Goal: Information Seeking & Learning: Compare options

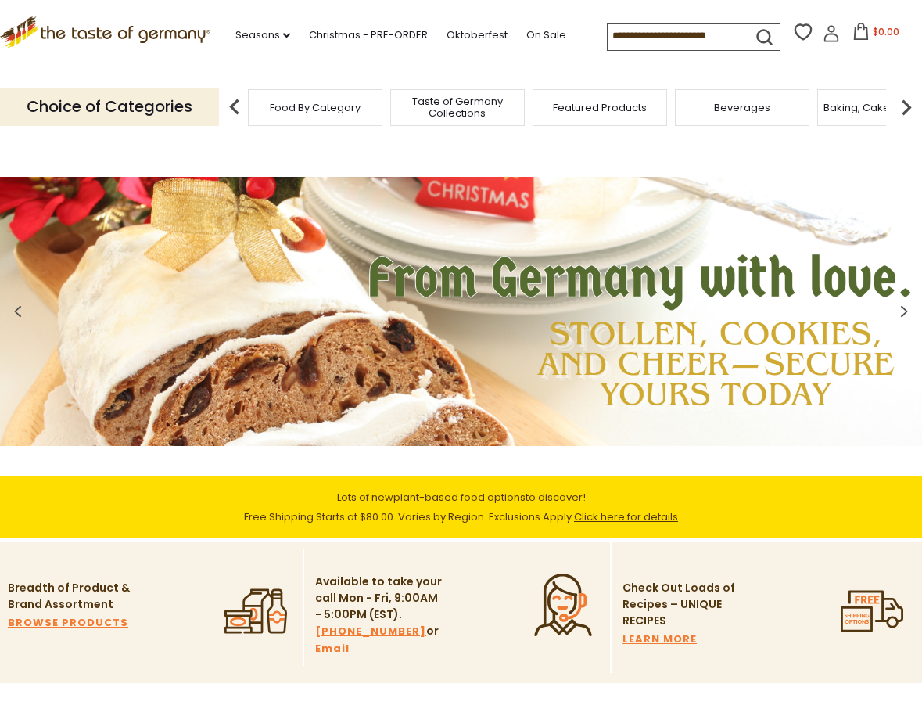
click at [205, 38] on icon ".st0{fill:#EDD300;} .st1{fill:#D33E21;}" at bounding box center [105, 31] width 210 height 31
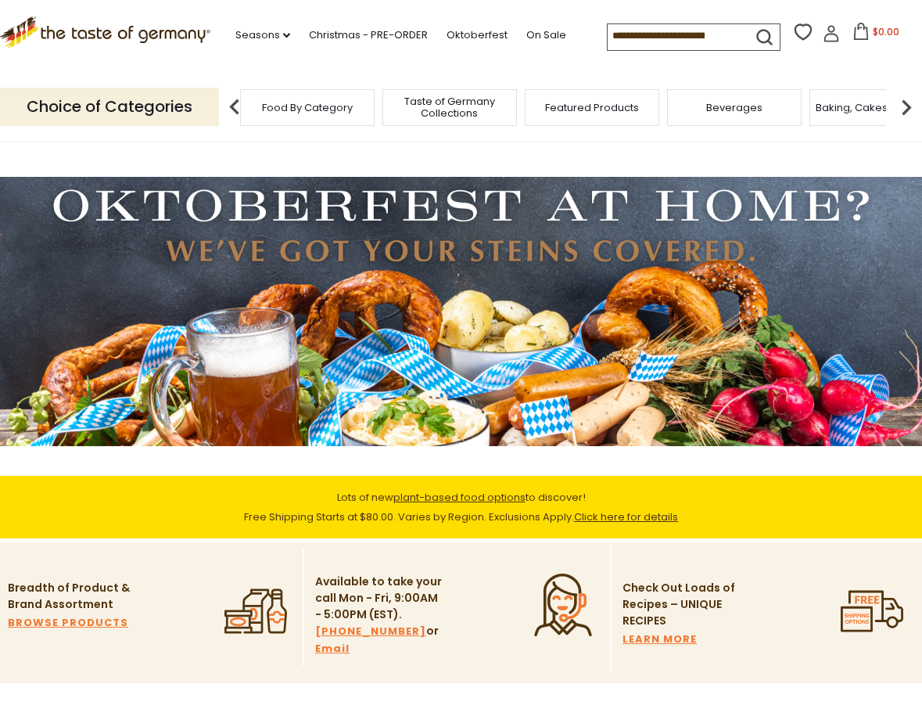
click at [268, 112] on div "Food By Category" at bounding box center [307, 107] width 135 height 37
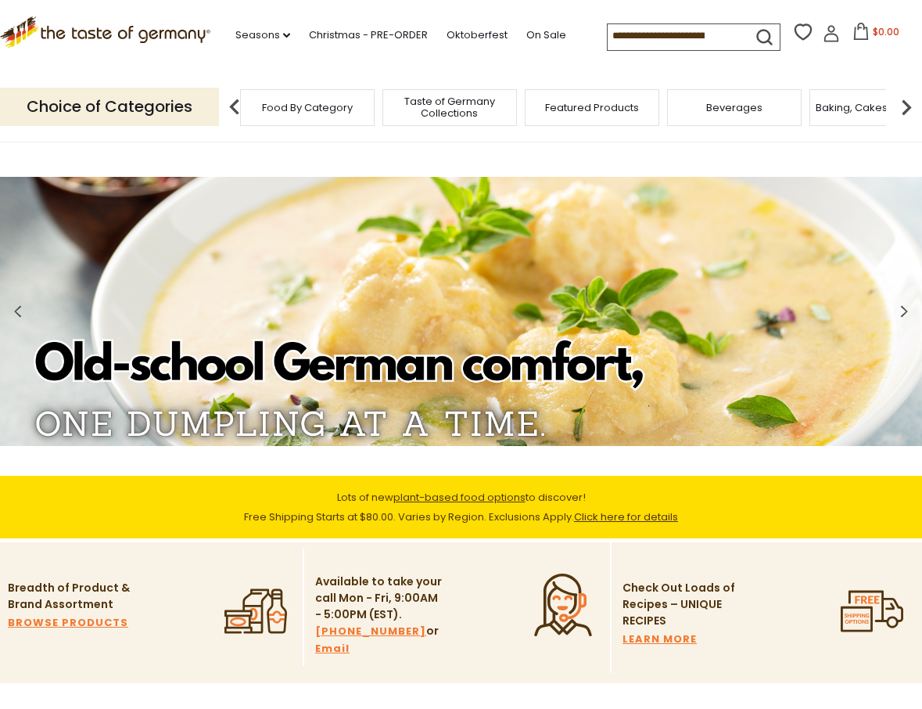
click at [323, 105] on span "Food By Category" at bounding box center [307, 108] width 91 height 12
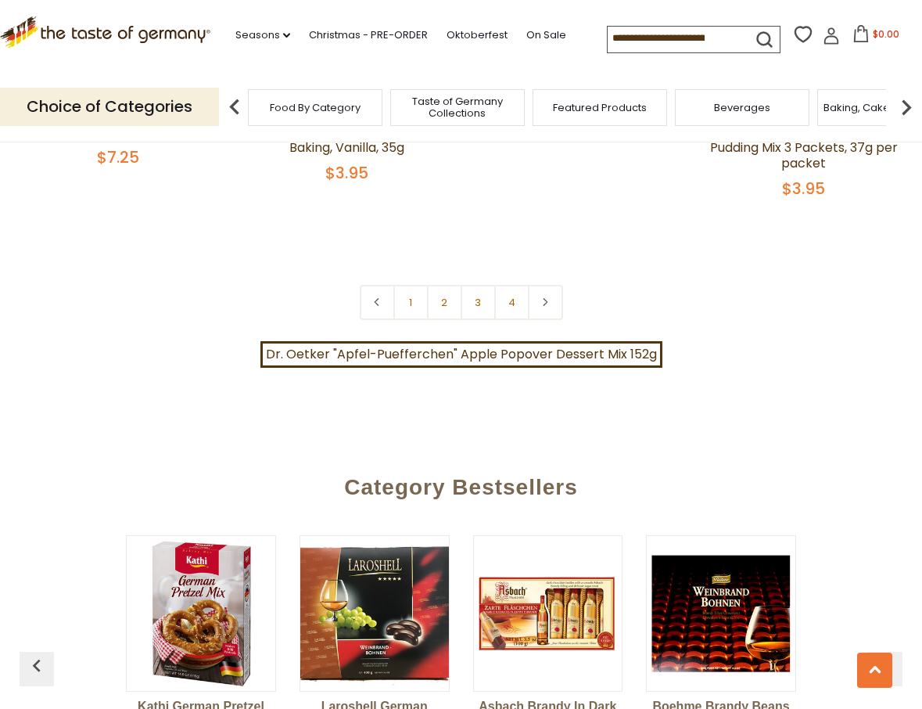
scroll to position [3408, 0]
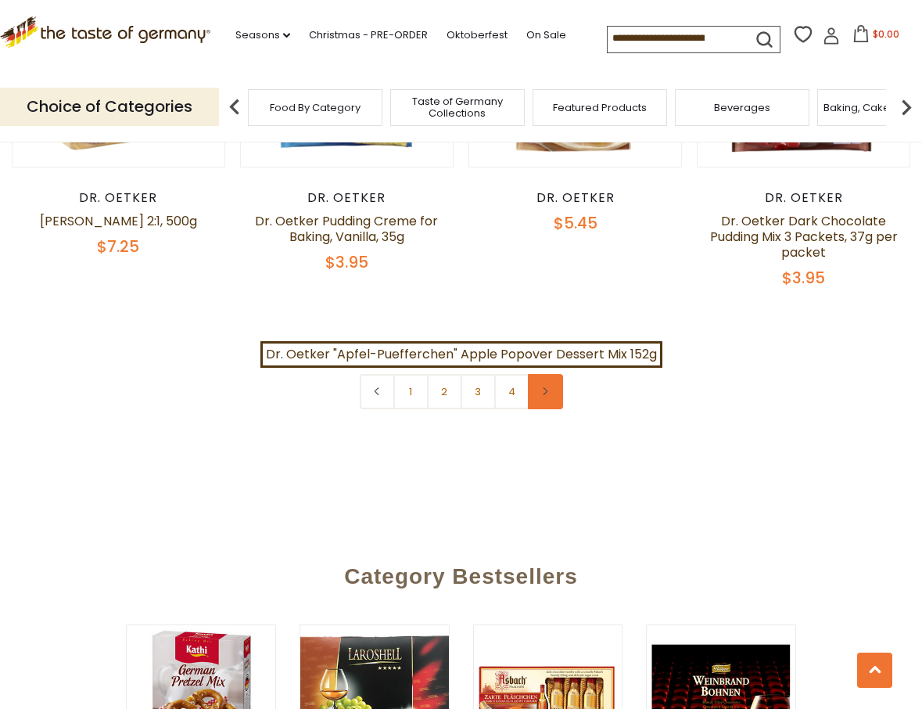
click at [552, 376] on link at bounding box center [545, 391] width 35 height 35
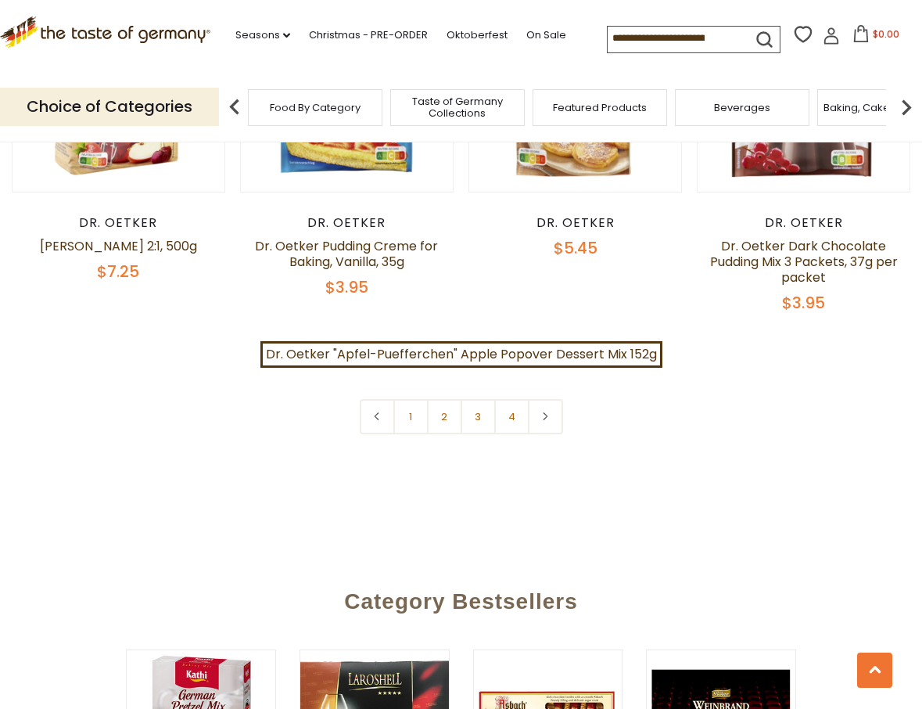
scroll to position [3379, 0]
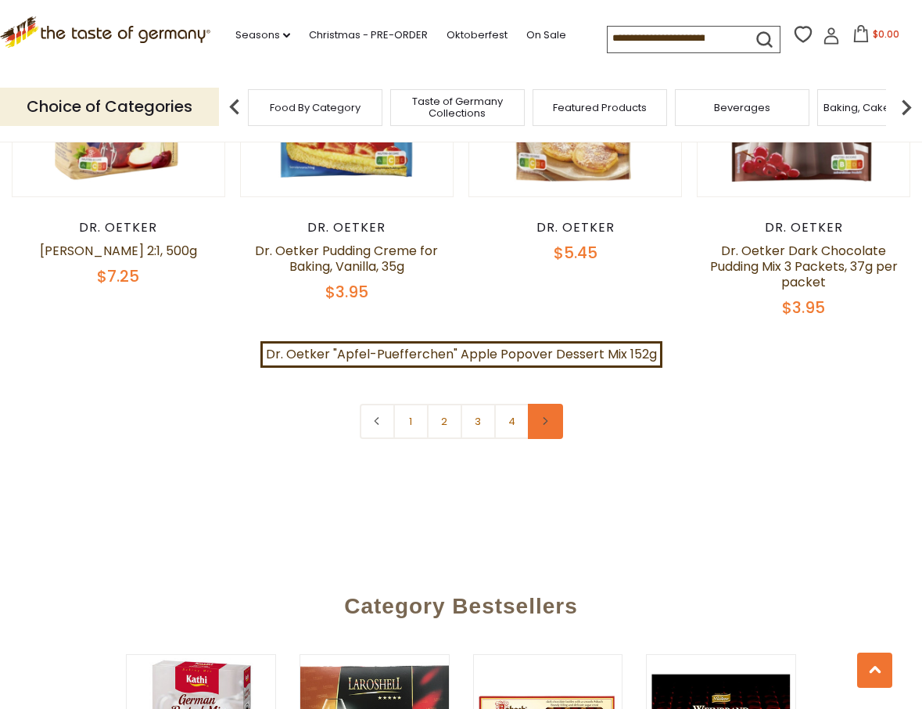
click at [540, 406] on link at bounding box center [545, 421] width 35 height 35
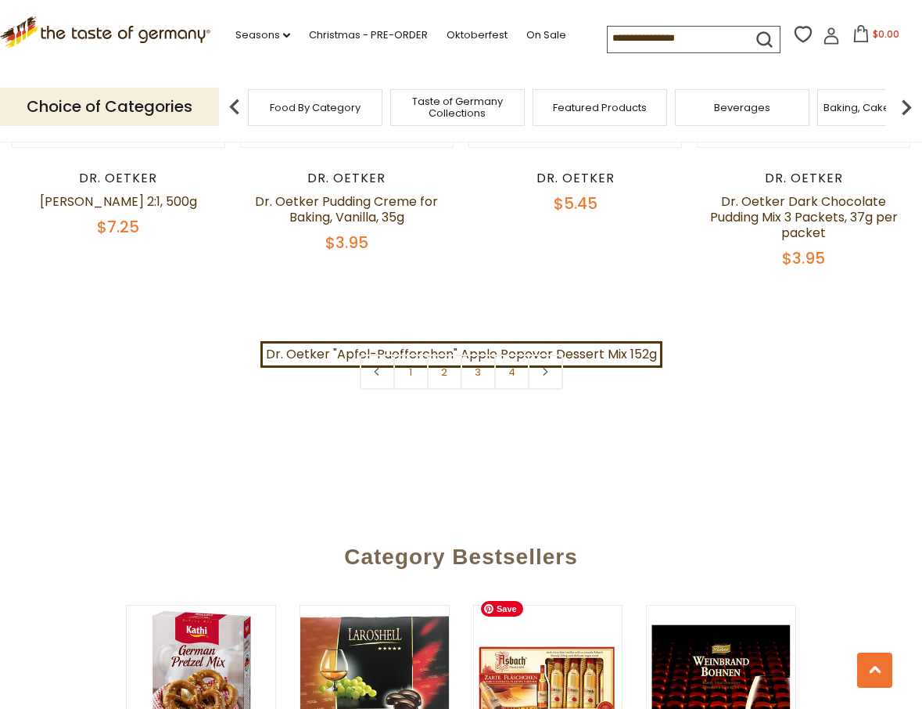
scroll to position [3354, 0]
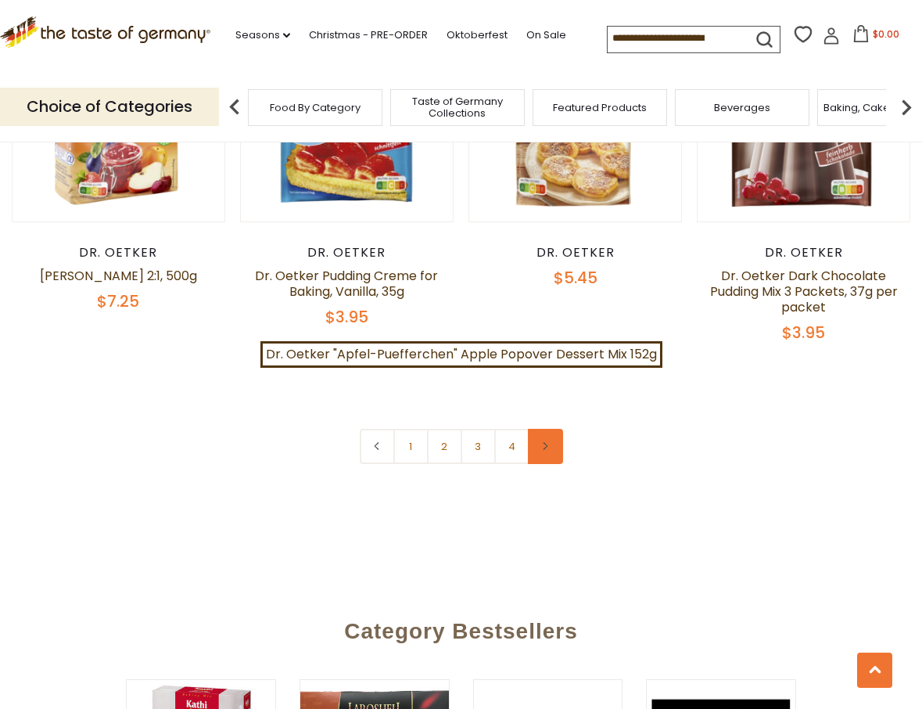
click at [541, 442] on icon at bounding box center [545, 446] width 9 height 8
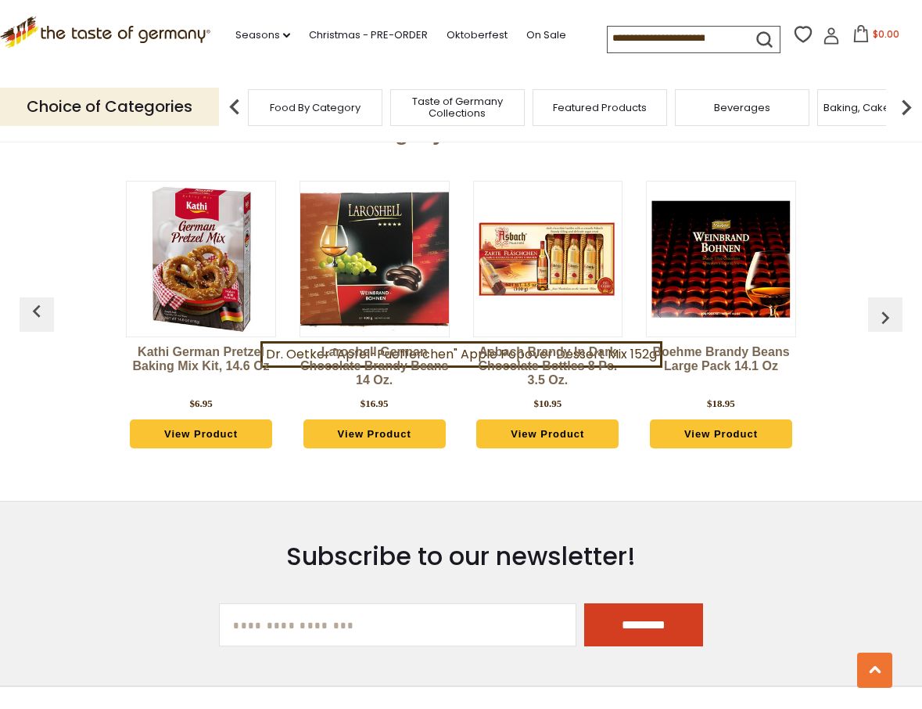
scroll to position [3371, 0]
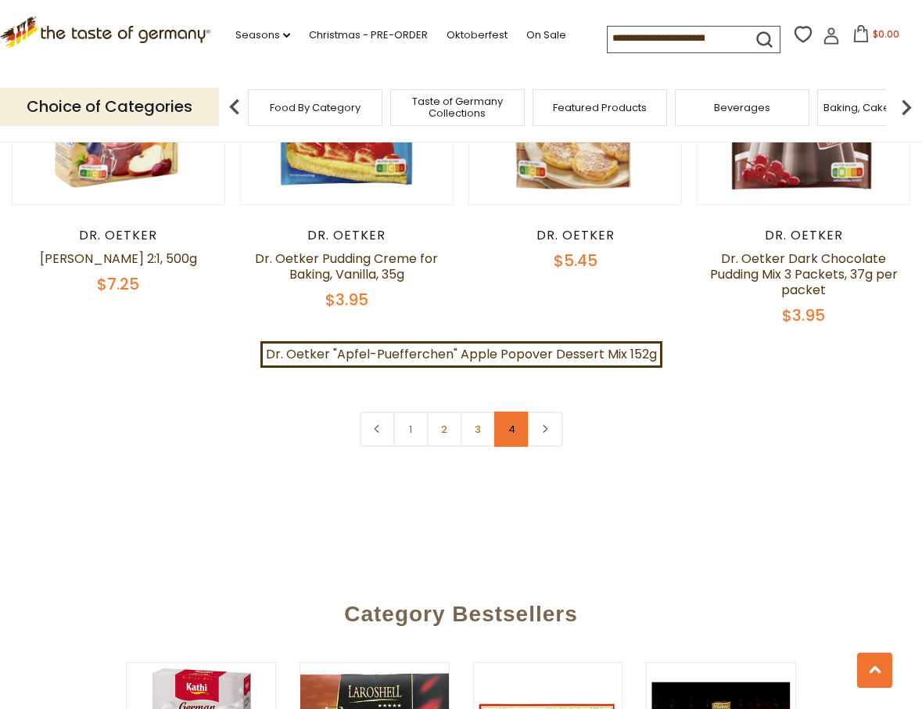
click at [516, 413] on link "4" at bounding box center [511, 429] width 35 height 35
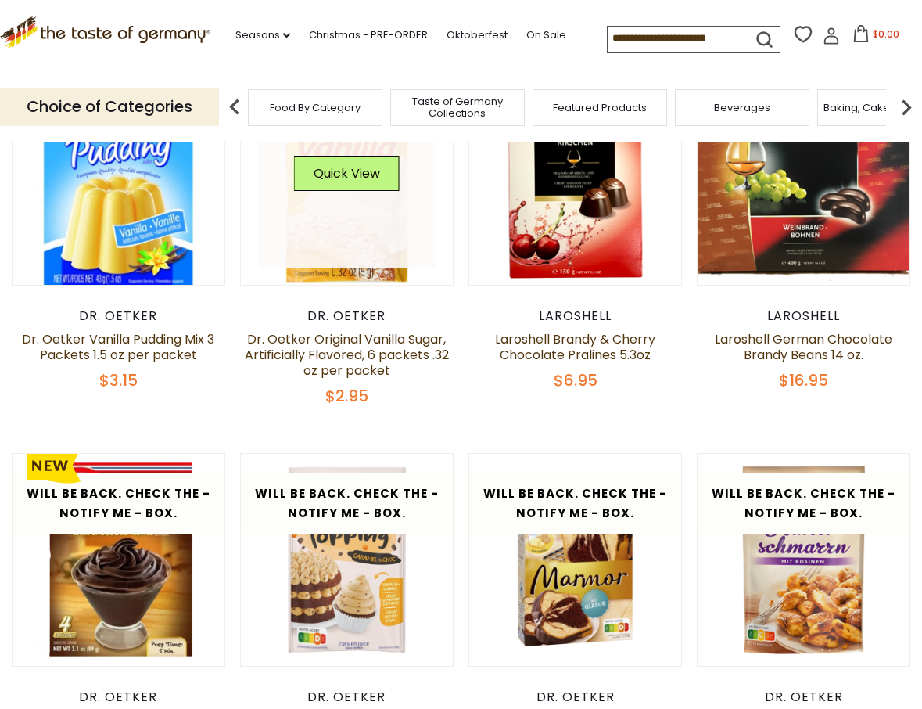
scroll to position [0, 0]
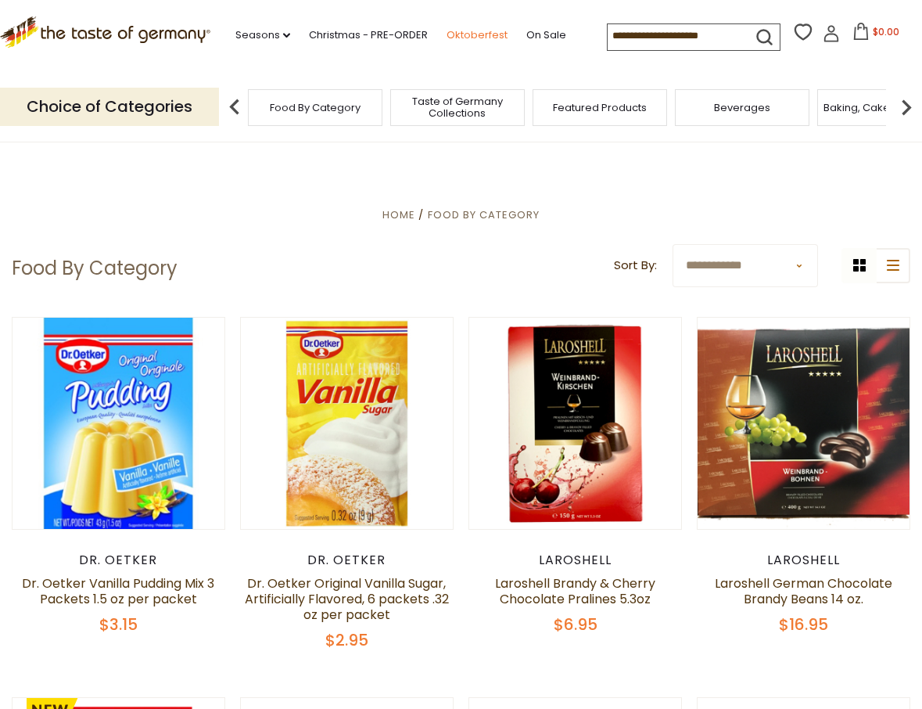
click at [493, 31] on link "Oktoberfest" at bounding box center [477, 35] width 61 height 17
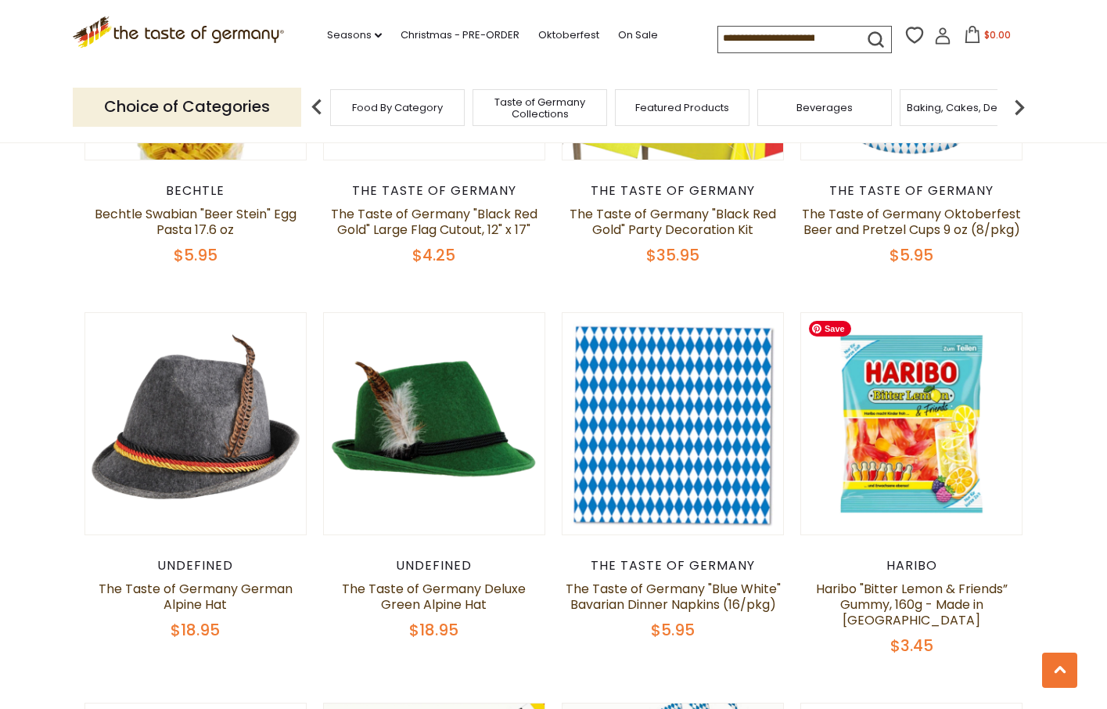
scroll to position [1070, 0]
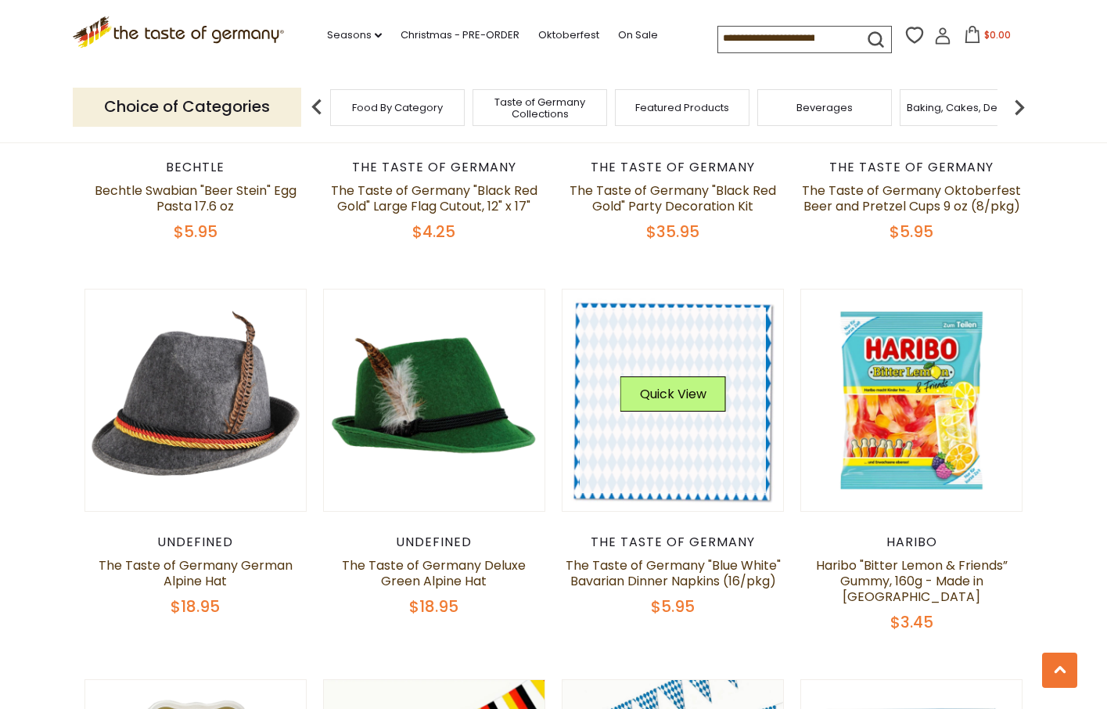
click at [724, 459] on link at bounding box center [673, 400] width 186 height 186
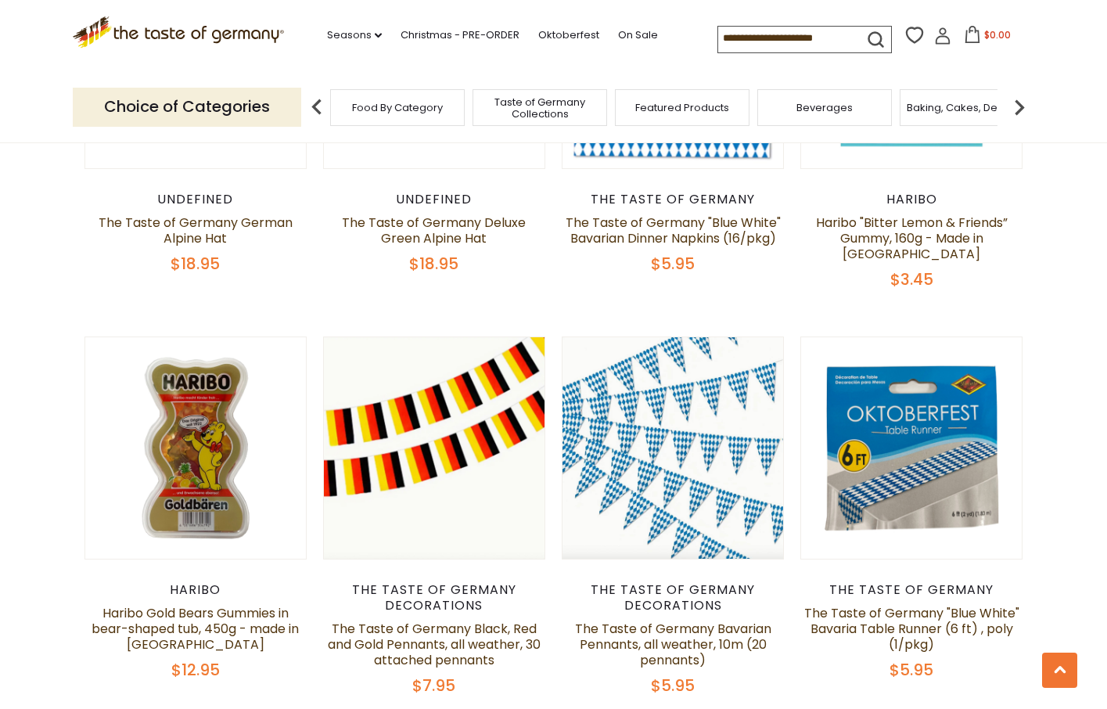
scroll to position [1415, 0]
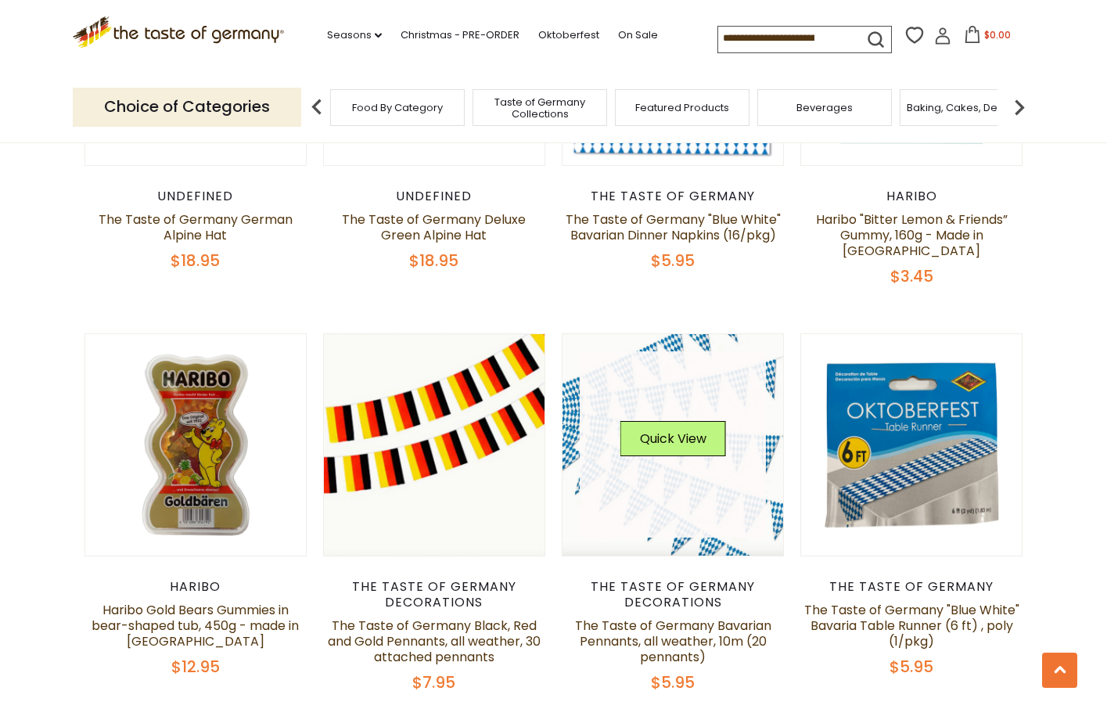
click at [712, 486] on link at bounding box center [673, 444] width 186 height 186
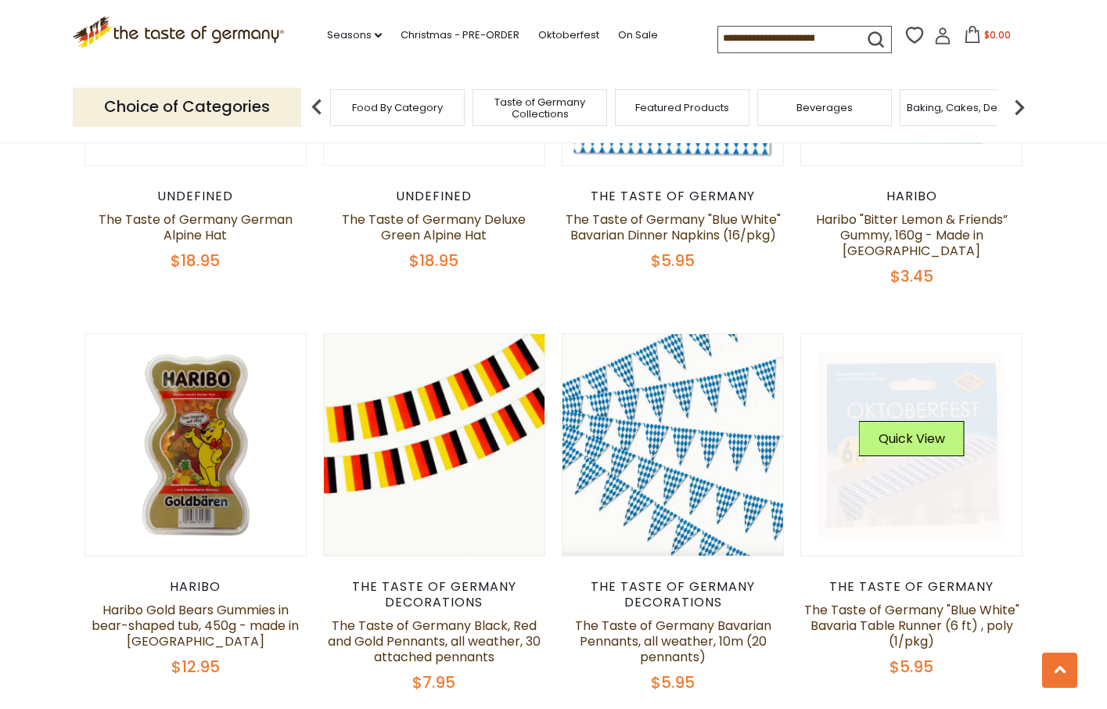
click at [922, 469] on link at bounding box center [911, 444] width 186 height 186
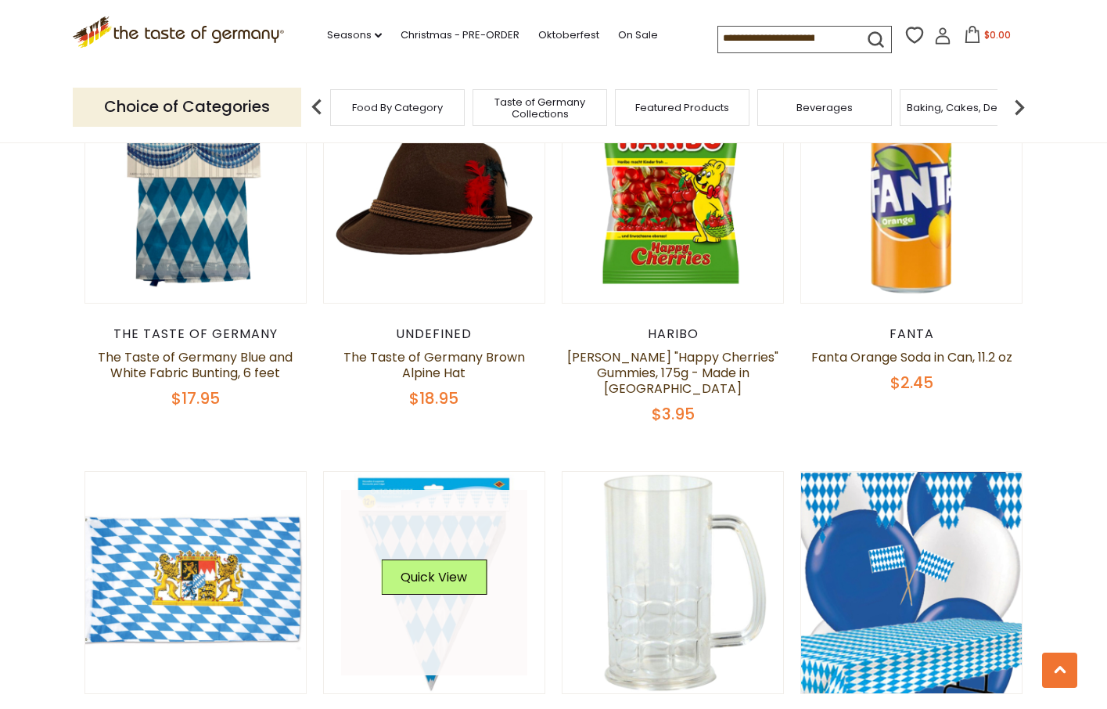
scroll to position [2091, 0]
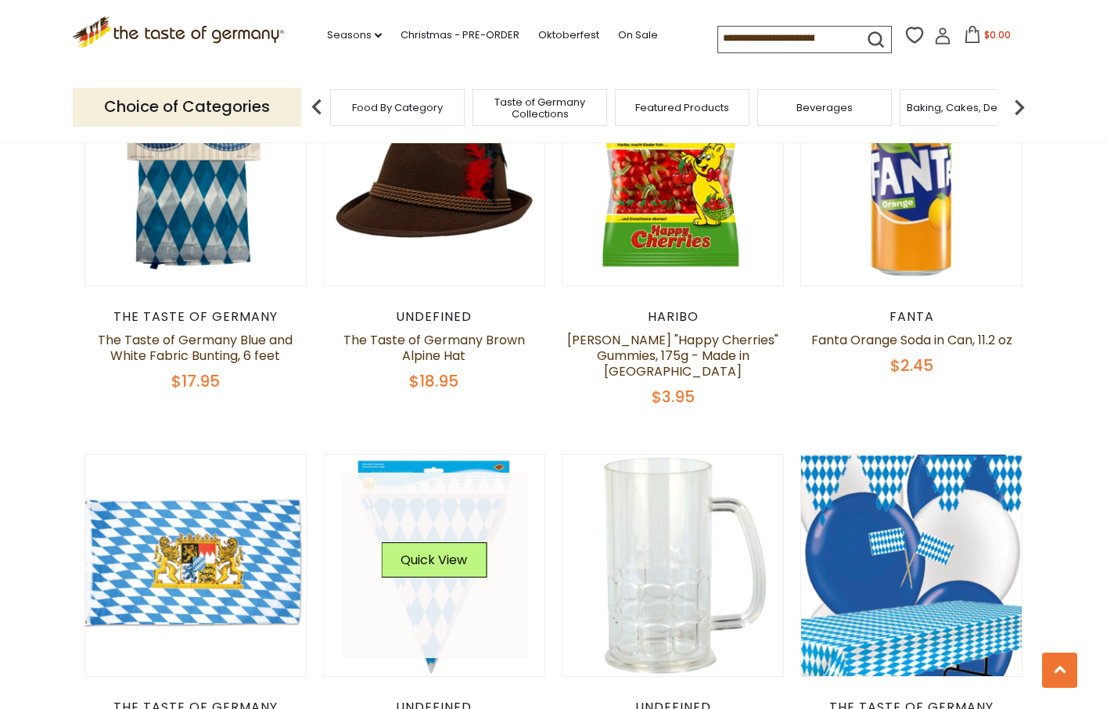
click at [424, 610] on link at bounding box center [434, 566] width 186 height 186
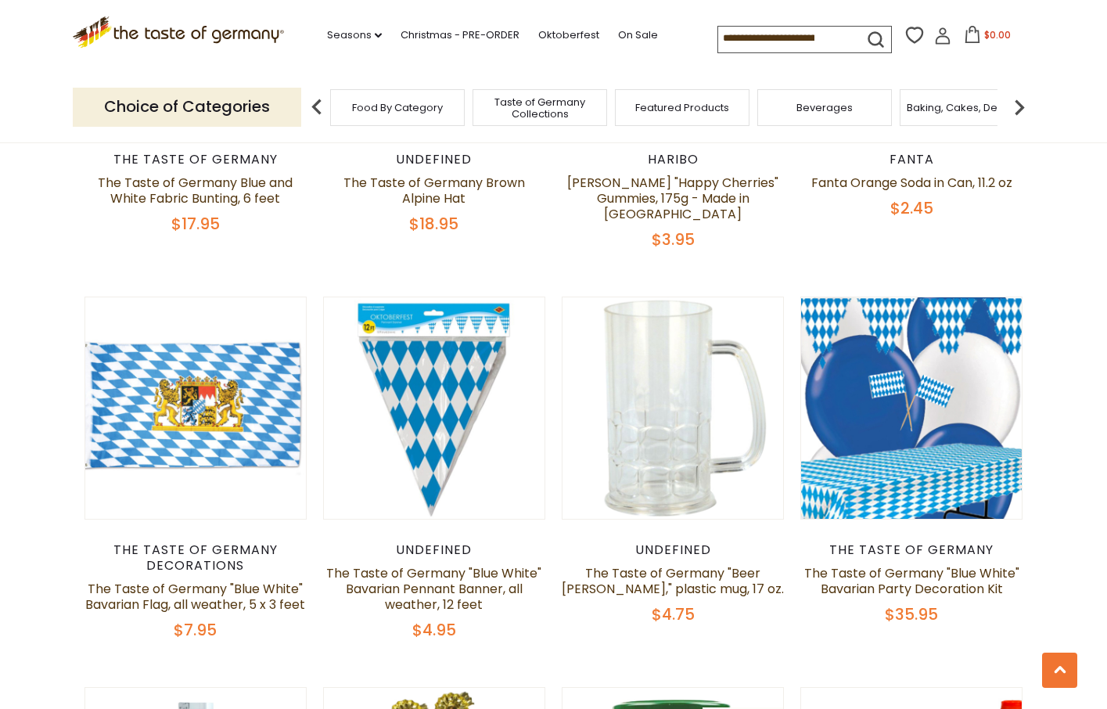
scroll to position [2247, 0]
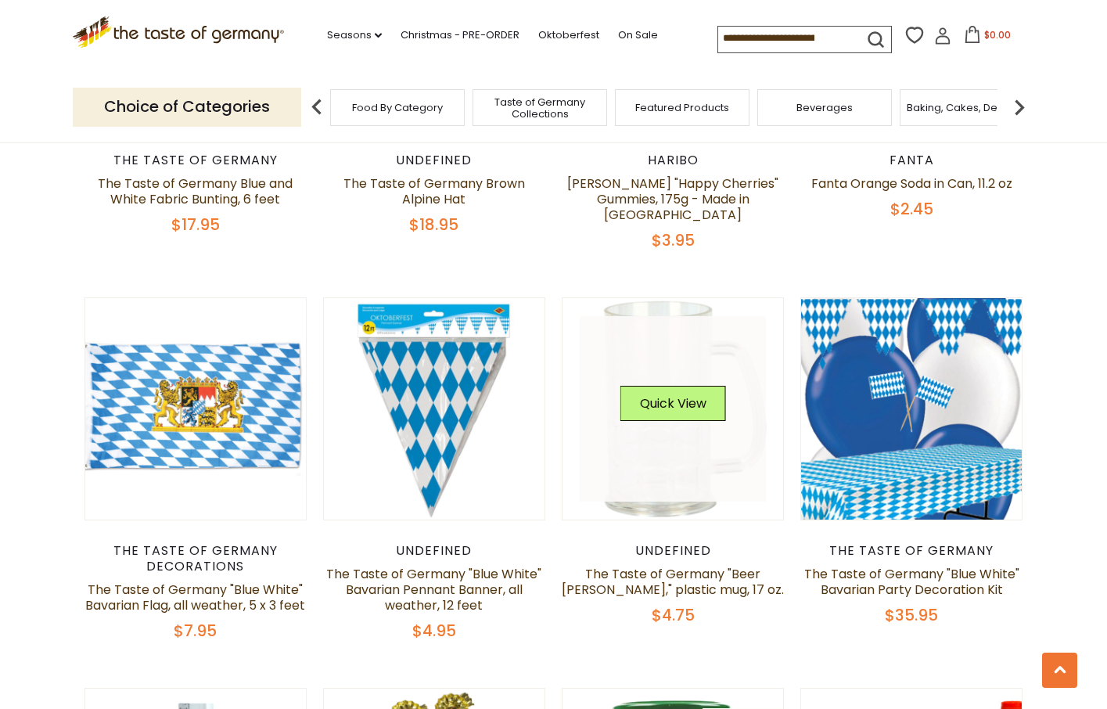
click at [708, 459] on link at bounding box center [673, 409] width 186 height 186
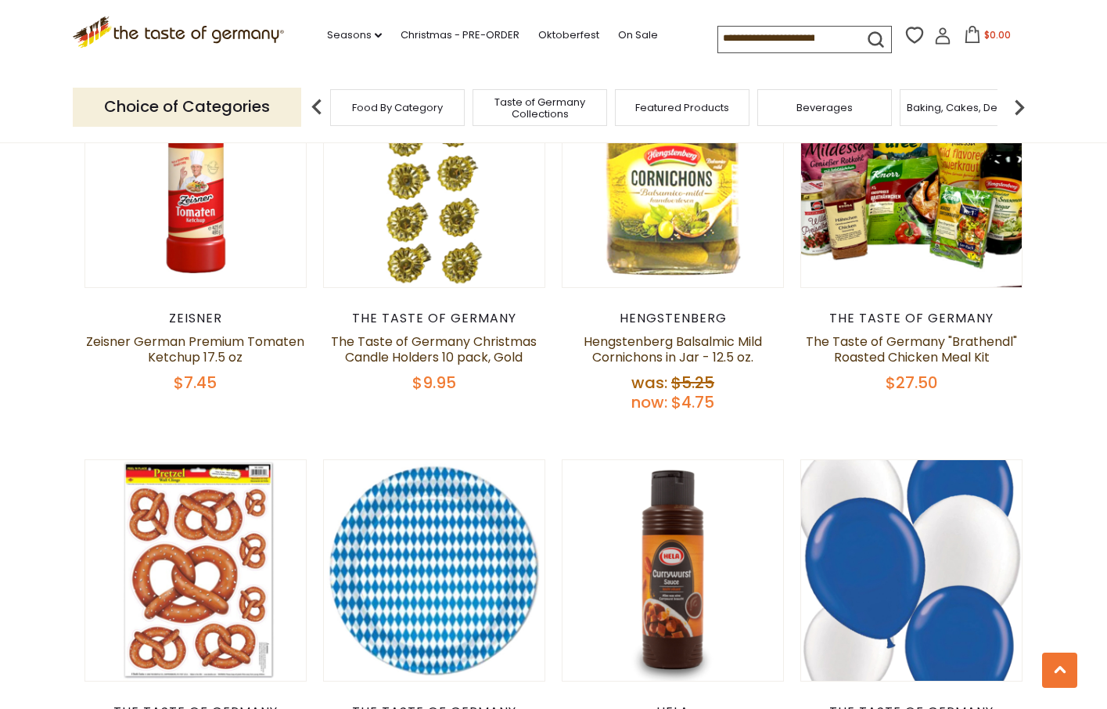
scroll to position [3012, 0]
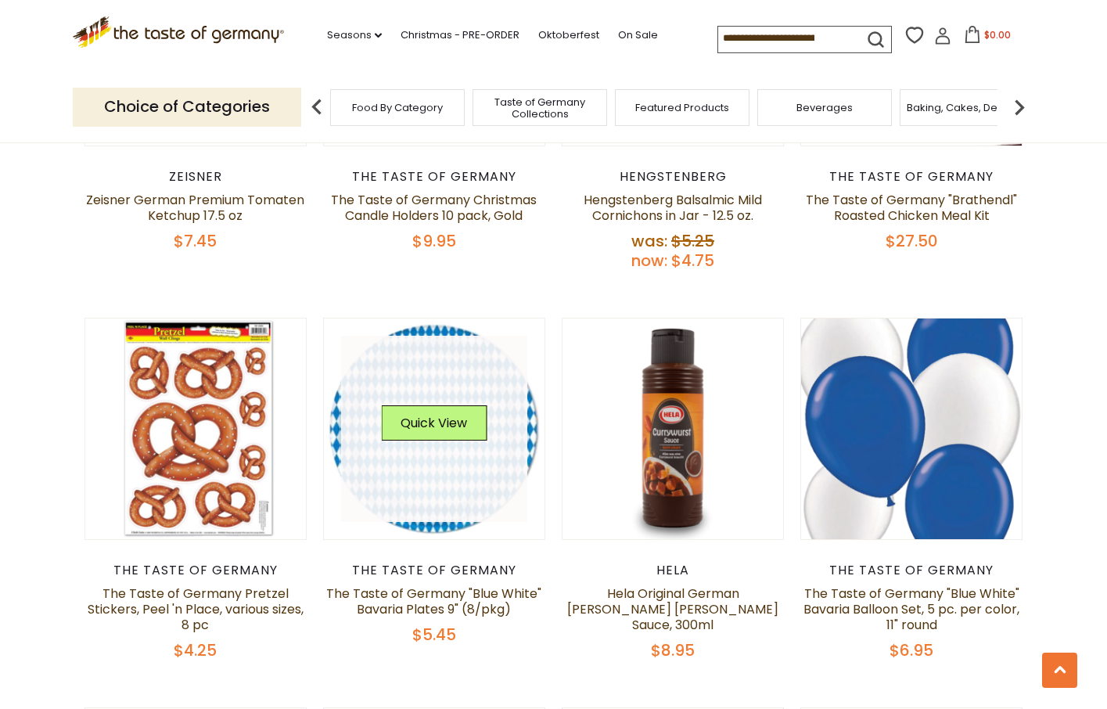
click at [499, 466] on link at bounding box center [434, 429] width 186 height 186
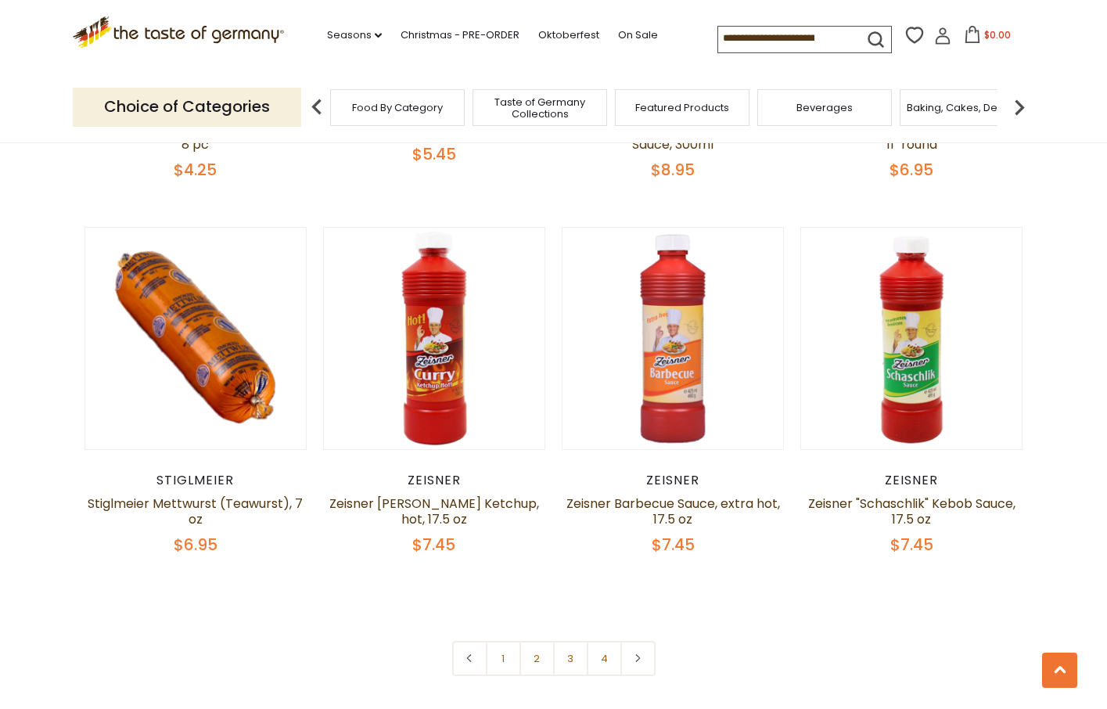
scroll to position [3493, 0]
click at [649, 640] on link at bounding box center [637, 657] width 35 height 35
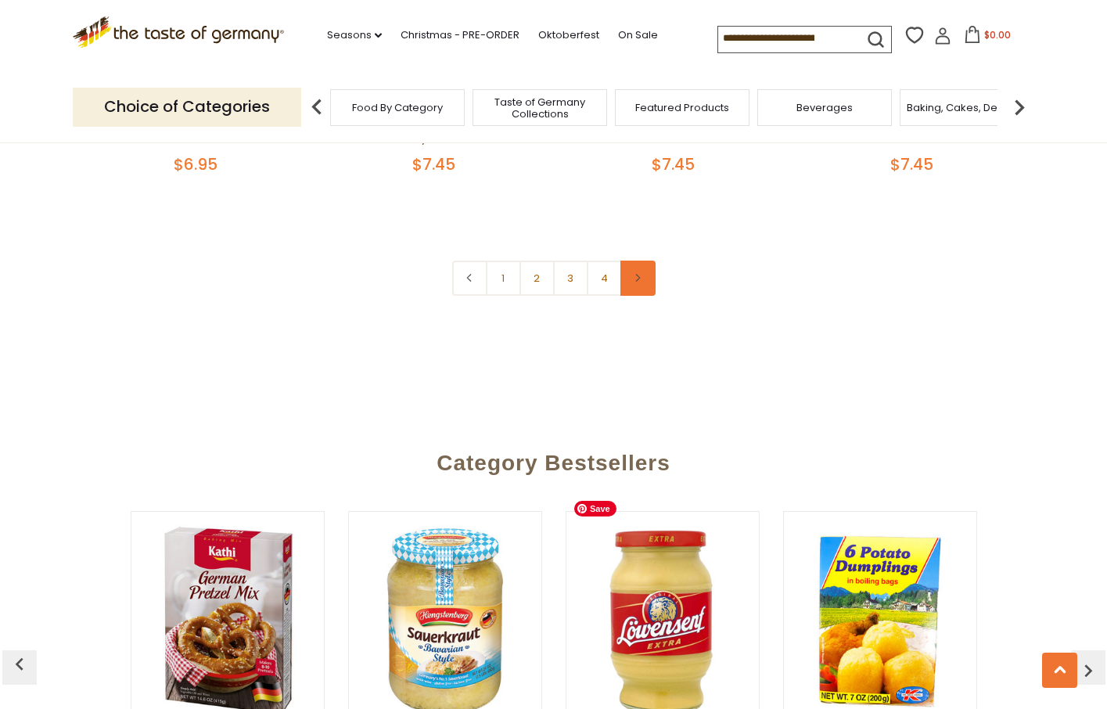
scroll to position [3814, 0]
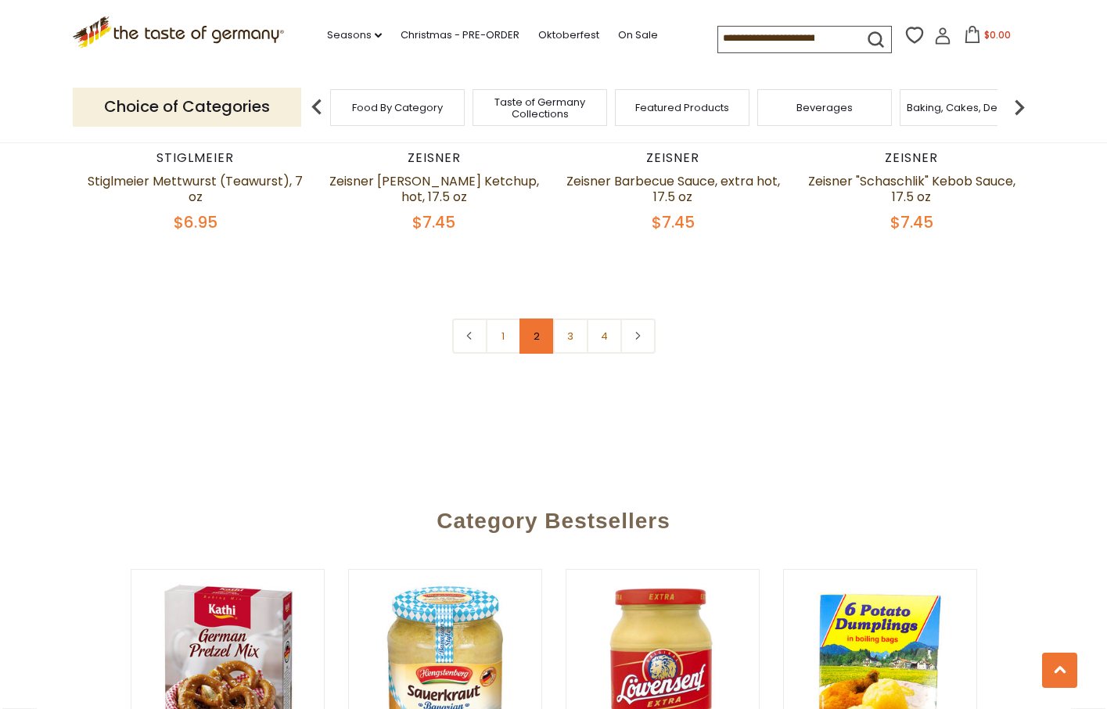
click at [532, 318] on link "2" at bounding box center [537, 335] width 35 height 35
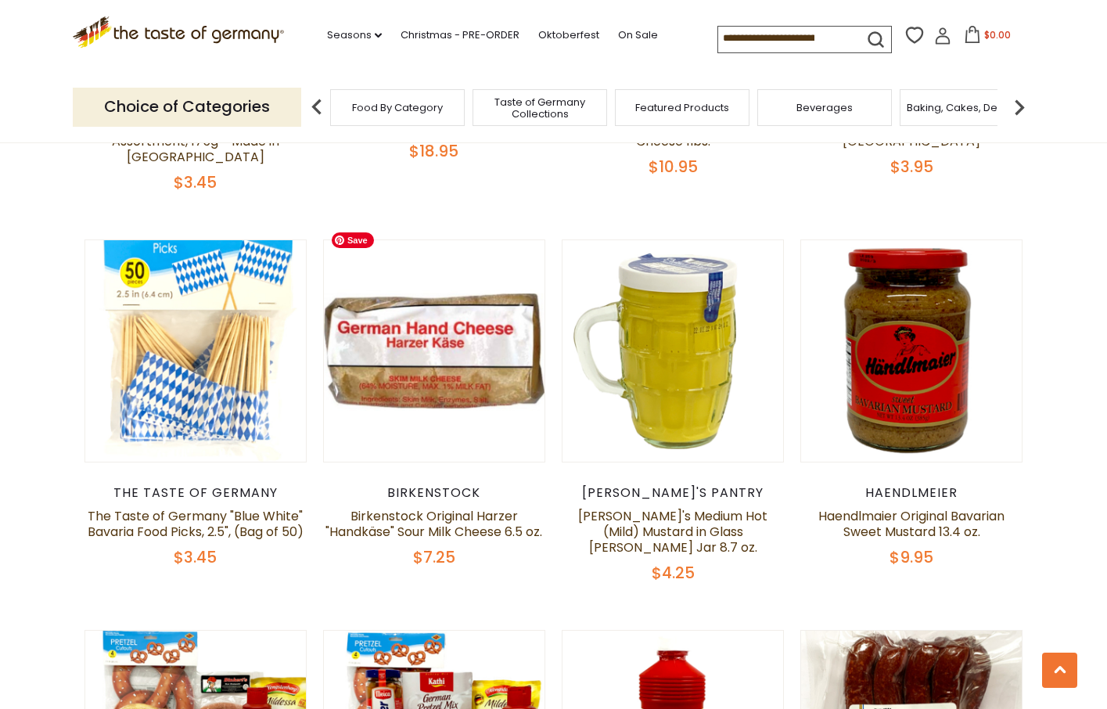
scroll to position [521, 0]
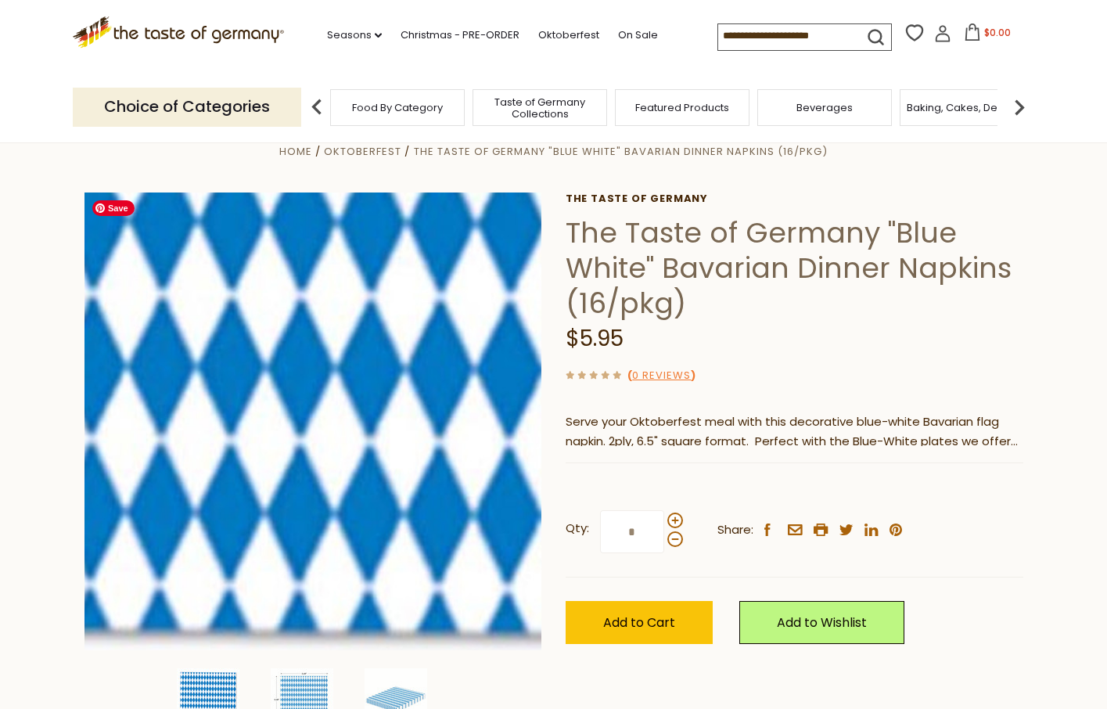
scroll to position [29, 0]
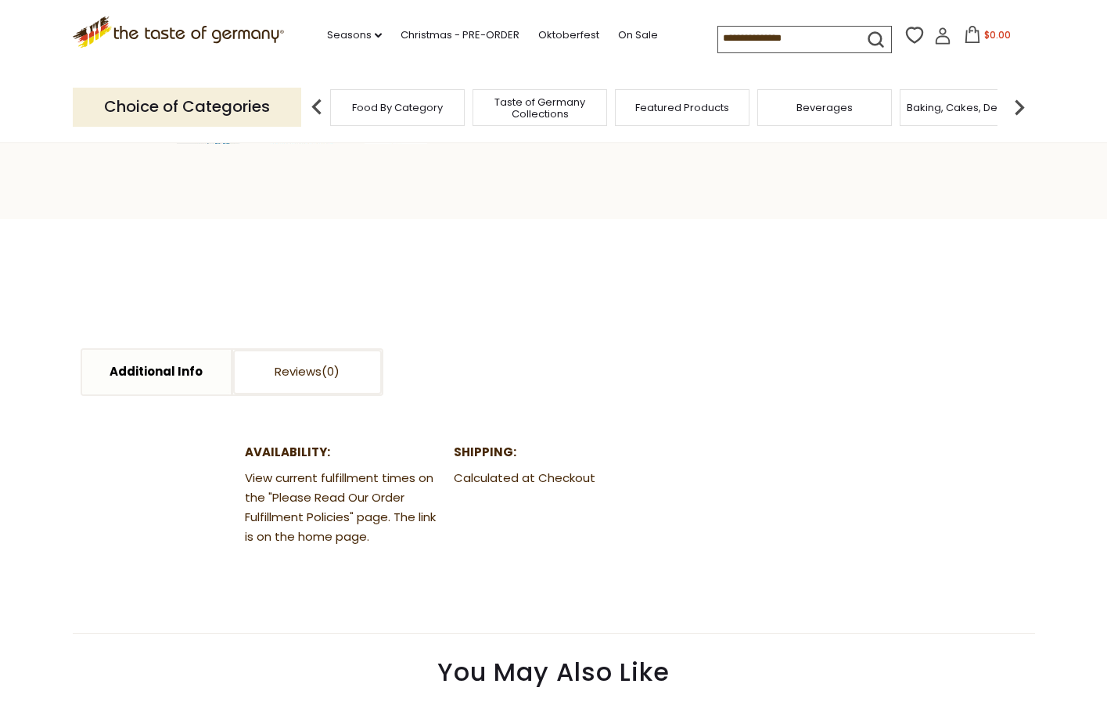
scroll to position [621, 0]
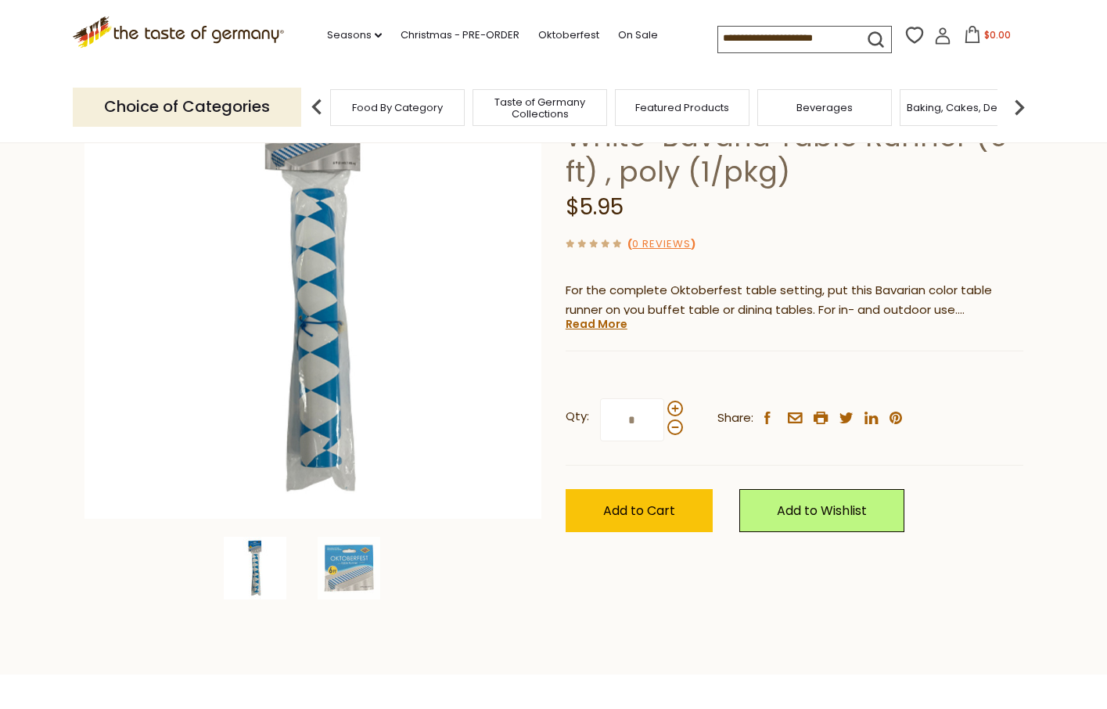
scroll to position [181, 0]
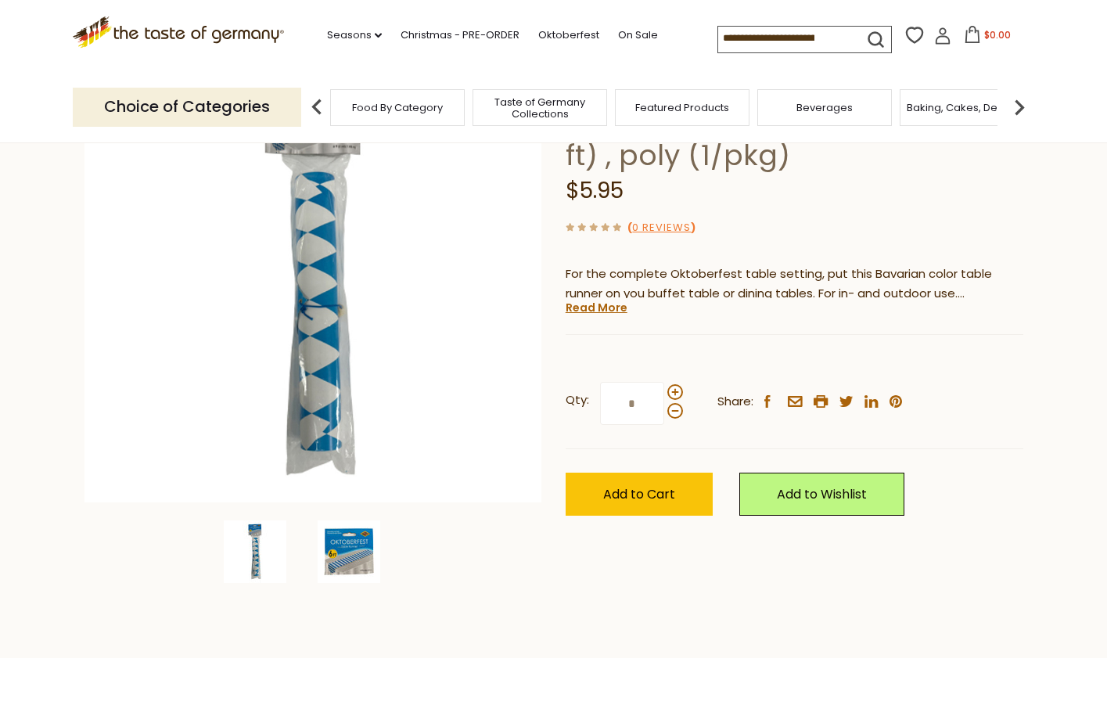
click at [362, 562] on img at bounding box center [349, 551] width 63 height 63
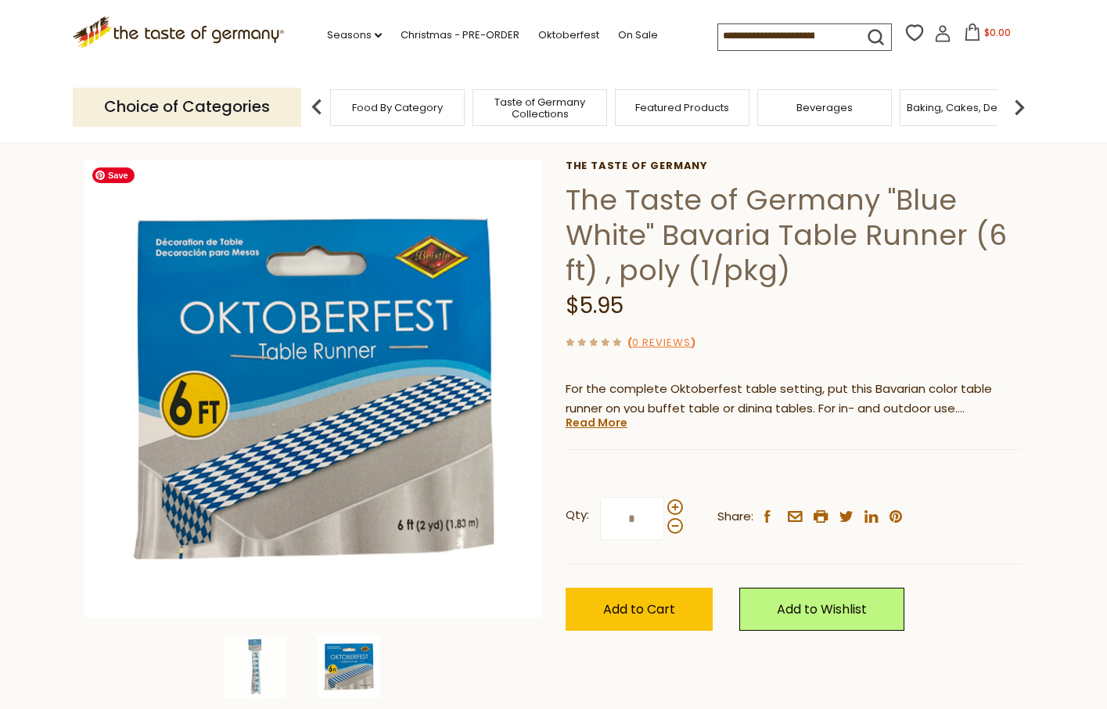
scroll to position [53, 0]
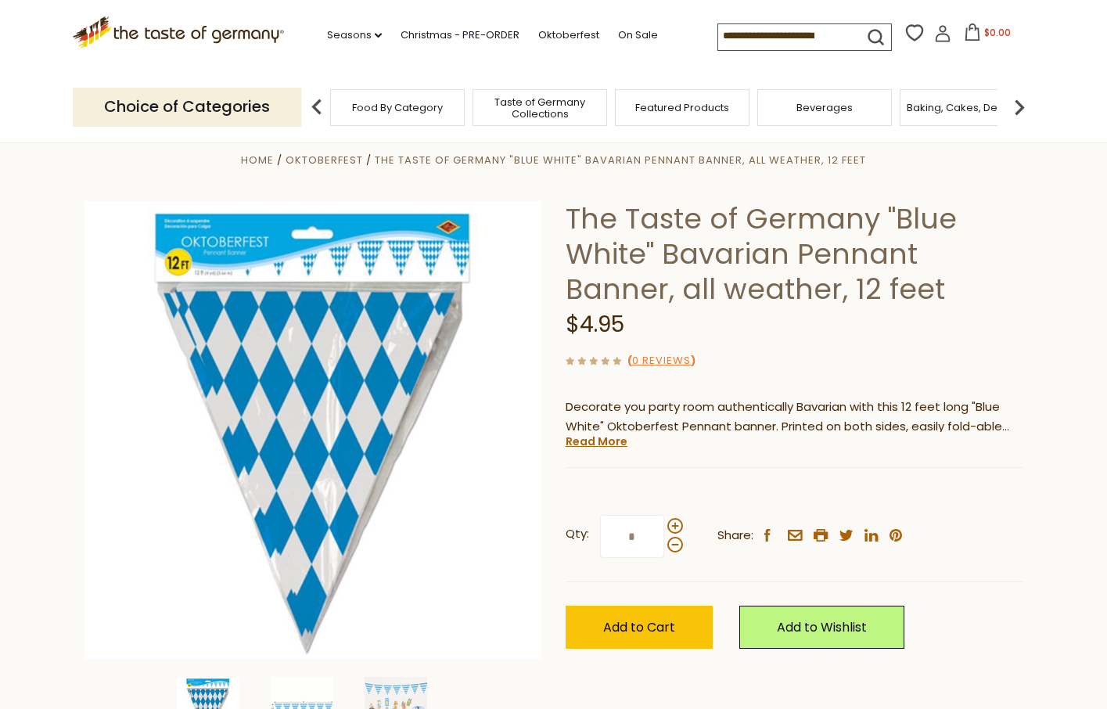
scroll to position [26, 0]
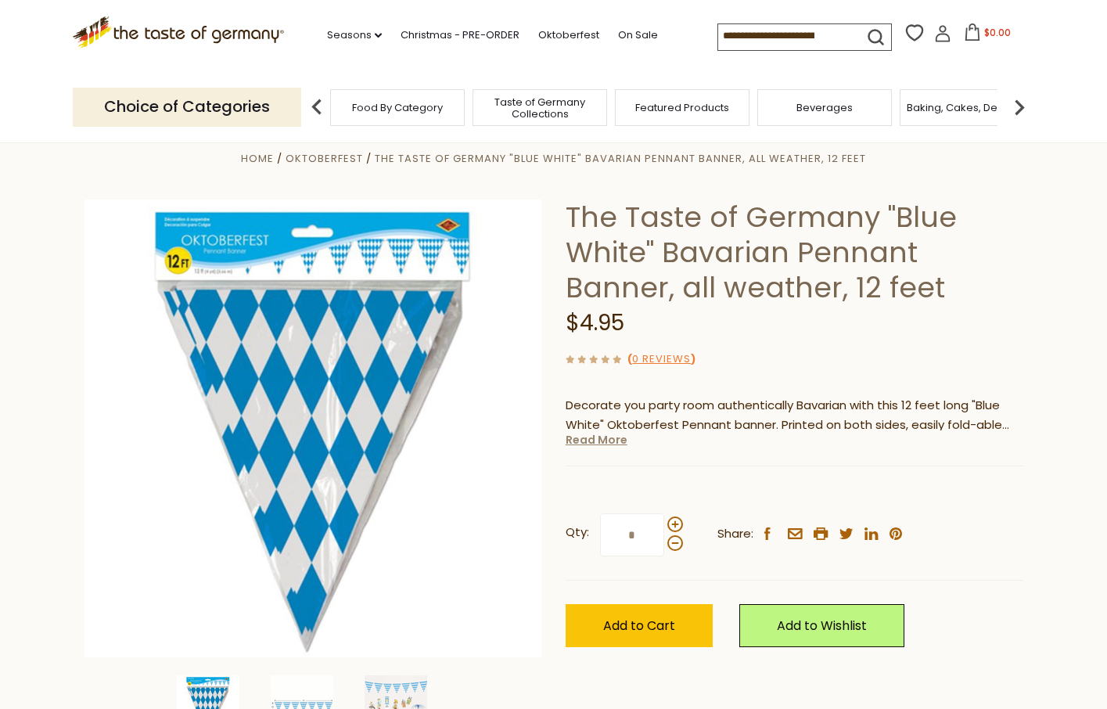
click at [584, 442] on link "Read More" at bounding box center [597, 440] width 62 height 16
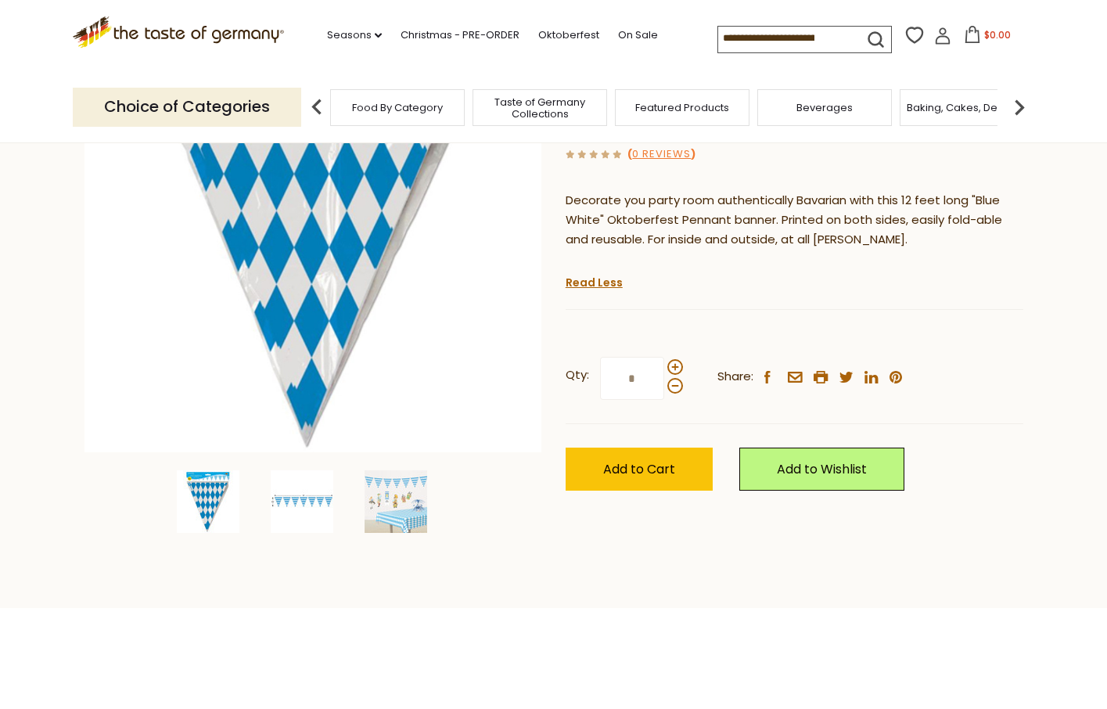
scroll to position [234, 0]
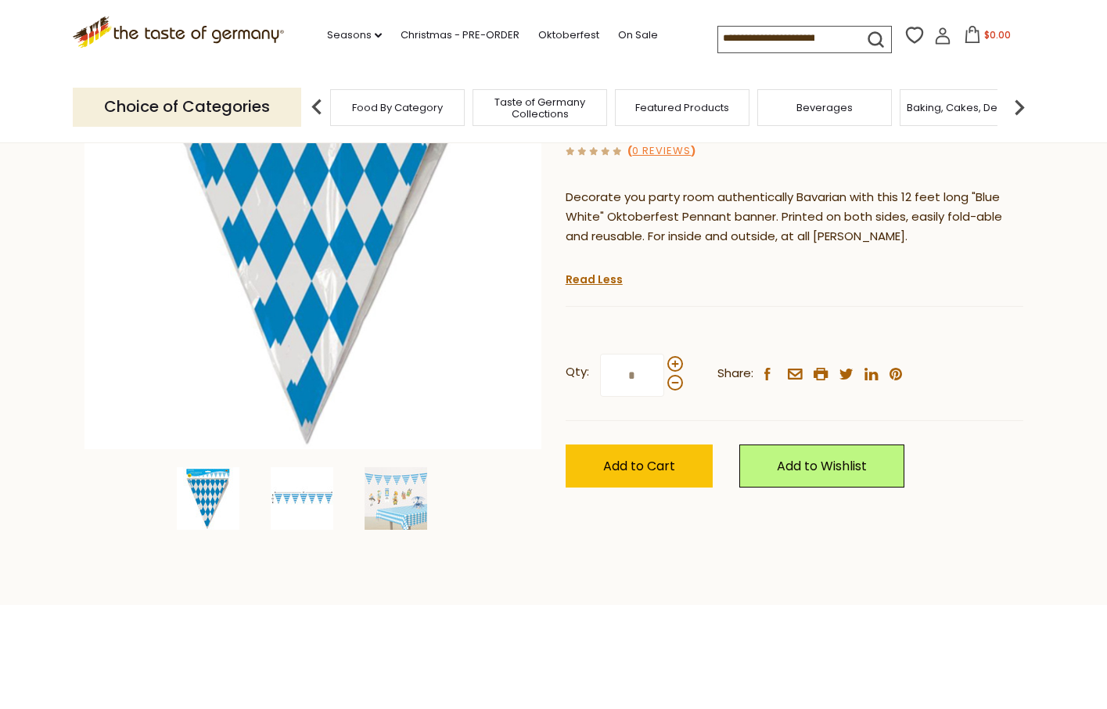
click at [311, 501] on img at bounding box center [302, 498] width 63 height 63
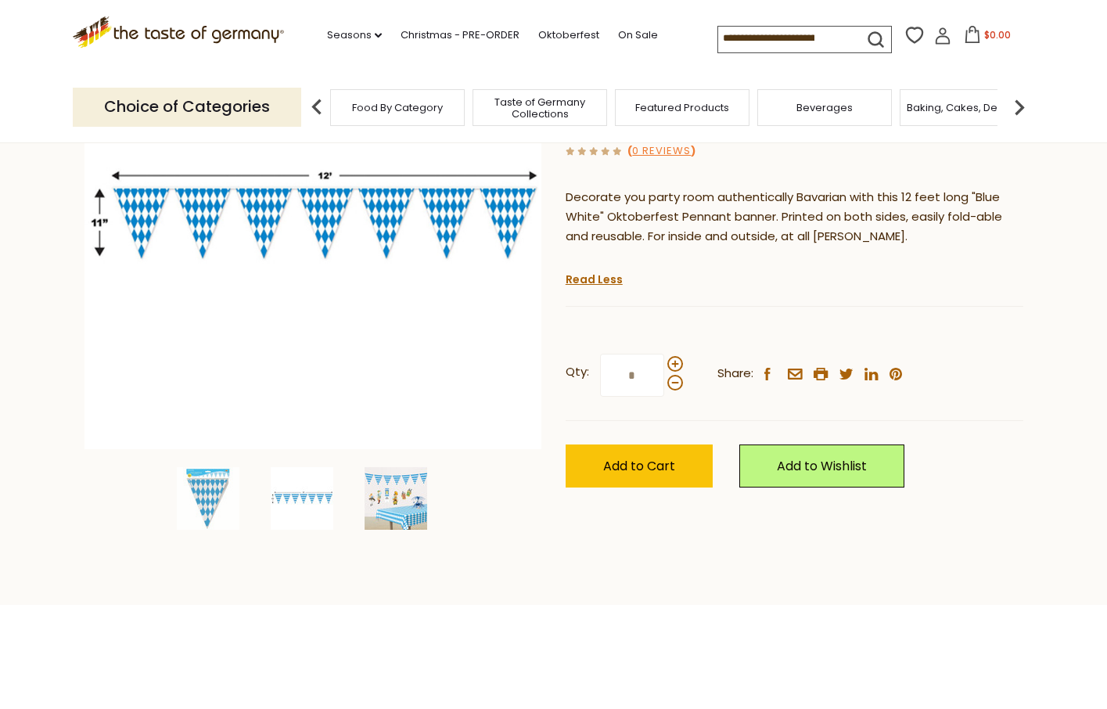
click at [403, 502] on img at bounding box center [396, 498] width 63 height 63
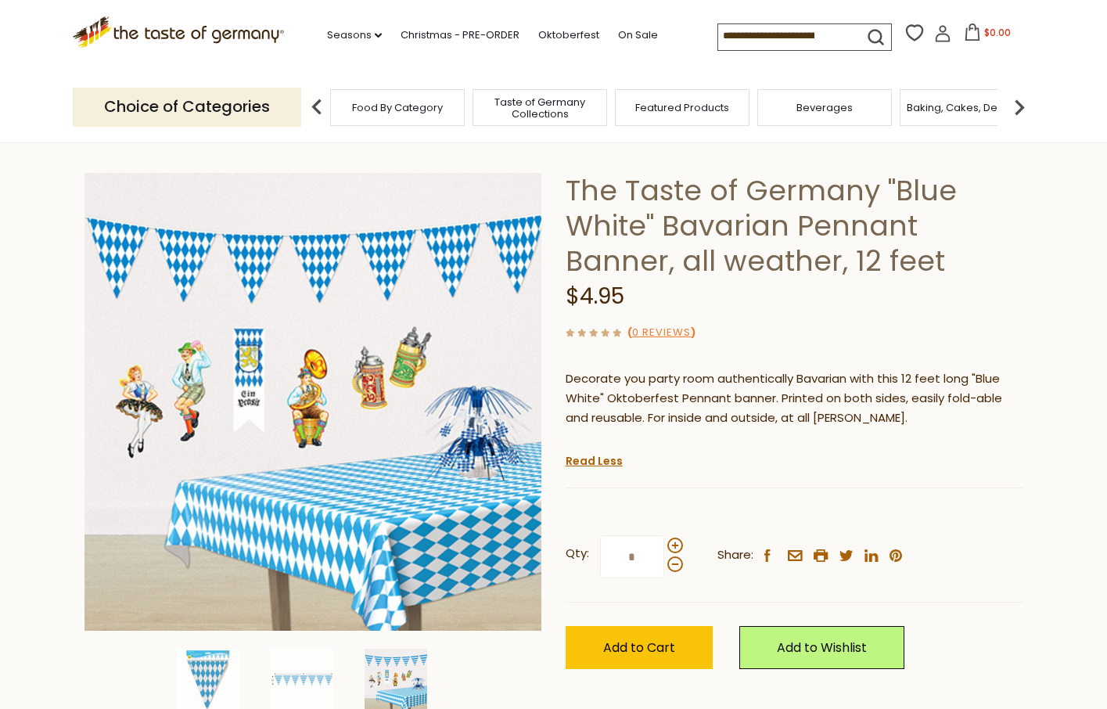
scroll to position [57, 0]
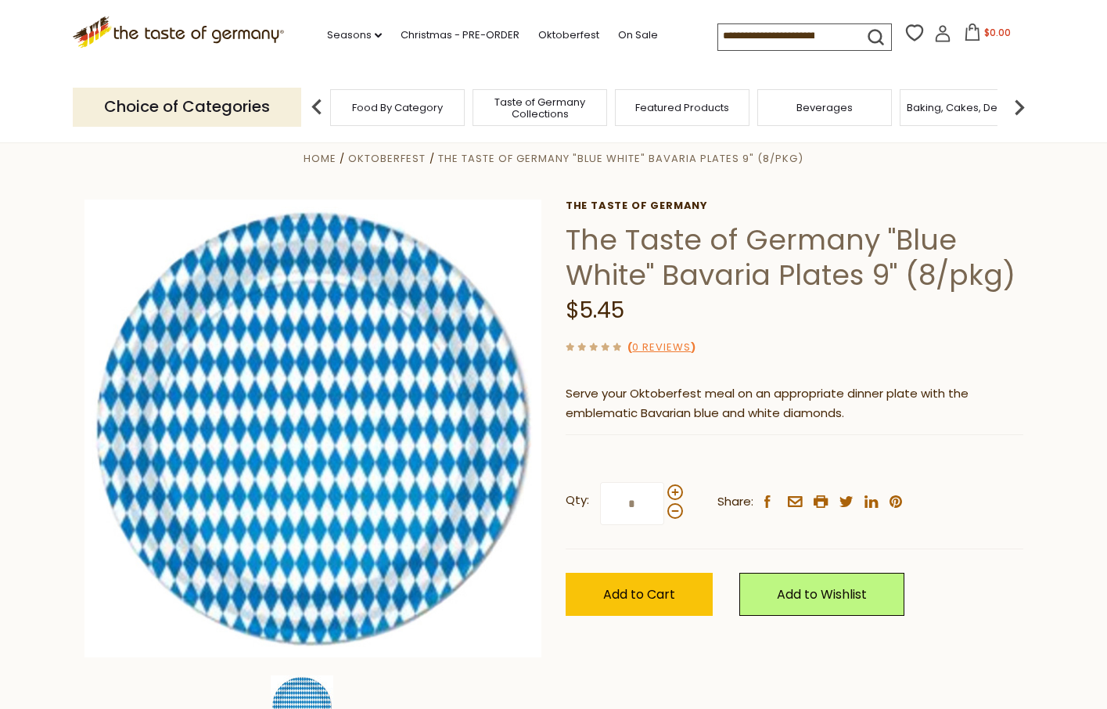
scroll to position [23, 0]
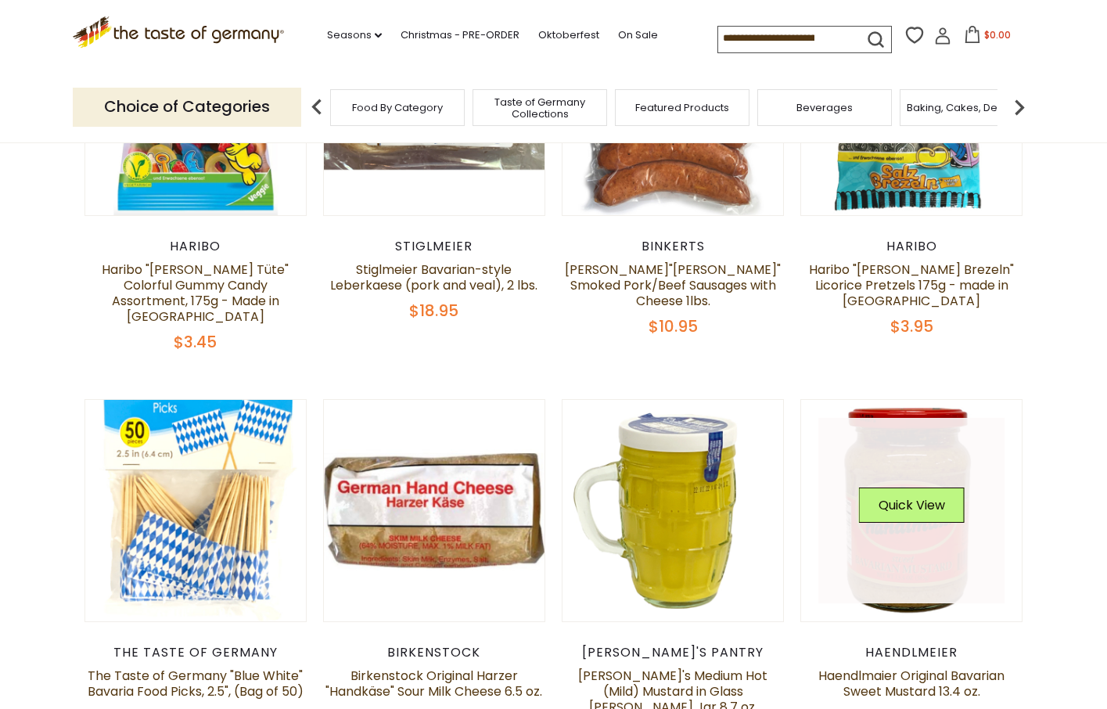
scroll to position [707, 0]
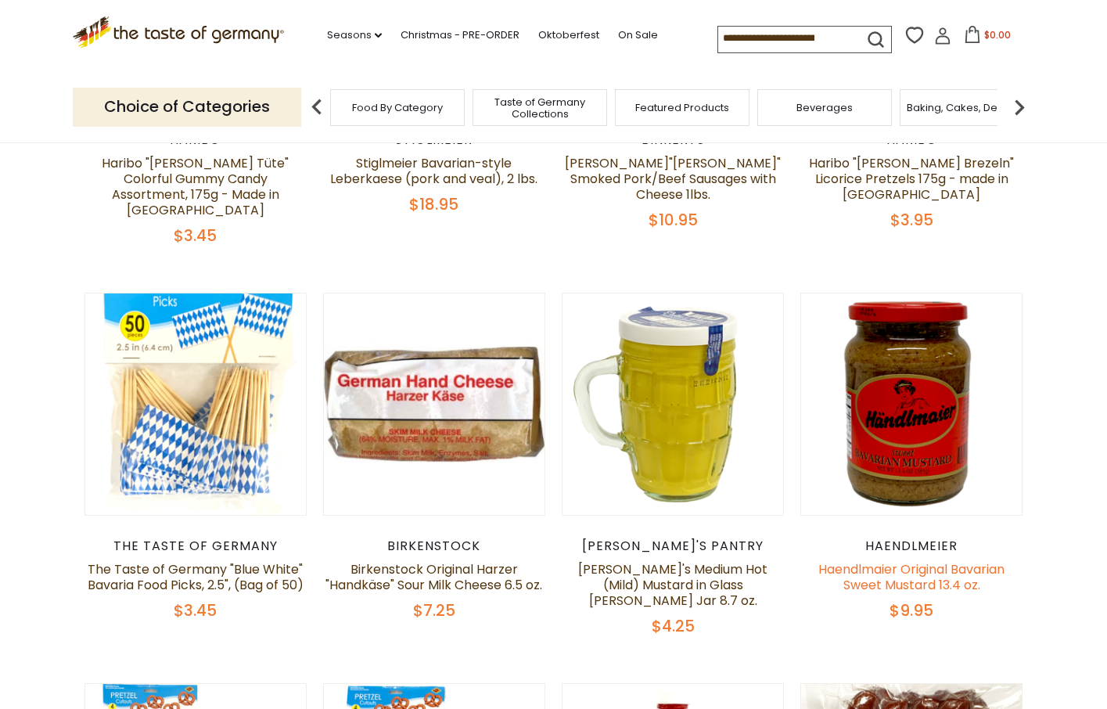
click at [906, 561] on link "Haendlmaier Original Bavarian Sweet Mustard 13.4 oz." at bounding box center [911, 577] width 186 height 34
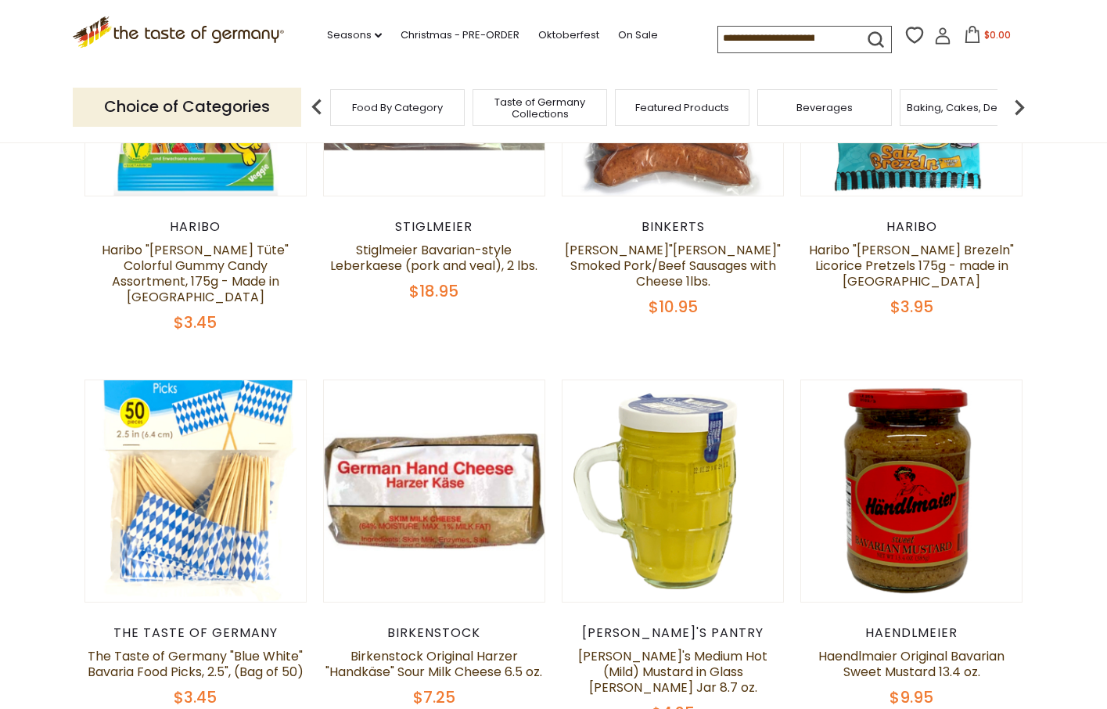
scroll to position [616, 0]
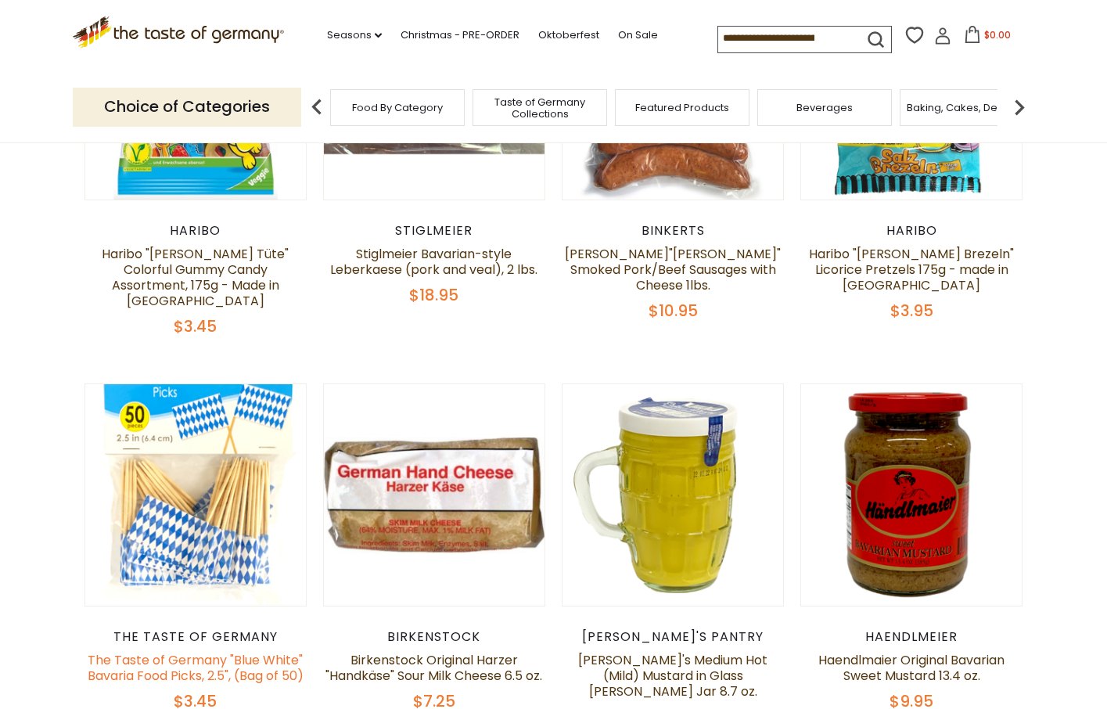
click at [254, 657] on link "The Taste of Germany "Blue White" Bavaria Food Picks, 2.5", (Bag of 50)" at bounding box center [196, 668] width 216 height 34
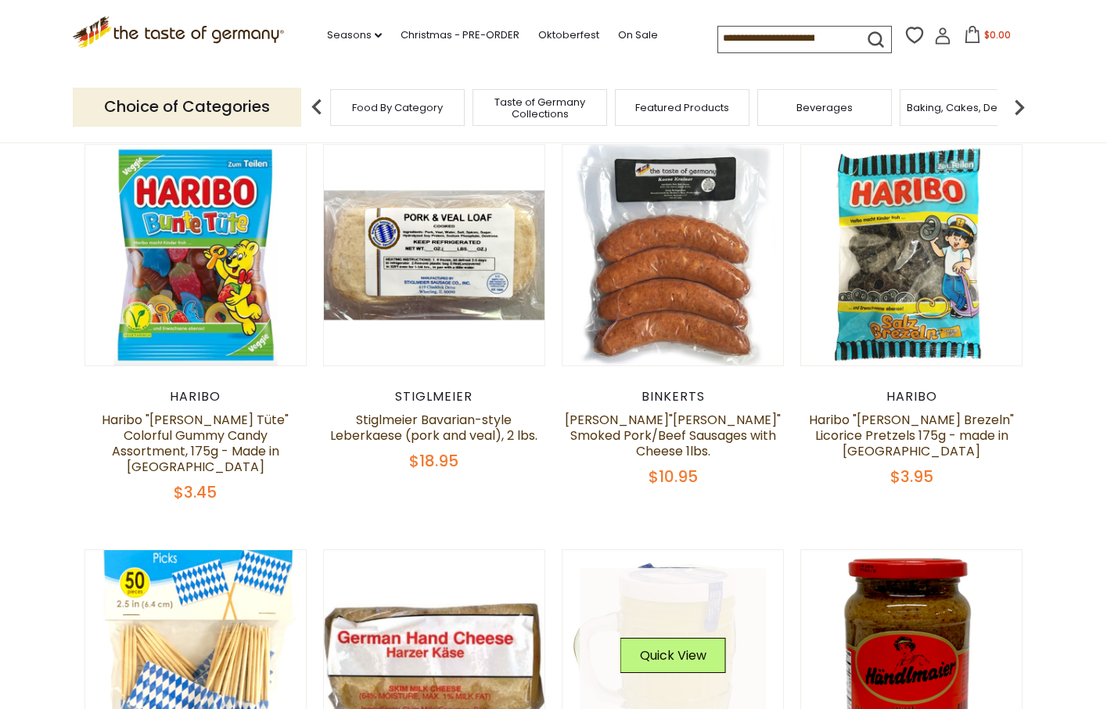
scroll to position [347, 0]
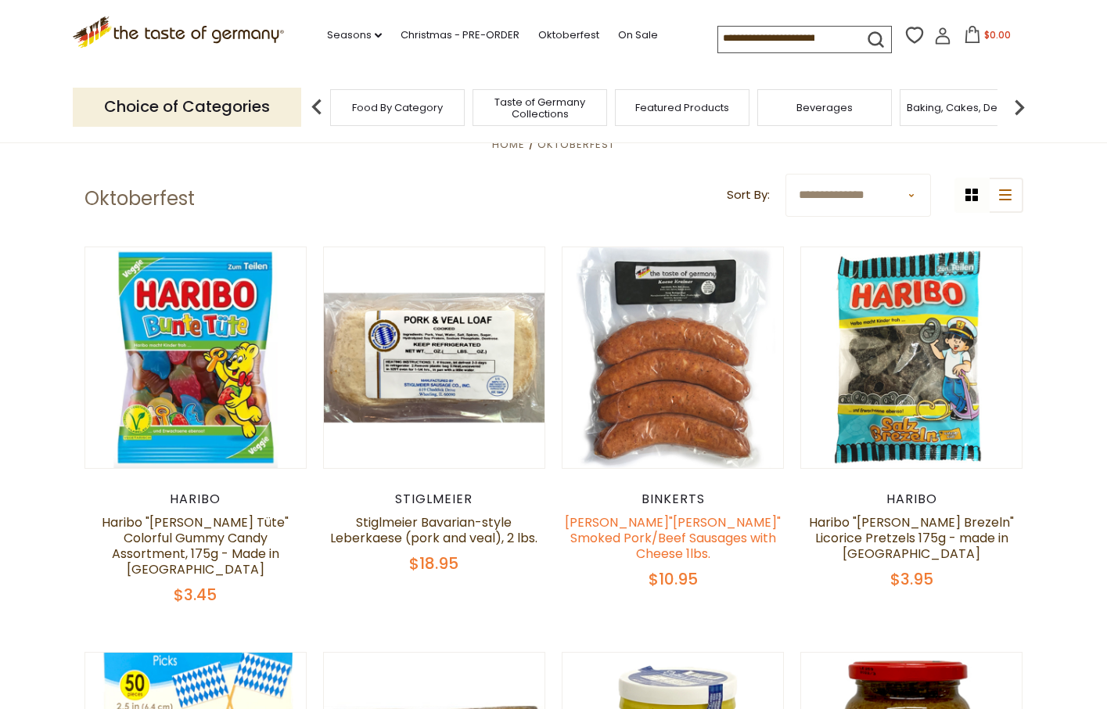
click at [690, 533] on link "[PERSON_NAME]"[PERSON_NAME]" Smoked Pork/Beef Sausages with Cheese 1lbs." at bounding box center [673, 537] width 216 height 49
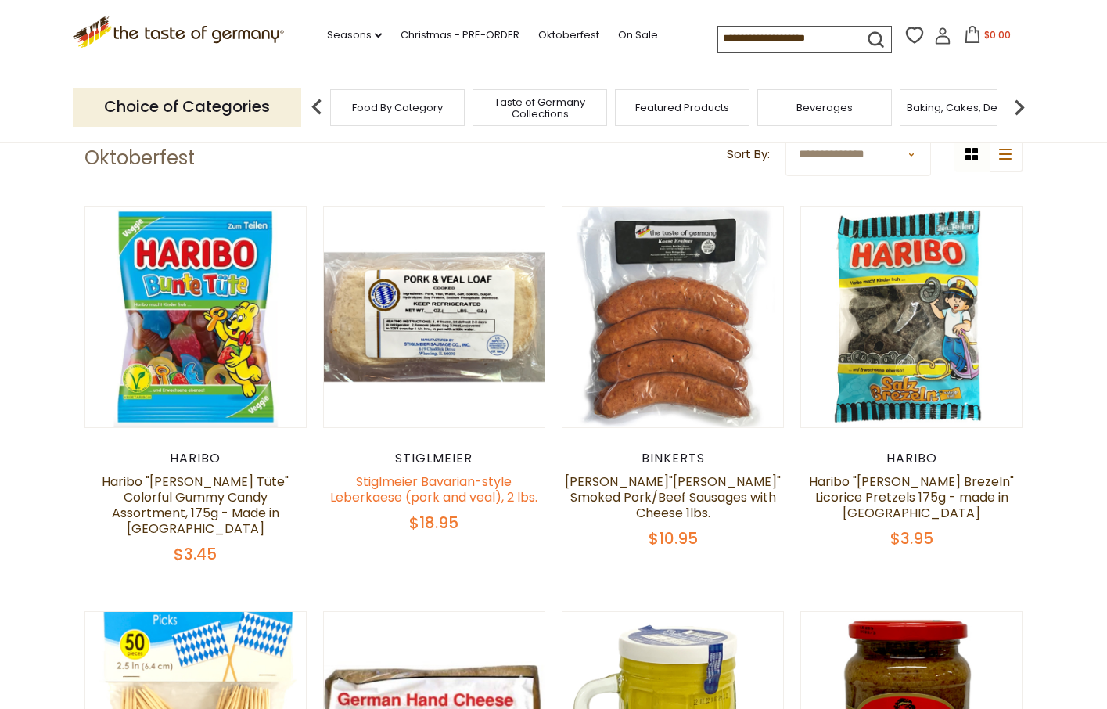
scroll to position [387, 0]
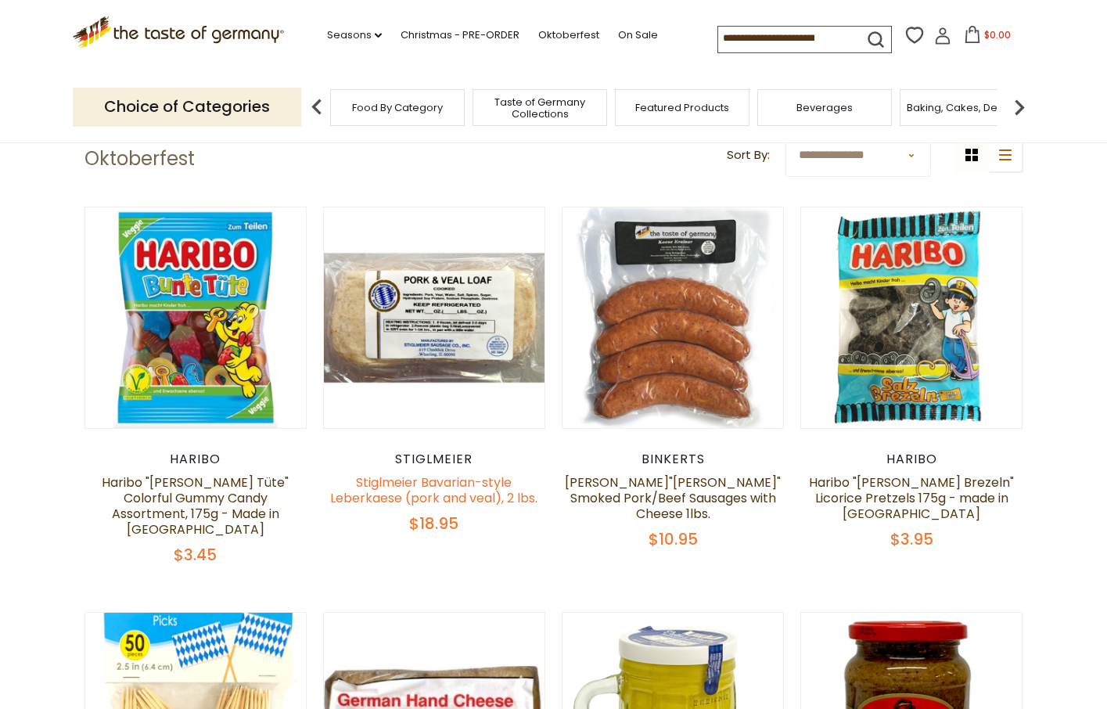
click at [491, 488] on link "Stiglmeier Bavarian-style Leberkaese (pork and veal), 2 lbs." at bounding box center [433, 490] width 207 height 34
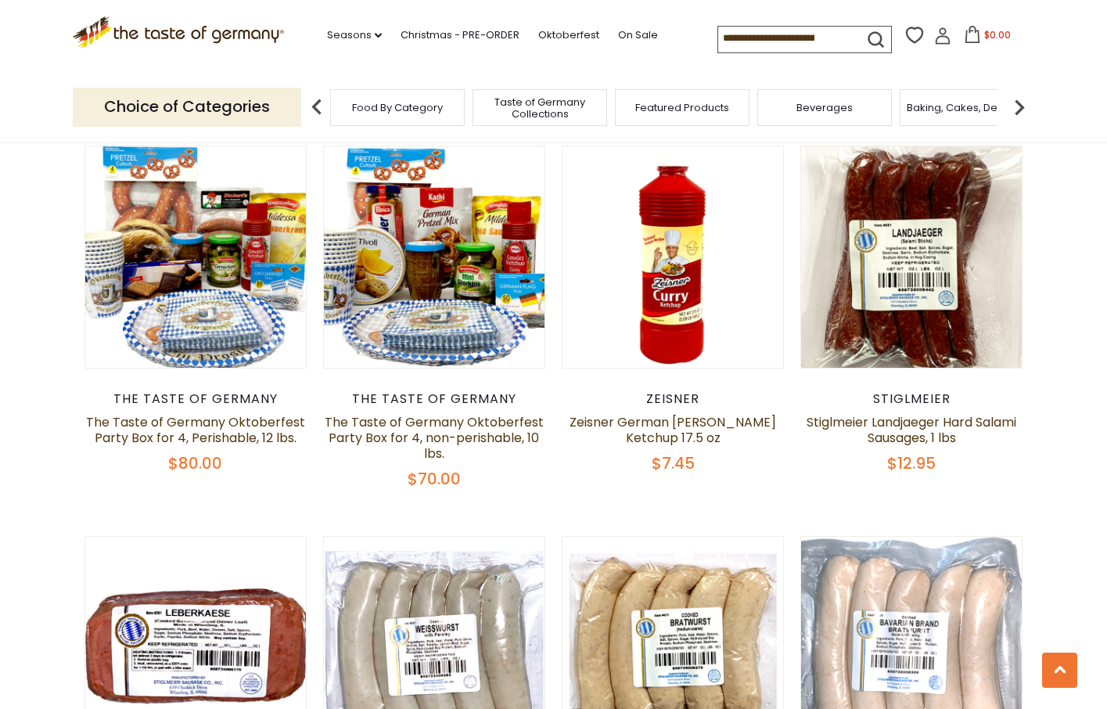
scroll to position [1243, 0]
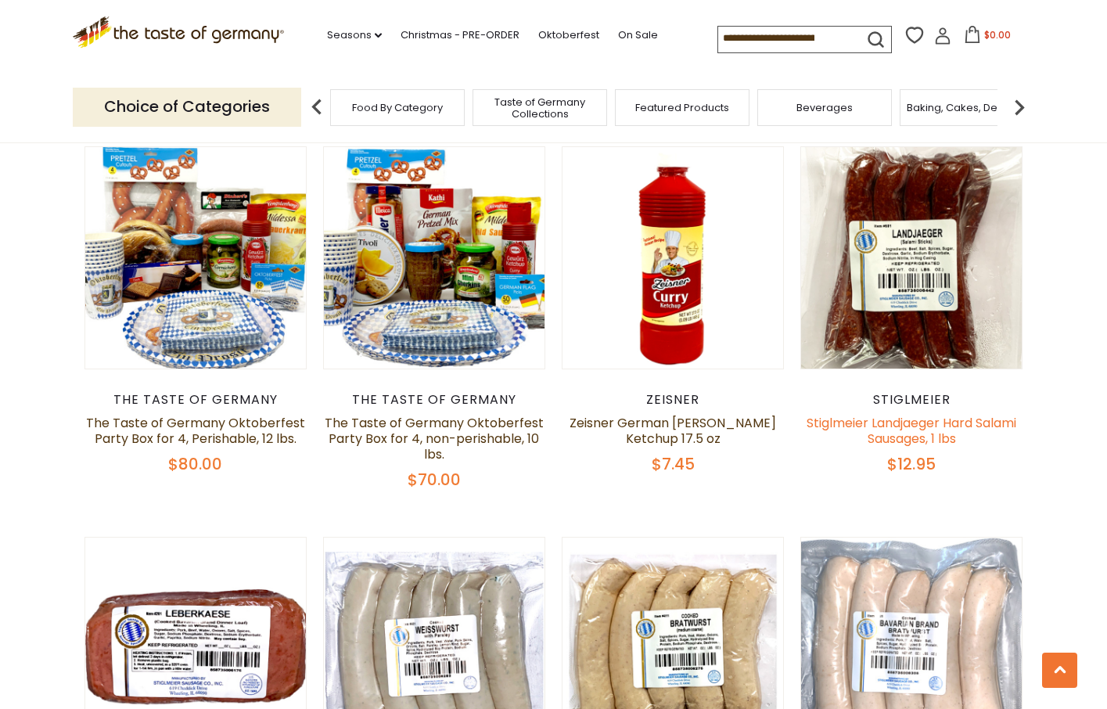
click at [965, 414] on link "Stiglmeier Landjaeger Hard Salami Sausages, 1 lbs" at bounding box center [912, 431] width 210 height 34
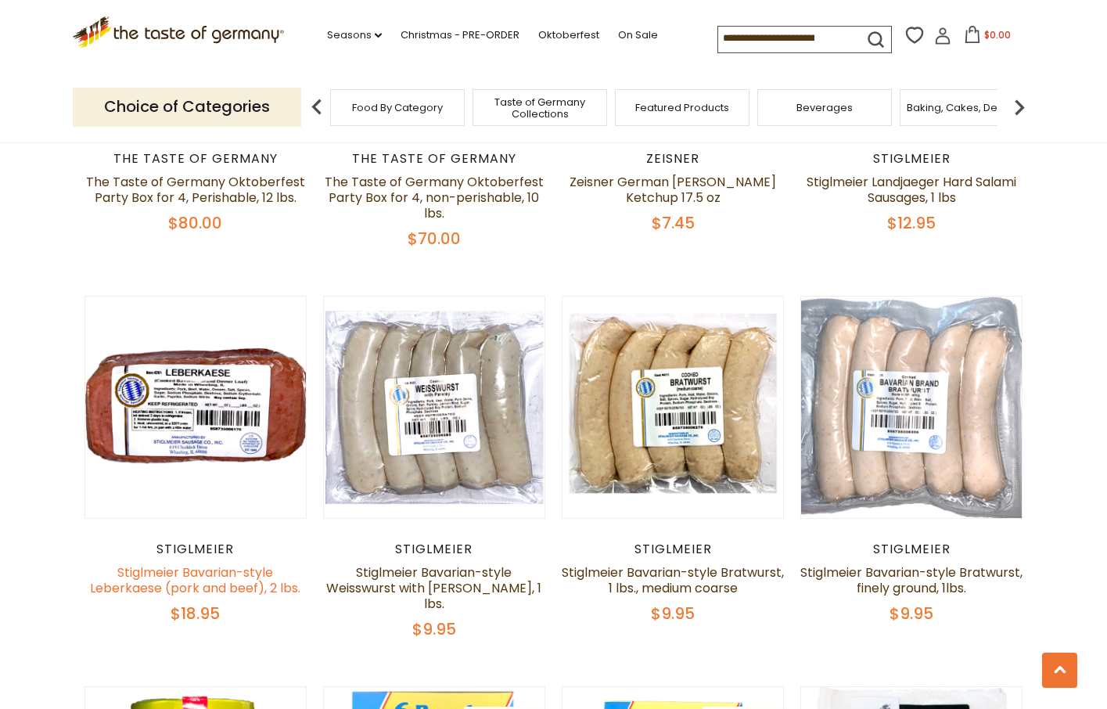
scroll to position [1486, 0]
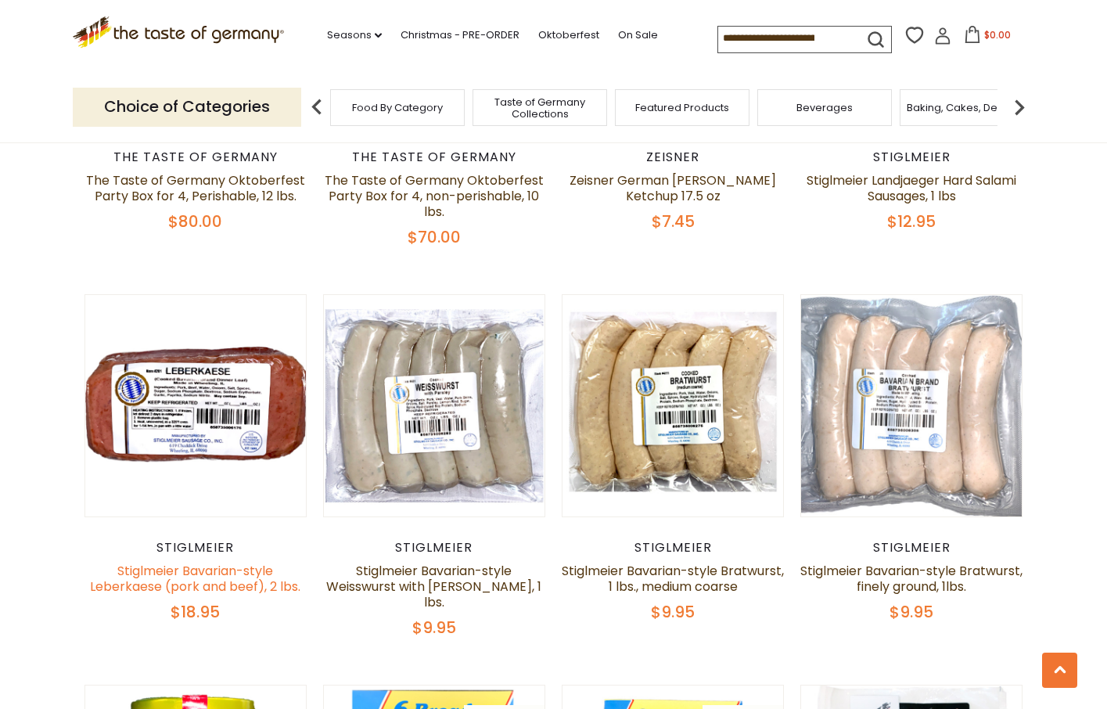
click at [260, 562] on link "Stiglmeier Bavarian-style Leberkaese (pork and beef), 2 lbs." at bounding box center [195, 579] width 210 height 34
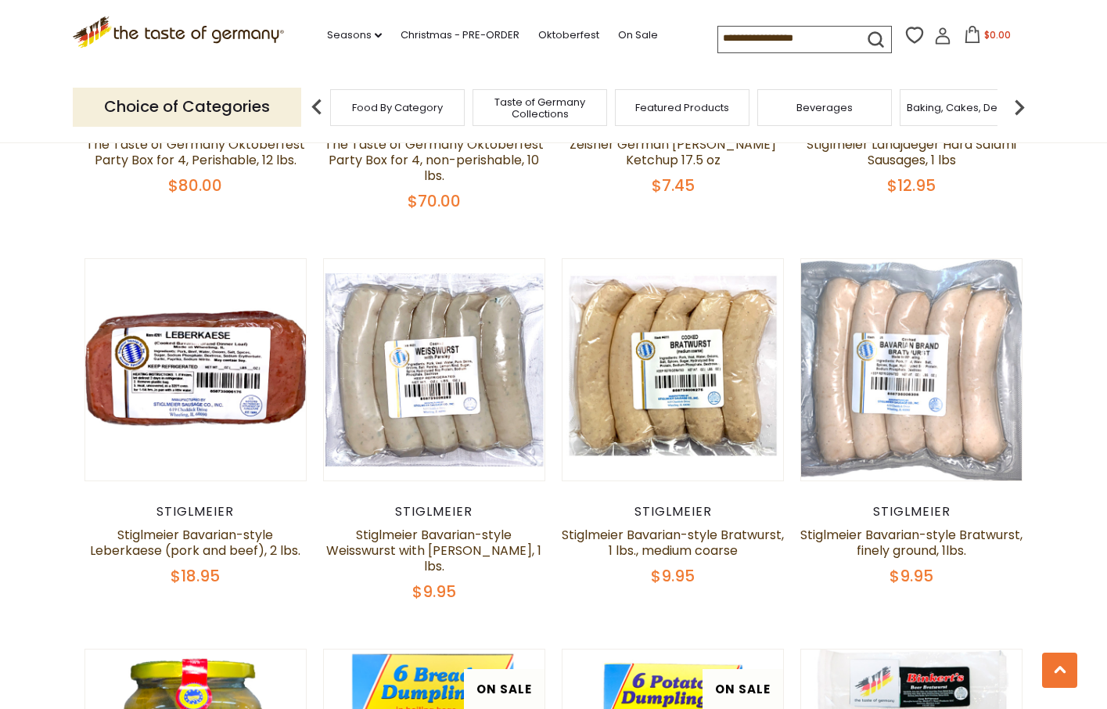
scroll to position [1524, 0]
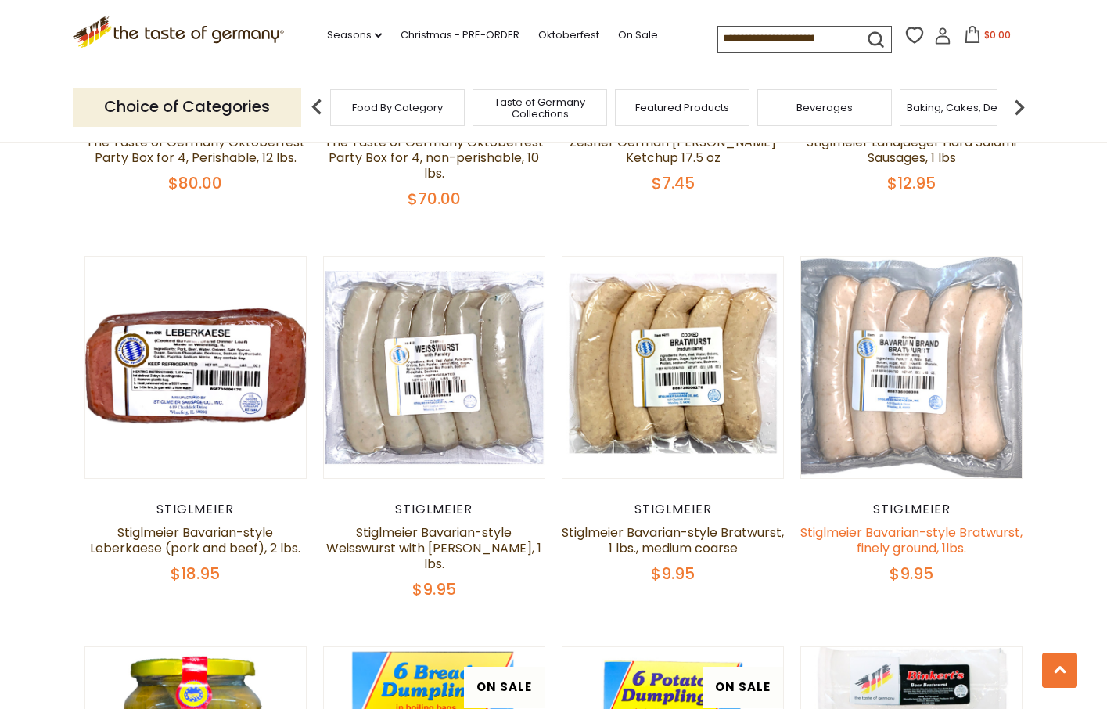
click at [896, 523] on link "Stiglmeier Bavarian-style Bratwurst, finely ground, 1lbs." at bounding box center [911, 540] width 222 height 34
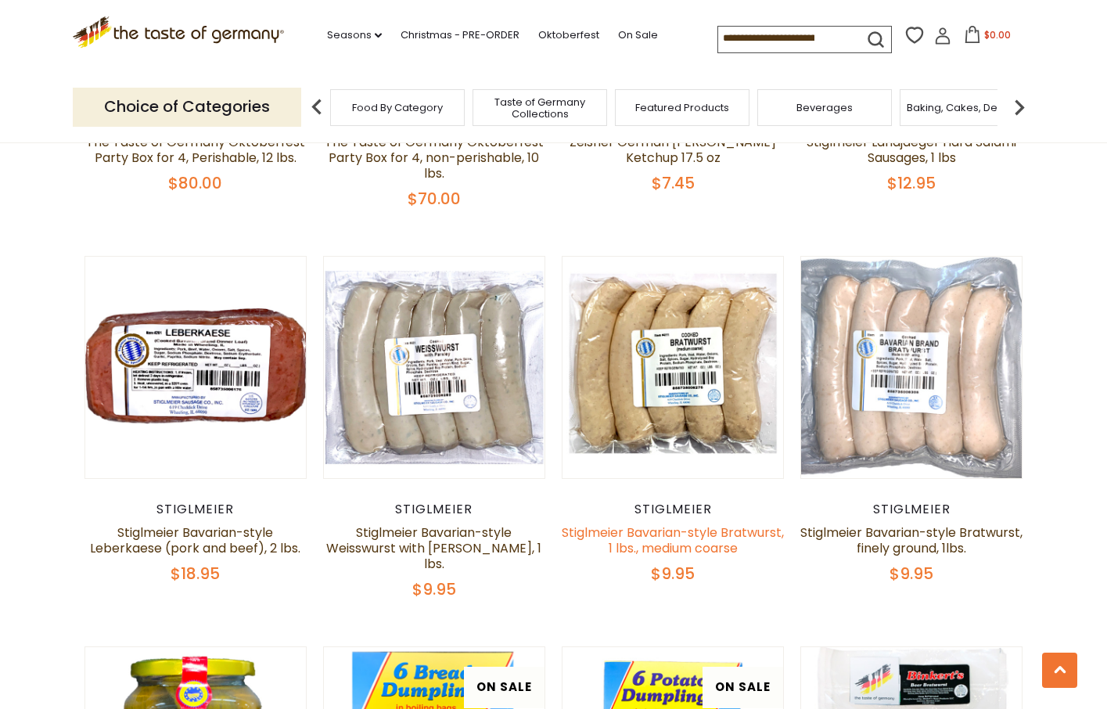
click at [704, 523] on link "Stiglmeier Bavarian-style Bratwurst, 1 lbs., medium coarse" at bounding box center [673, 540] width 222 height 34
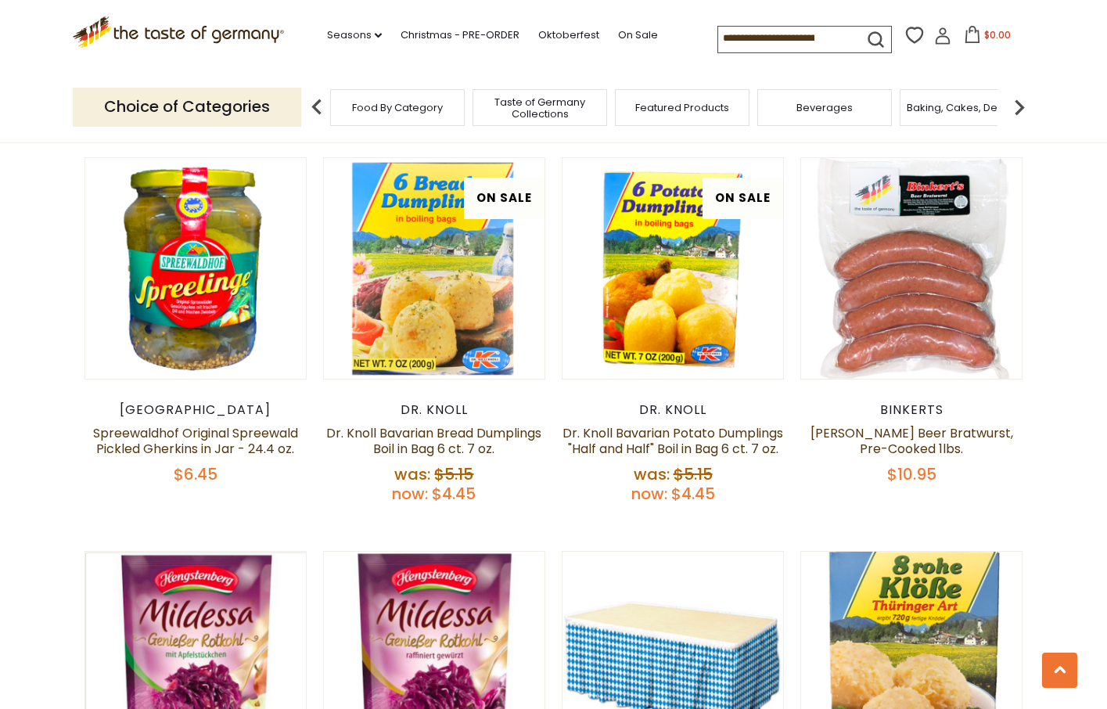
scroll to position [2016, 0]
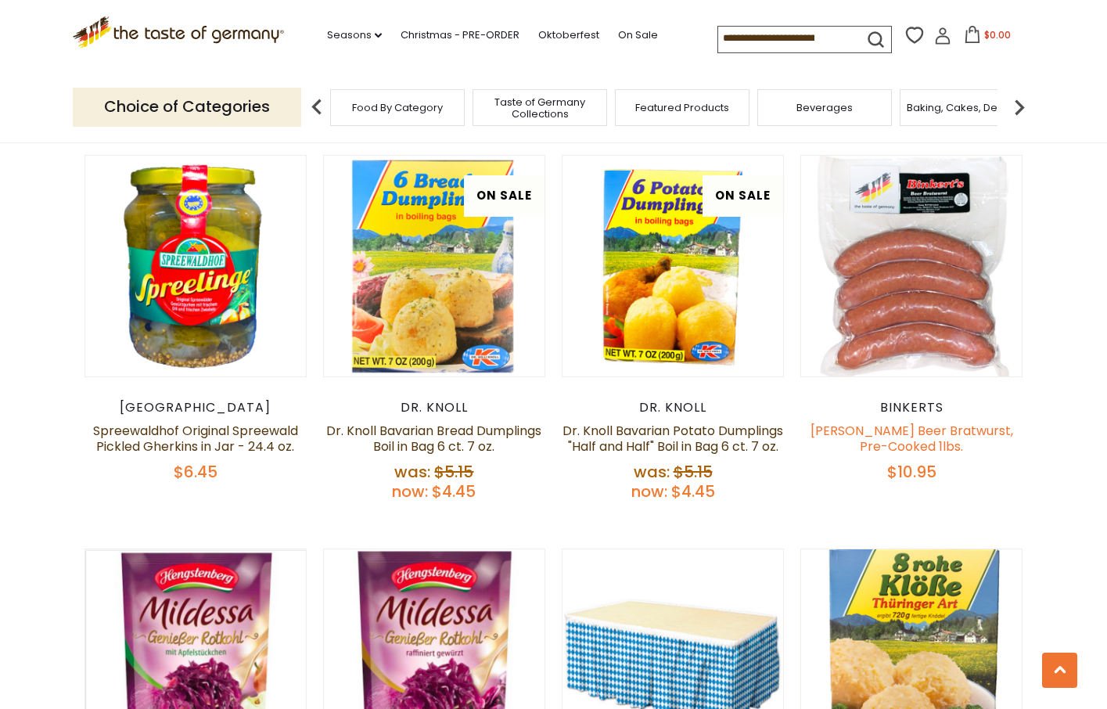
click at [962, 422] on link "Binkert's Beer Bratwurst, Pre-Cooked 1lbs." at bounding box center [912, 439] width 203 height 34
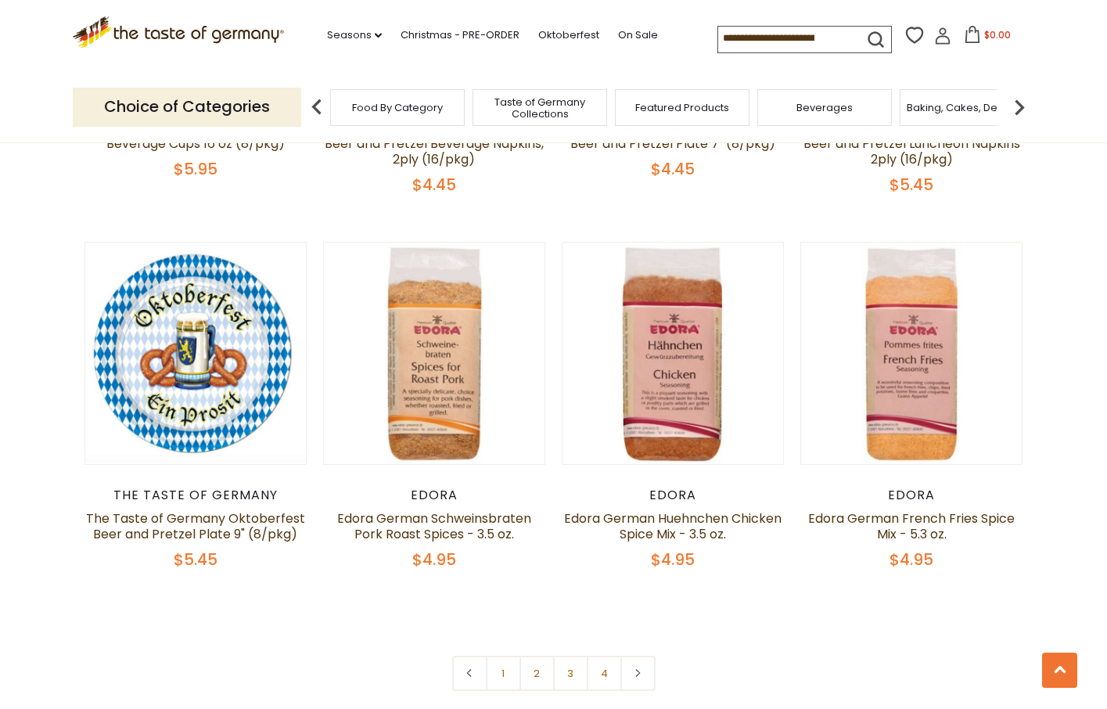
scroll to position [3494, 0]
click at [571, 655] on link "3" at bounding box center [570, 672] width 35 height 35
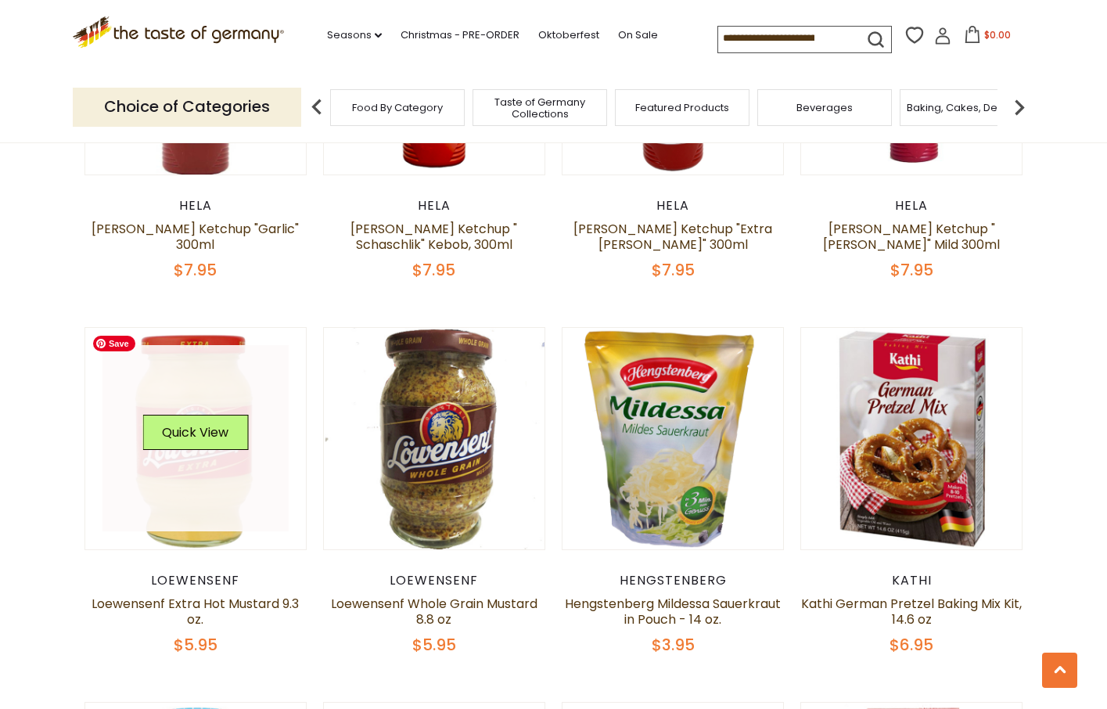
scroll to position [1407, 0]
click at [232, 468] on link at bounding box center [195, 437] width 186 height 186
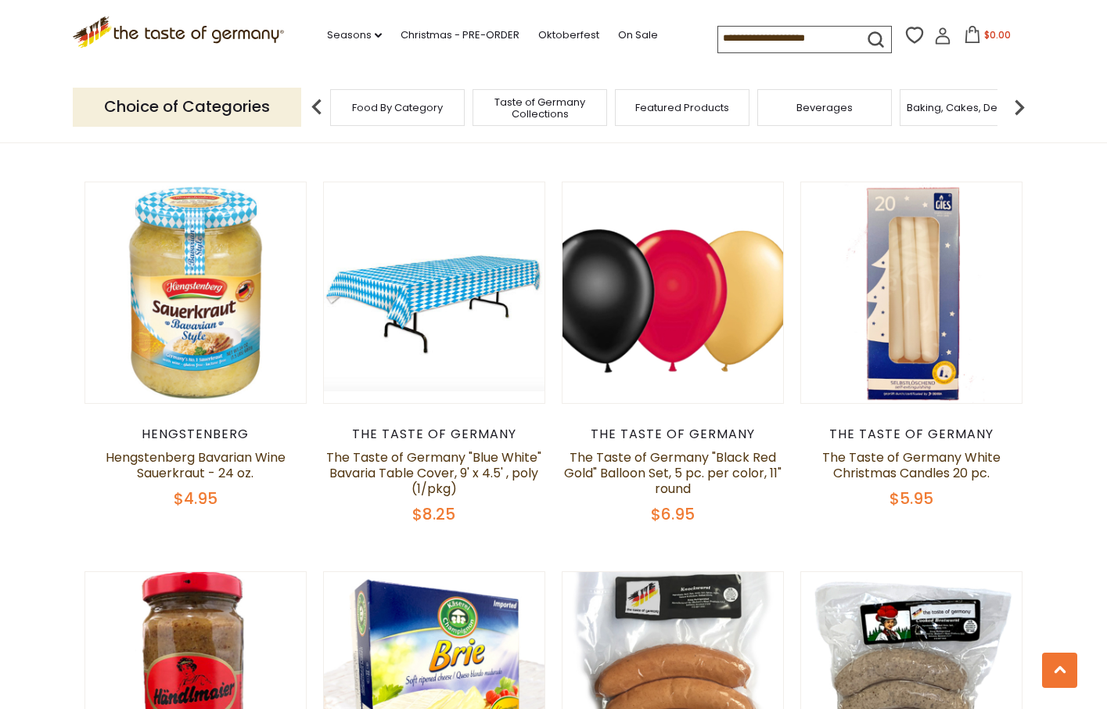
scroll to position [1908, 0]
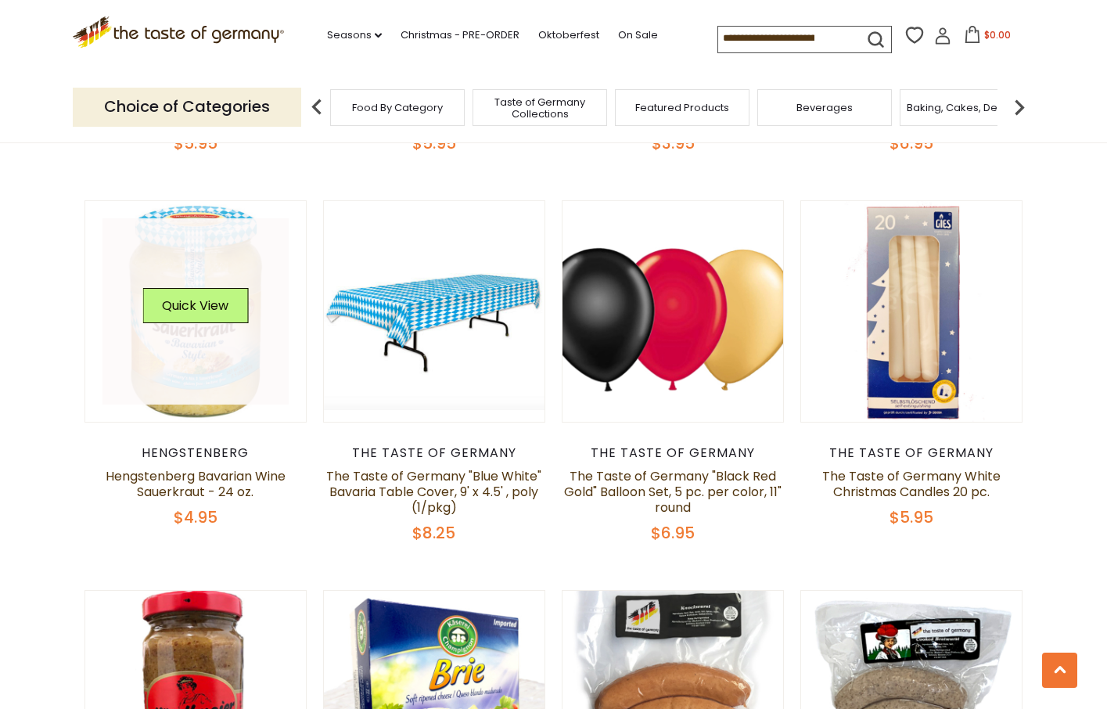
click at [228, 386] on link at bounding box center [195, 311] width 186 height 186
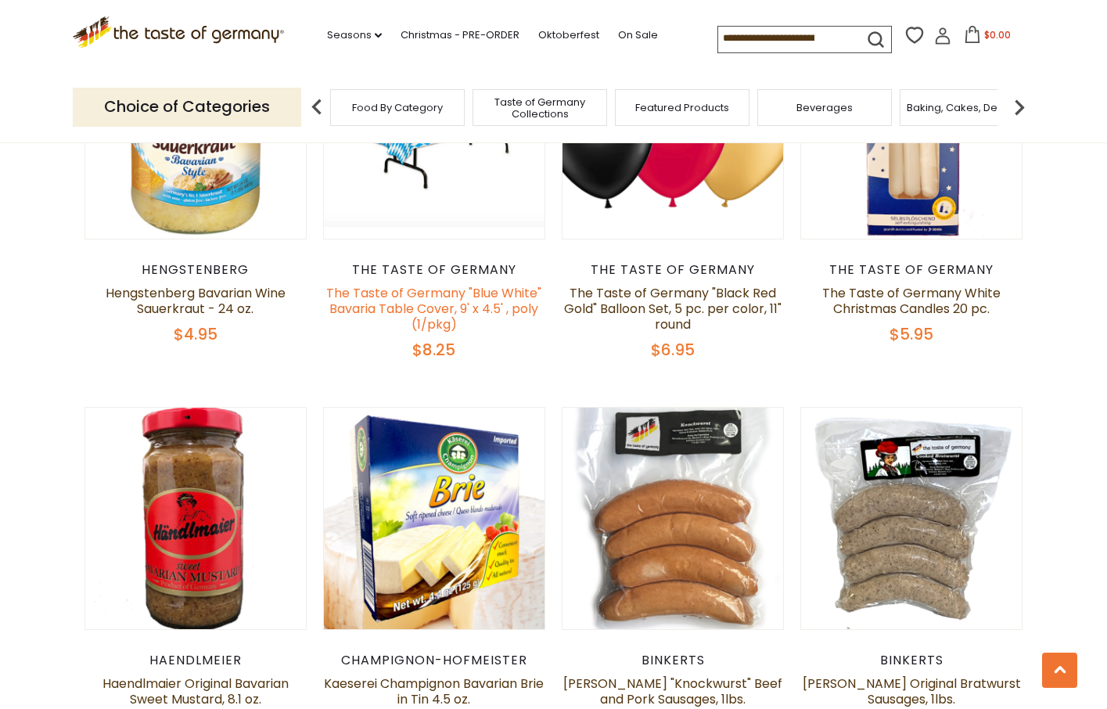
scroll to position [2092, 0]
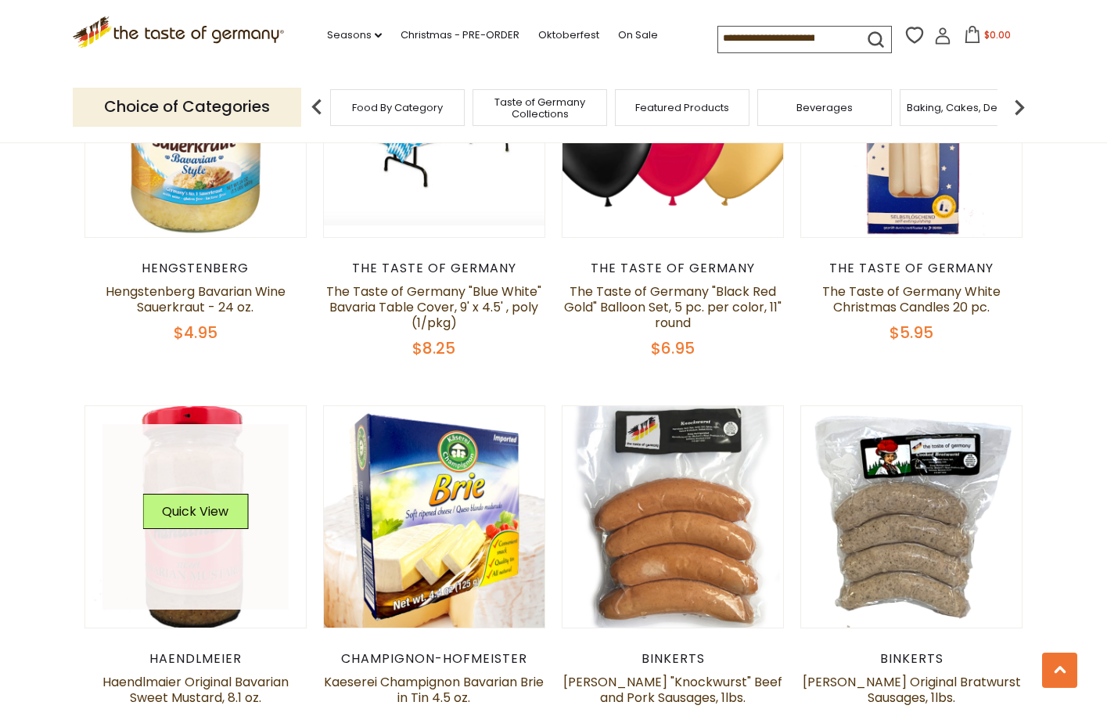
click at [231, 548] on link at bounding box center [195, 517] width 186 height 186
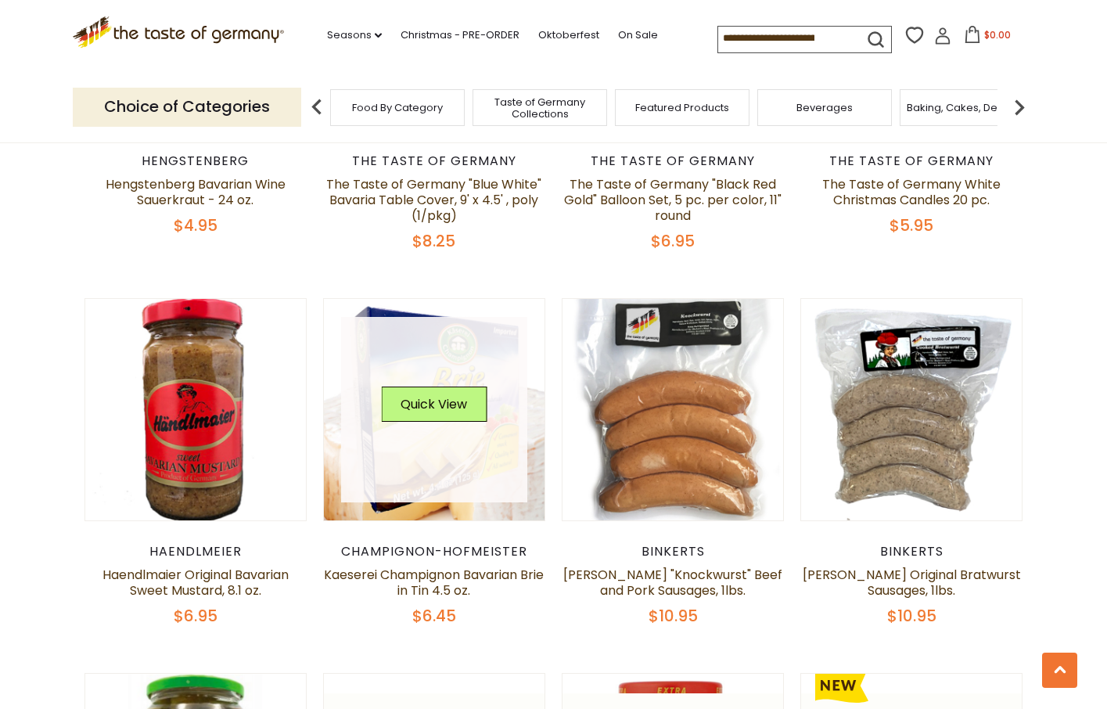
scroll to position [2255, 0]
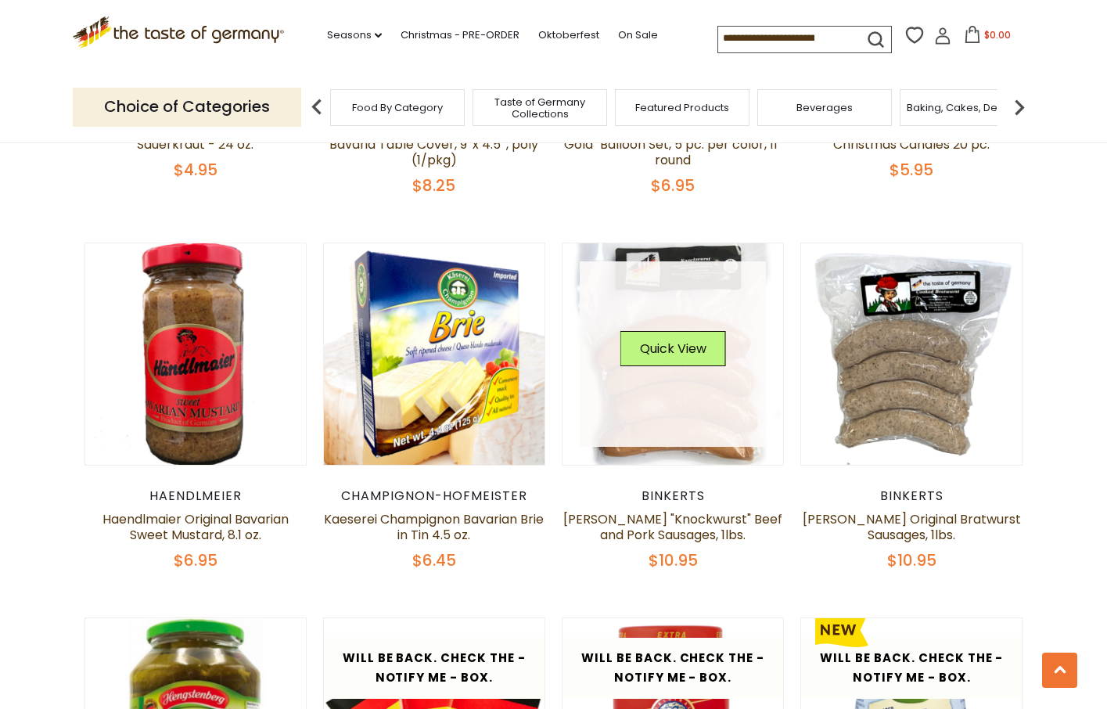
click at [711, 425] on link at bounding box center [673, 354] width 186 height 186
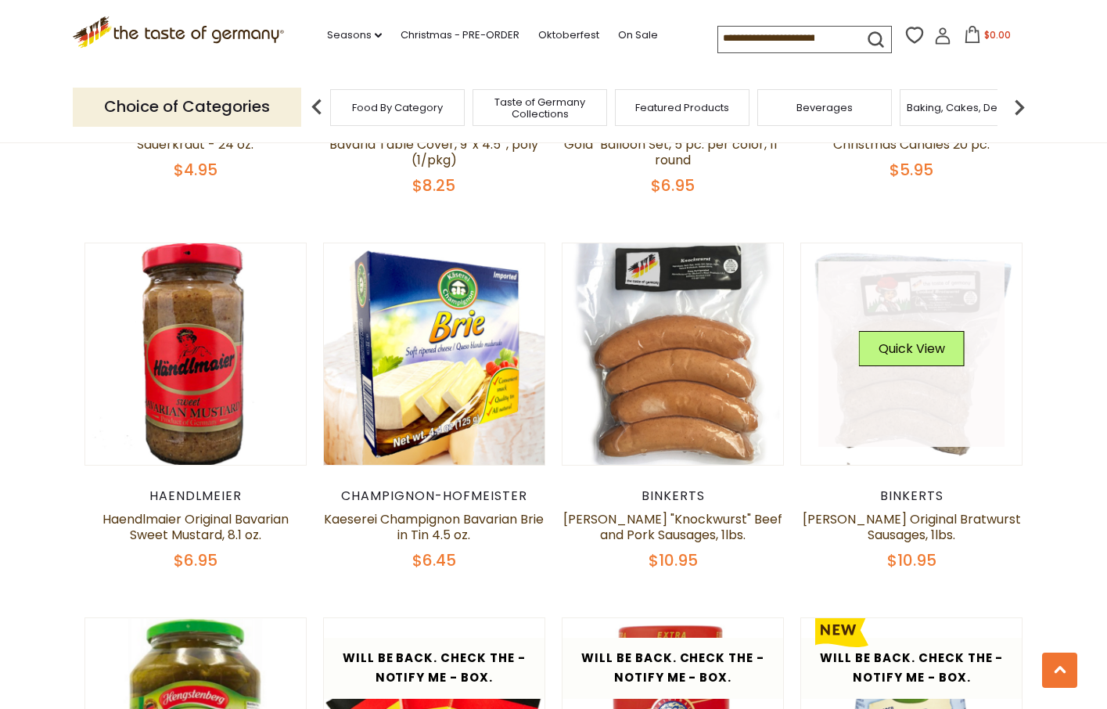
click at [934, 416] on link at bounding box center [911, 354] width 186 height 186
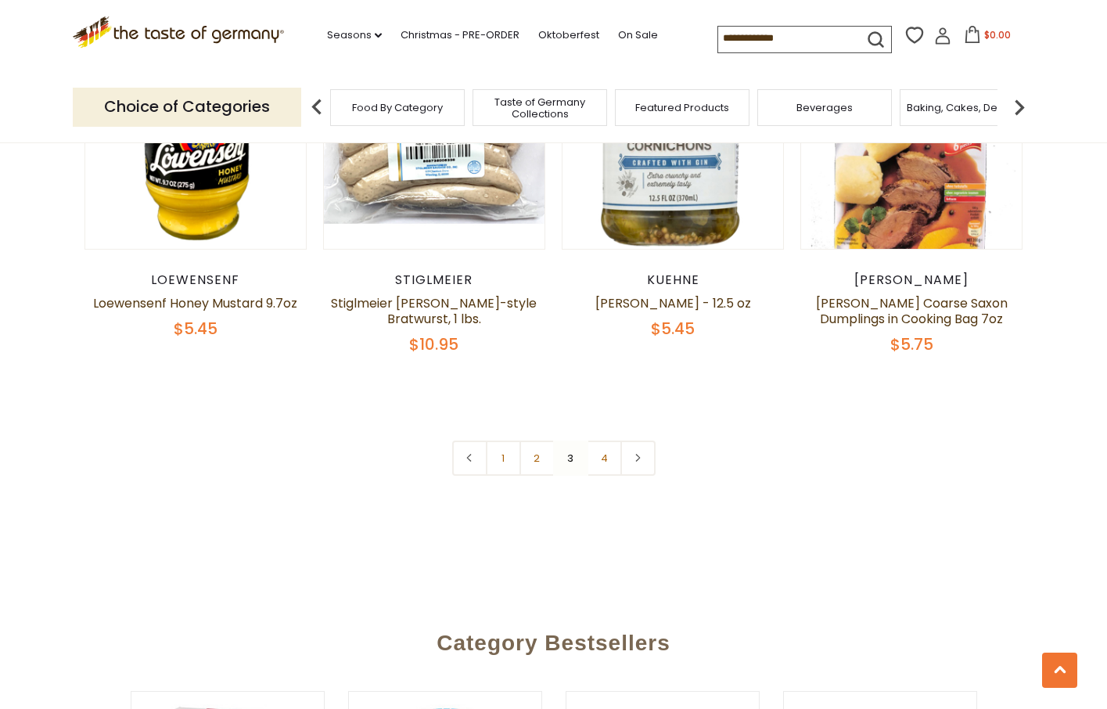
scroll to position [3603, 0]
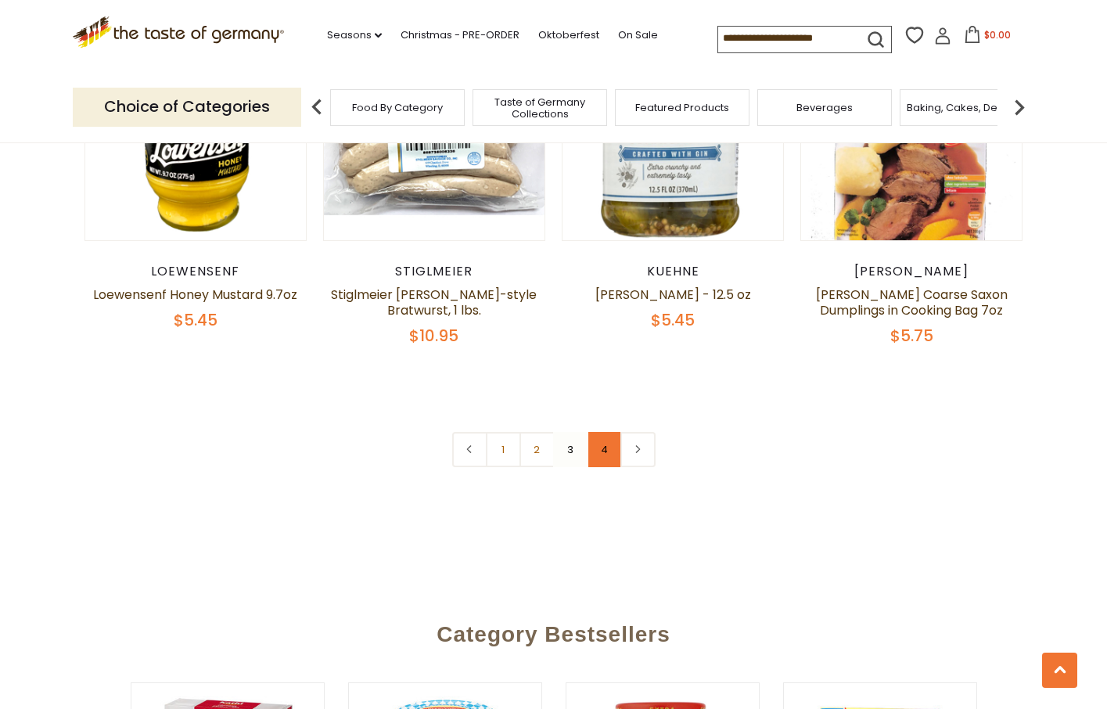
click at [596, 462] on link "4" at bounding box center [604, 449] width 35 height 35
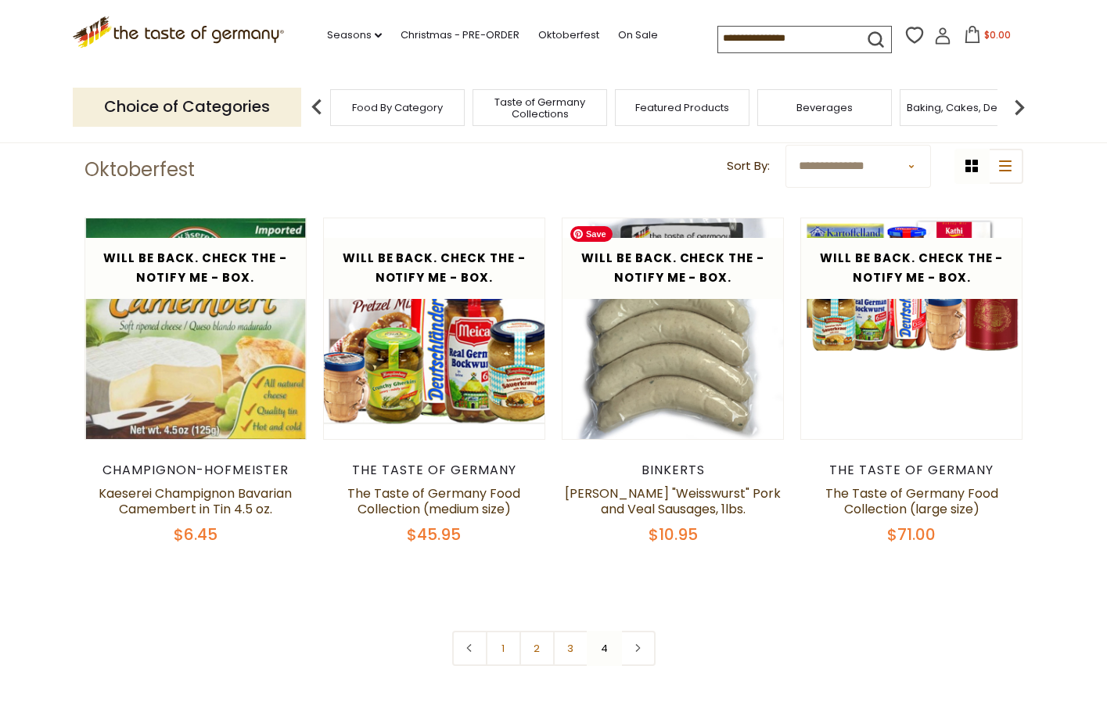
scroll to position [0, 0]
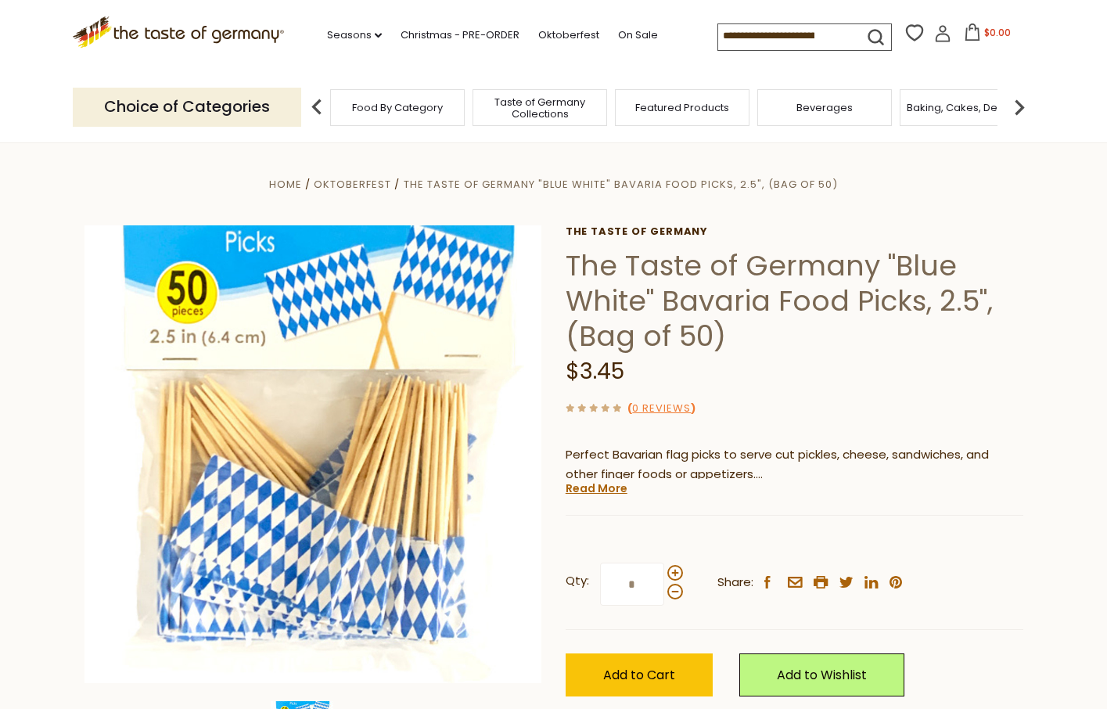
scroll to position [8, 0]
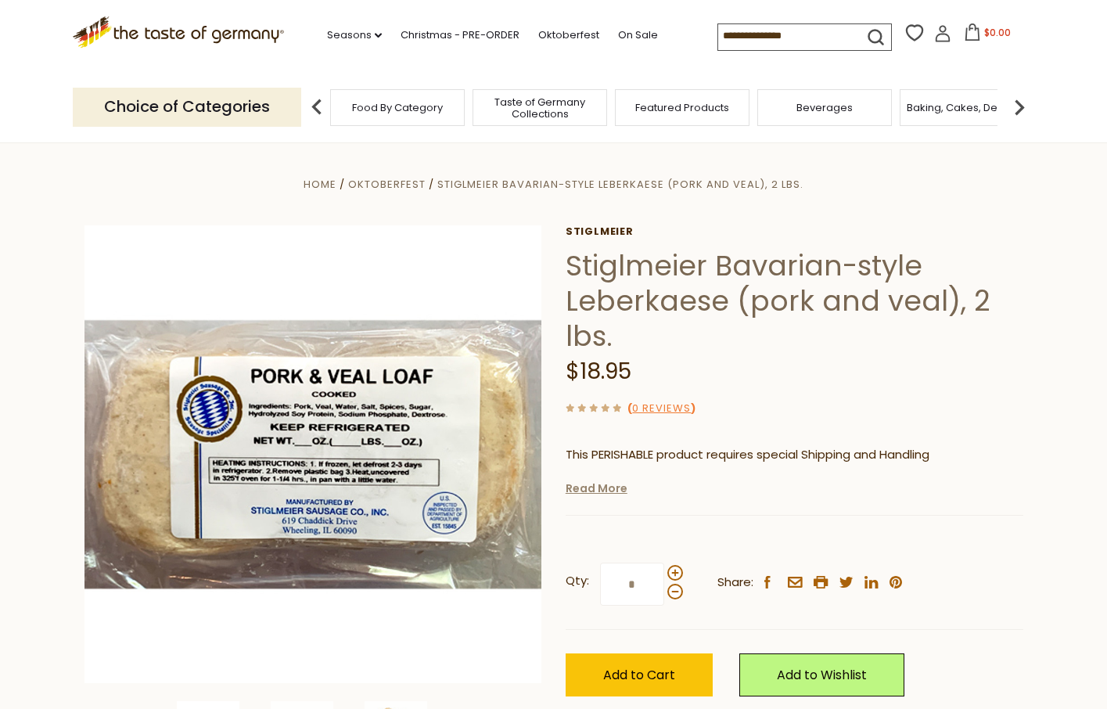
click at [615, 484] on link "Read More" at bounding box center [597, 488] width 62 height 16
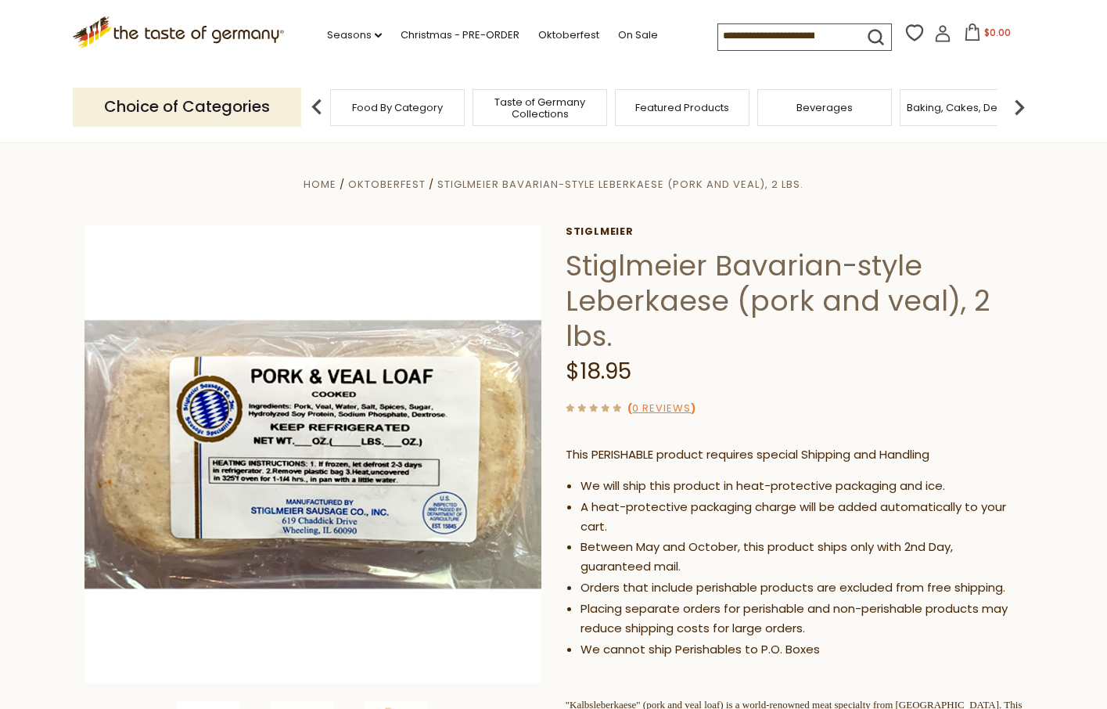
scroll to position [111, 0]
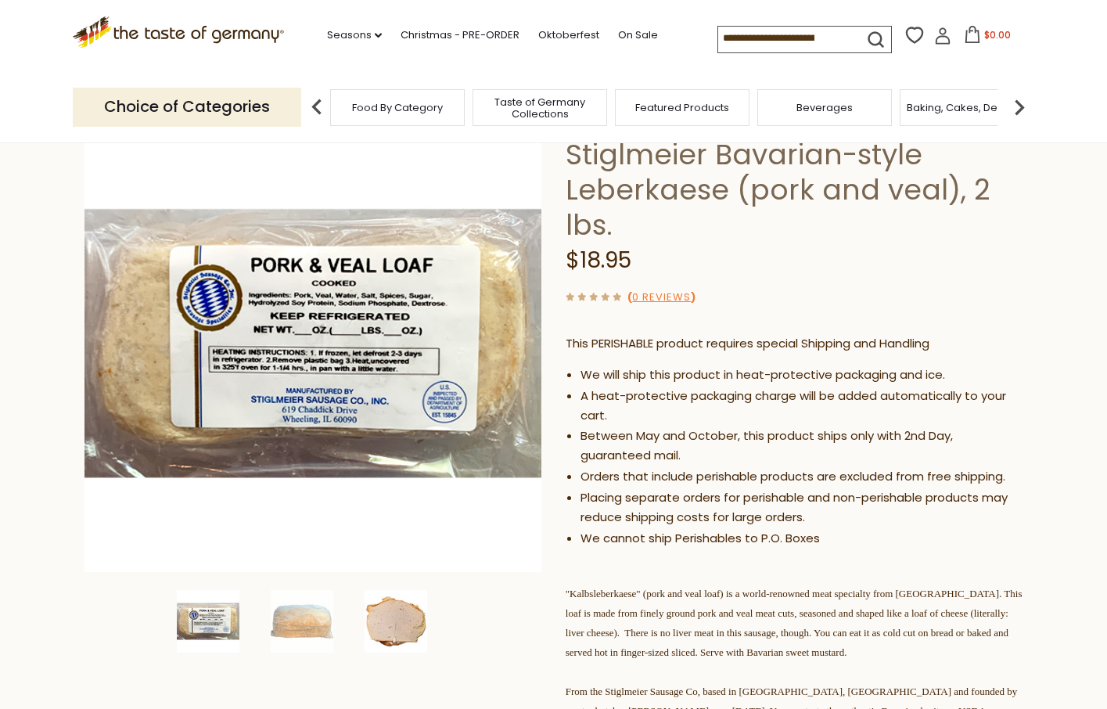
click at [390, 616] on img at bounding box center [396, 621] width 63 height 63
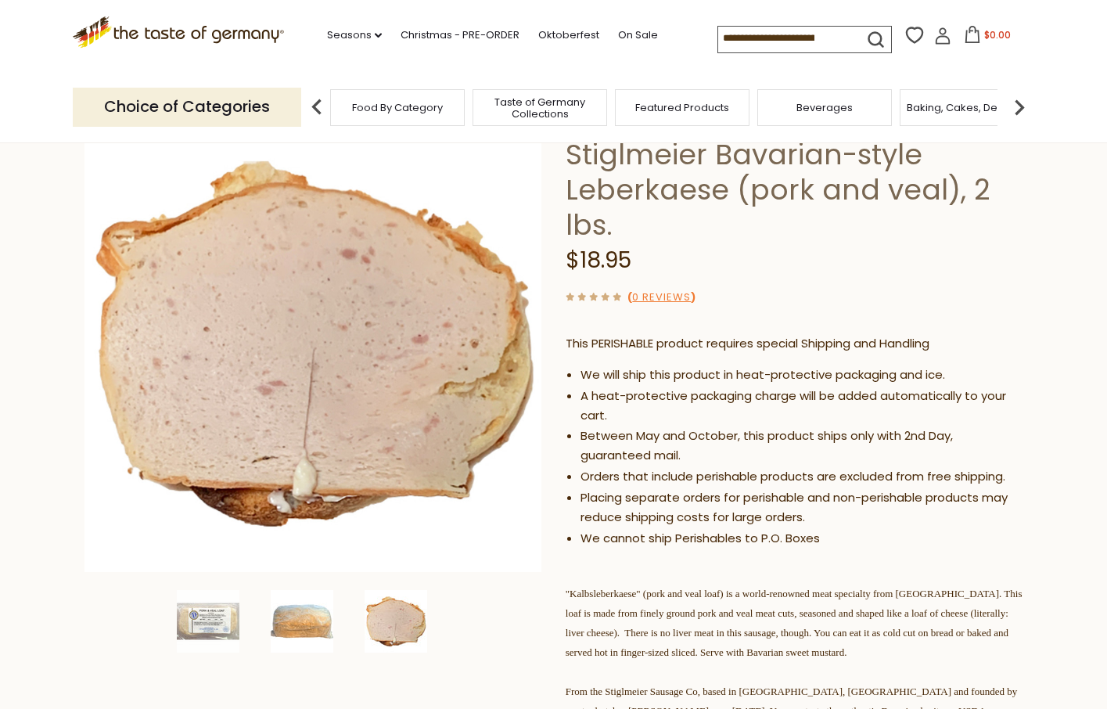
click at [325, 627] on img at bounding box center [302, 621] width 63 height 63
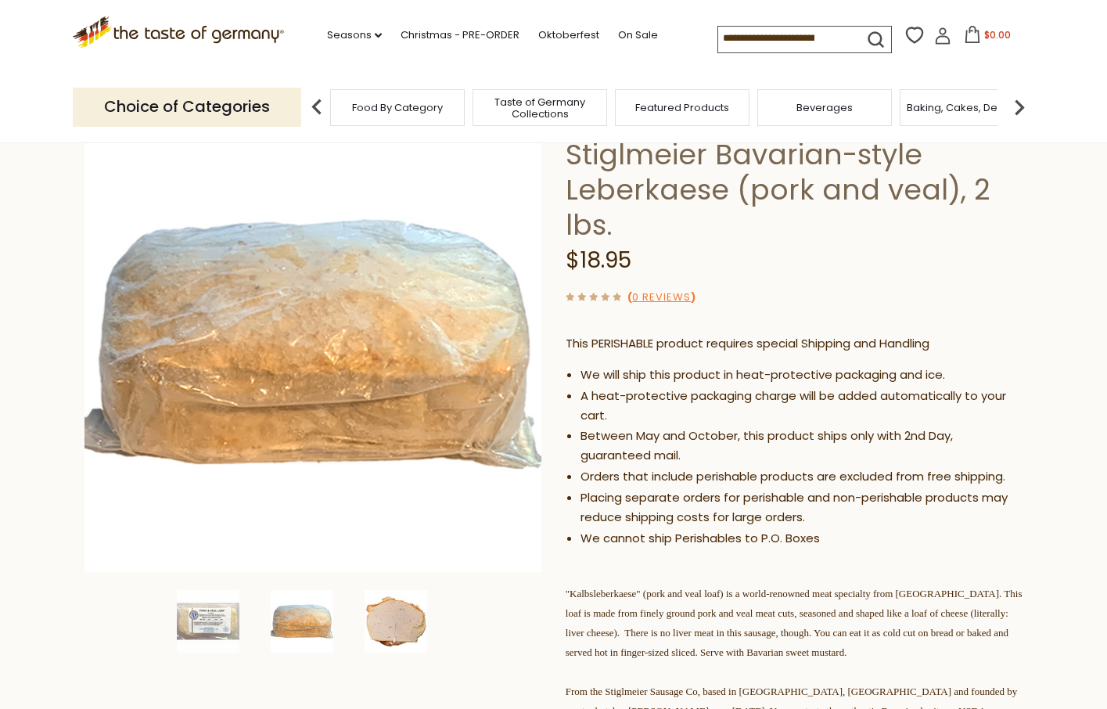
click at [393, 621] on img at bounding box center [396, 621] width 63 height 63
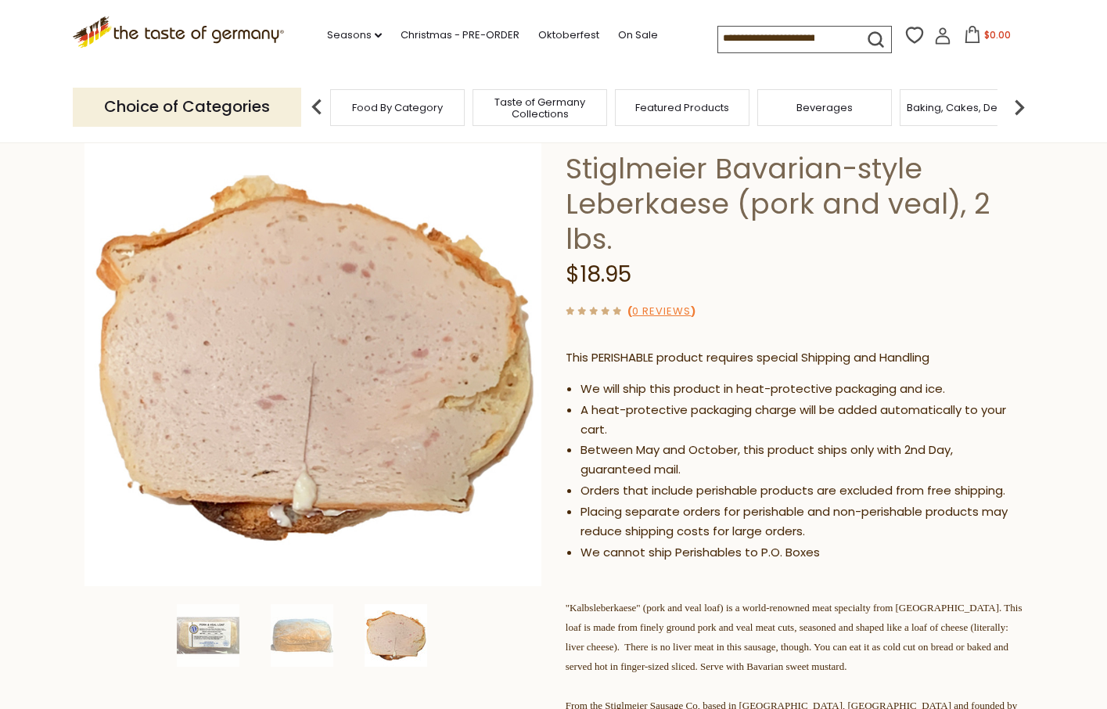
scroll to position [107, 0]
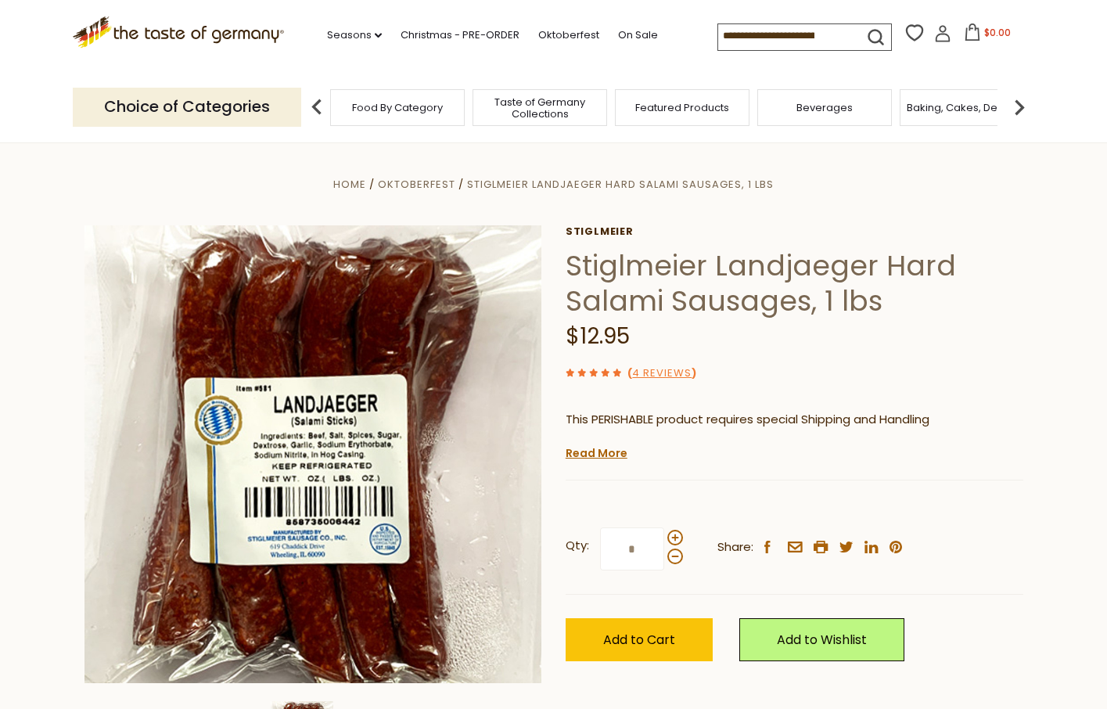
click at [637, 290] on h1 "Stiglmeier Landjaeger Hard Salami Sausages, 1 lbs" at bounding box center [795, 283] width 458 height 70
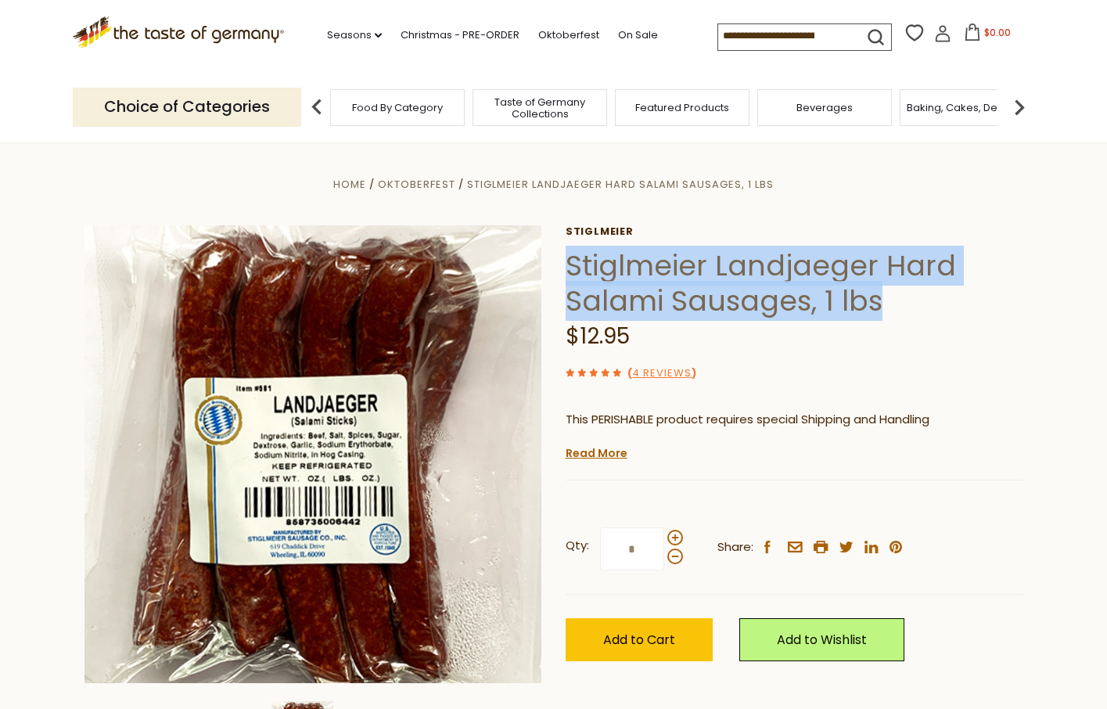
click at [637, 290] on h1 "Stiglmeier Landjaeger Hard Salami Sausages, 1 lbs" at bounding box center [795, 283] width 458 height 70
copy div "Stiglmeier Landjaeger Hard Salami Sausages, 1 lbs"
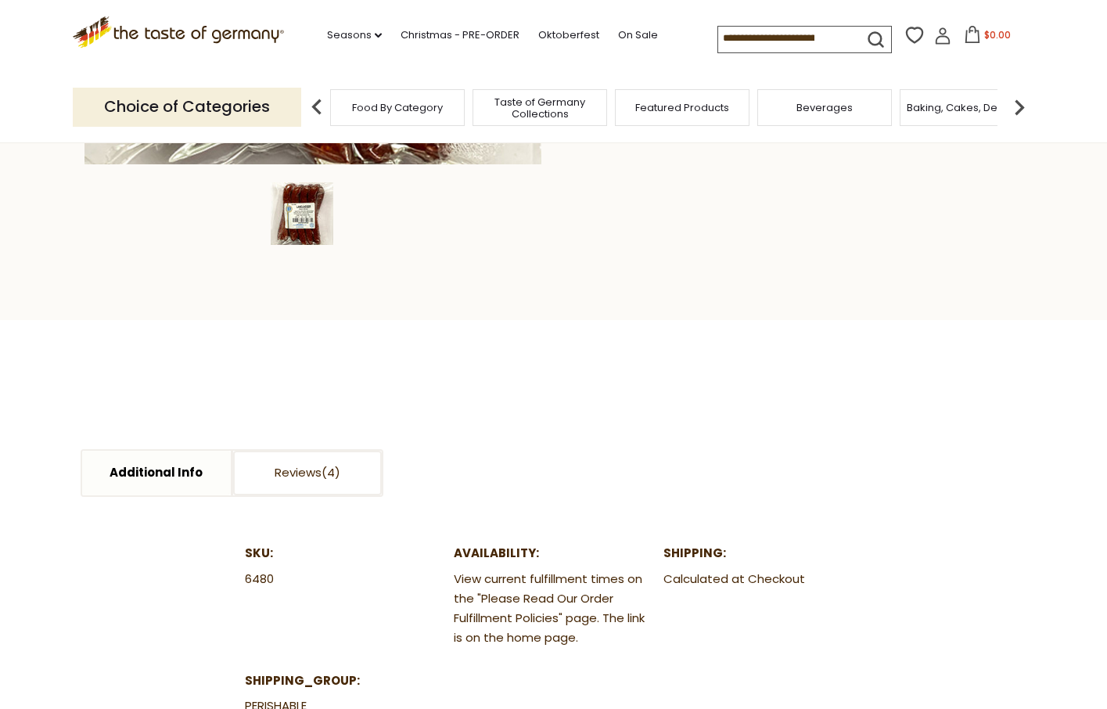
scroll to position [526, 0]
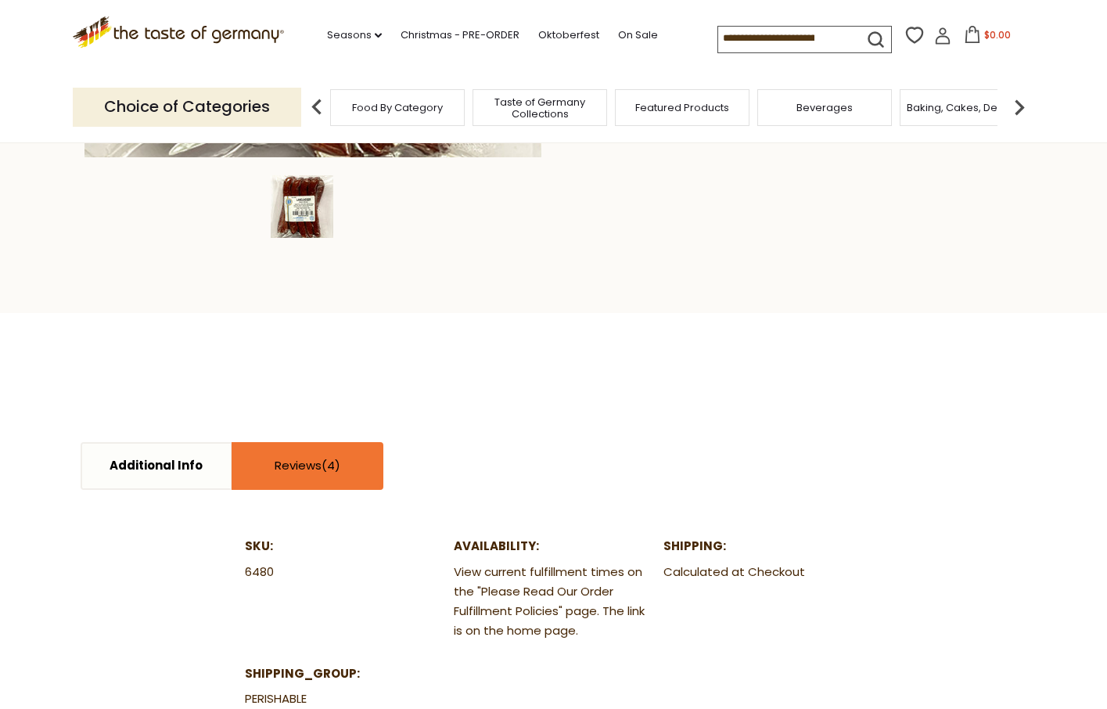
click at [337, 473] on span at bounding box center [331, 465] width 19 height 16
click at [328, 452] on link "Reviews" at bounding box center [307, 466] width 149 height 45
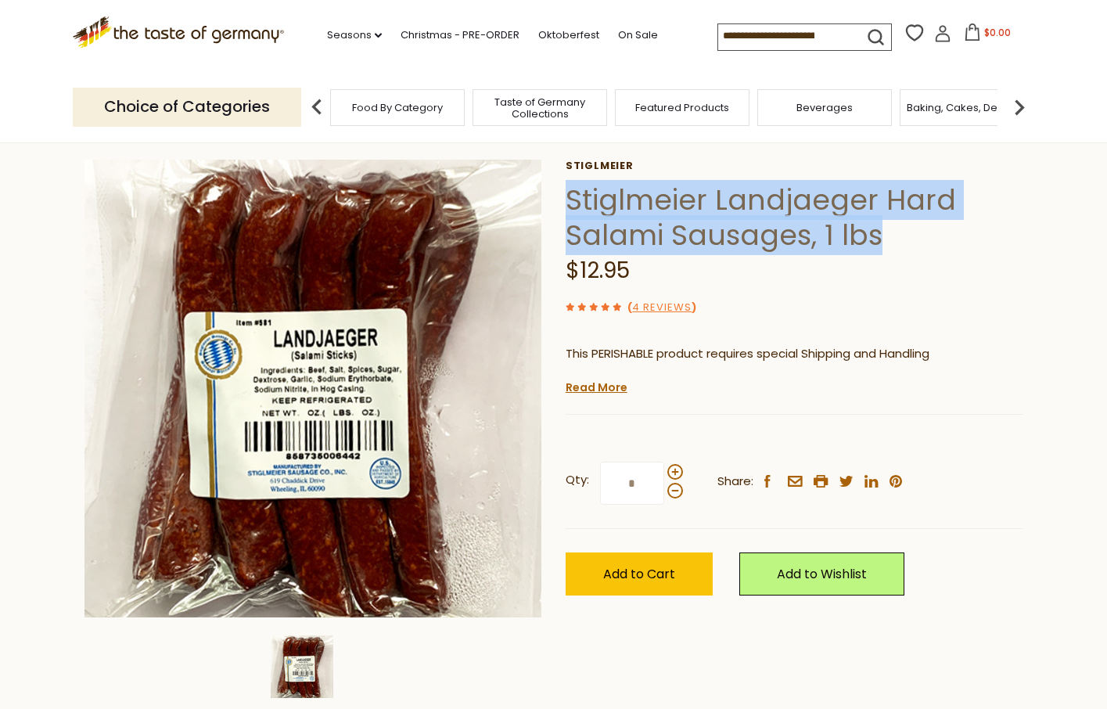
scroll to position [86, 0]
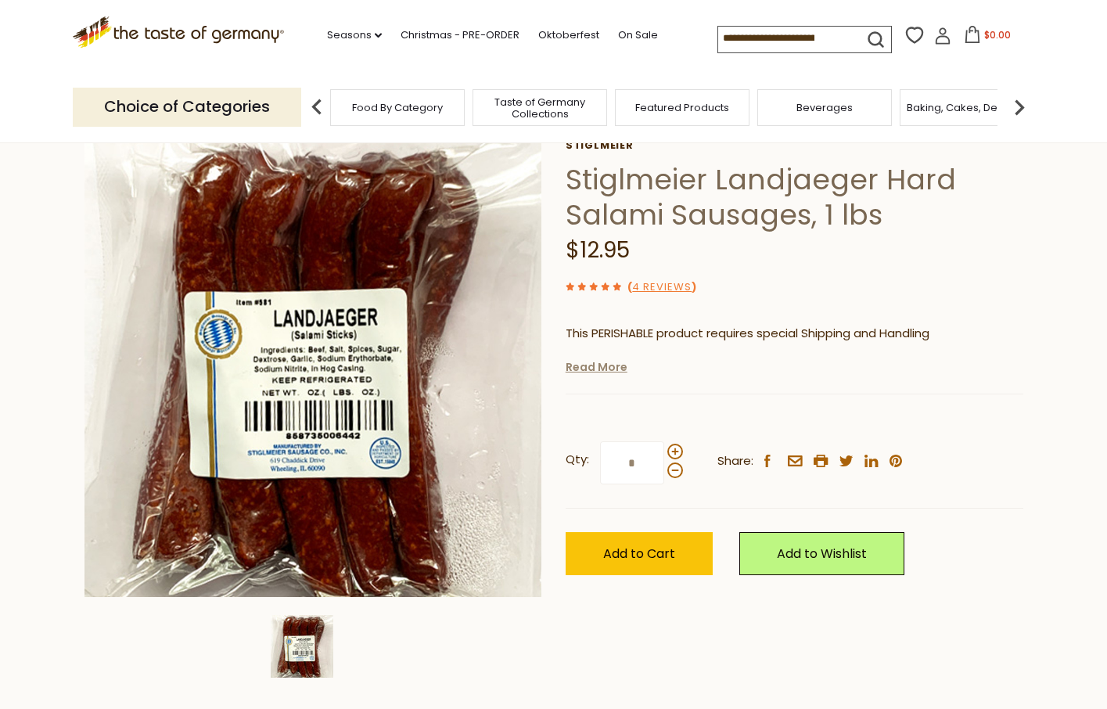
click at [582, 372] on link "Read More" at bounding box center [597, 367] width 62 height 16
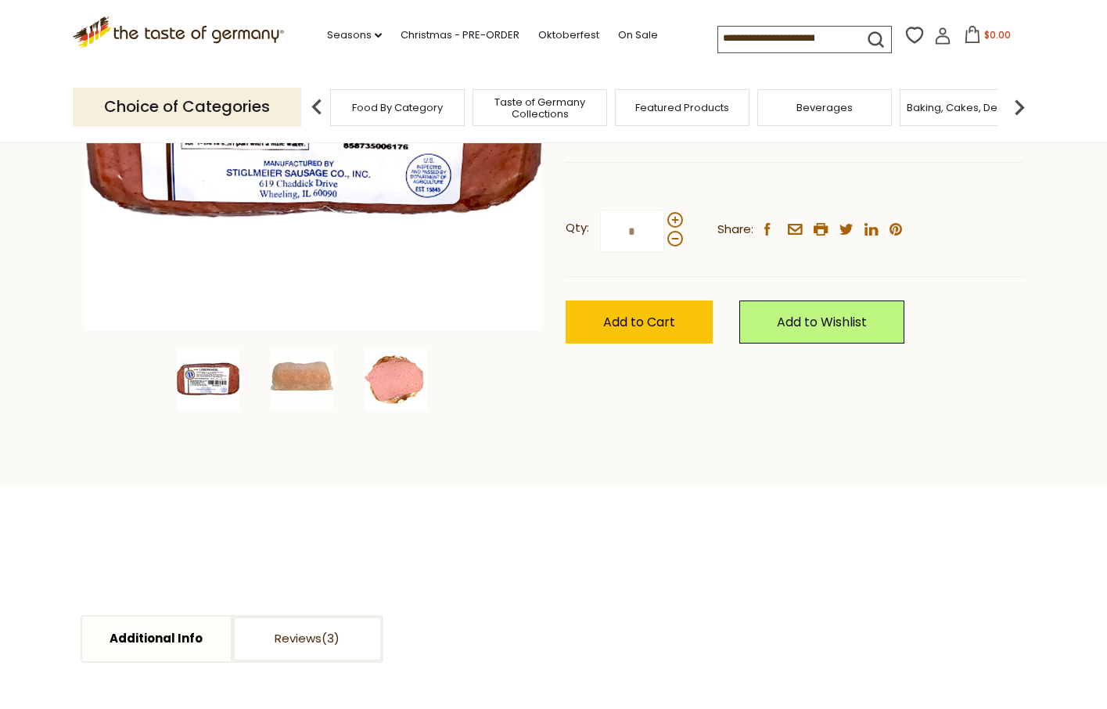
scroll to position [350, 0]
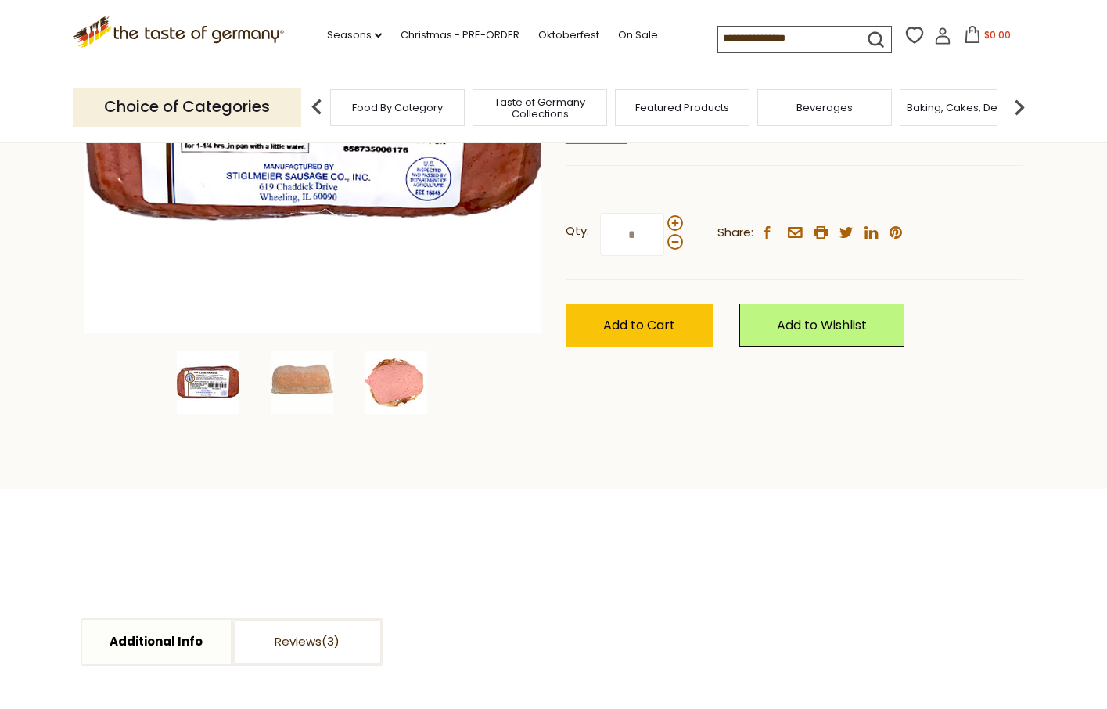
click at [412, 396] on img at bounding box center [396, 382] width 63 height 63
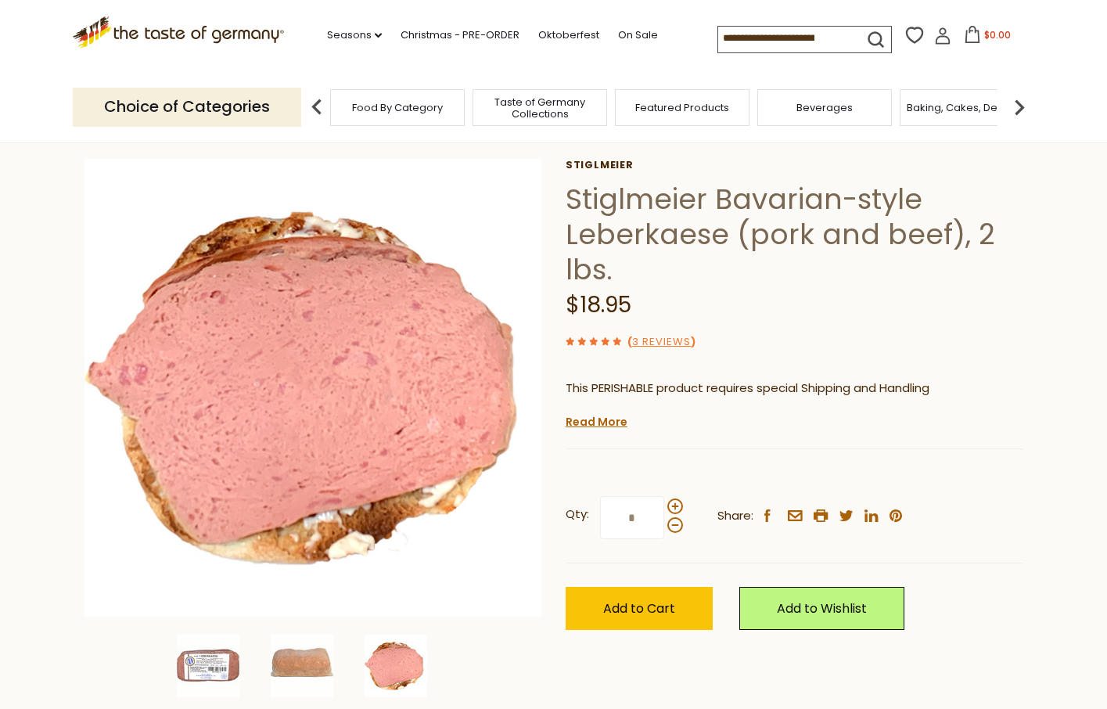
scroll to position [104, 0]
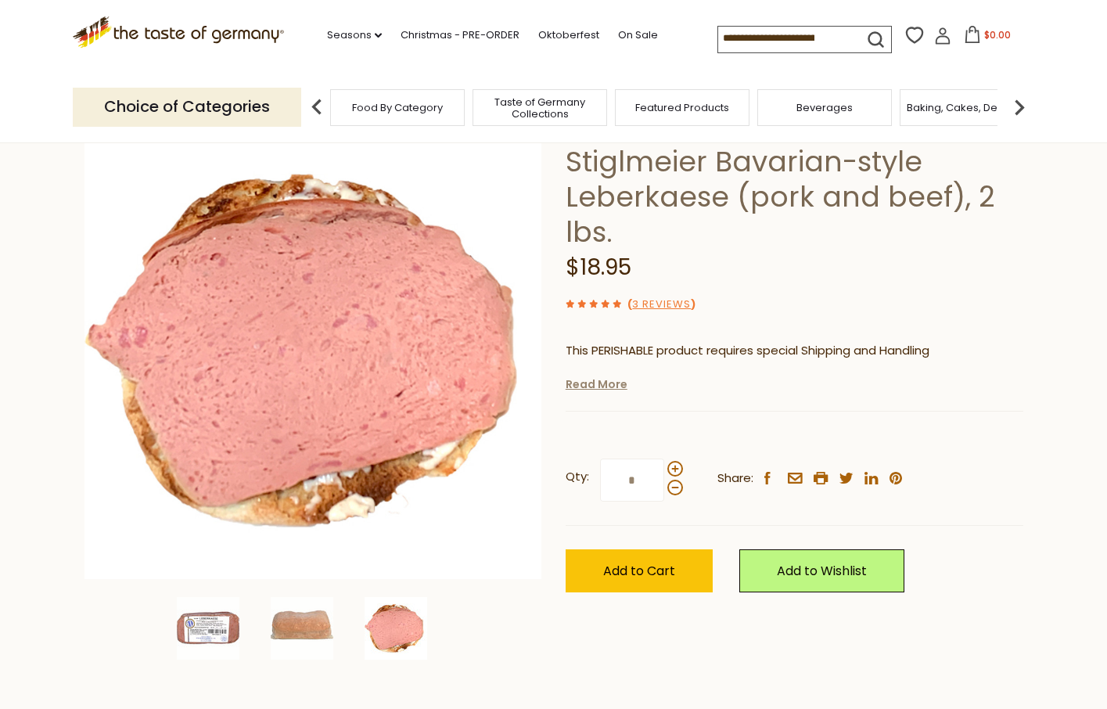
click at [616, 386] on link "Read More" at bounding box center [597, 384] width 62 height 16
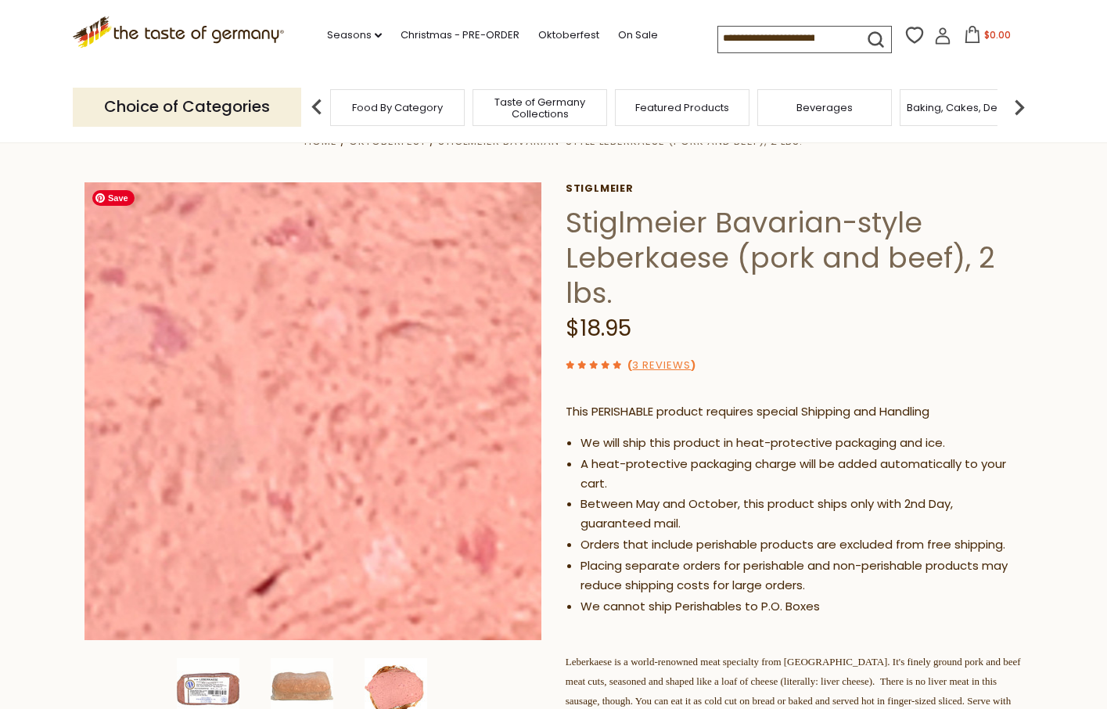
scroll to position [20, 0]
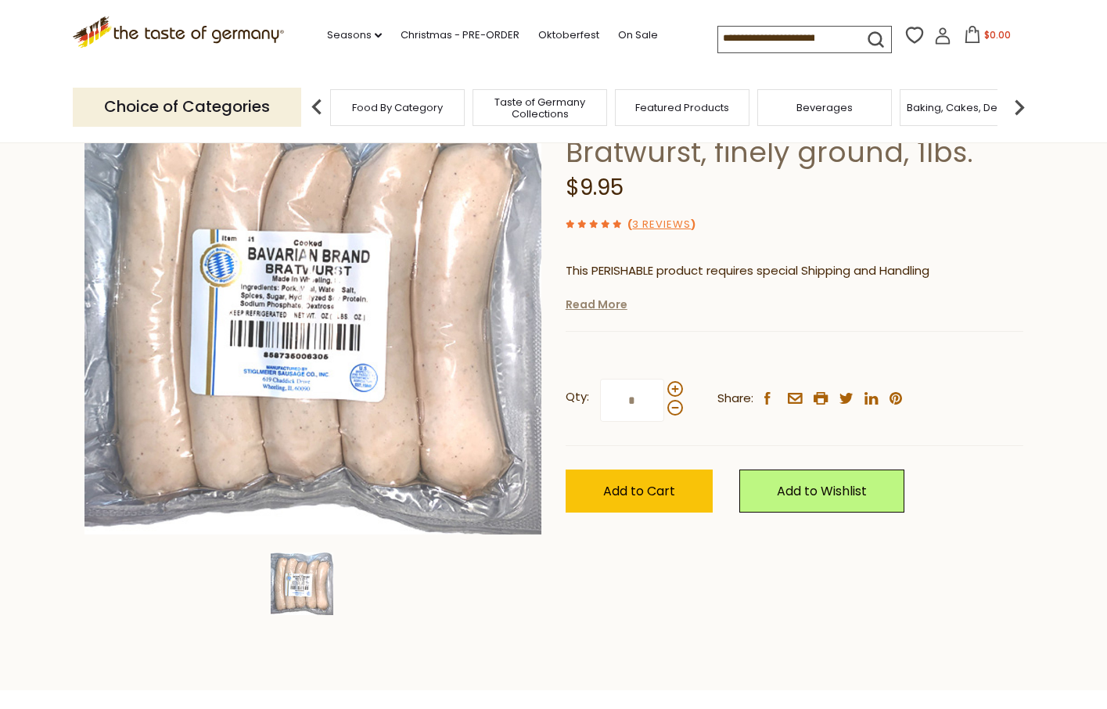
scroll to position [149, 0]
click at [606, 307] on link "Read More" at bounding box center [597, 304] width 62 height 16
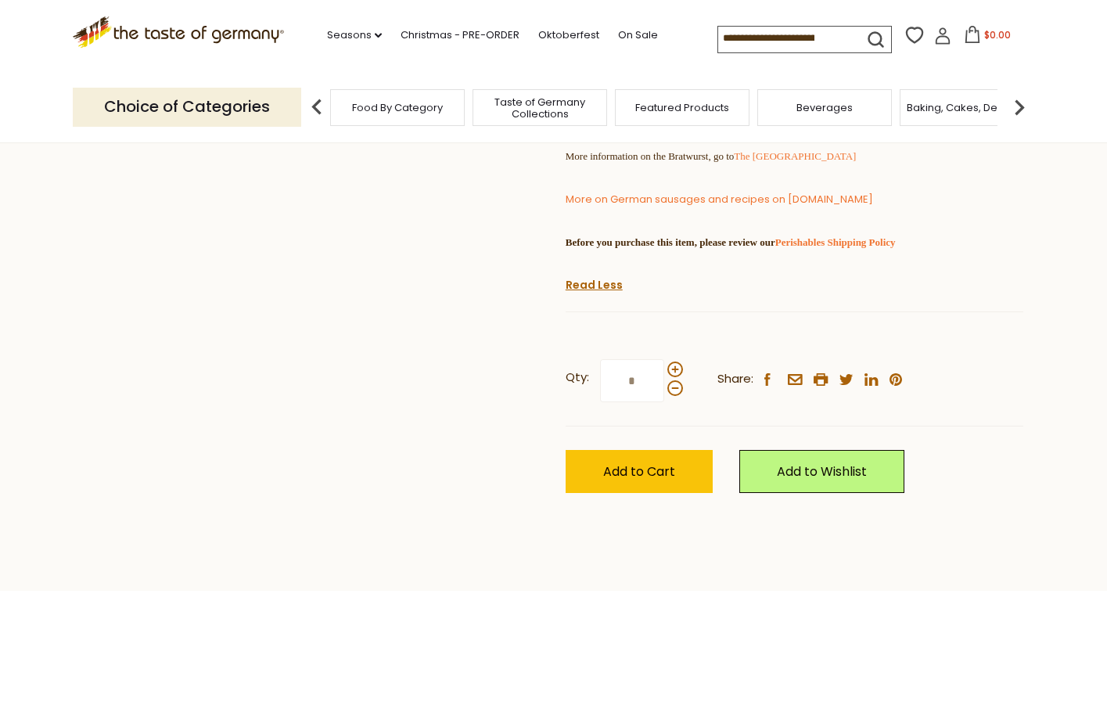
scroll to position [712, 0]
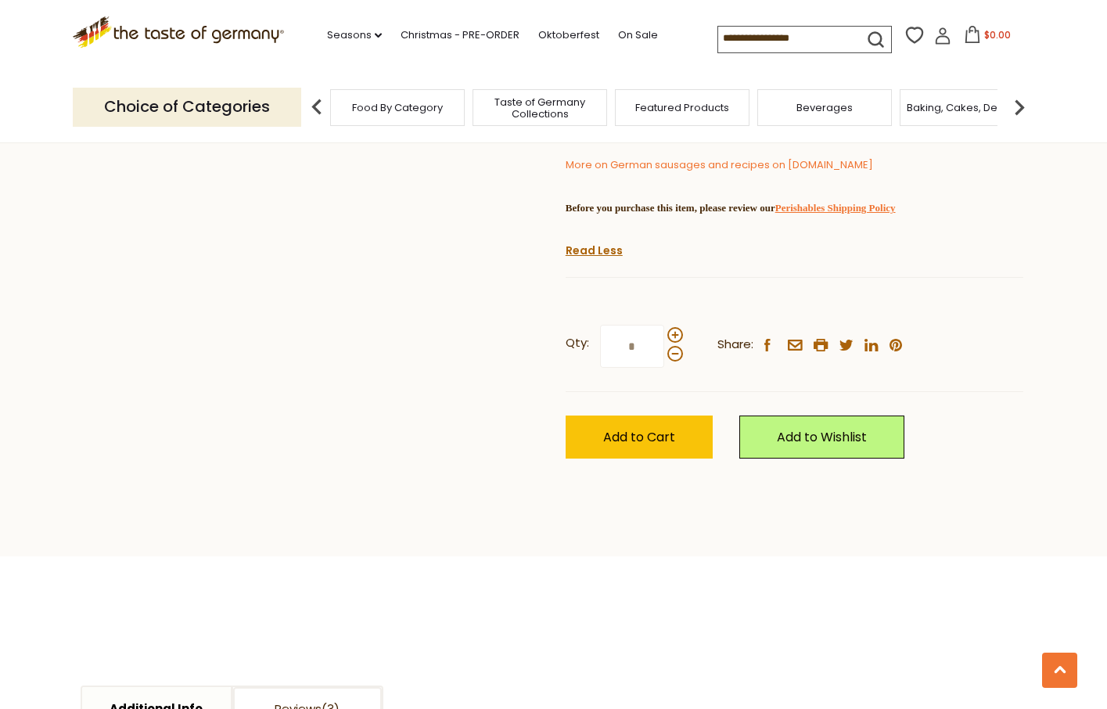
click at [896, 214] on link "Perishables Shipping Policy" at bounding box center [835, 208] width 120 height 12
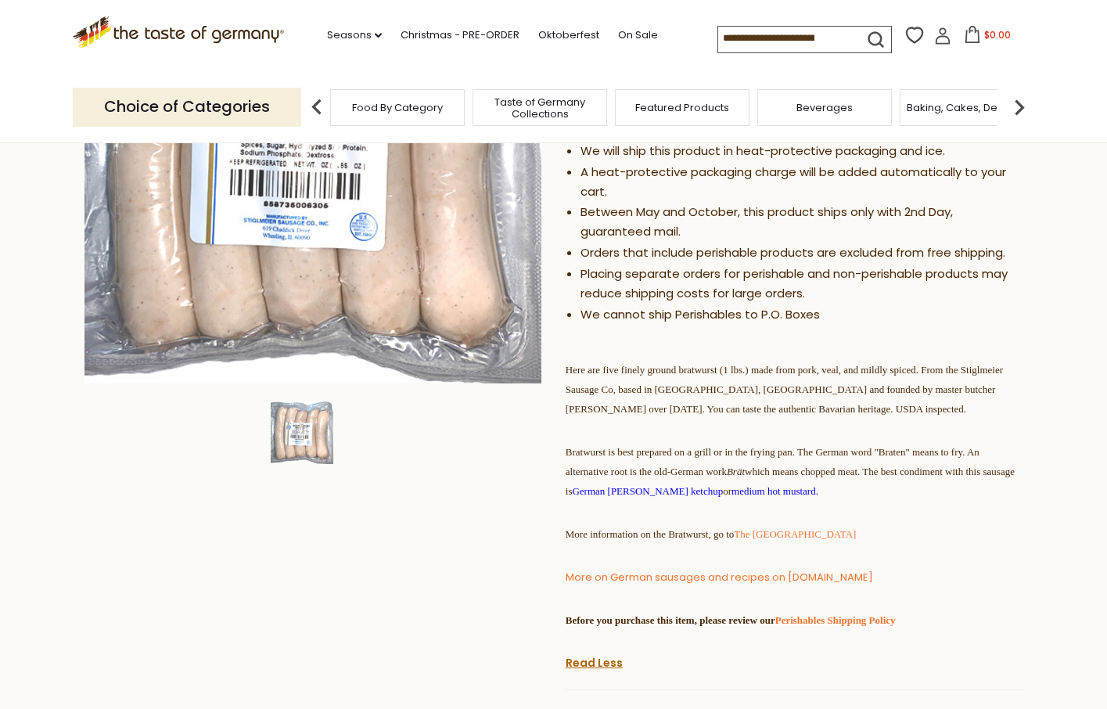
scroll to position [0, 0]
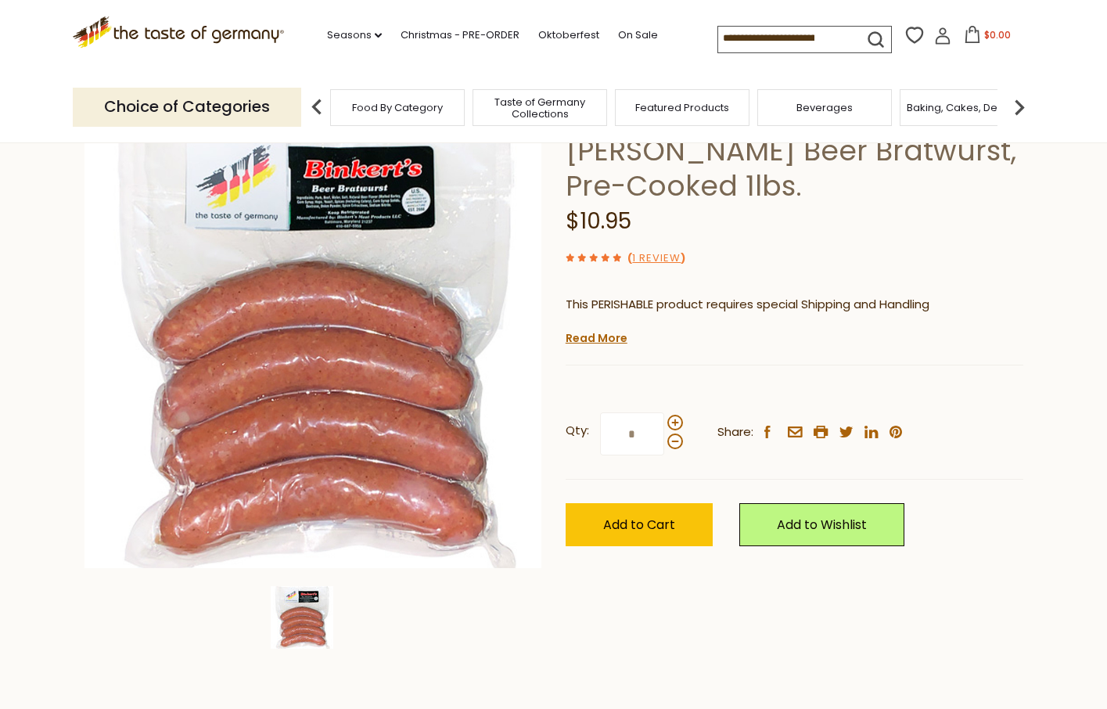
scroll to position [83, 0]
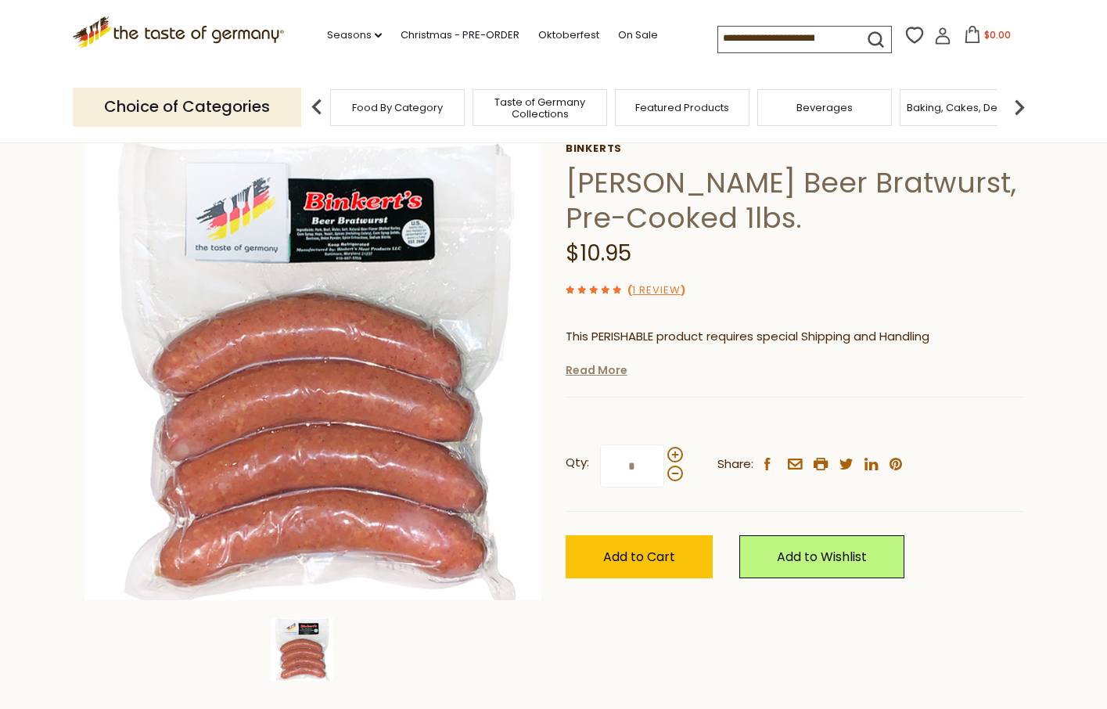
click at [586, 376] on link "Read More" at bounding box center [597, 370] width 62 height 16
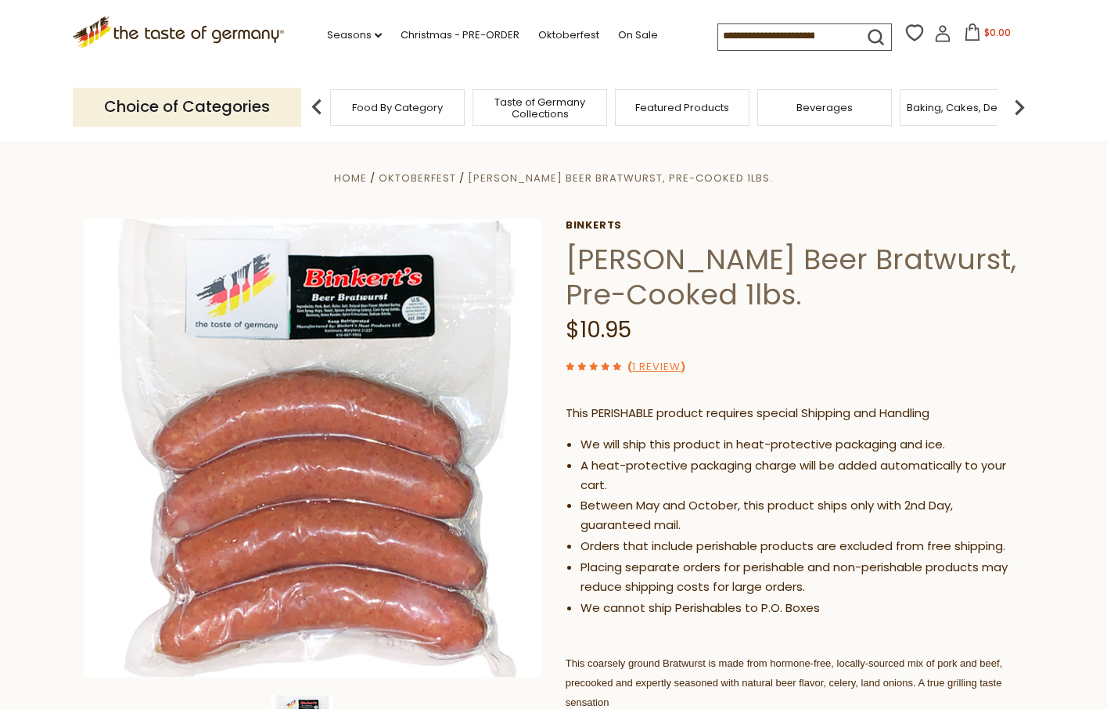
scroll to position [0, 0]
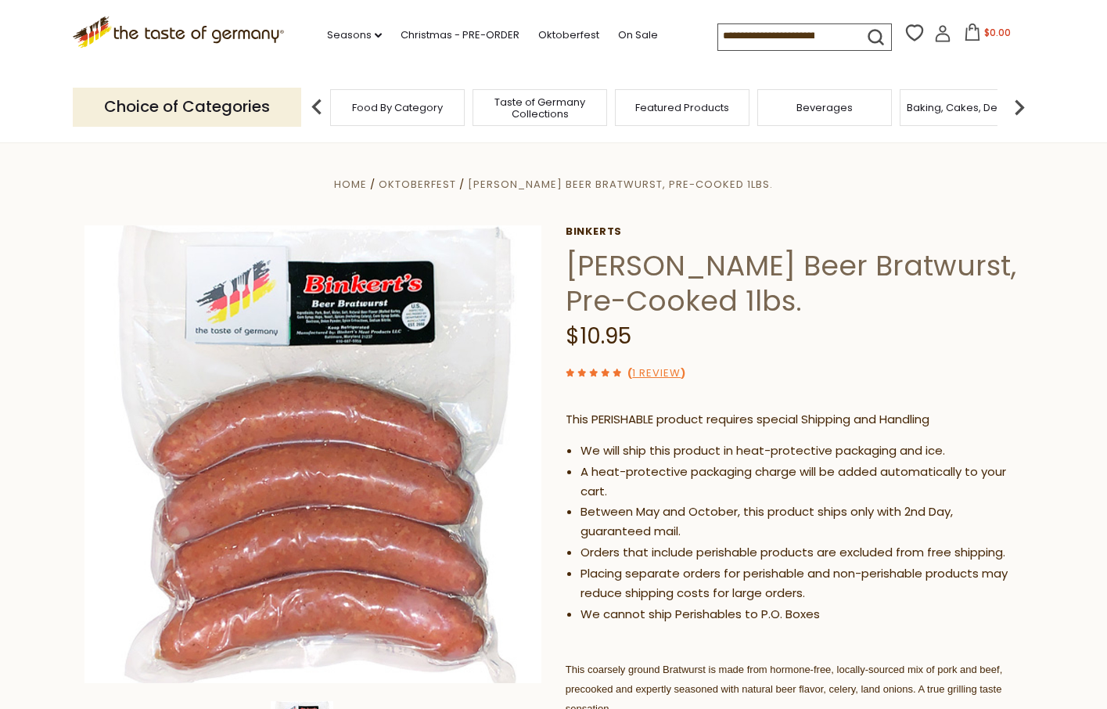
click at [1024, 109] on img at bounding box center [1019, 107] width 31 height 31
click at [570, 115] on div "Beverages" at bounding box center [617, 107] width 135 height 37
click at [634, 102] on span "Beverages" at bounding box center [617, 108] width 56 height 12
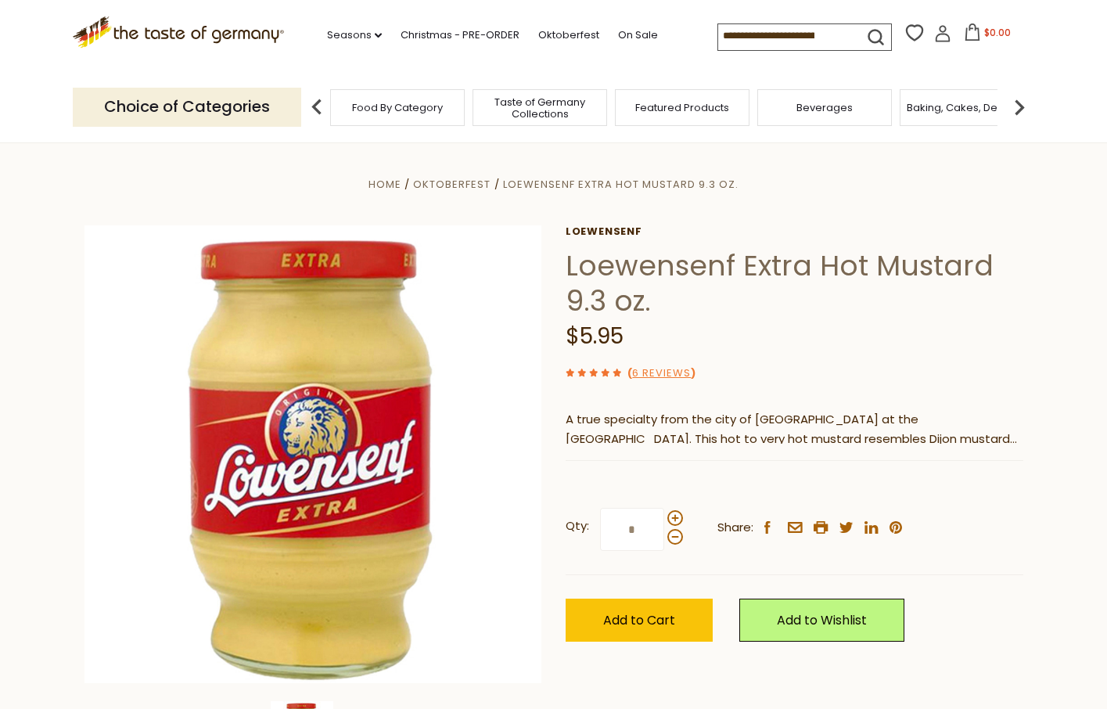
click at [766, 38] on input at bounding box center [784, 35] width 132 height 22
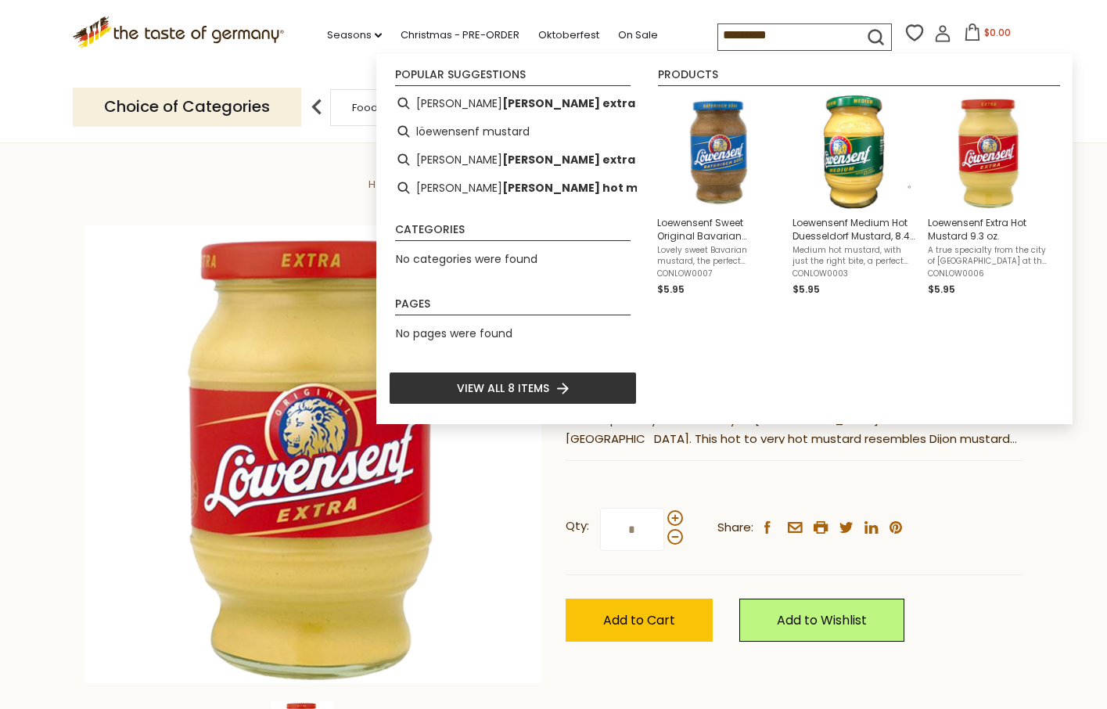
type input "**********"
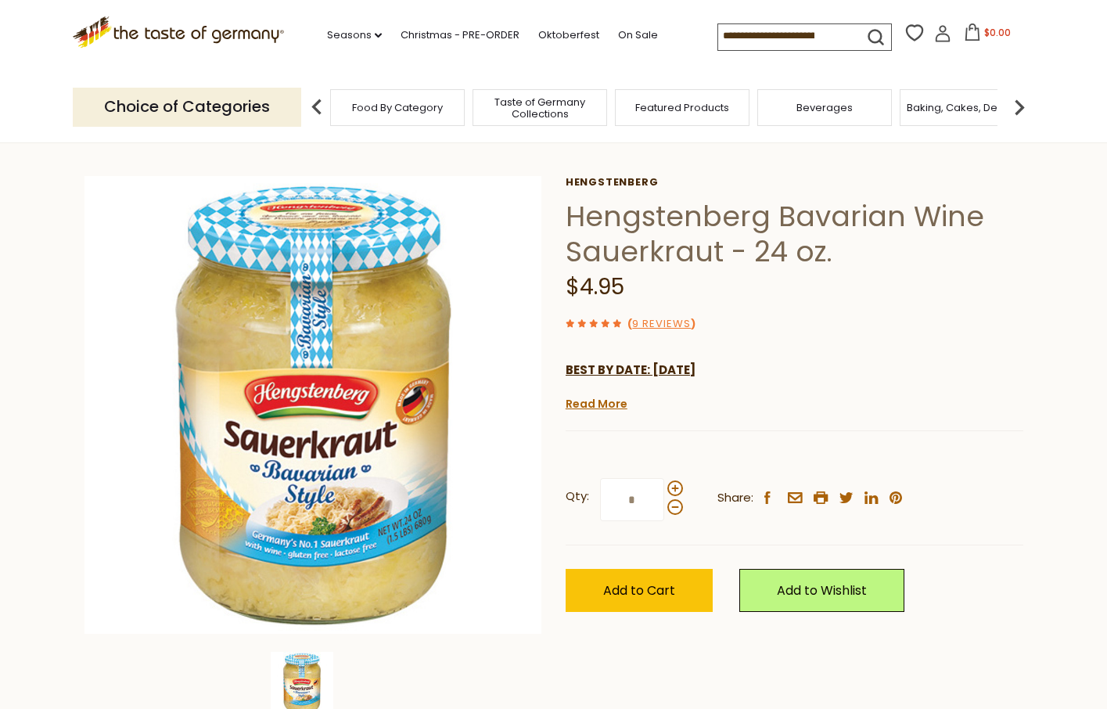
scroll to position [60, 0]
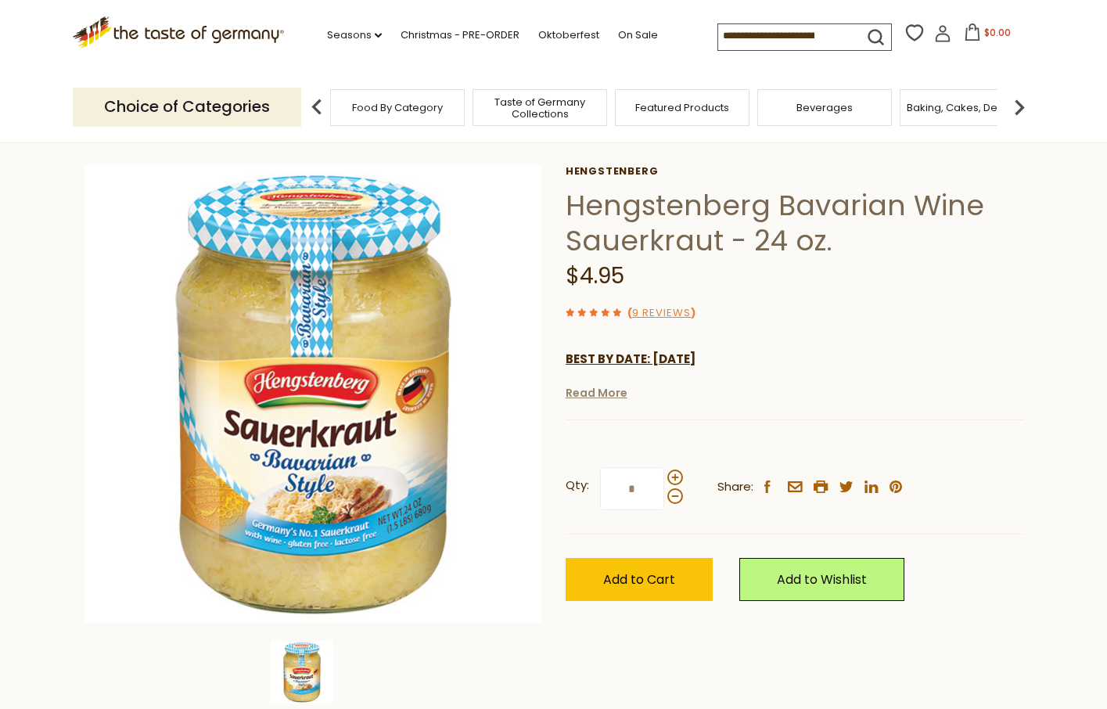
click at [595, 396] on link "Read More" at bounding box center [597, 393] width 62 height 16
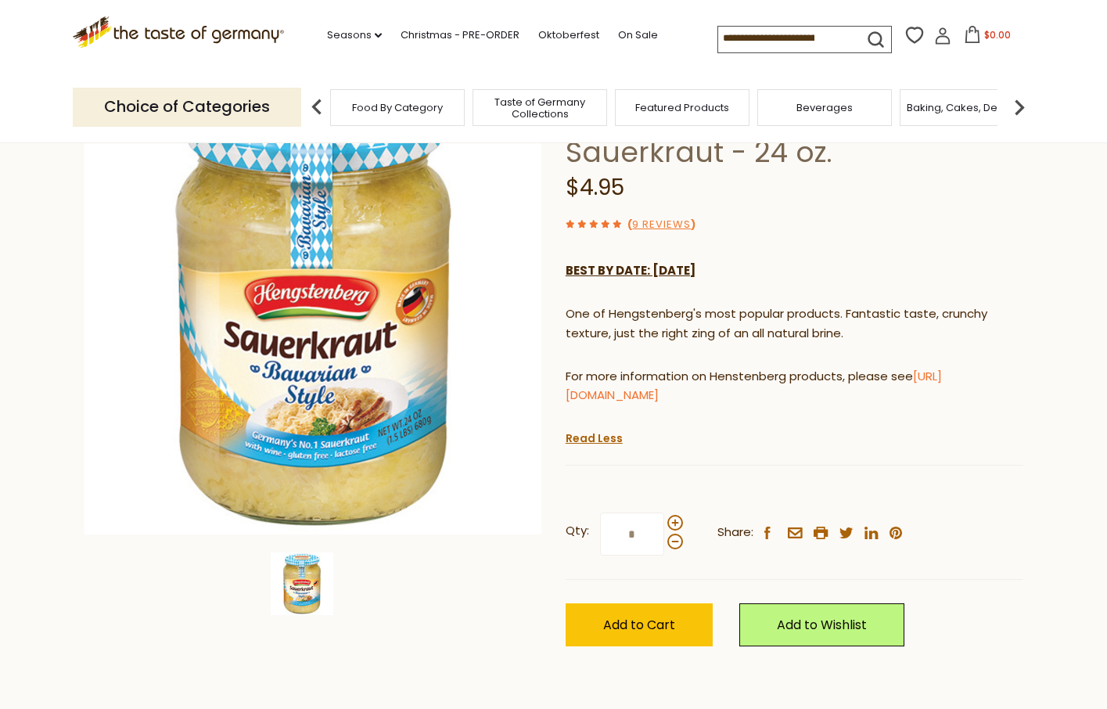
scroll to position [84, 0]
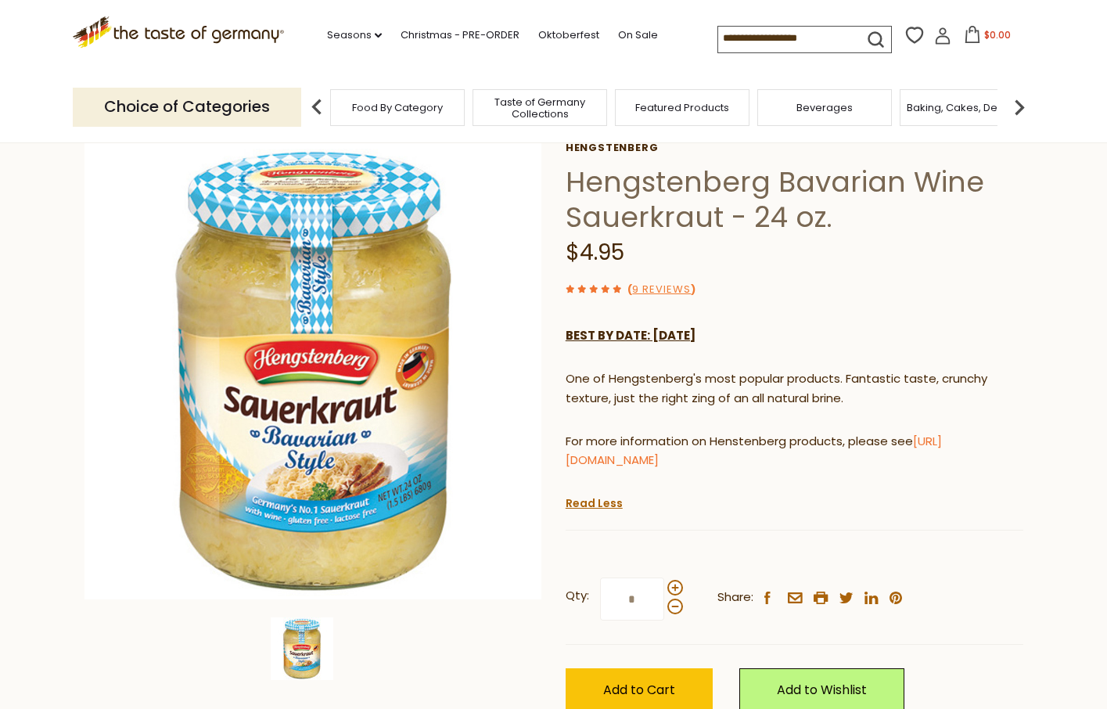
click at [660, 321] on div "BEST BY DATE: DECEMBER 2024 One of Hengstenberg's most popular products. Fantas…" at bounding box center [795, 405] width 458 height 180
click at [660, 343] on strong "BEST BY DATE: DECEMBER 2024" at bounding box center [631, 335] width 130 height 16
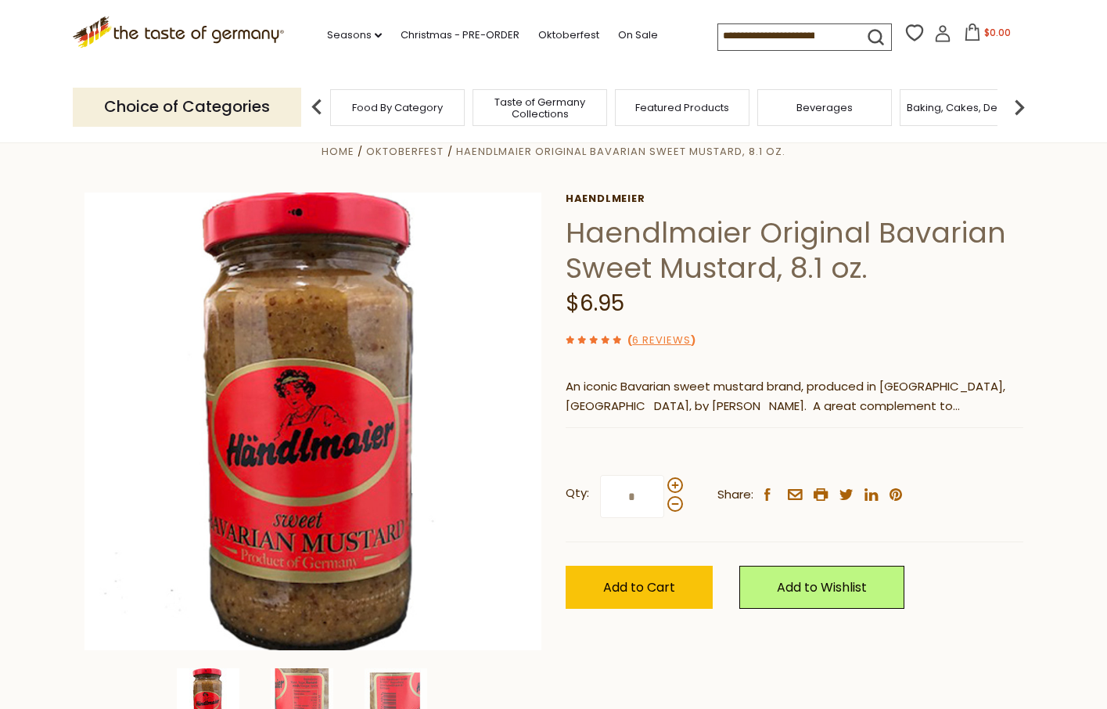
scroll to position [27, 0]
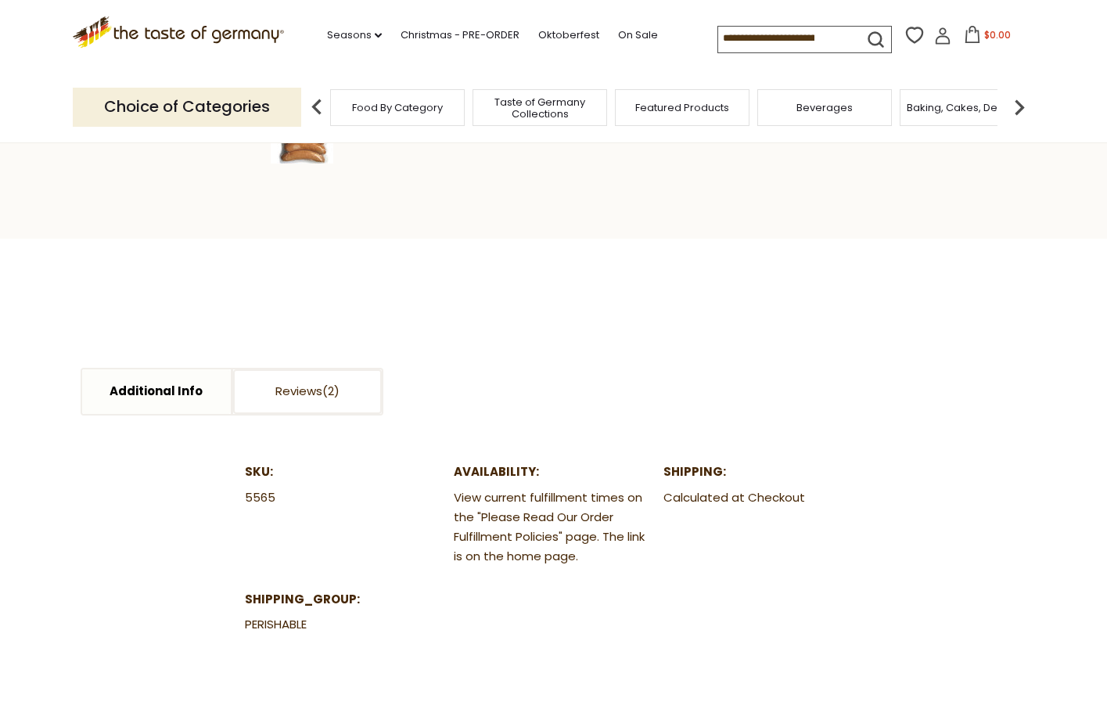
scroll to position [620, 0]
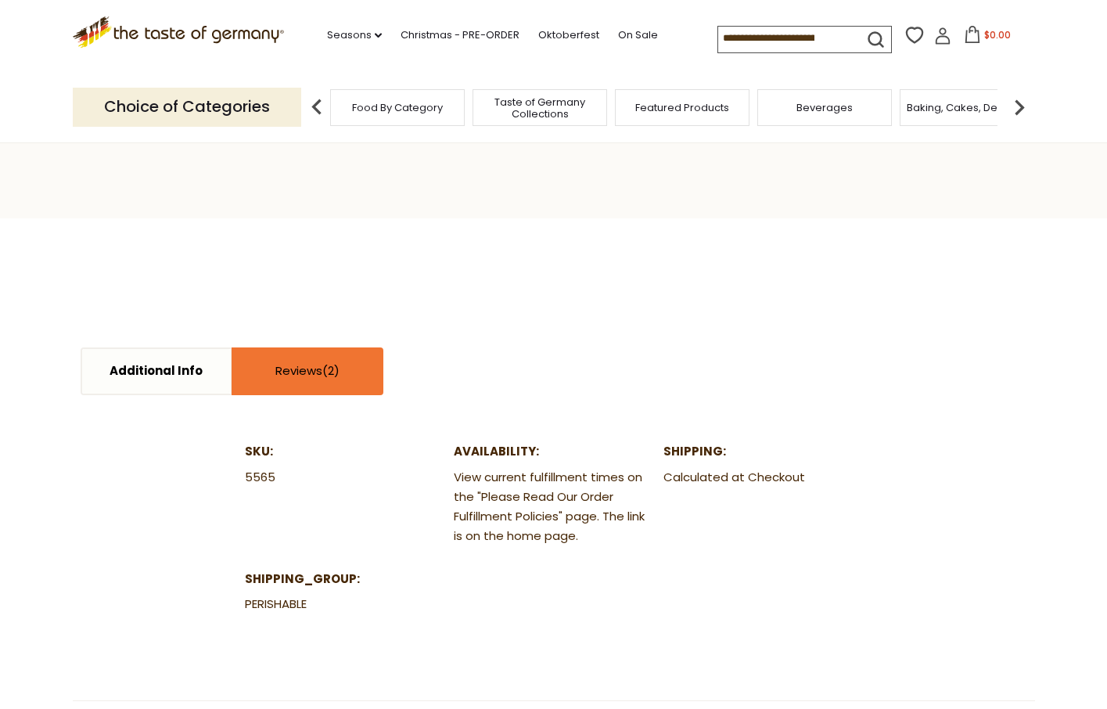
click at [343, 379] on link "Reviews" at bounding box center [307, 371] width 149 height 45
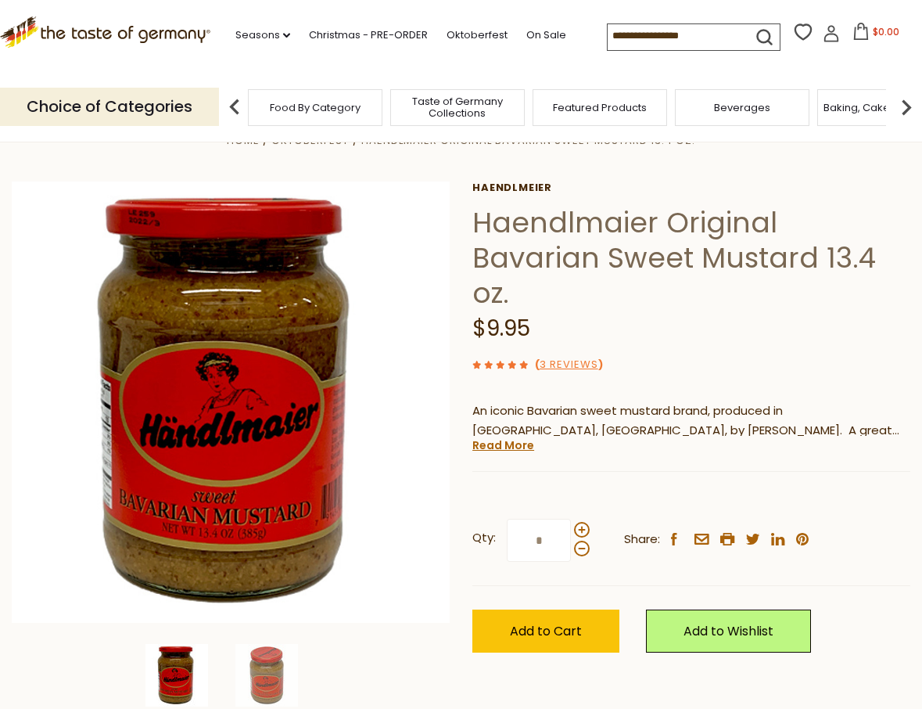
scroll to position [44, 0]
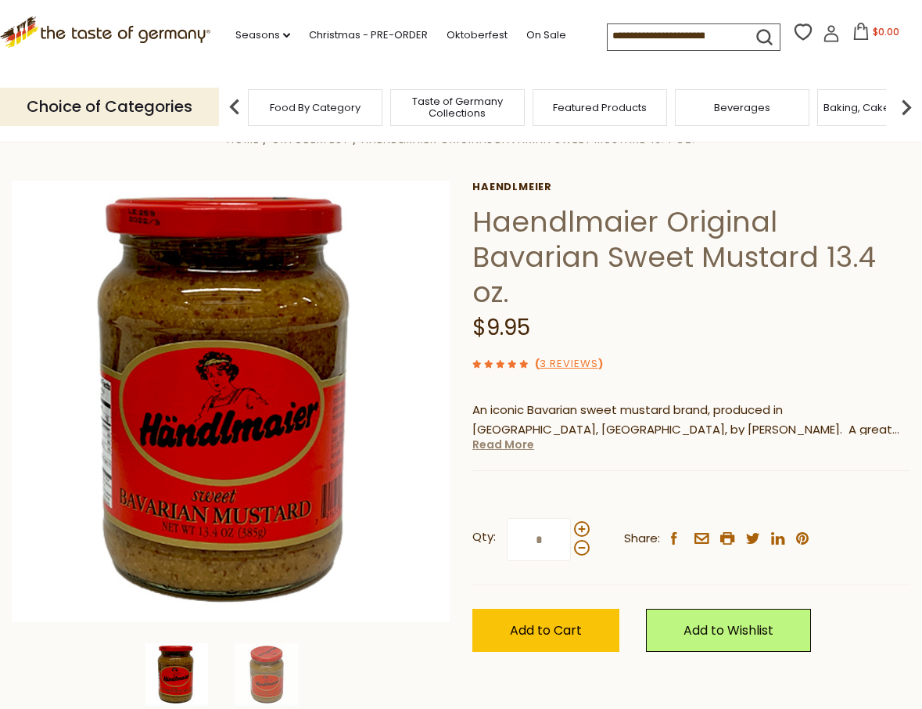
click at [502, 437] on link "Read More" at bounding box center [504, 445] width 62 height 16
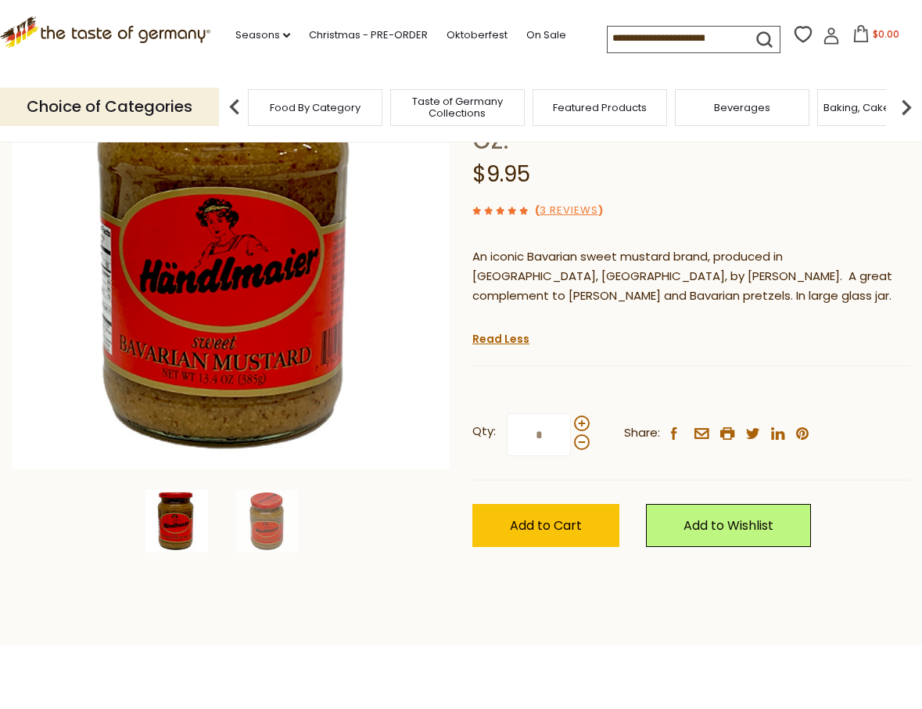
scroll to position [200, 0]
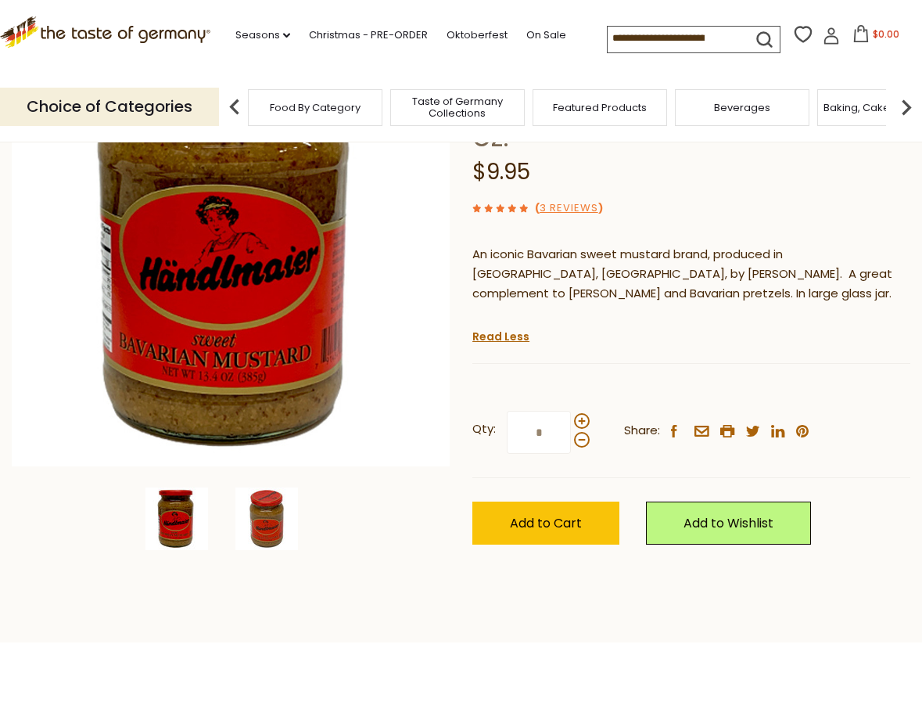
click at [244, 523] on img at bounding box center [267, 518] width 63 height 63
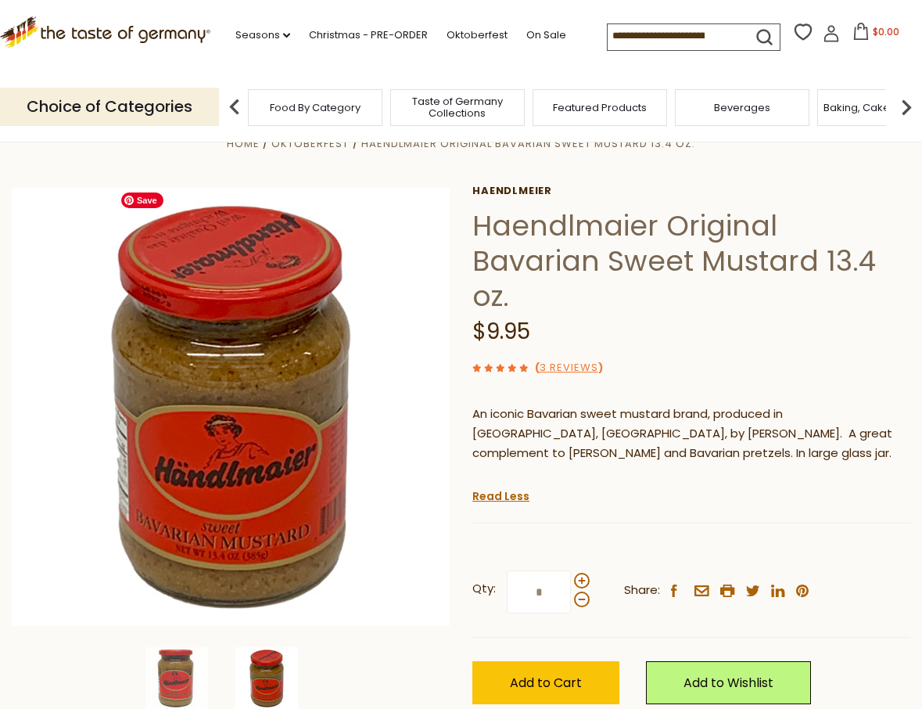
scroll to position [41, 0]
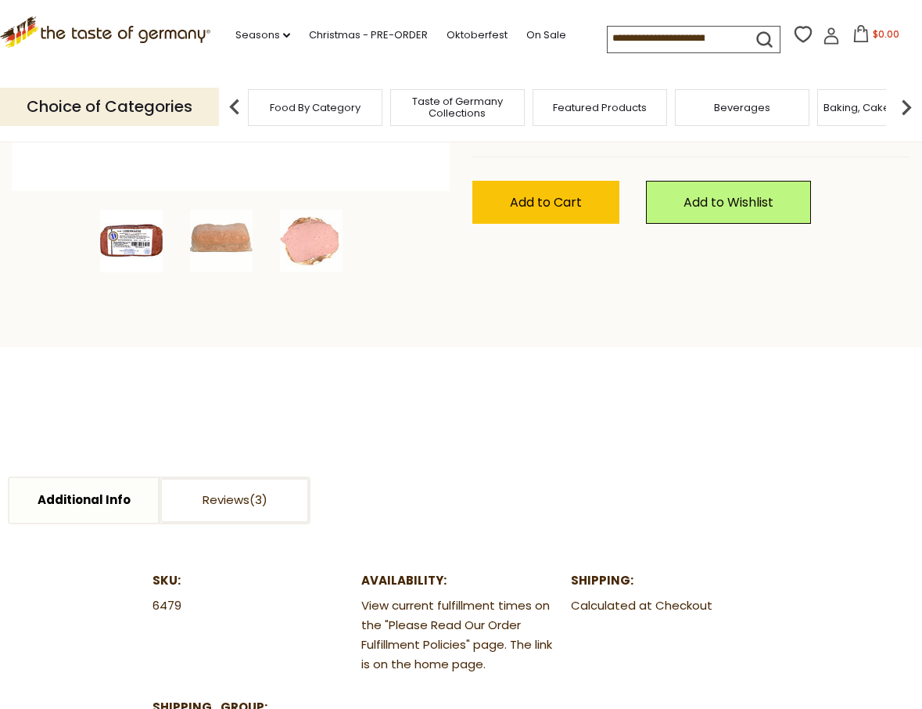
scroll to position [438, 0]
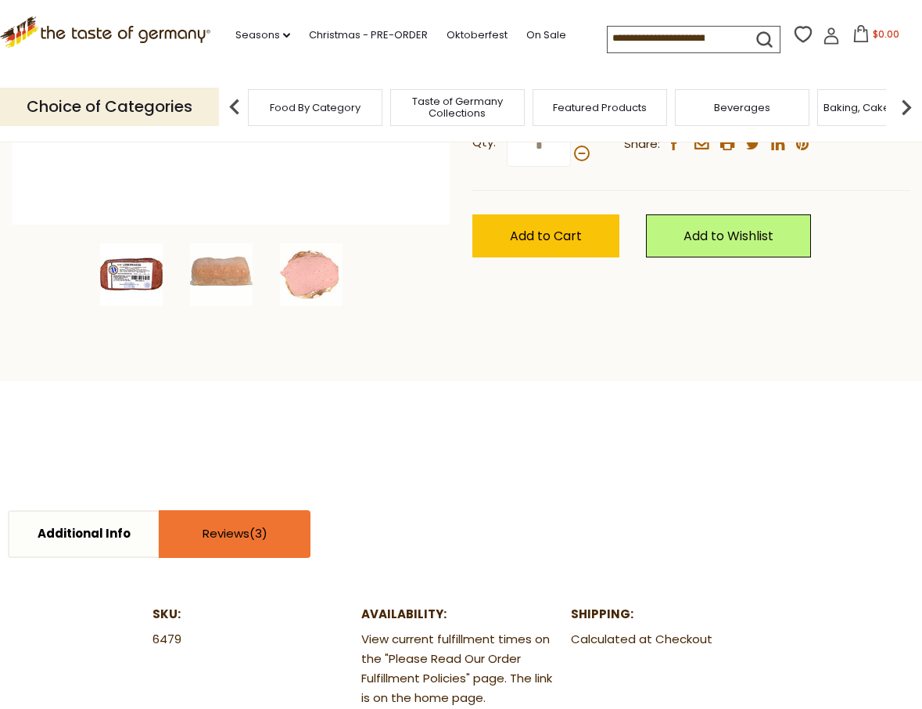
click at [257, 530] on span at bounding box center [259, 533] width 18 height 16
click at [269, 535] on link "Reviews" at bounding box center [234, 534] width 149 height 45
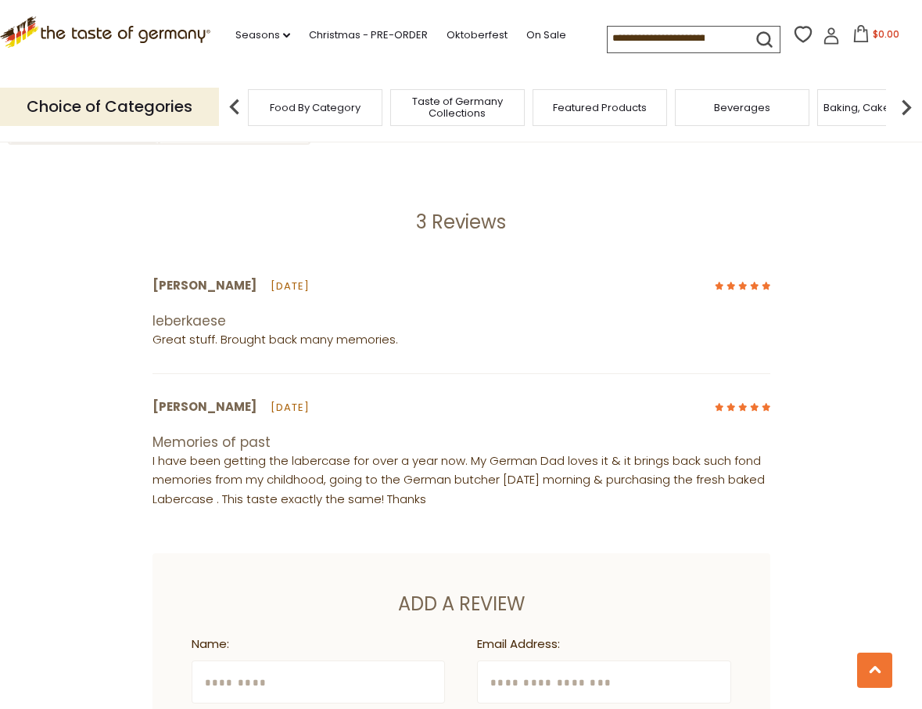
scroll to position [898, 0]
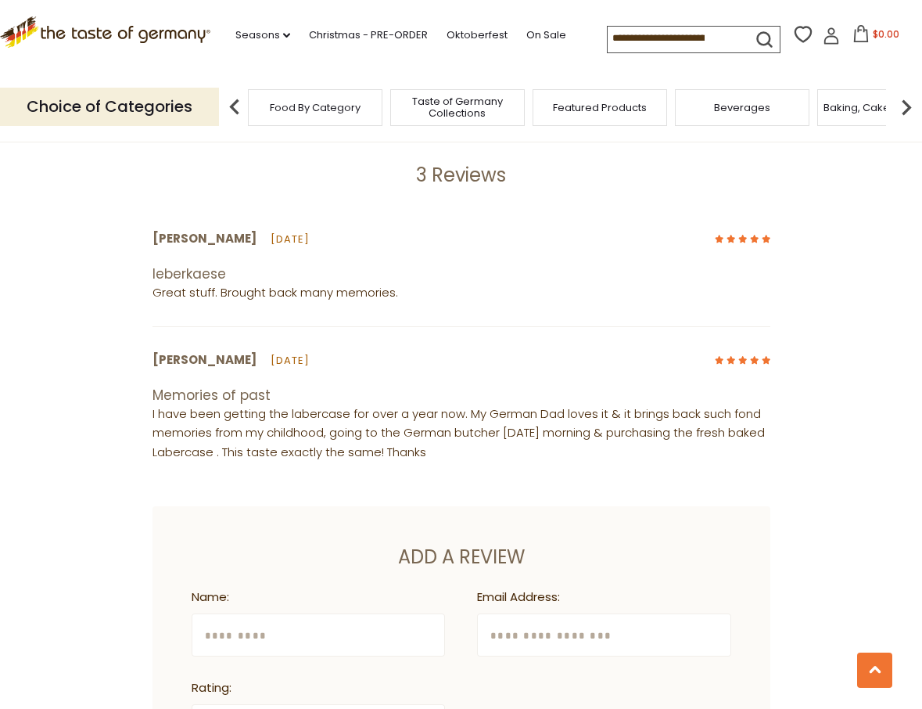
click at [390, 462] on p "I have been getting the labercase for over a year now. My German Dad loves it &…" at bounding box center [462, 434] width 618 height 59
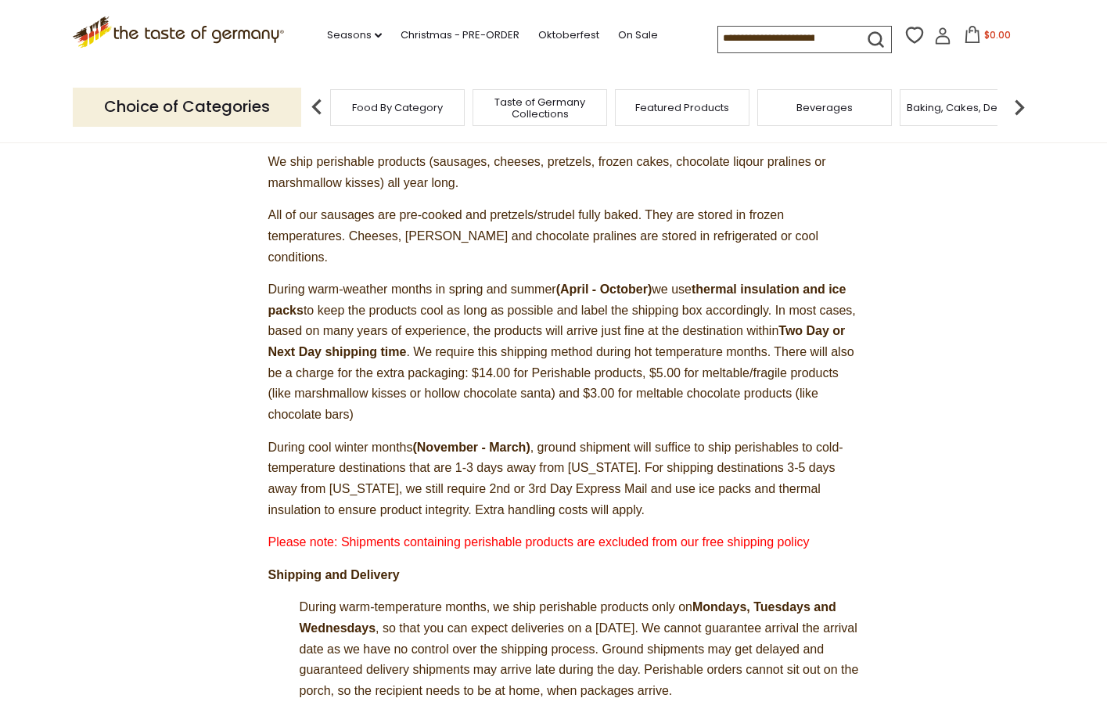
scroll to position [257, 0]
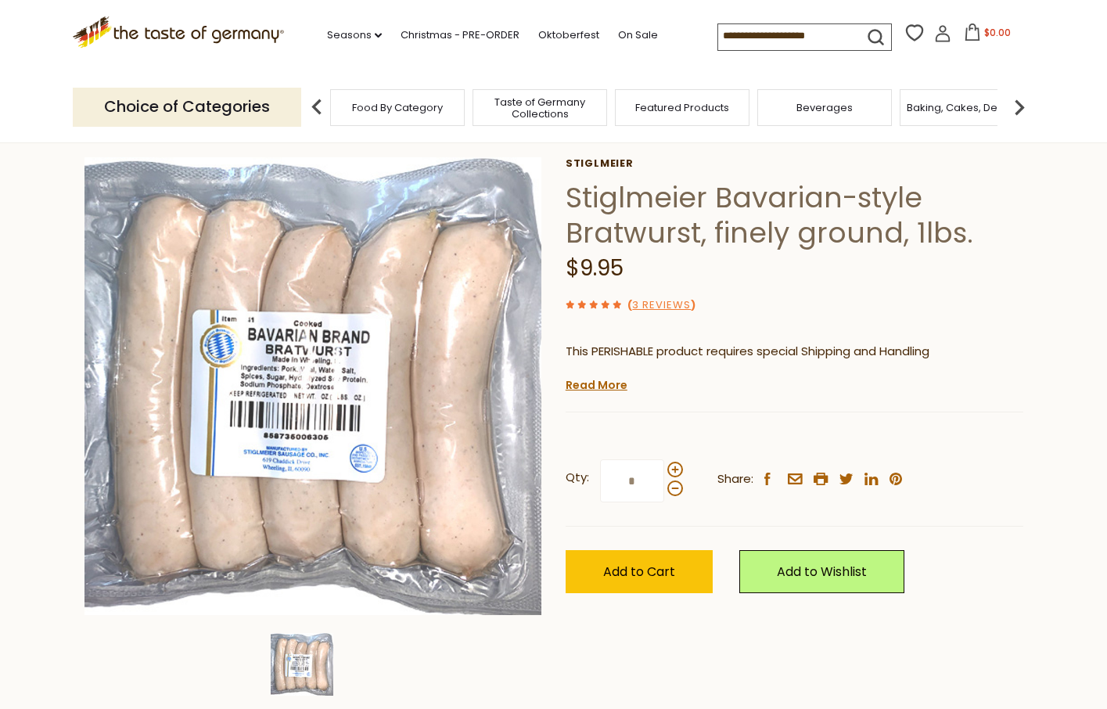
scroll to position [66, 0]
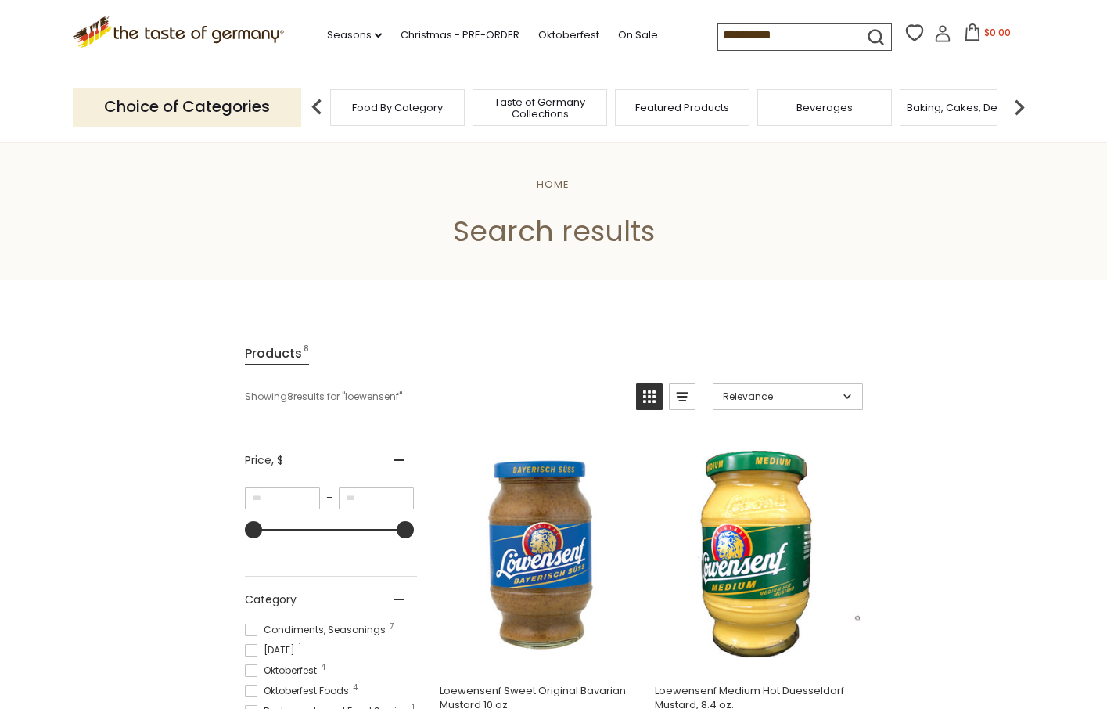
click at [753, 37] on input "**********" at bounding box center [784, 35] width 132 height 22
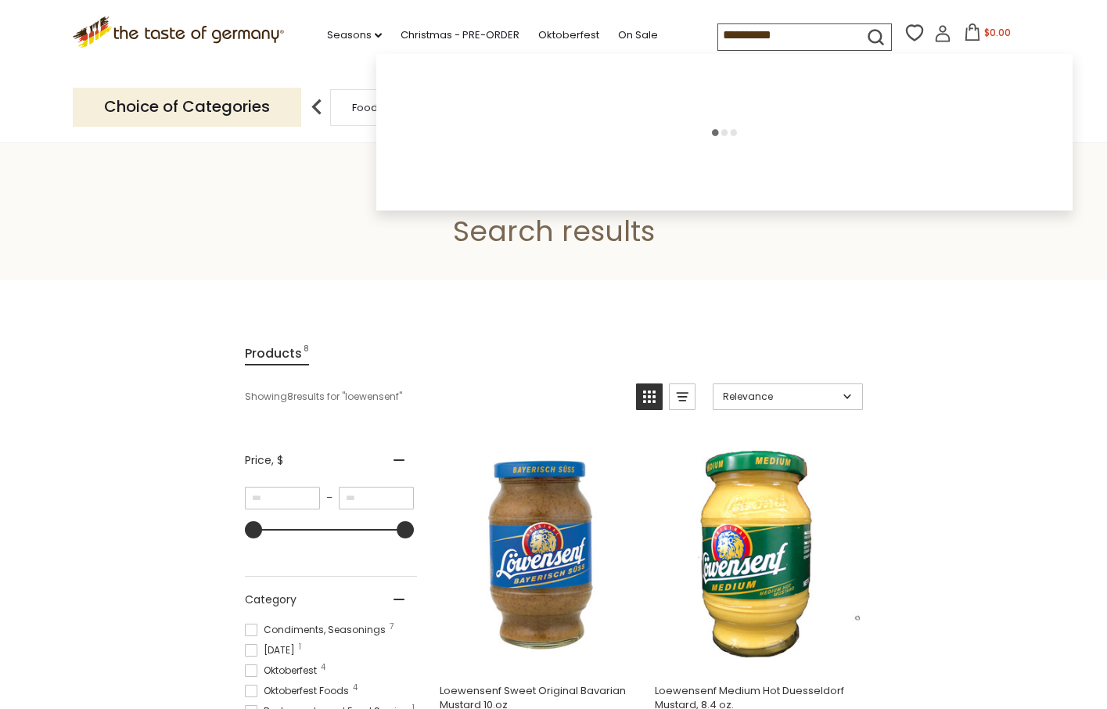
click at [753, 37] on input "**********" at bounding box center [784, 35] width 132 height 22
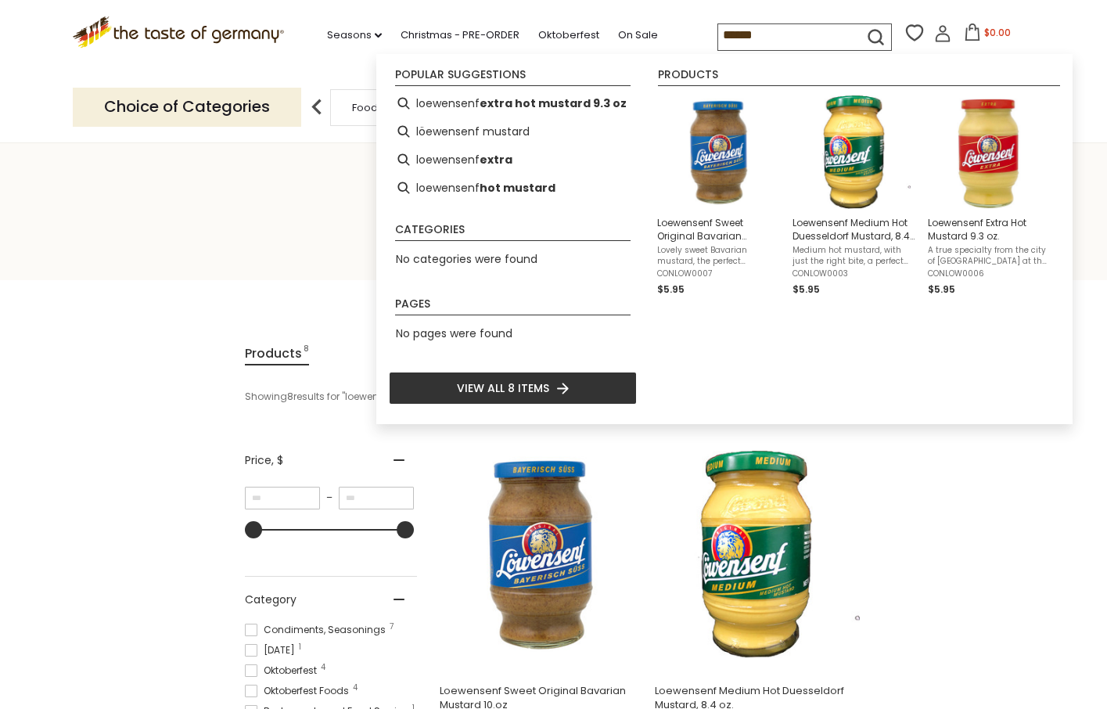
type input "*******"
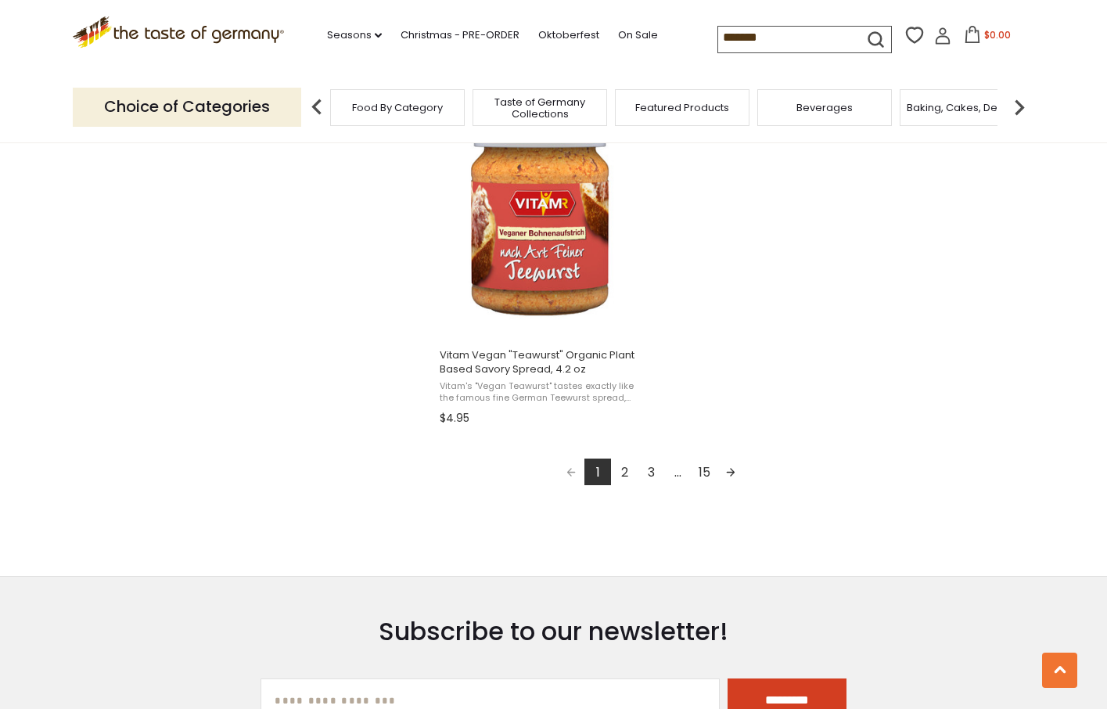
scroll to position [2835, 0]
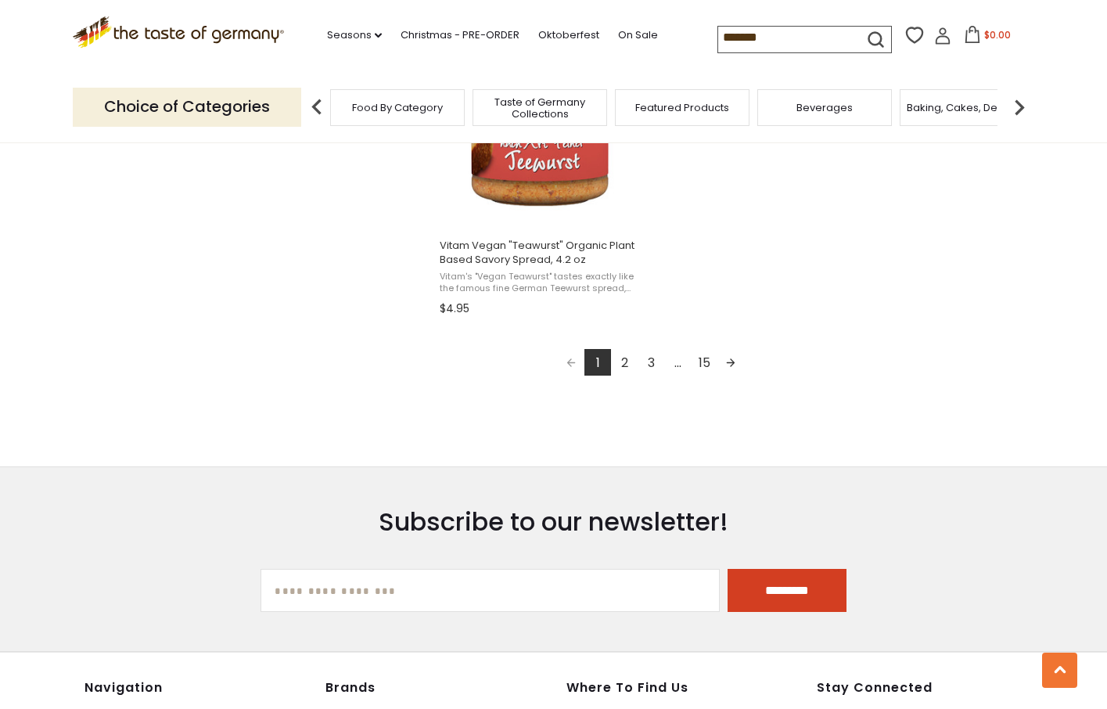
click at [626, 359] on link "2" at bounding box center [624, 362] width 27 height 27
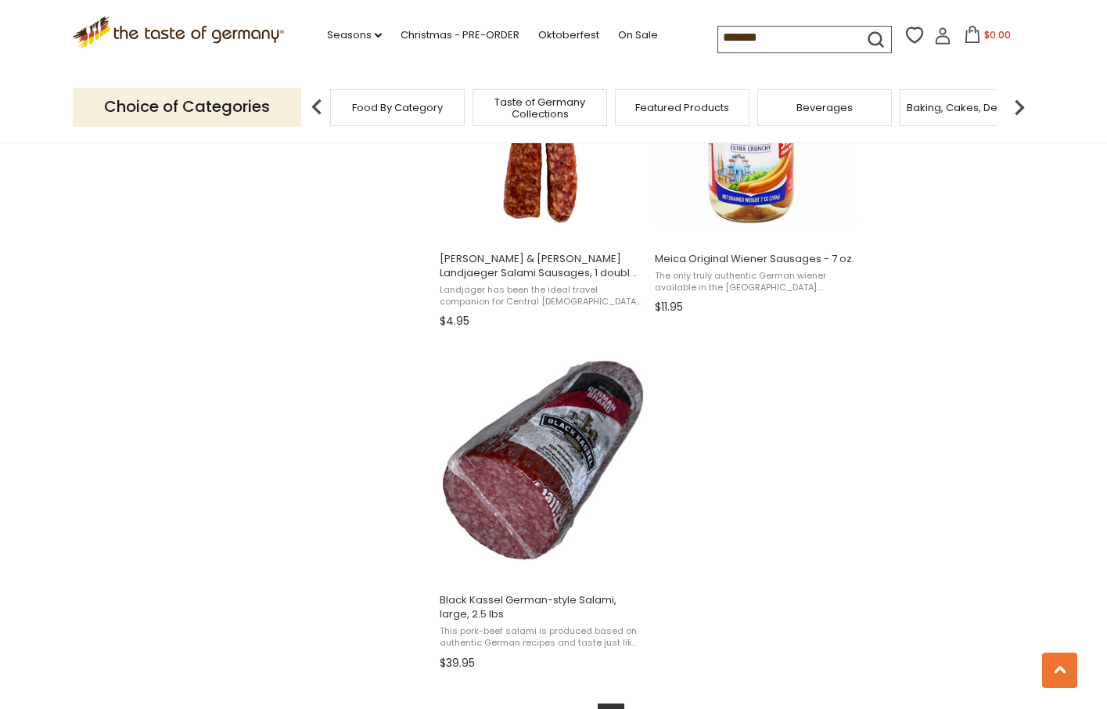
scroll to position [2564, 0]
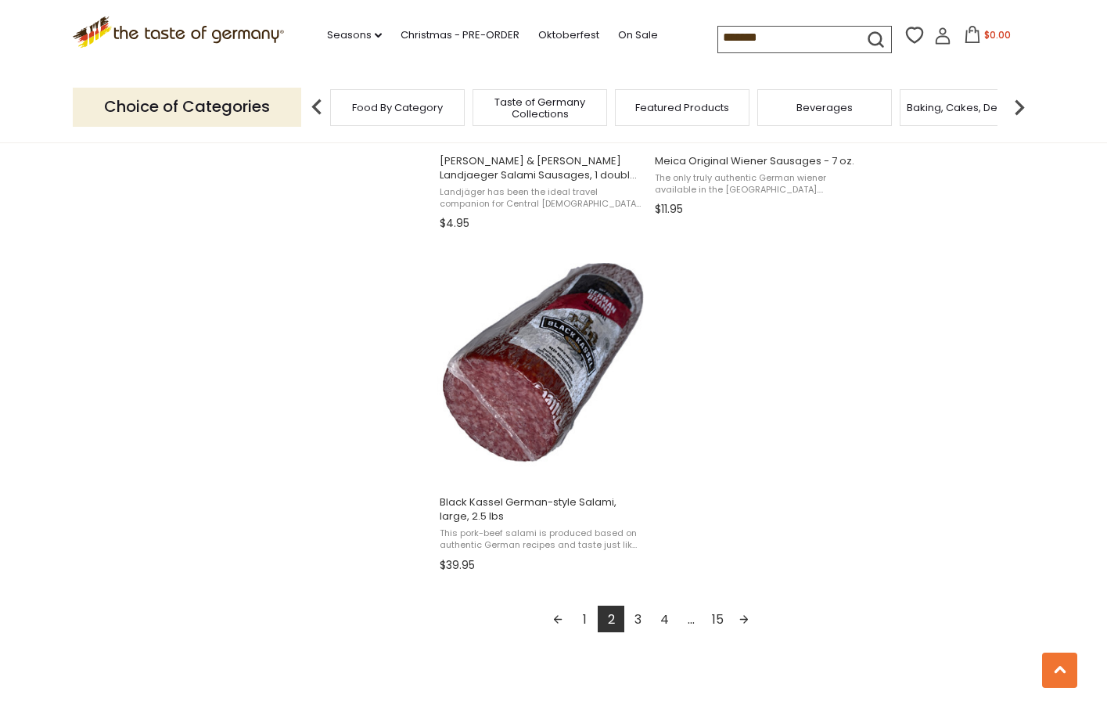
click at [640, 624] on link "3" at bounding box center [637, 619] width 27 height 27
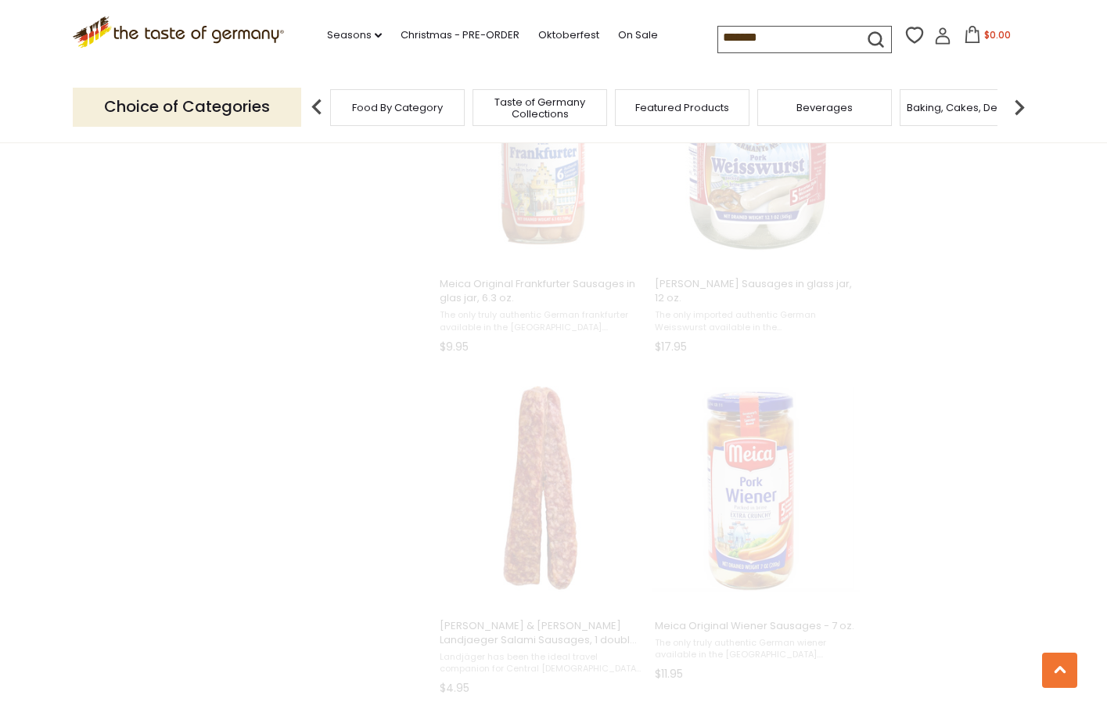
scroll to position [53, 0]
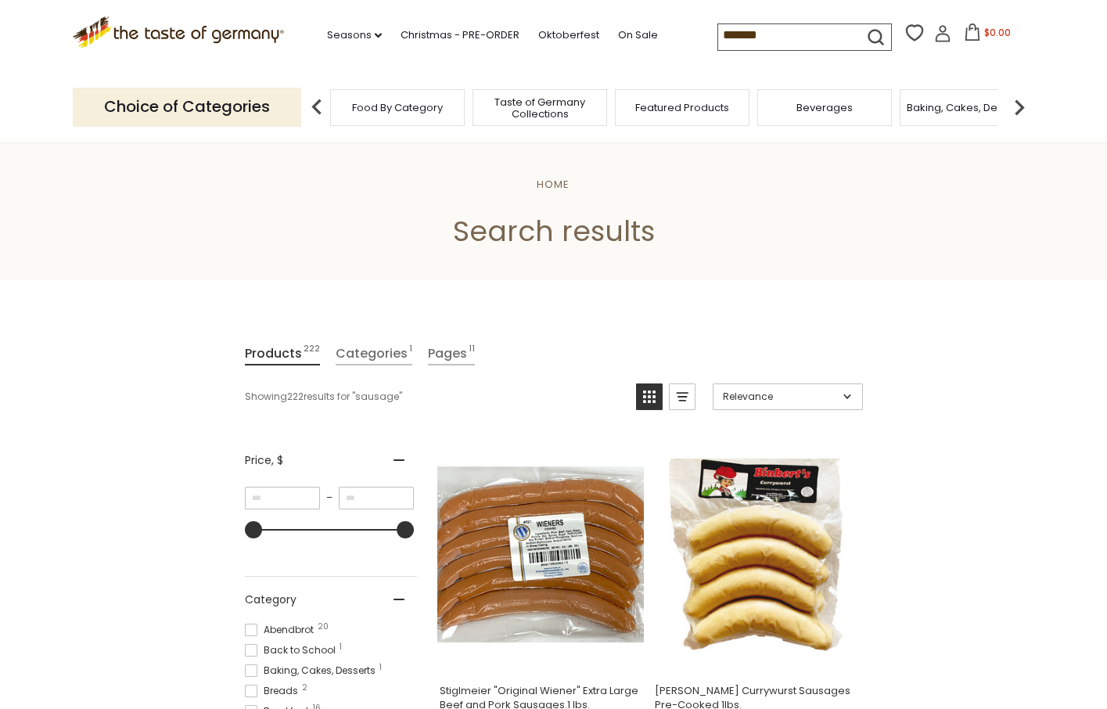
click at [768, 30] on input "*******" at bounding box center [784, 35] width 132 height 22
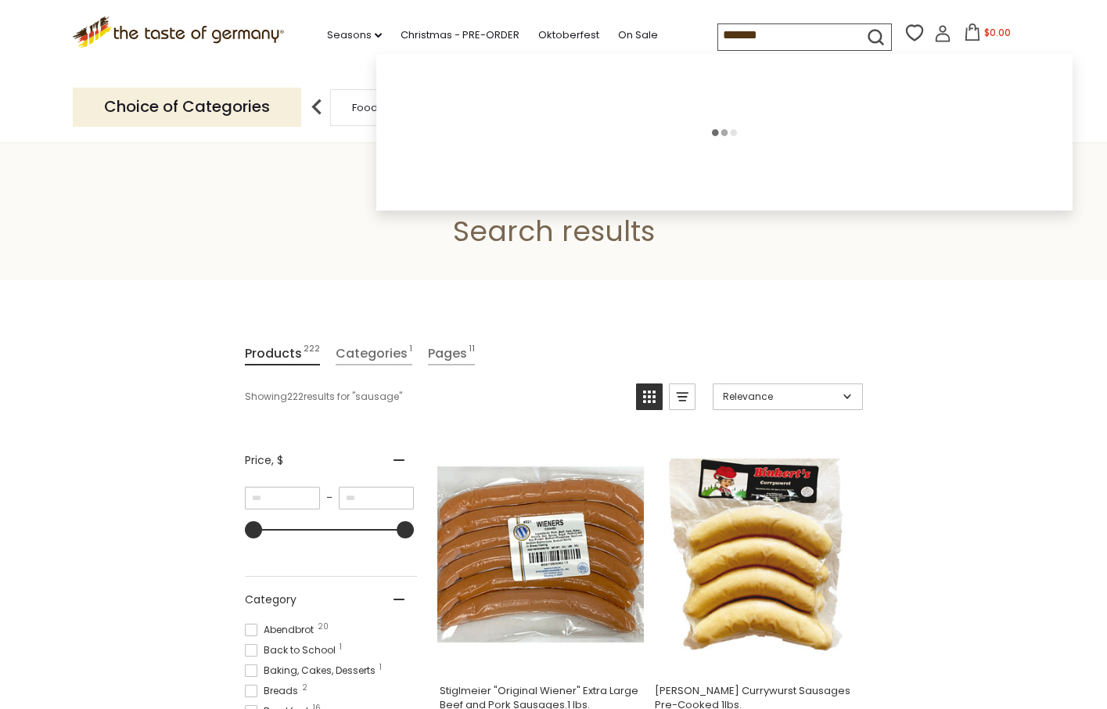
click at [768, 30] on input "*******" at bounding box center [784, 35] width 132 height 22
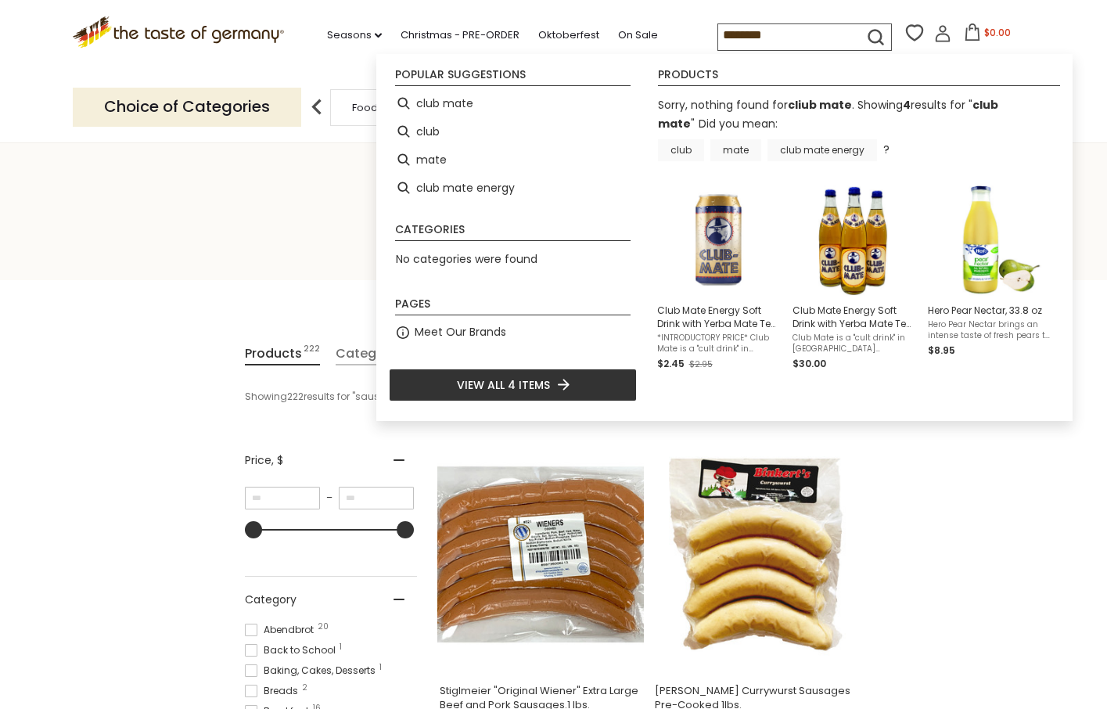
type input "*********"
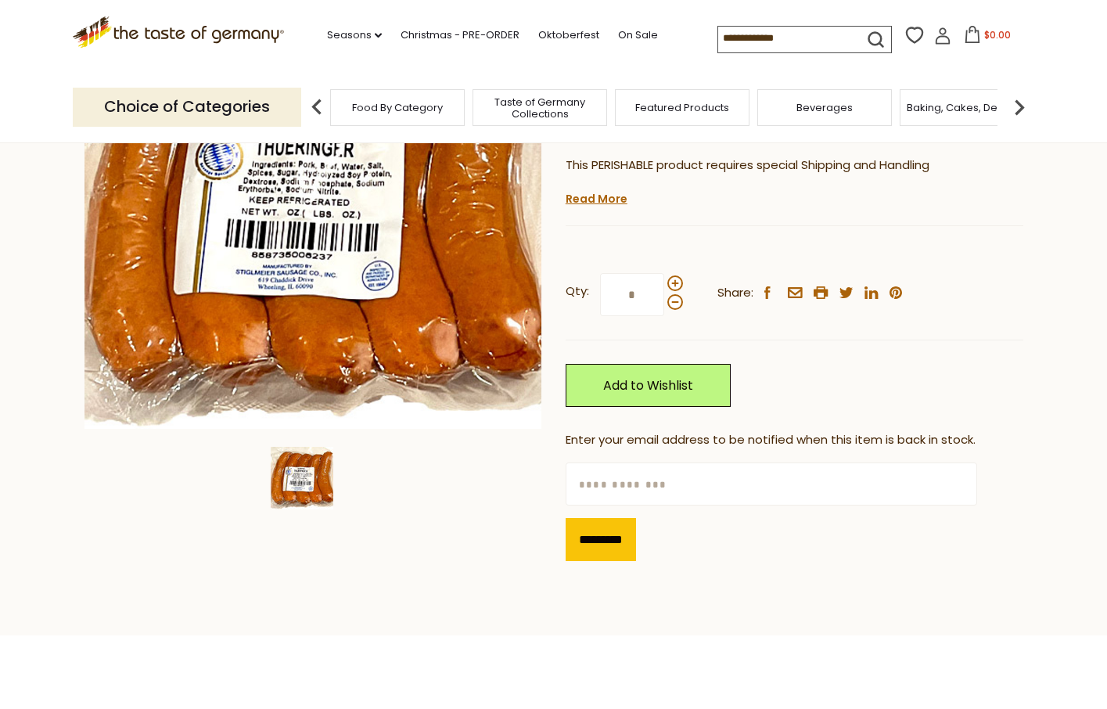
scroll to position [185, 0]
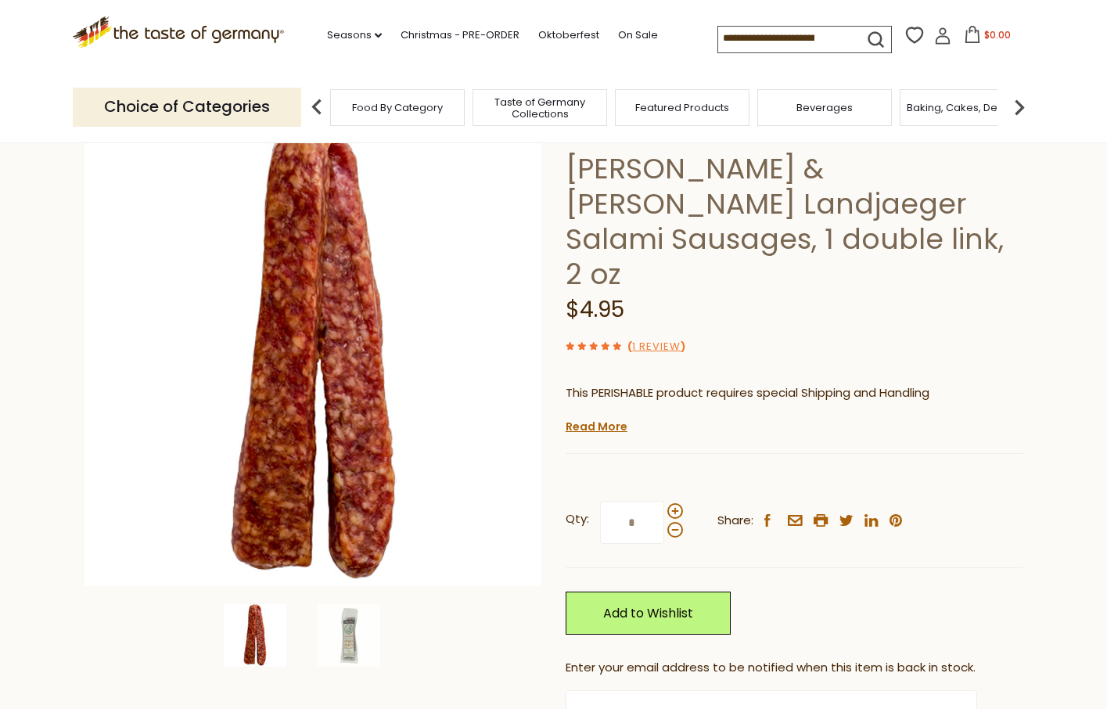
scroll to position [118, 0]
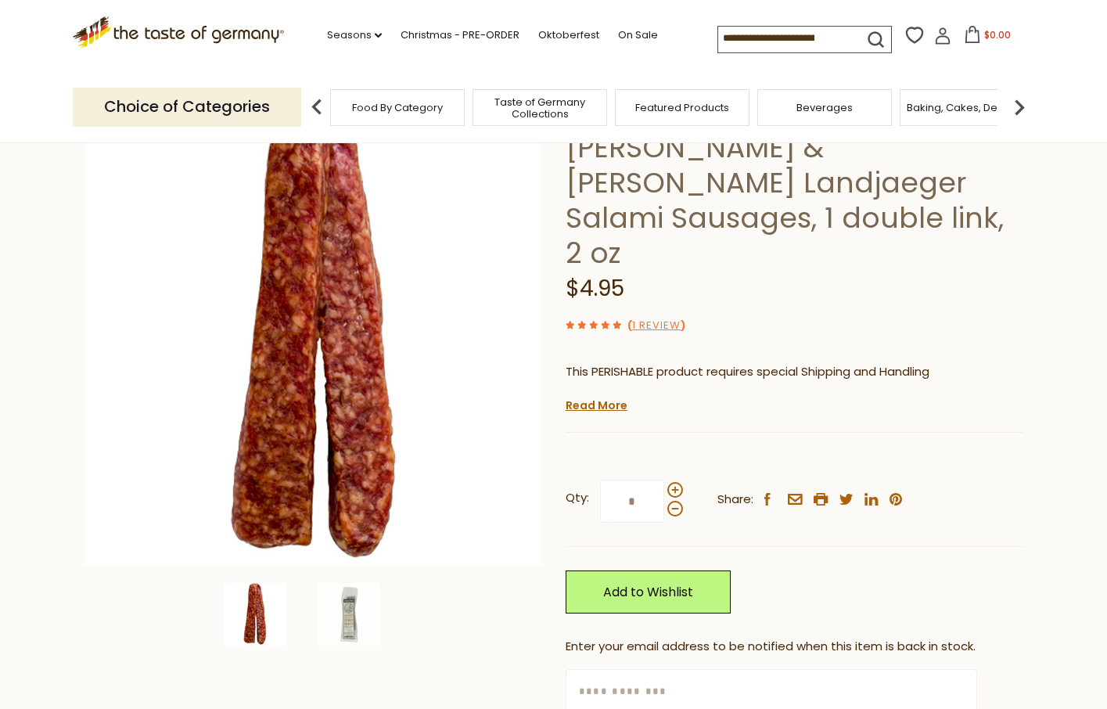
click at [595, 379] on div "Schaller and Weber Schaller & Weber Landjaeger Salami Sausages, 1 double link, …" at bounding box center [795, 443] width 458 height 672
click at [595, 397] on link "Read More" at bounding box center [597, 405] width 62 height 16
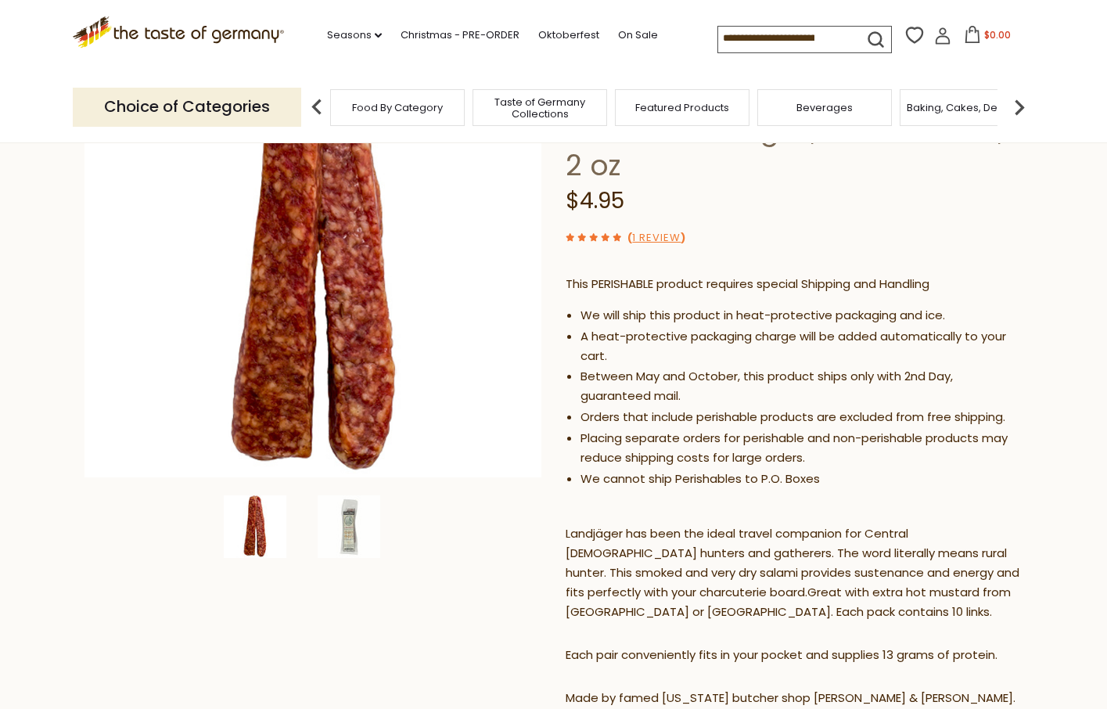
scroll to position [232, 0]
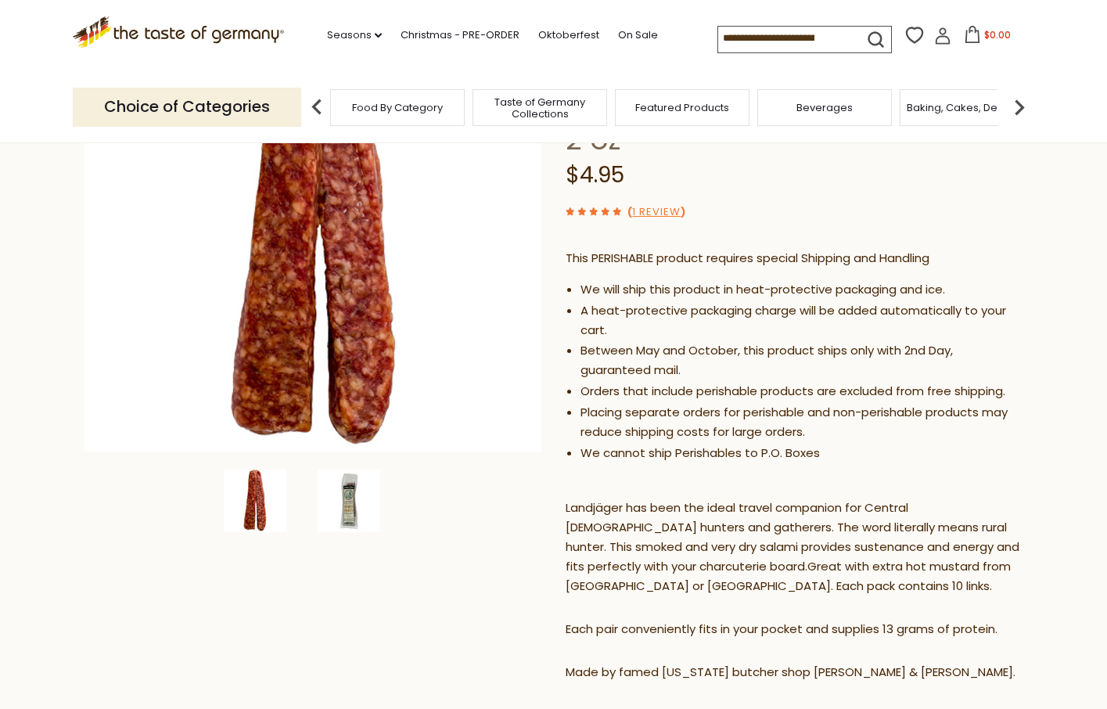
click at [361, 482] on img at bounding box center [349, 500] width 63 height 63
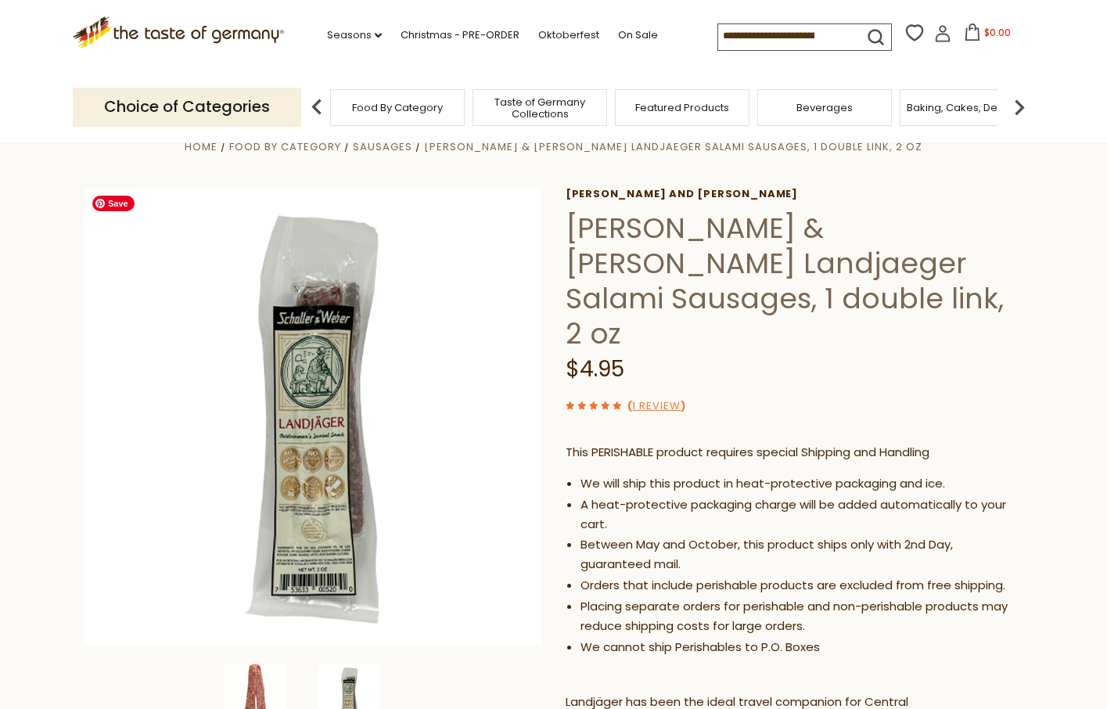
scroll to position [66, 0]
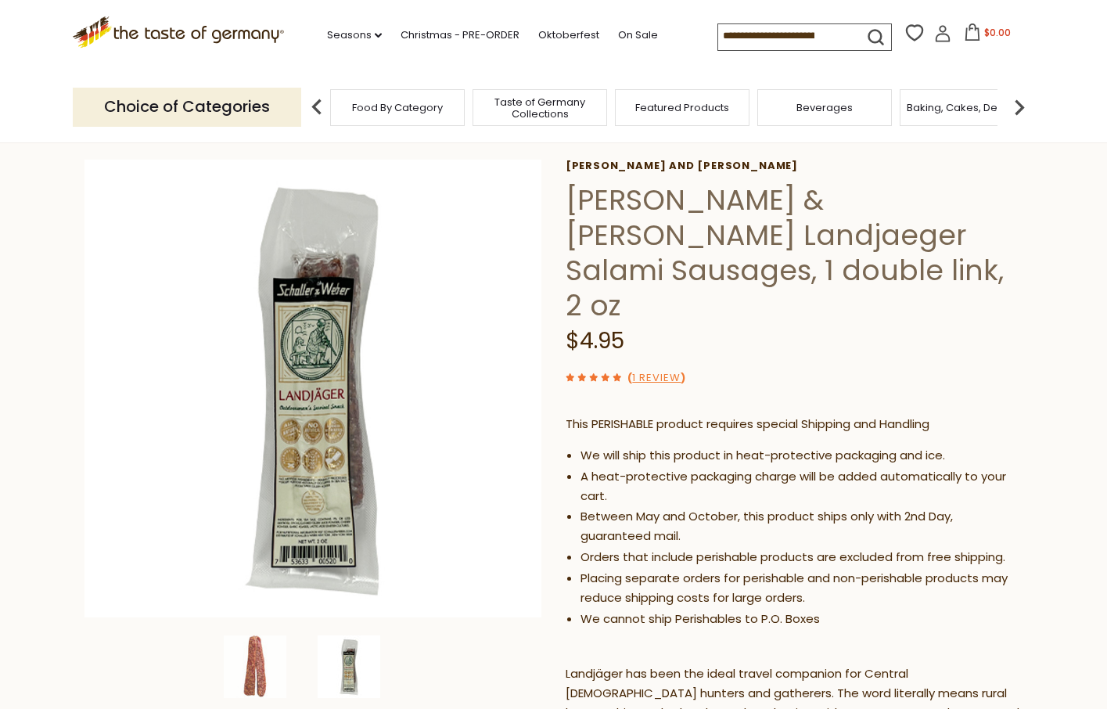
click at [362, 667] on img at bounding box center [349, 666] width 63 height 63
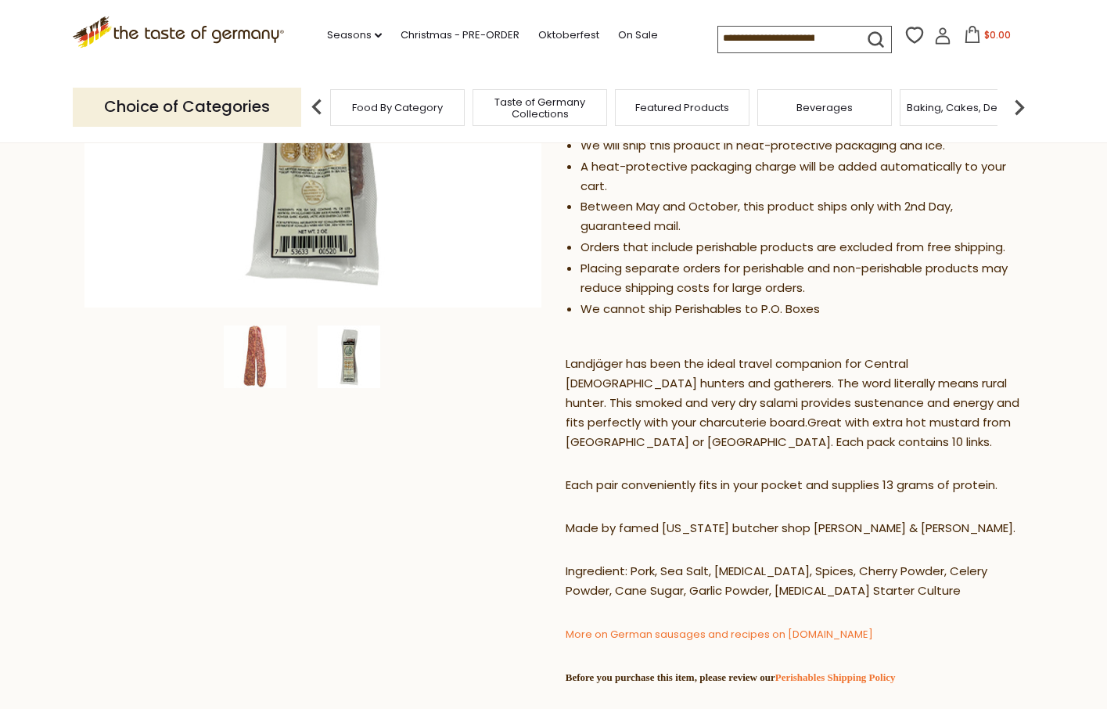
scroll to position [380, 0]
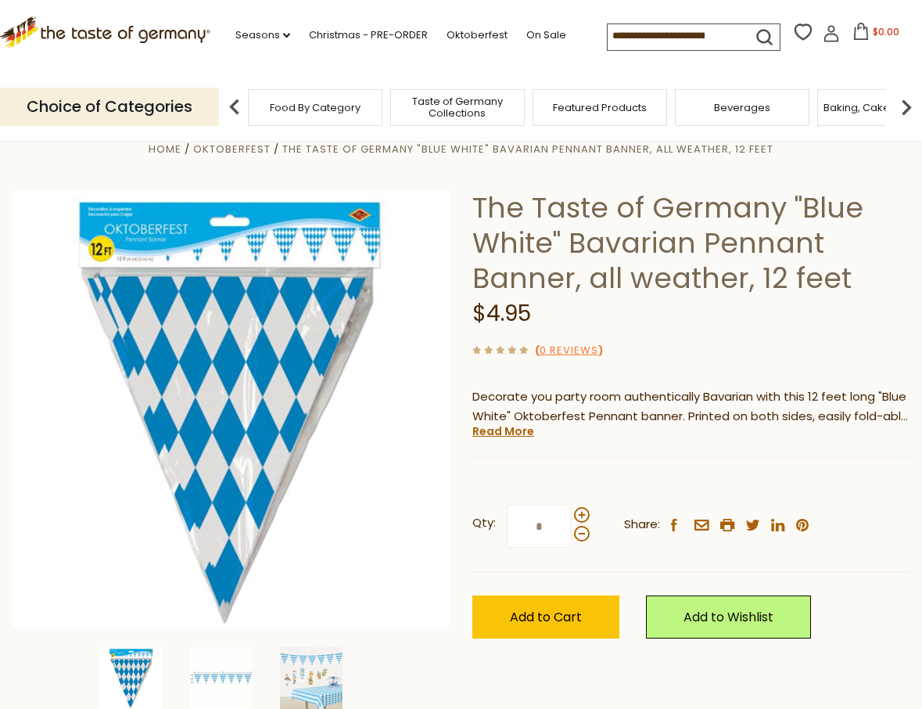
scroll to position [37, 0]
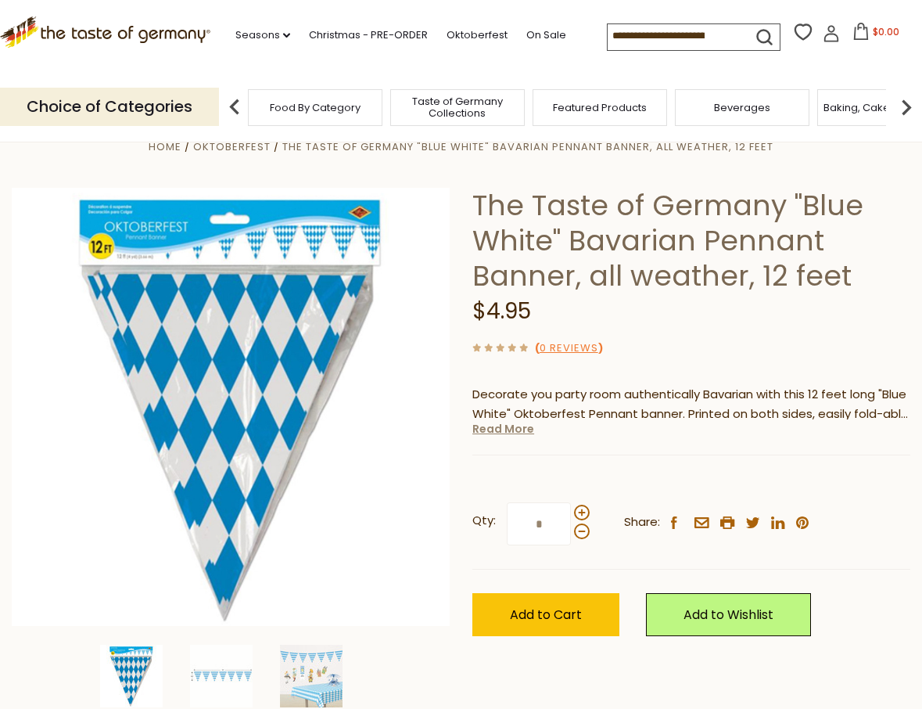
click at [498, 433] on link "Read More" at bounding box center [504, 429] width 62 height 16
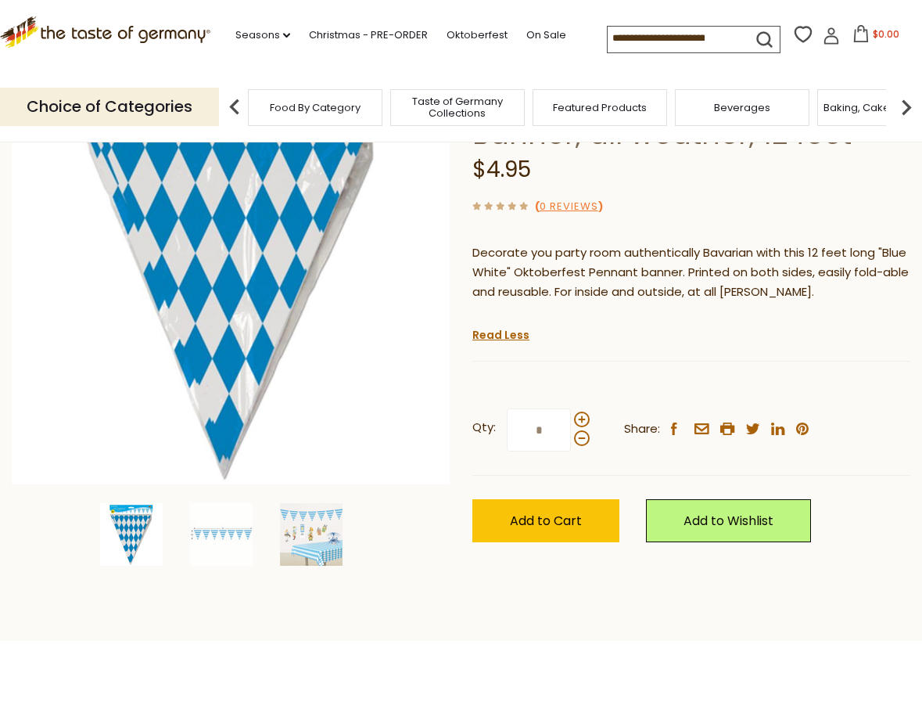
scroll to position [195, 0]
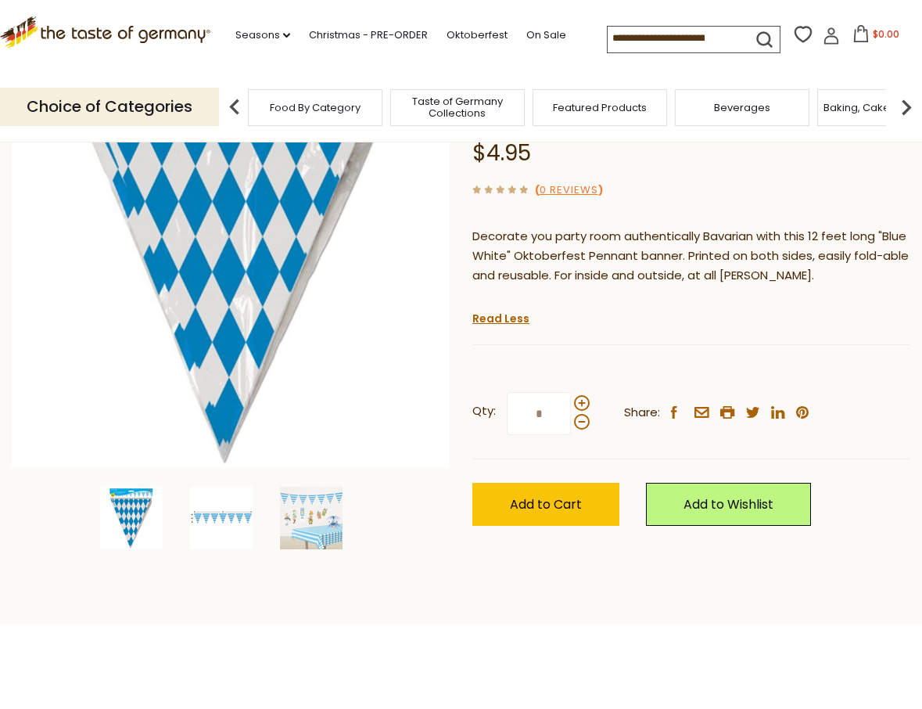
click at [223, 515] on img at bounding box center [221, 518] width 63 height 63
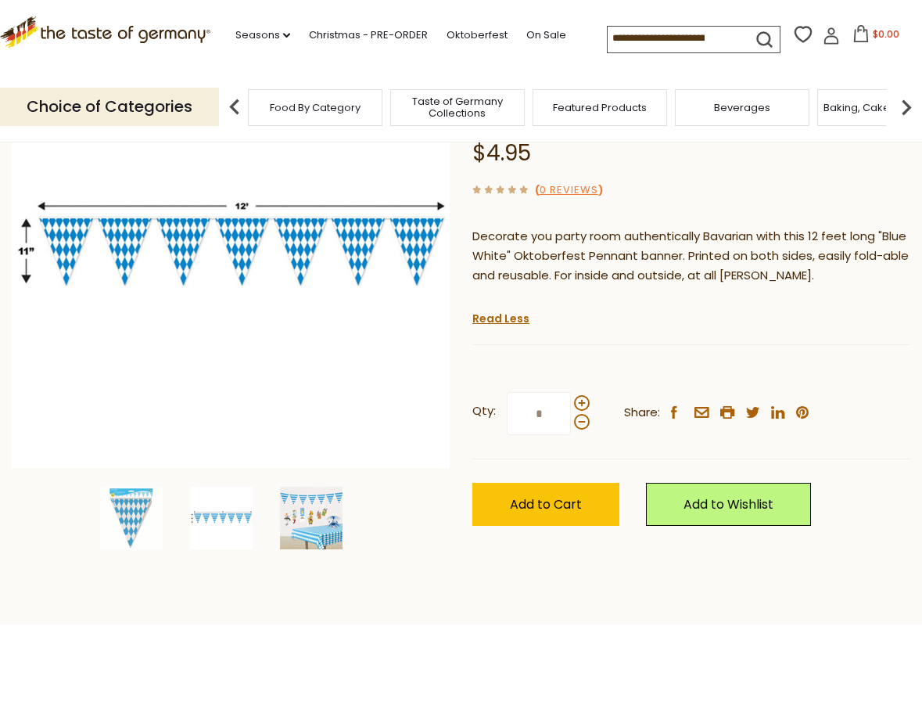
click at [318, 516] on img at bounding box center [311, 518] width 63 height 63
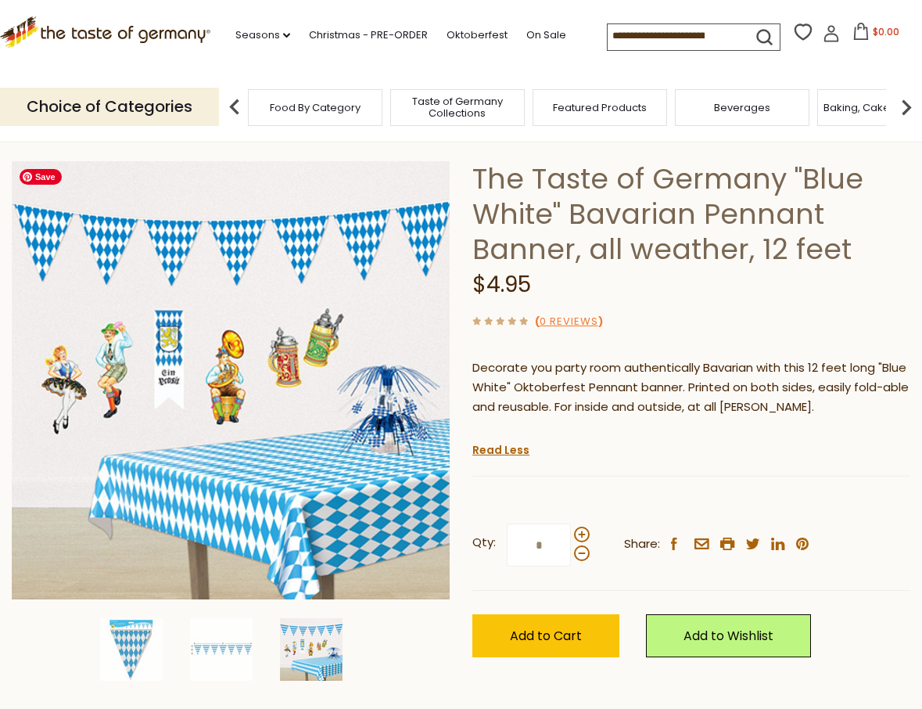
scroll to position [59, 0]
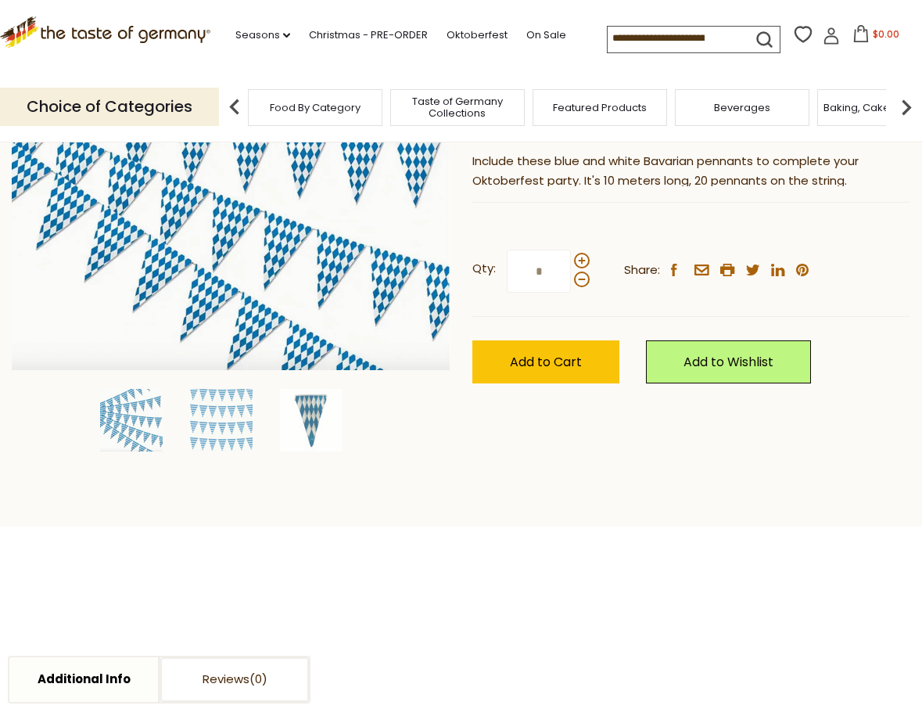
scroll to position [292, 0]
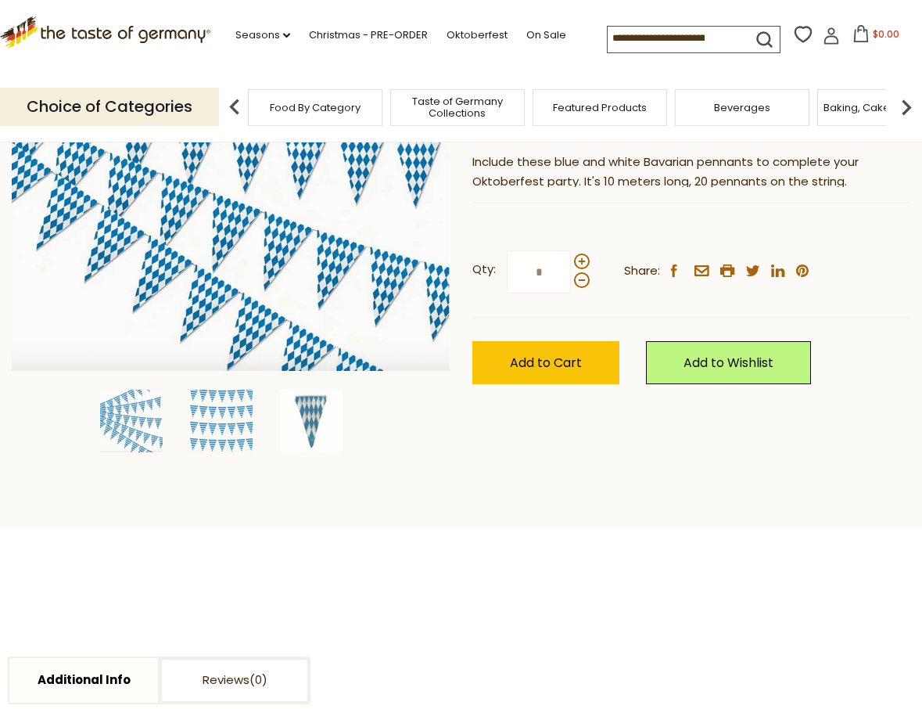
click at [212, 416] on img at bounding box center [221, 421] width 63 height 63
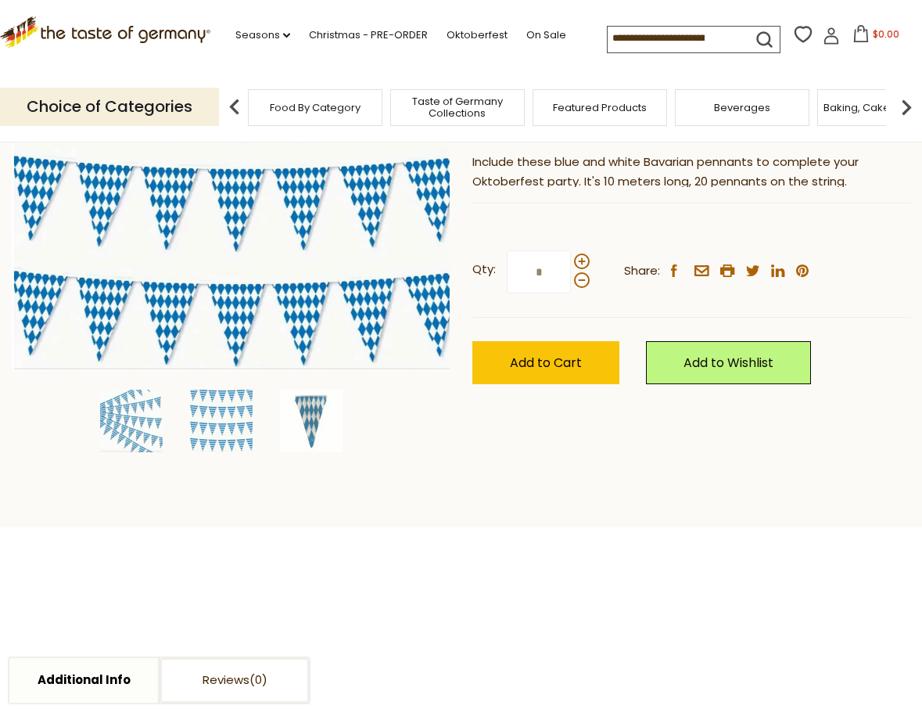
click at [132, 429] on img at bounding box center [131, 421] width 63 height 63
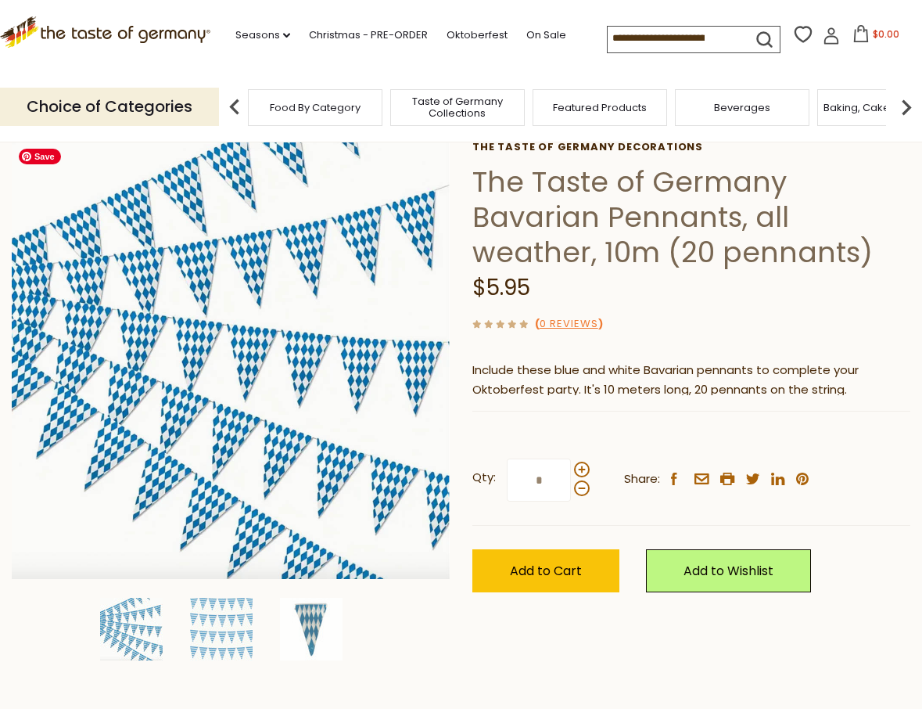
scroll to position [83, 0]
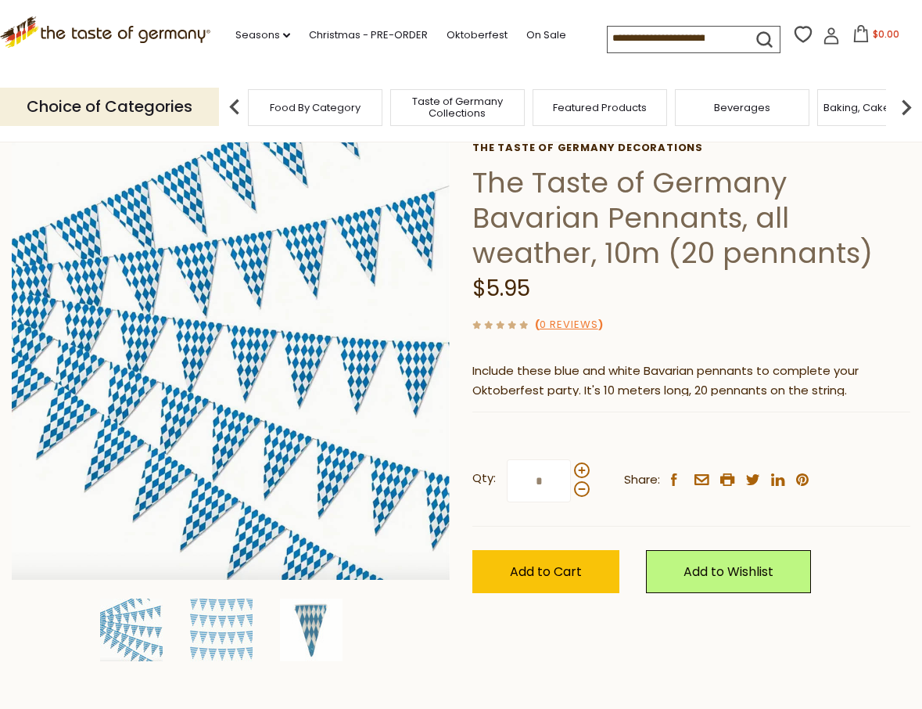
click at [691, 405] on div "Current stock: 0" at bounding box center [692, 401] width 438 height 10
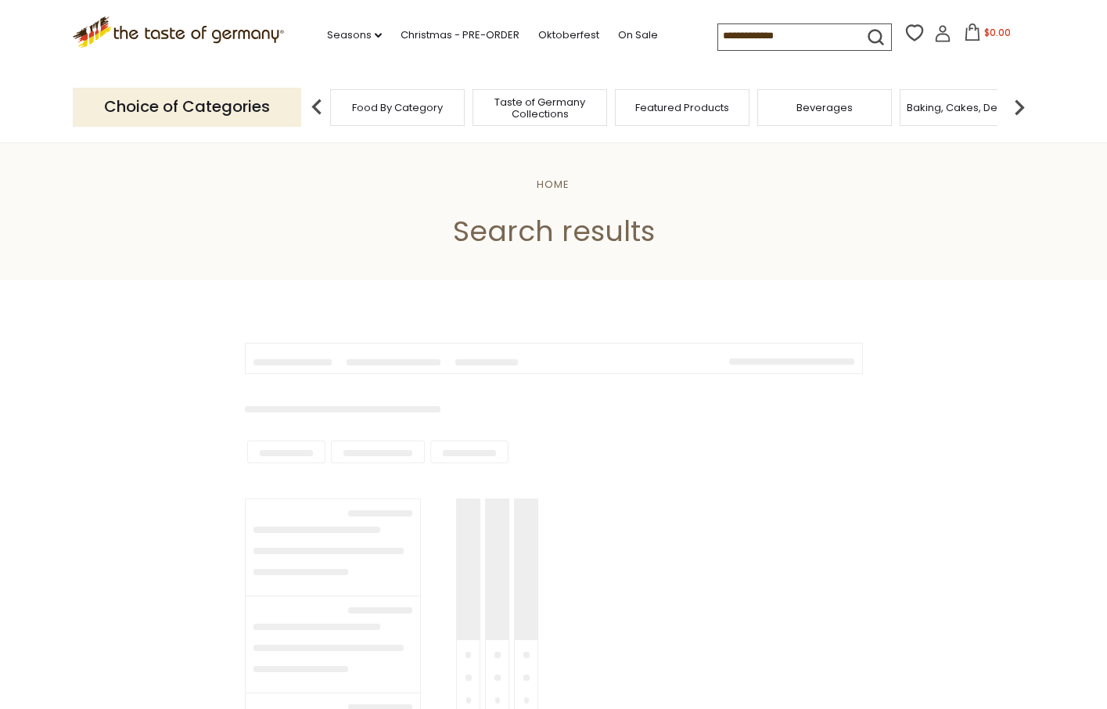
type input "*********"
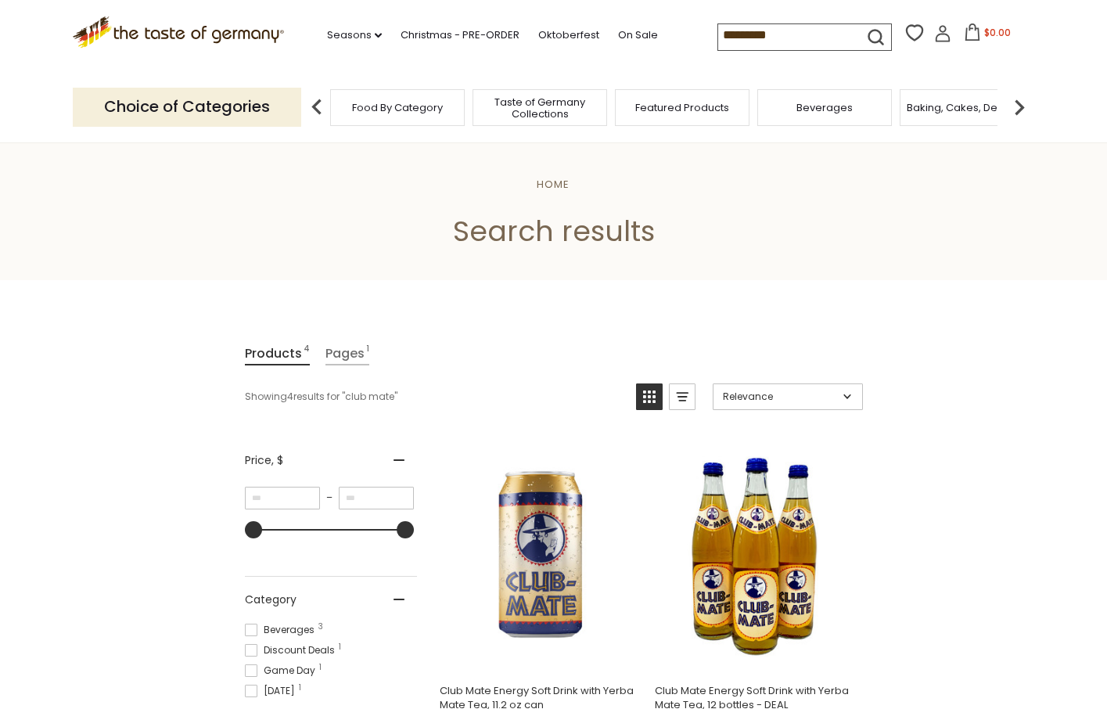
scroll to position [131, 0]
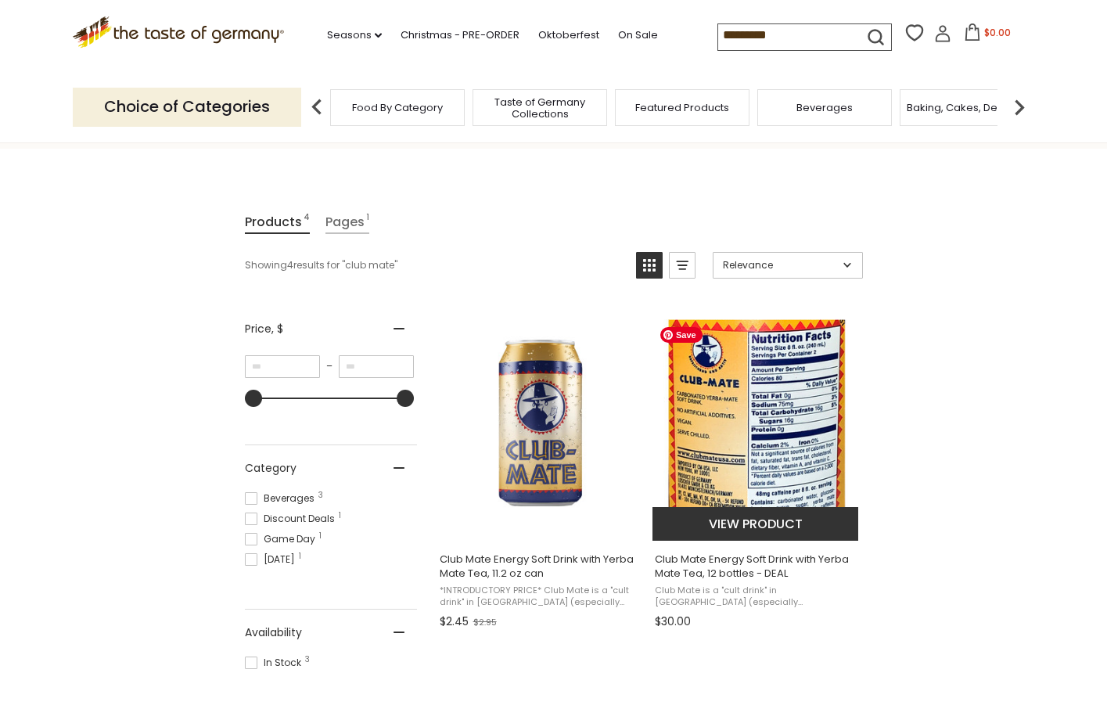
click at [768, 445] on img "Club Mate Energy Soft Drink with Yerba Mate Tea, 12 bottles - DEAL" at bounding box center [756, 422] width 207 height 207
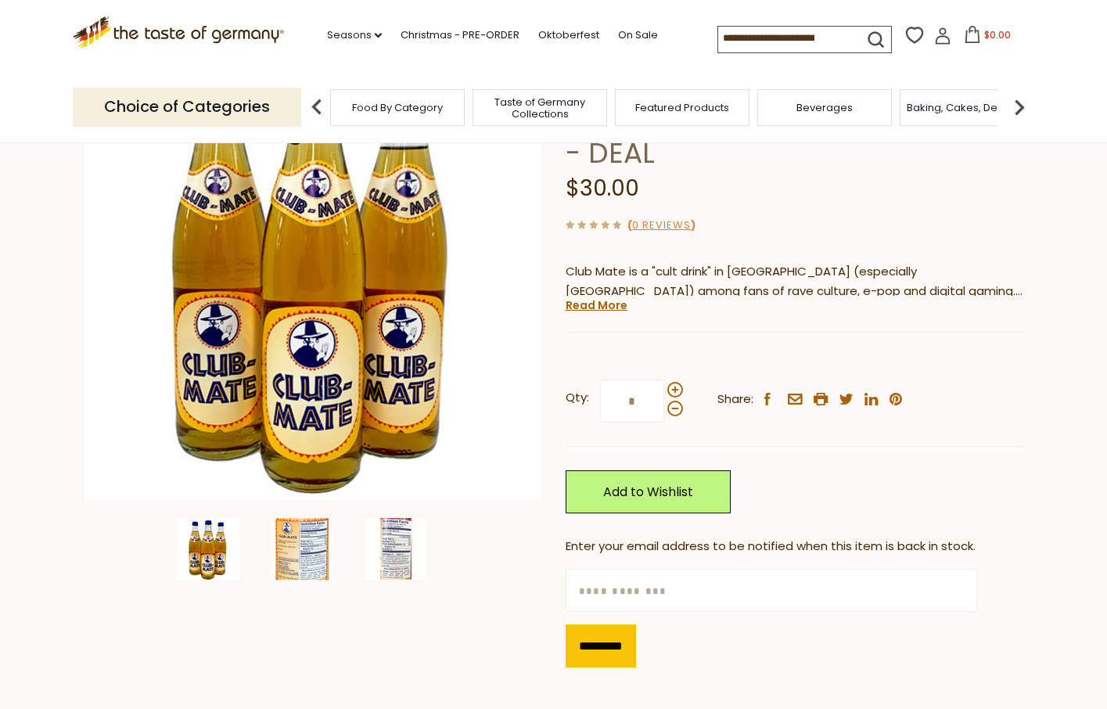
scroll to position [204, 0]
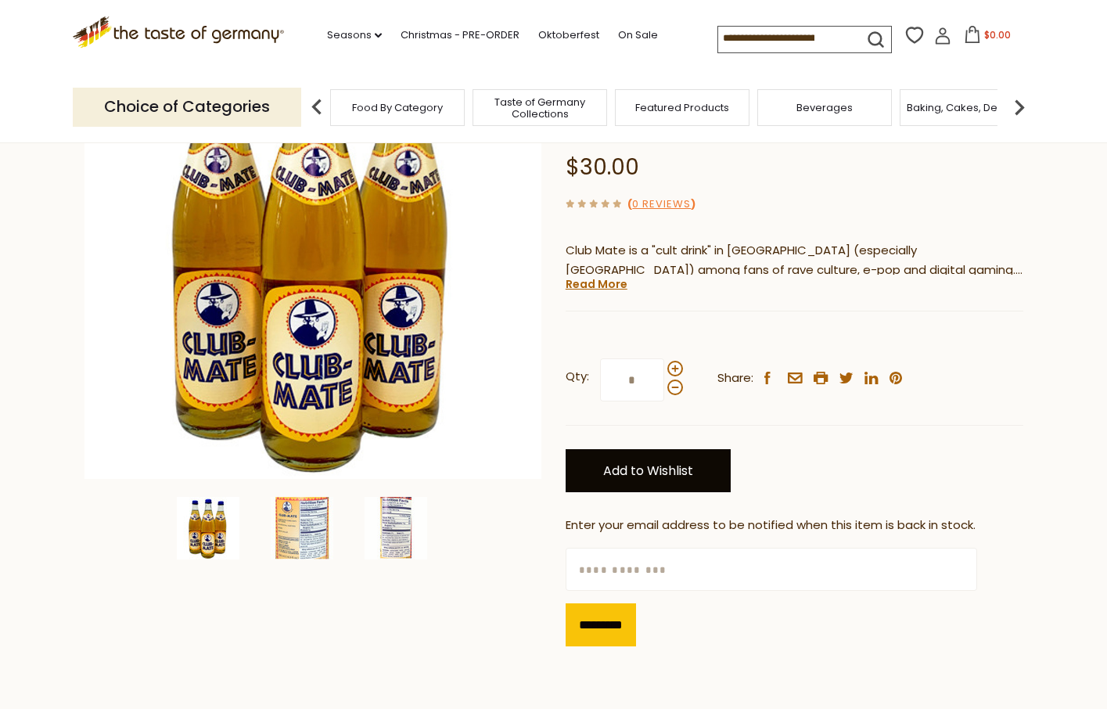
click at [668, 469] on link "Add to Wishlist" at bounding box center [648, 470] width 165 height 43
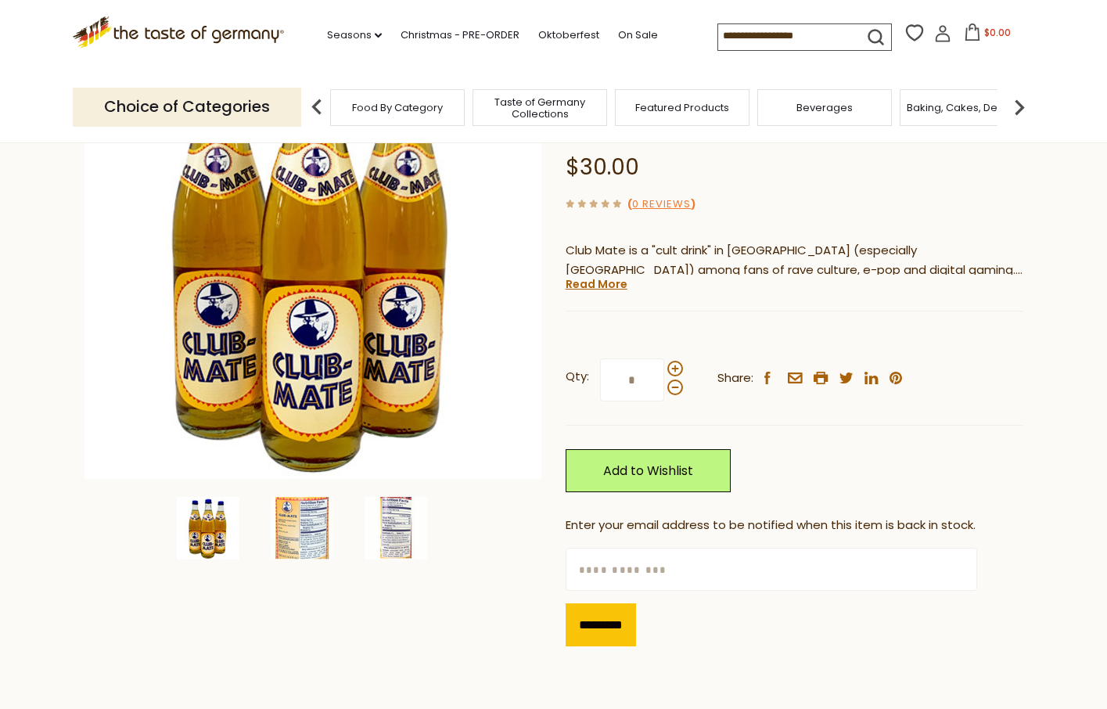
scroll to position [121, 0]
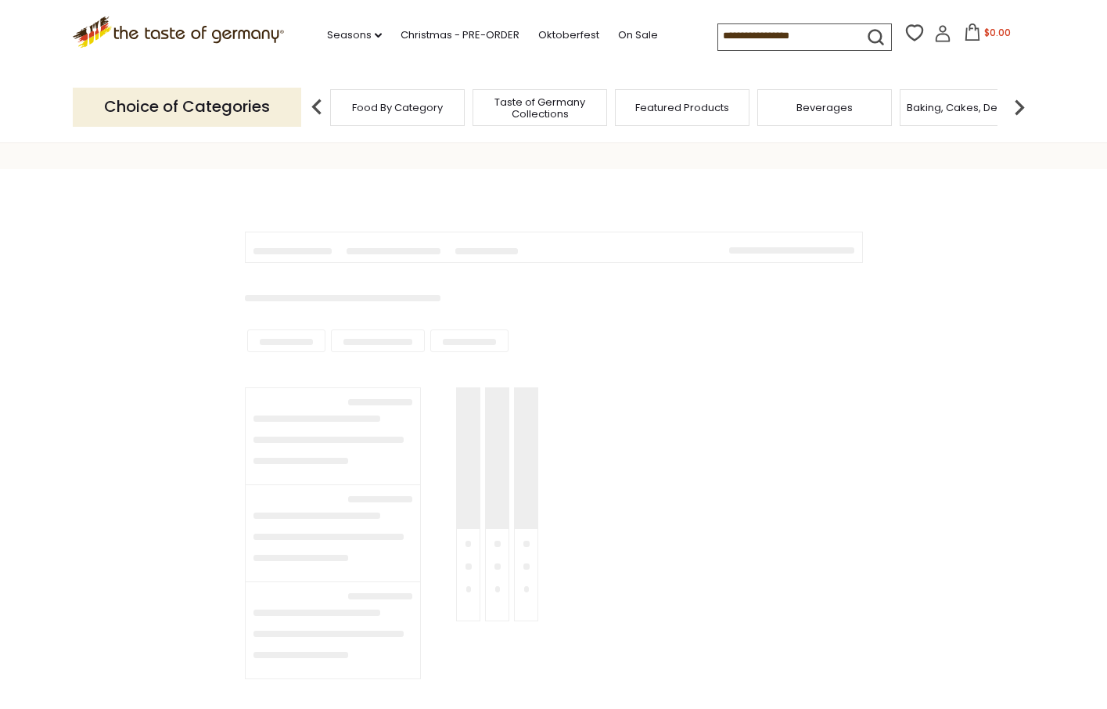
type input "*********"
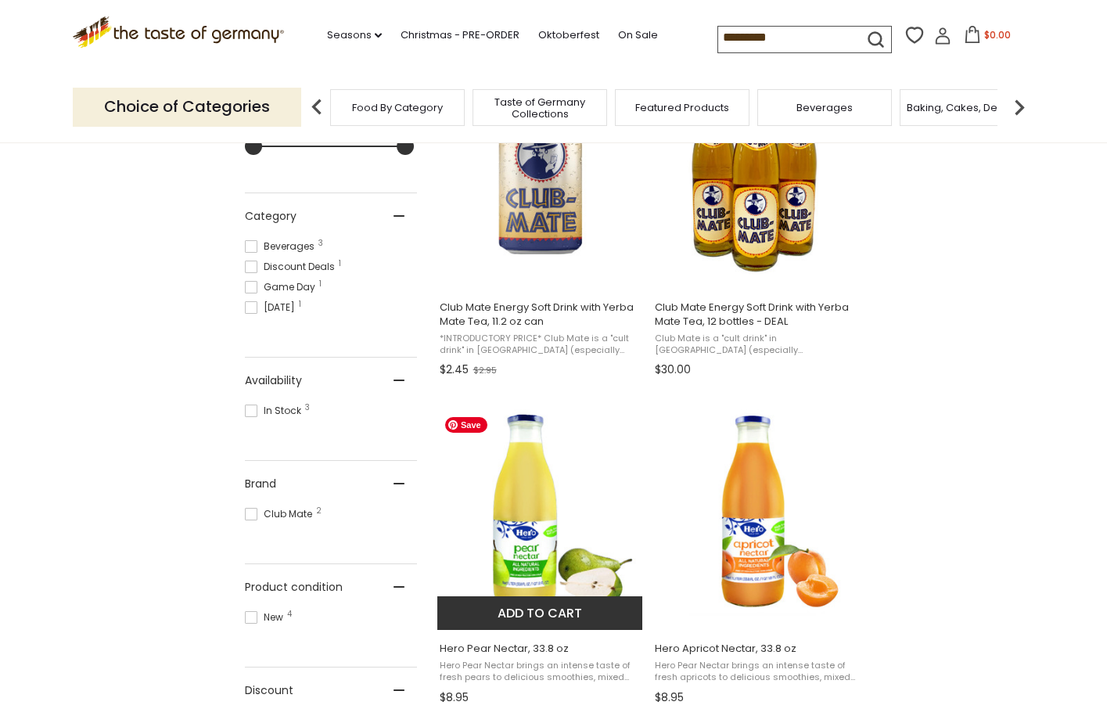
scroll to position [154, 0]
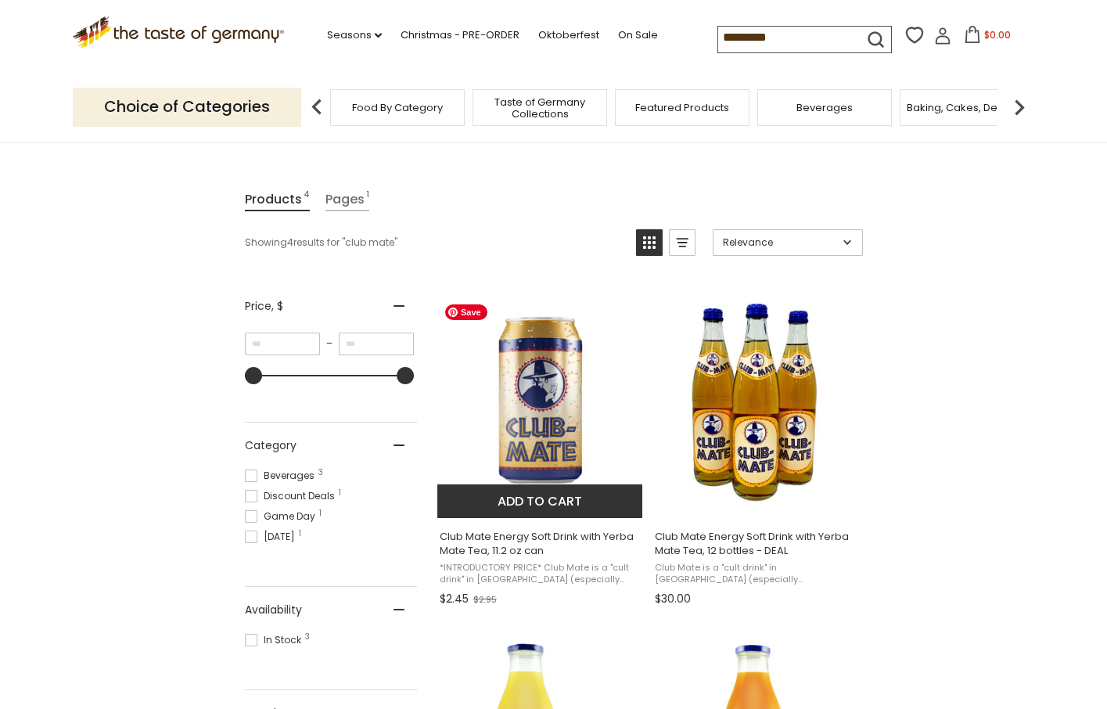
click at [541, 383] on img "Club Mate Energy Soft Drink with Yerba Mate Tea, 11.2 oz can" at bounding box center [540, 400] width 207 height 207
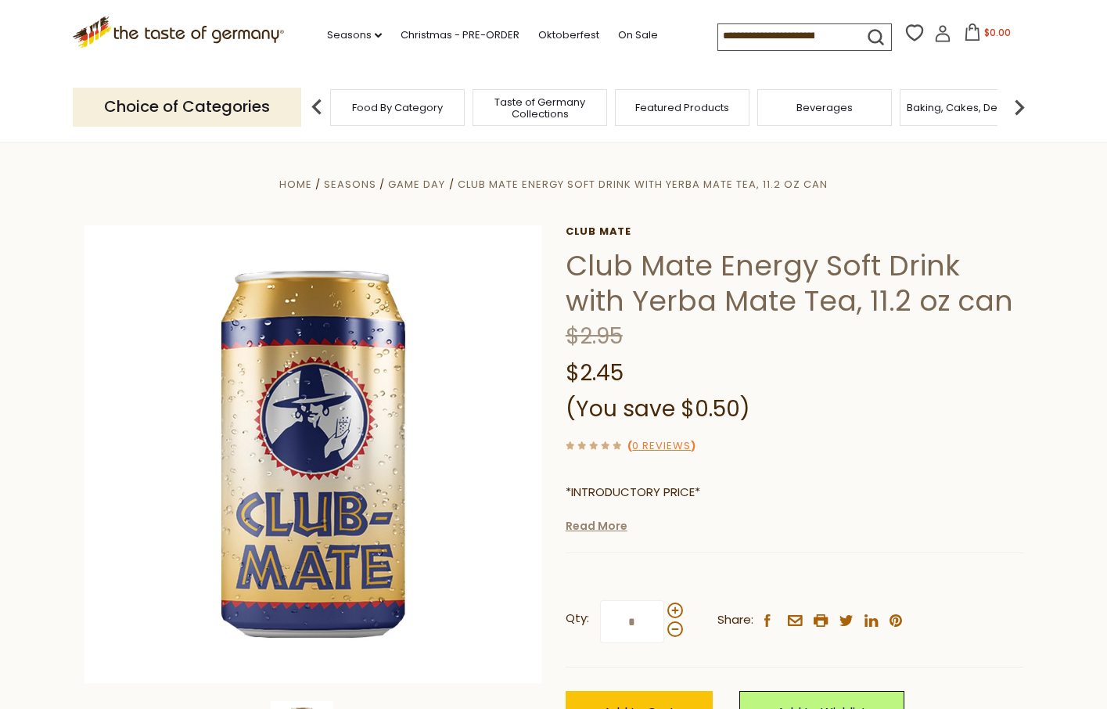
click at [589, 534] on link "Read More" at bounding box center [597, 526] width 62 height 16
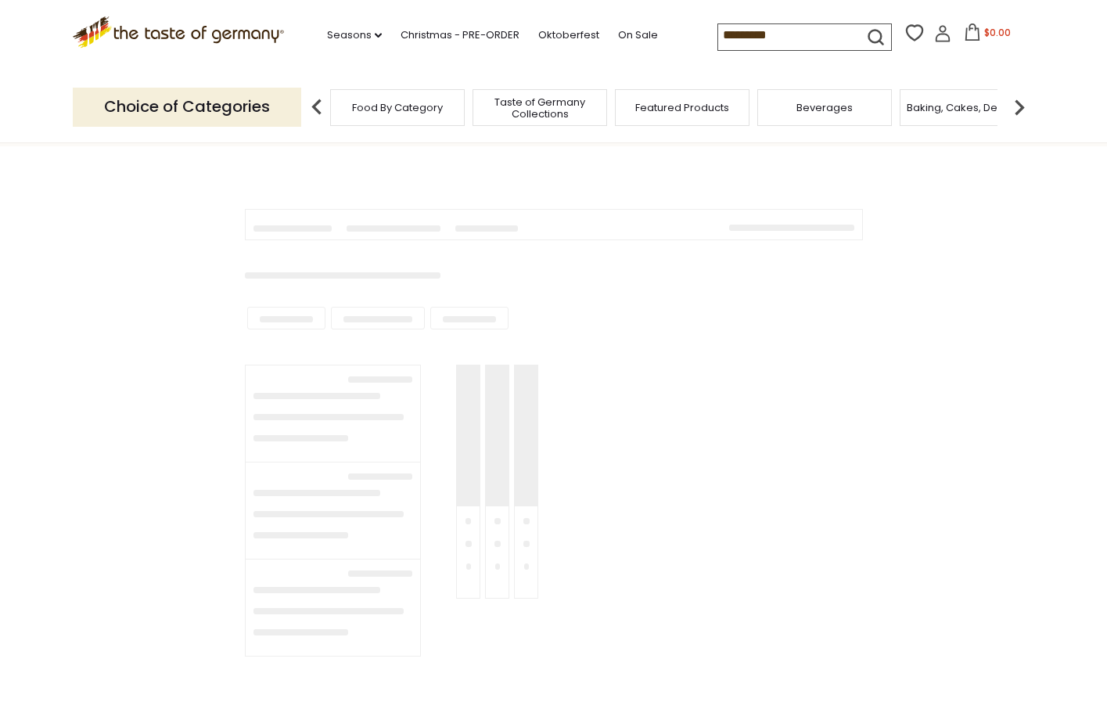
scroll to position [154, 0]
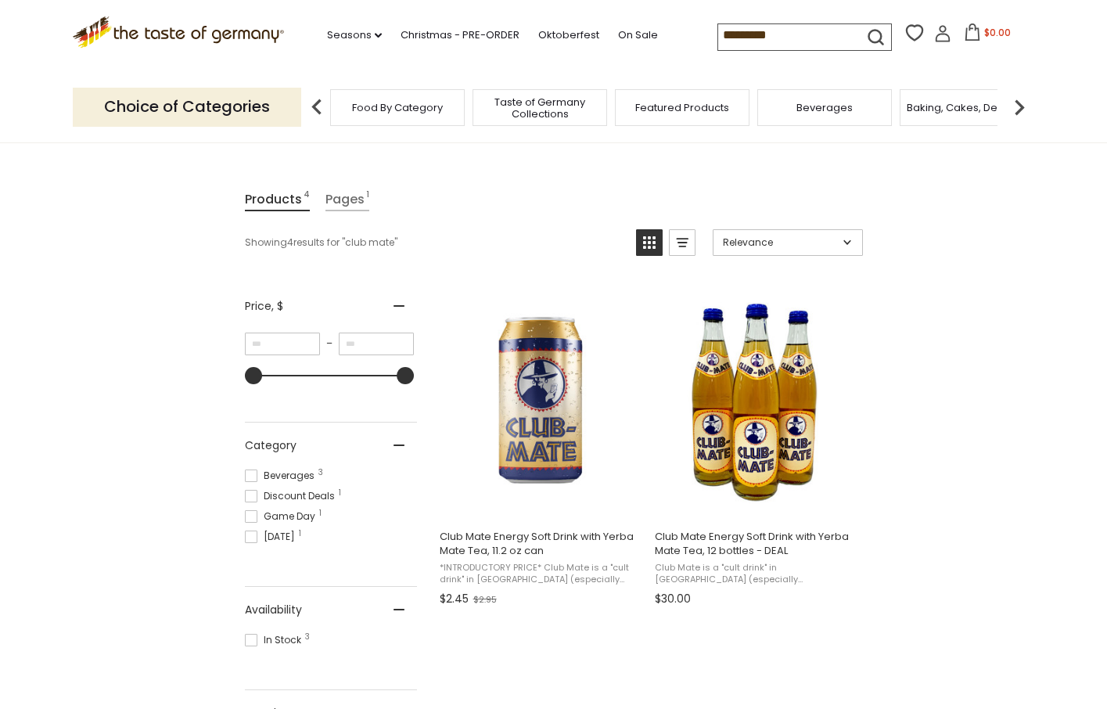
click at [758, 41] on input "*********" at bounding box center [784, 35] width 132 height 22
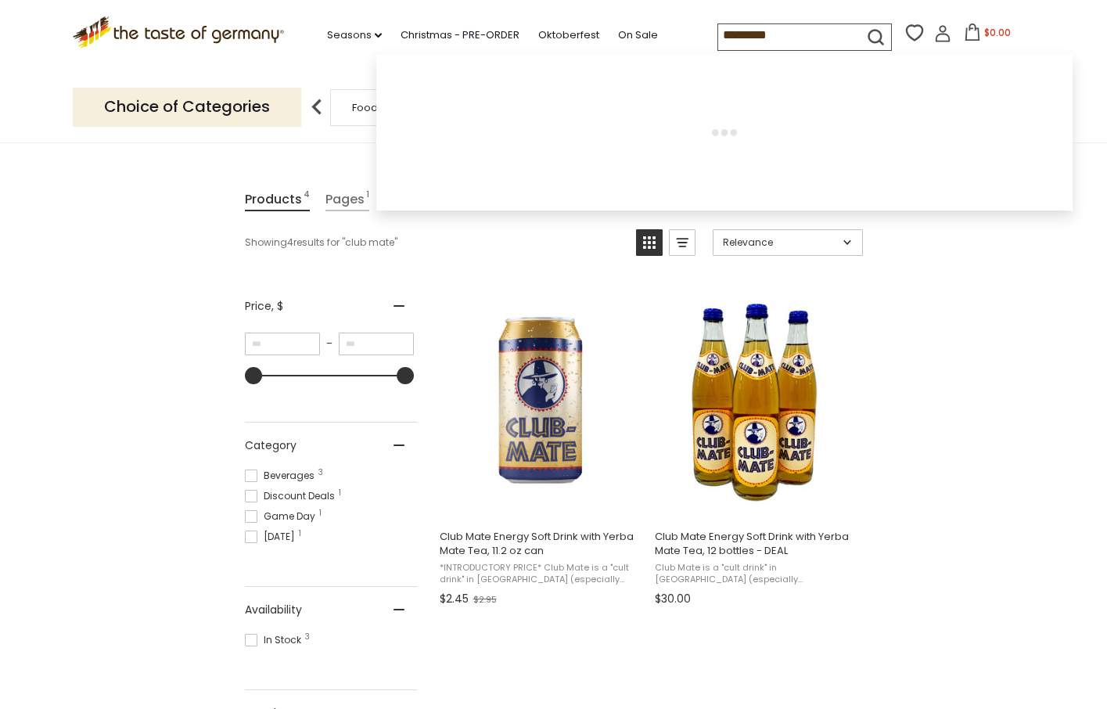
click at [758, 41] on input "*********" at bounding box center [784, 35] width 132 height 22
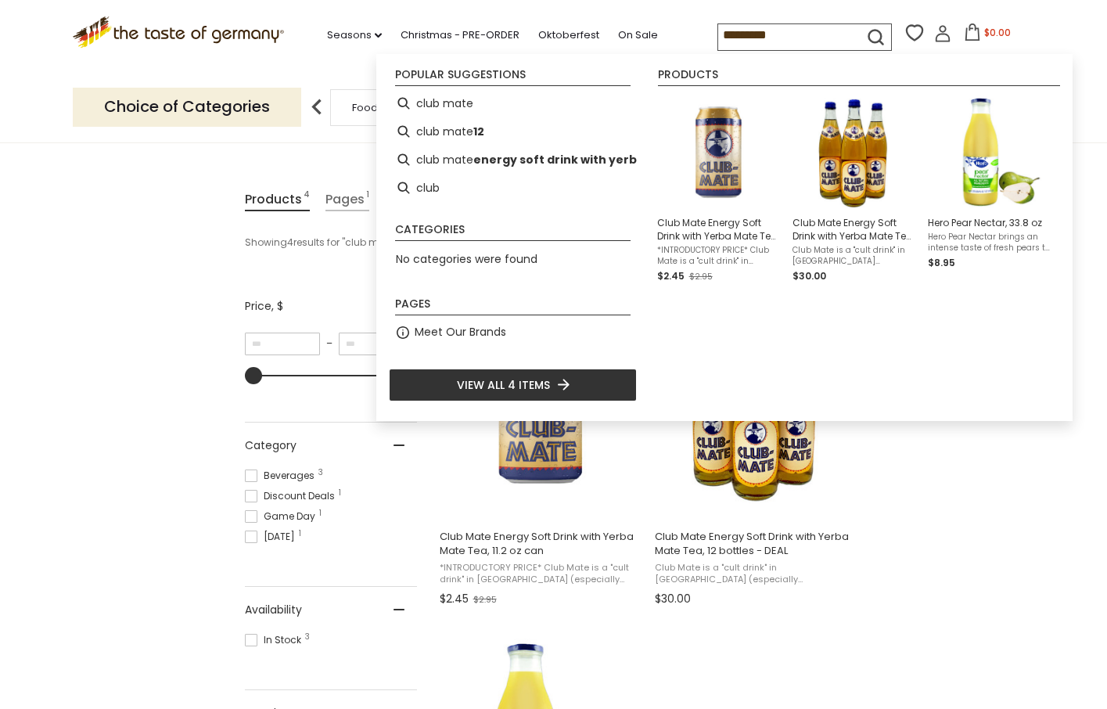
click at [758, 41] on input "*********" at bounding box center [784, 35] width 132 height 22
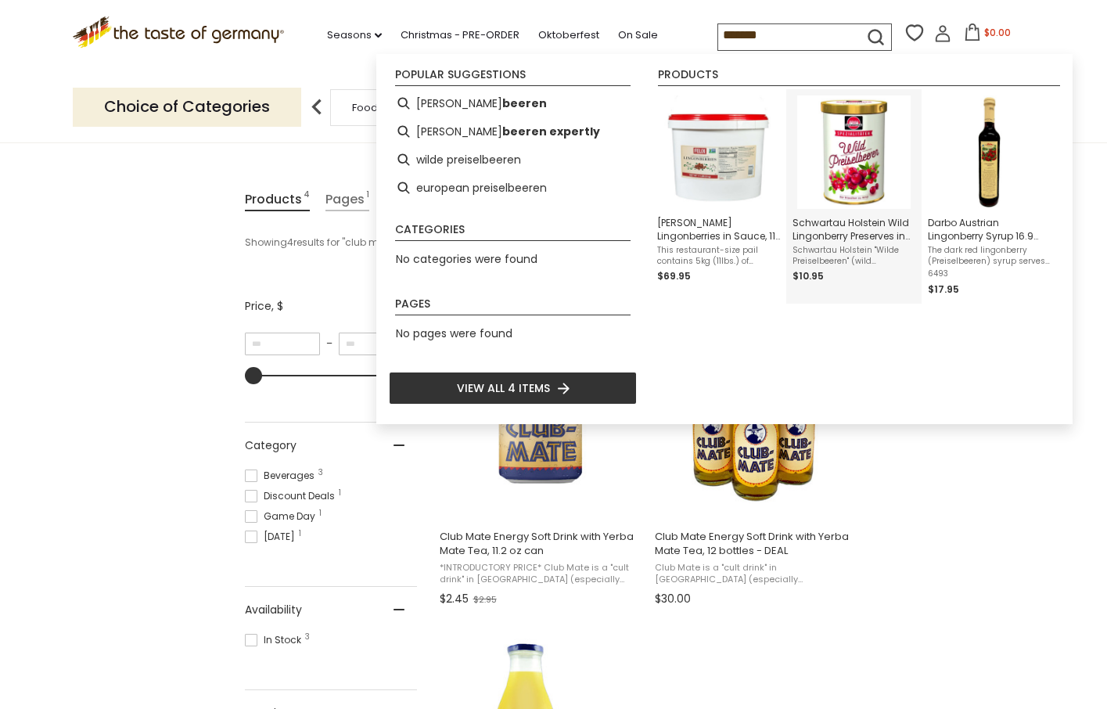
type input "*******"
click at [858, 182] on img "Schwartau Holstein Wild Lingonberry Preserves in tin, 330g" at bounding box center [853, 151] width 113 height 113
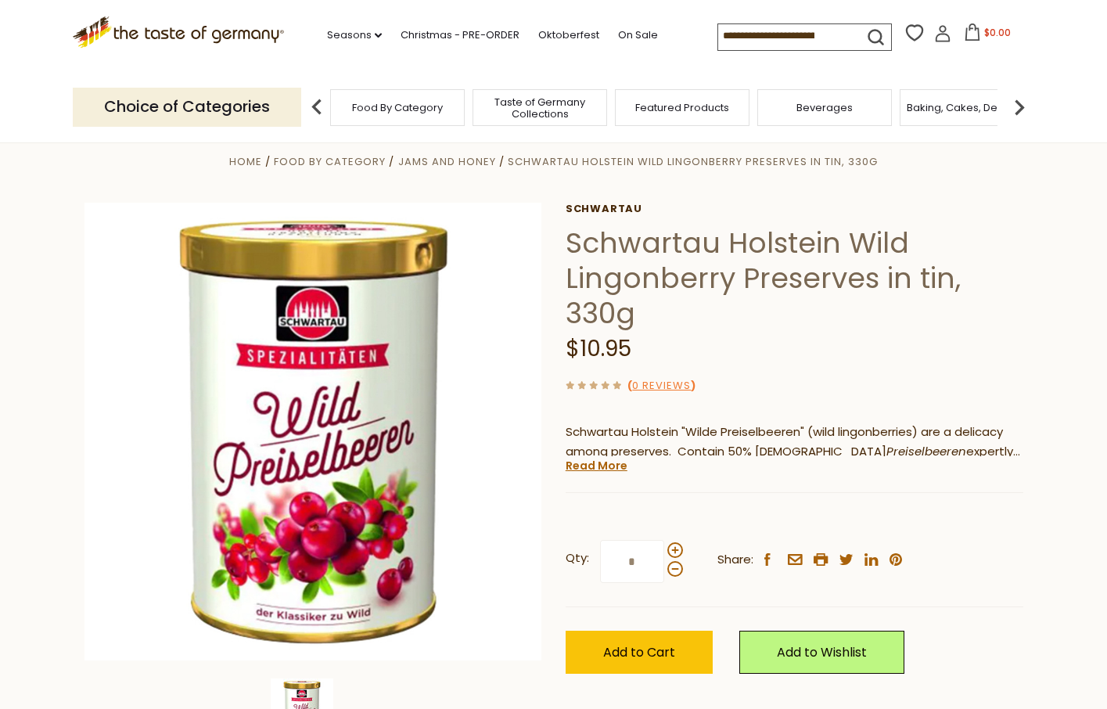
scroll to position [24, 0]
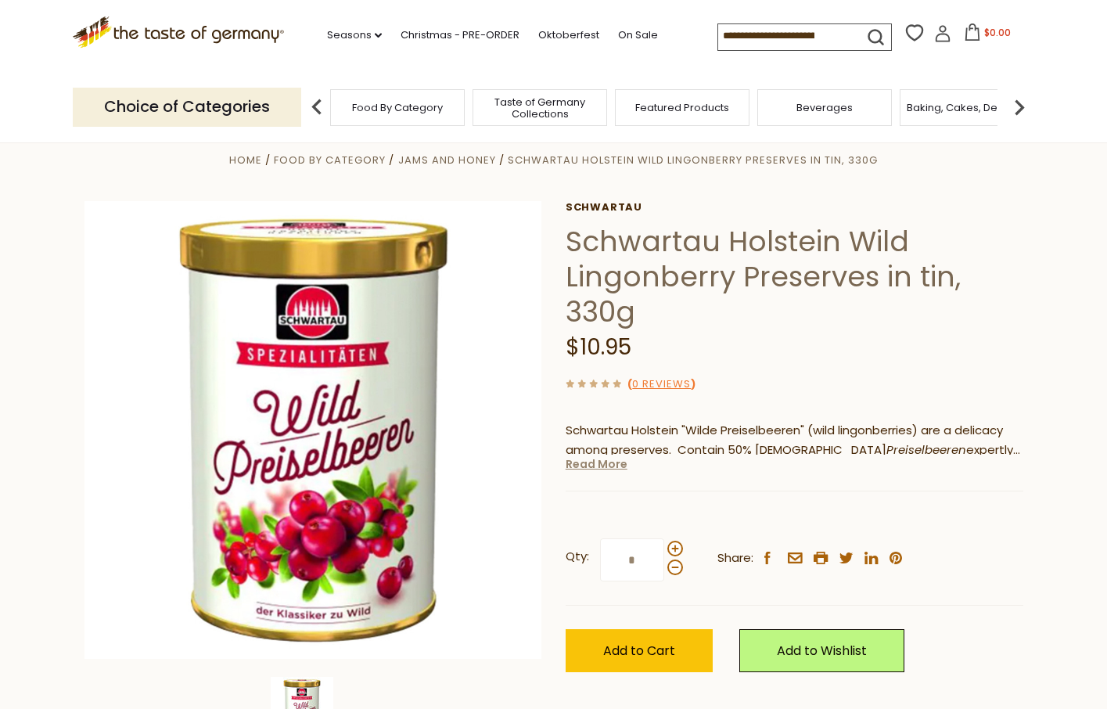
click at [592, 463] on link "Read More" at bounding box center [597, 464] width 62 height 16
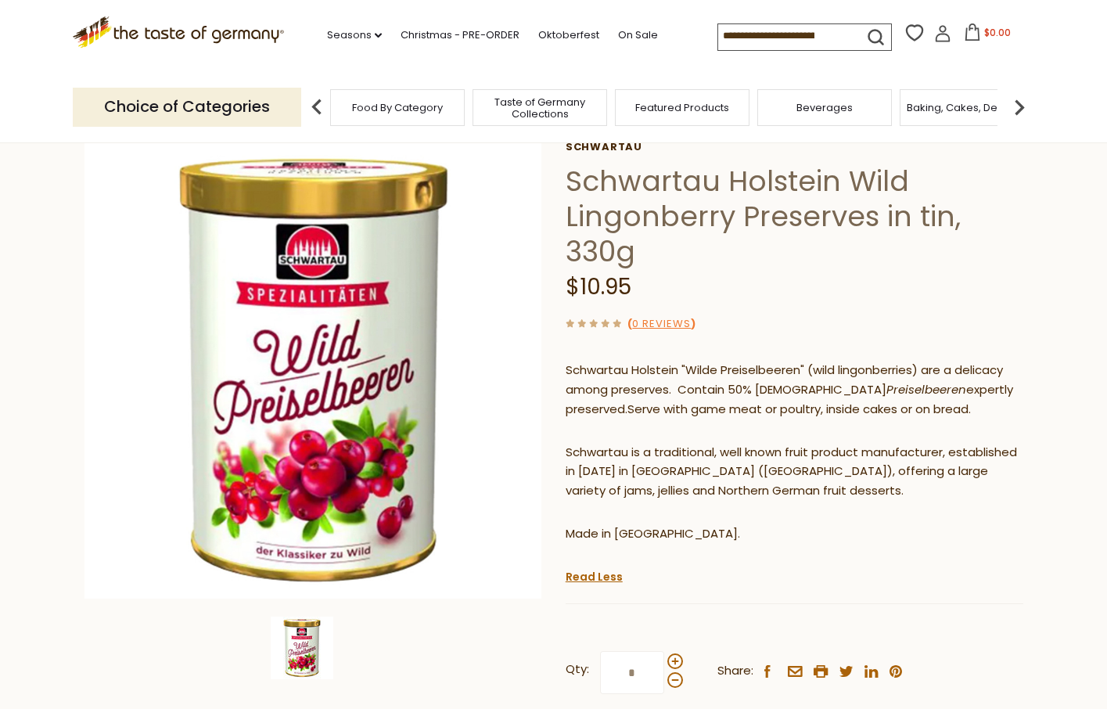
scroll to position [36, 0]
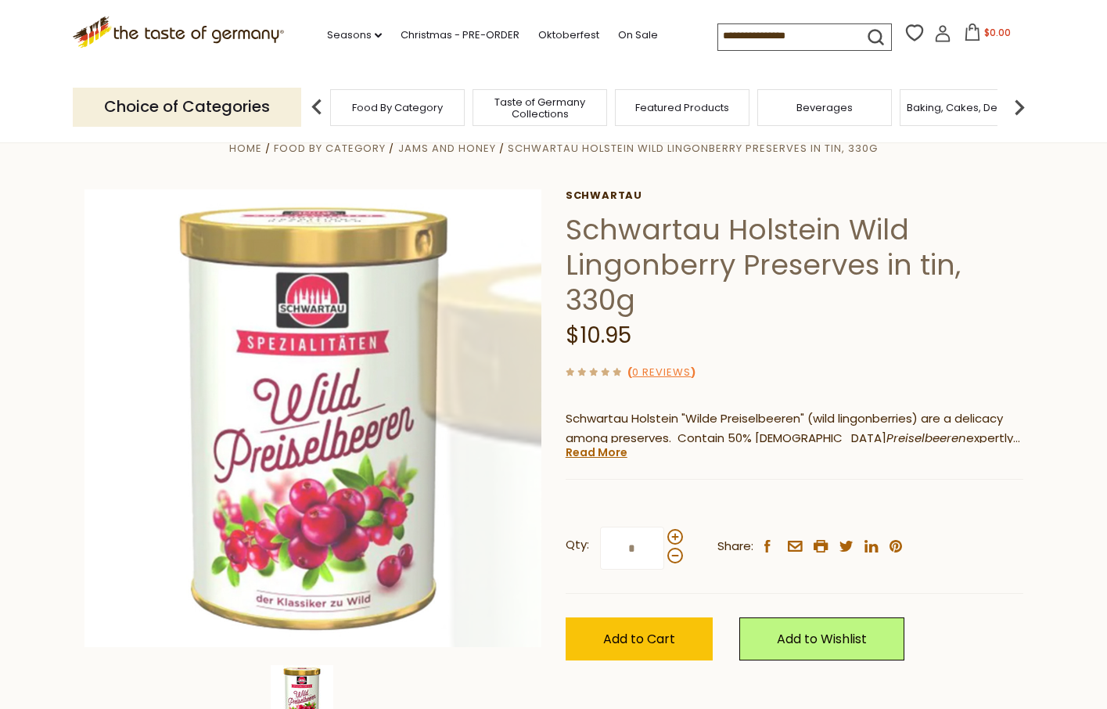
scroll to position [36, 0]
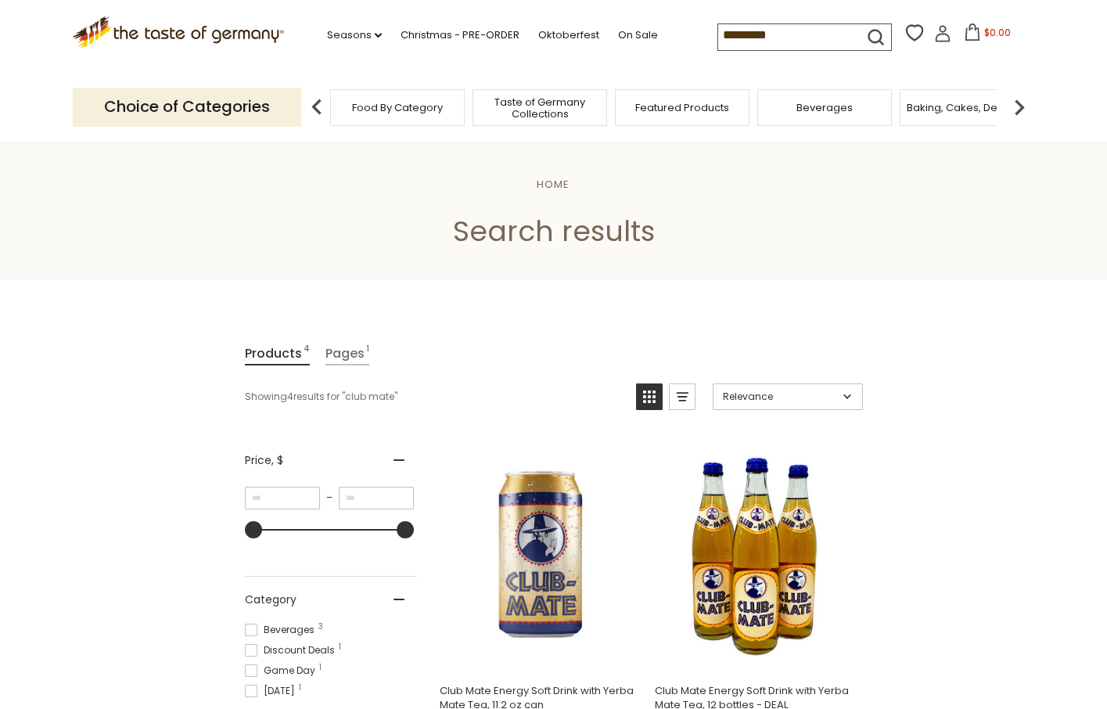
click at [788, 29] on input "*********" at bounding box center [784, 35] width 132 height 22
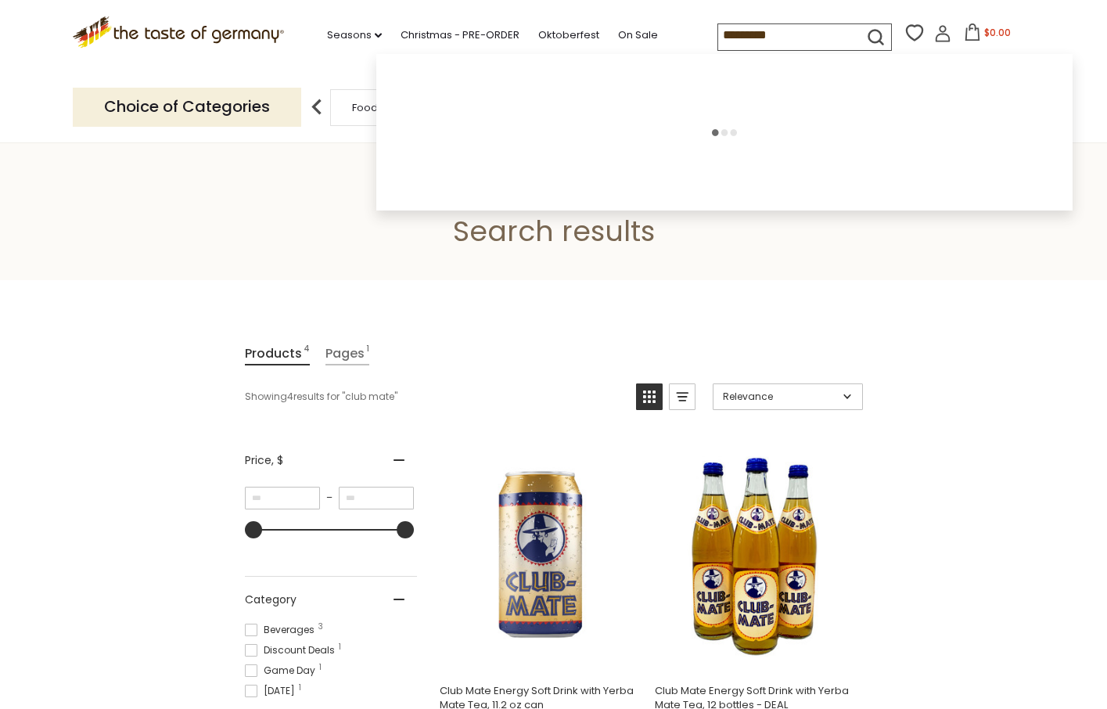
click at [788, 29] on input "*********" at bounding box center [784, 35] width 132 height 22
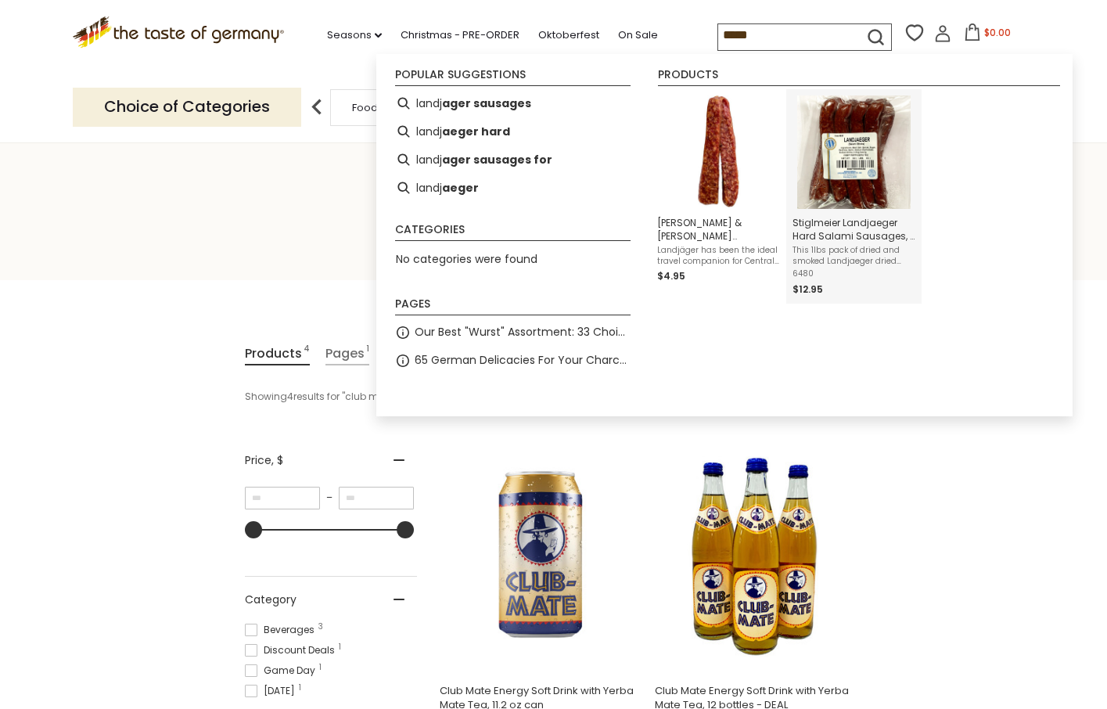
type input "*****"
click at [599, 339] on span "Our Best "Wurst" Assortment: 33 Choices For The Grillabend" at bounding box center [523, 332] width 216 height 18
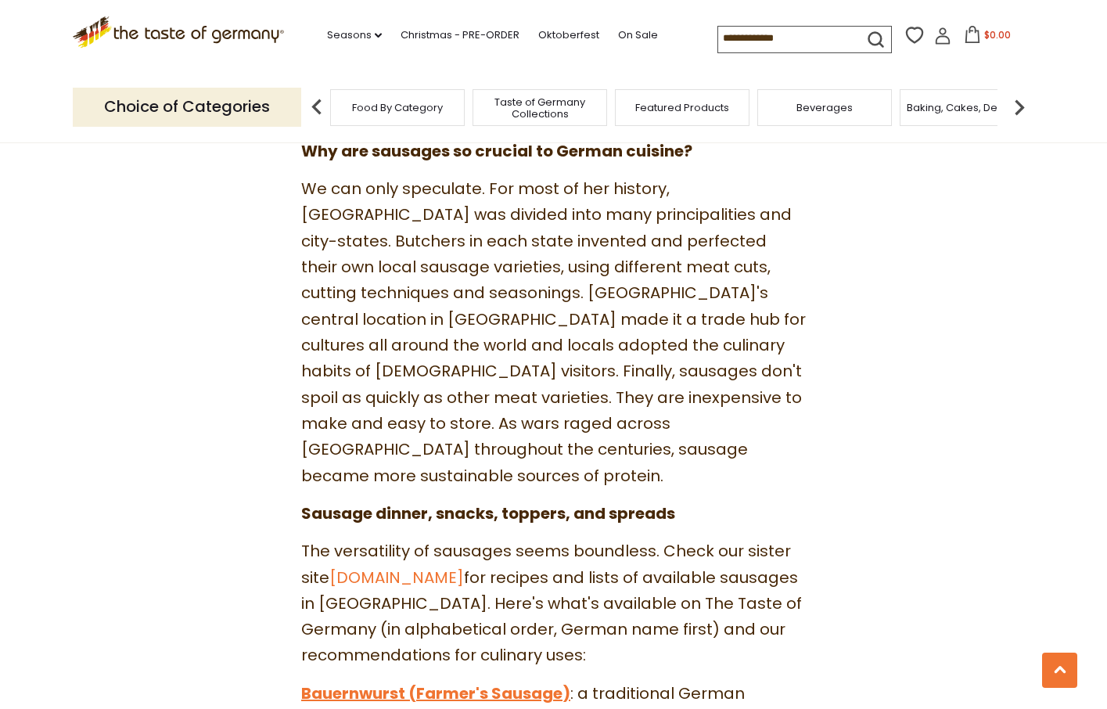
scroll to position [1130, 0]
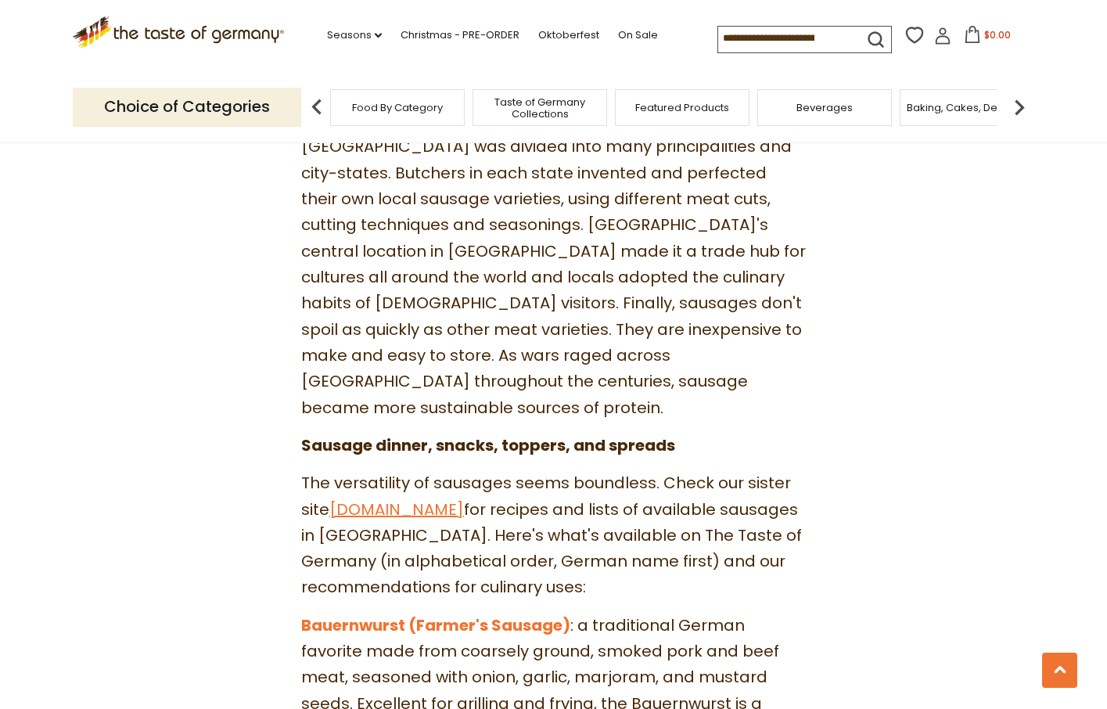
click at [450, 498] on link "germanfoods.org" at bounding box center [396, 509] width 135 height 22
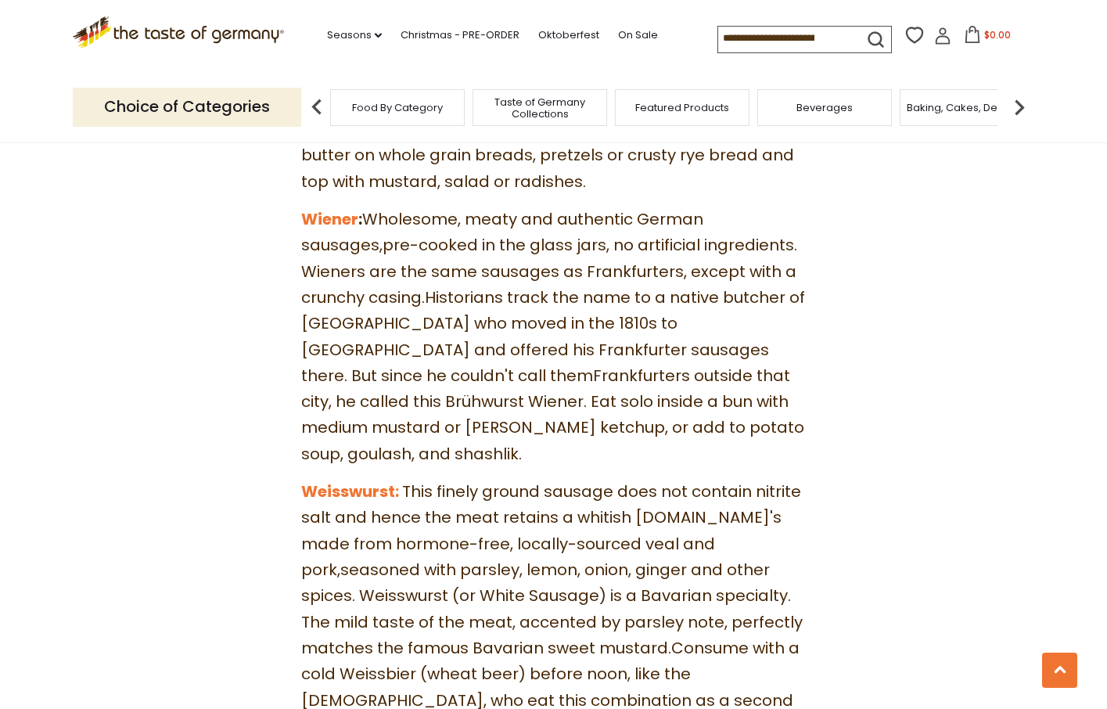
scroll to position [7199, 0]
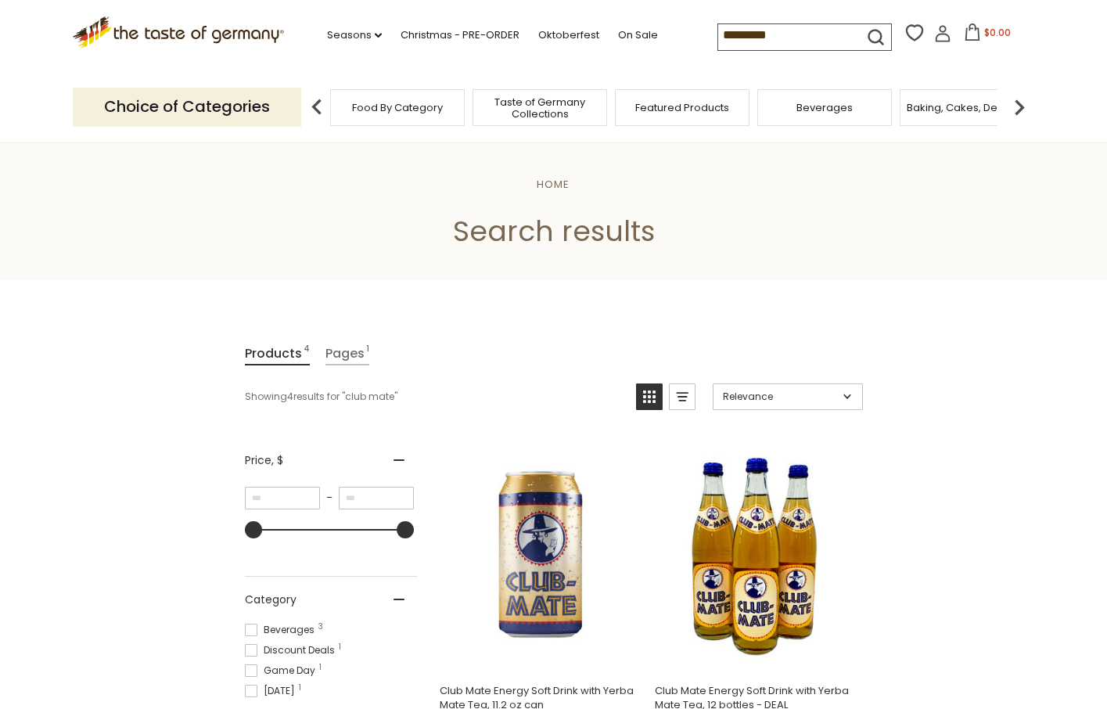
click at [784, 31] on input "*********" at bounding box center [784, 35] width 132 height 22
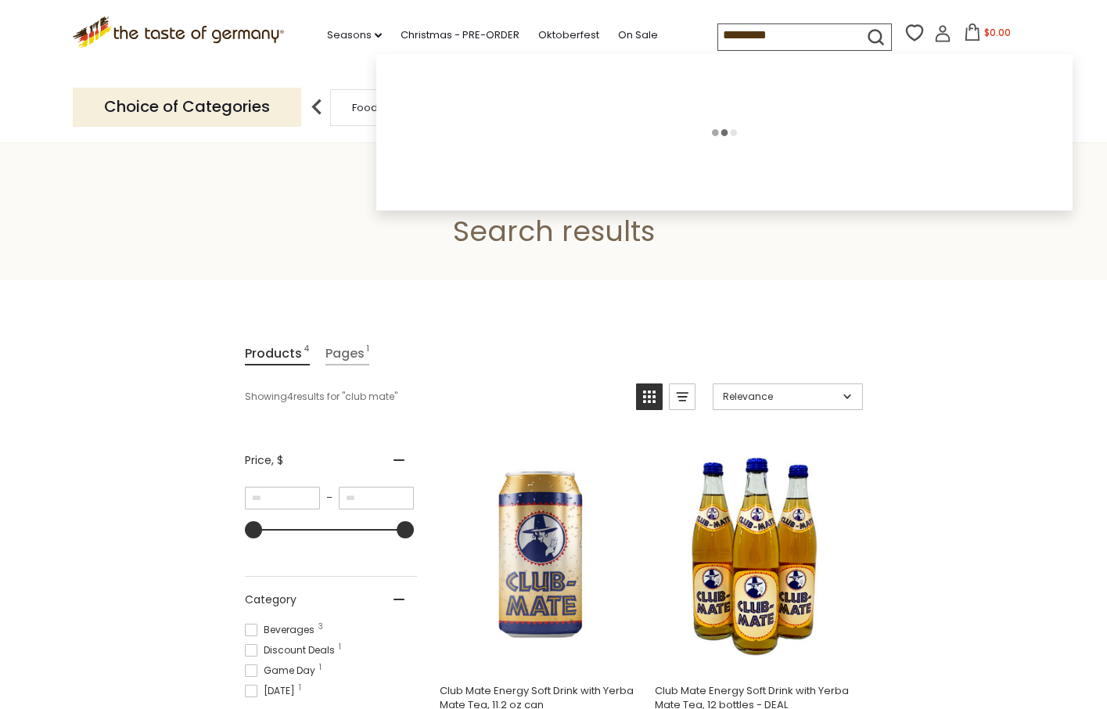
click at [784, 31] on input "*********" at bounding box center [784, 35] width 132 height 22
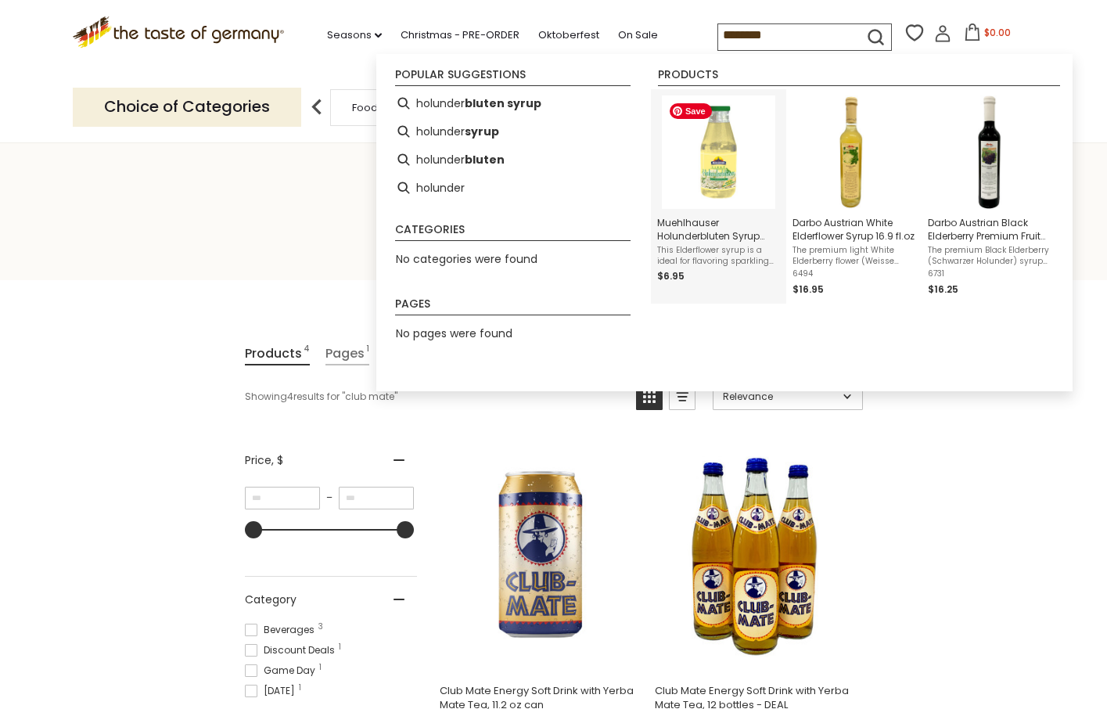
type input "********"
click at [732, 168] on img "Muehlhauser Holunderbluten Syrup 16.91 fl. oz." at bounding box center [718, 151] width 113 height 113
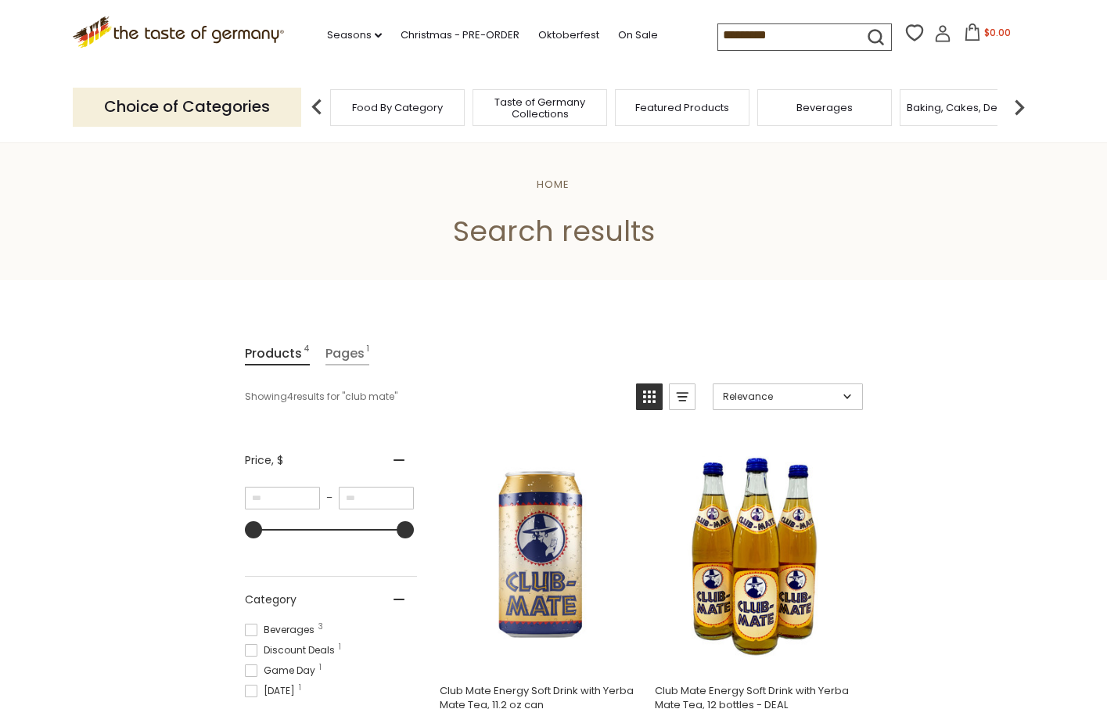
click at [750, 30] on input "*********" at bounding box center [784, 35] width 132 height 22
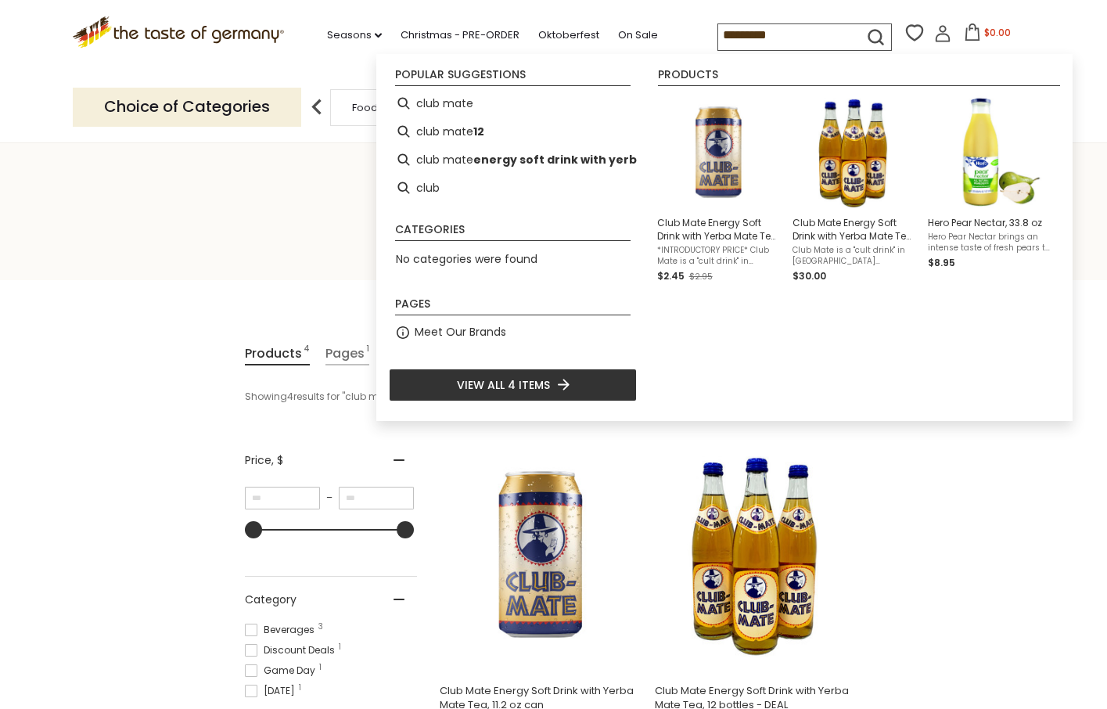
click at [750, 38] on input "*********" at bounding box center [784, 35] width 132 height 22
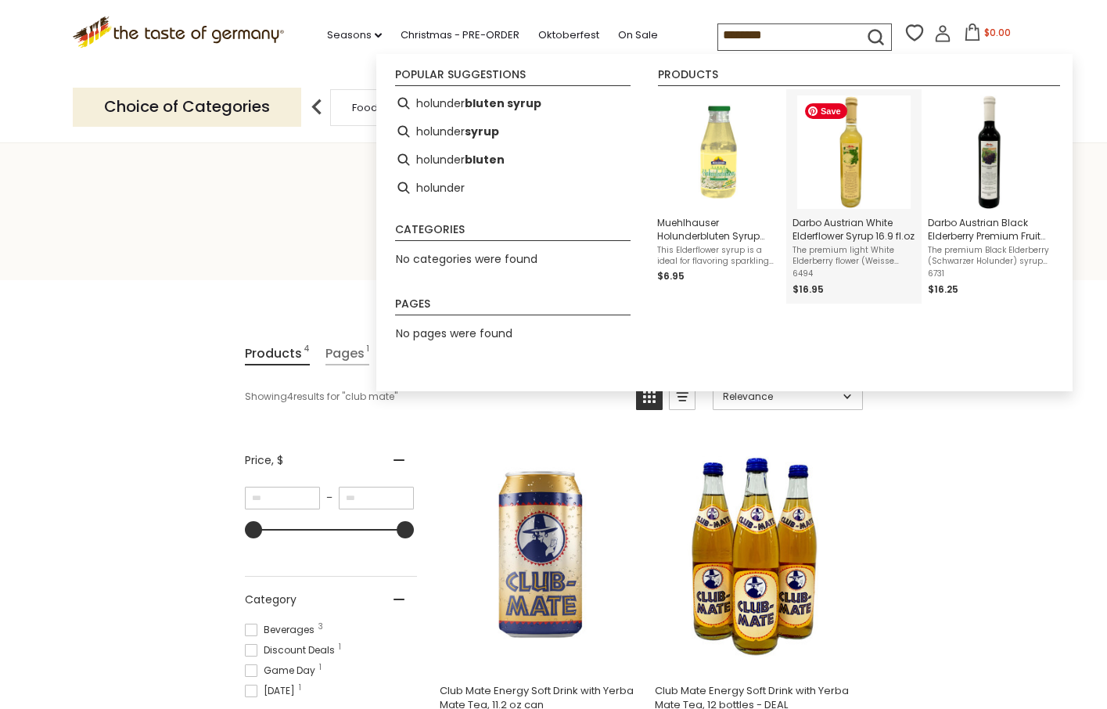
type input "********"
click at [861, 157] on img "Darbo Austrian White Elderflower Syrup 16.9 fl.oz" at bounding box center [853, 151] width 113 height 113
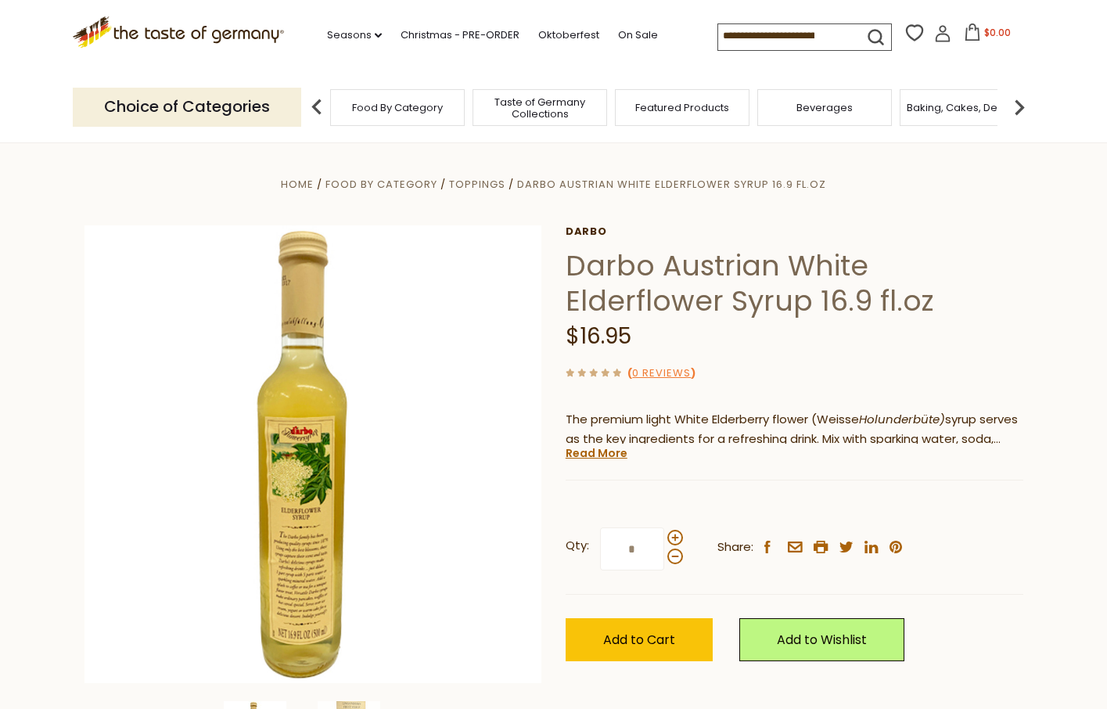
scroll to position [12, 0]
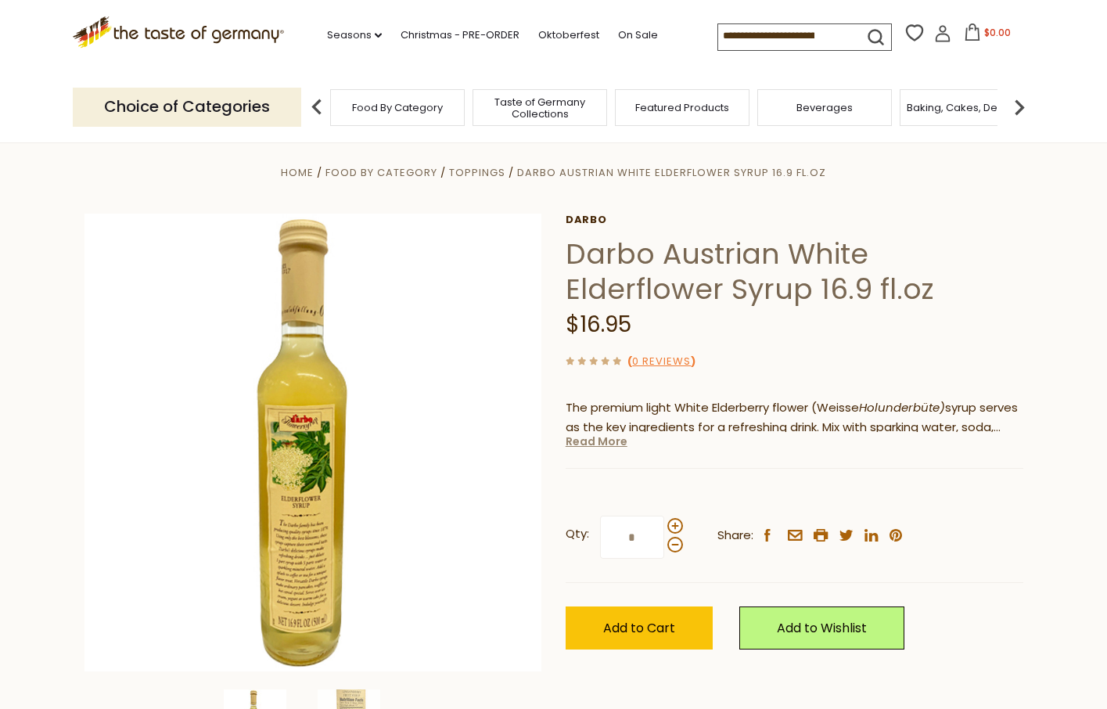
click at [600, 444] on link "Read More" at bounding box center [597, 441] width 62 height 16
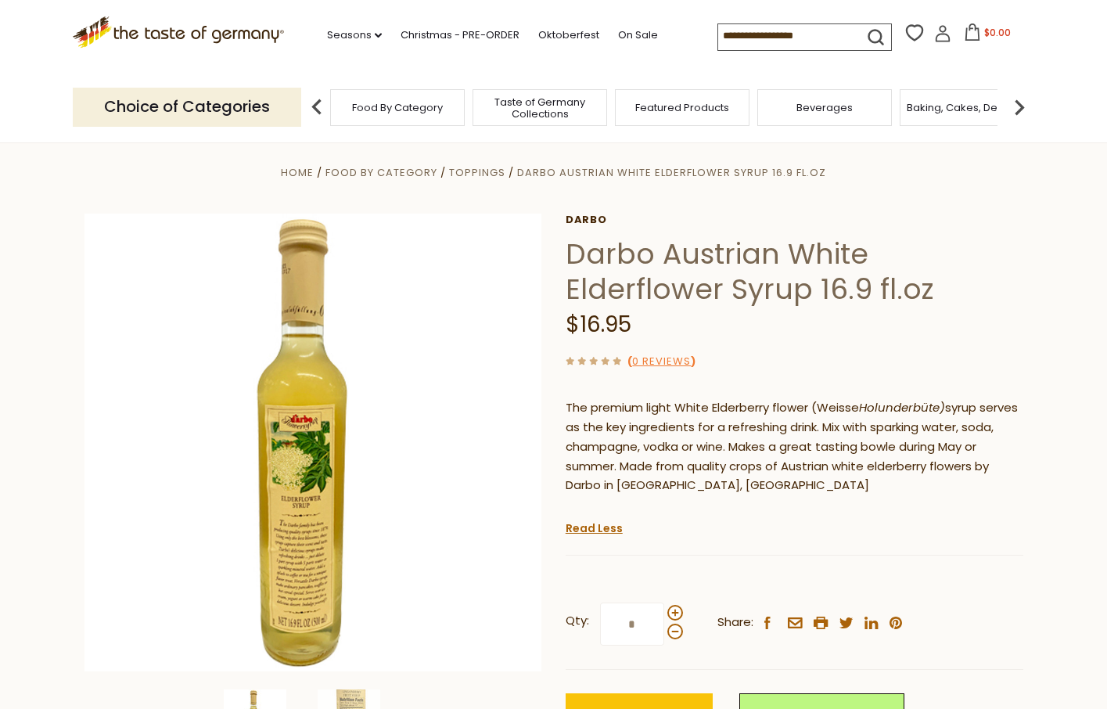
click at [777, 32] on input at bounding box center [784, 35] width 132 height 22
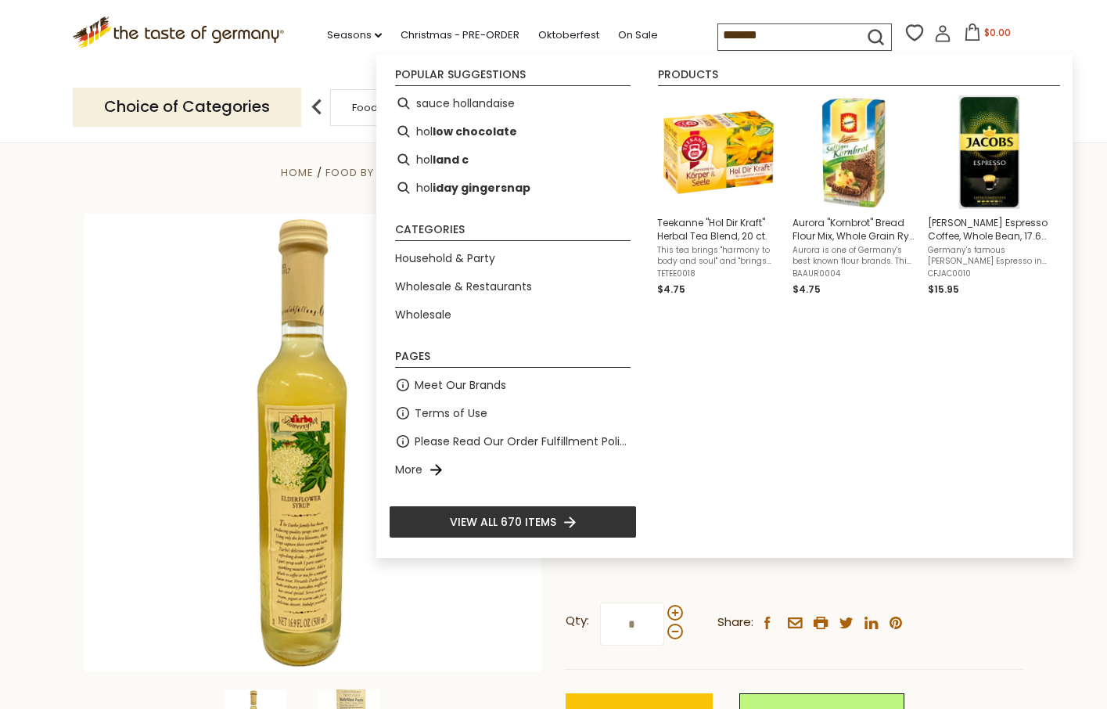
type input "********"
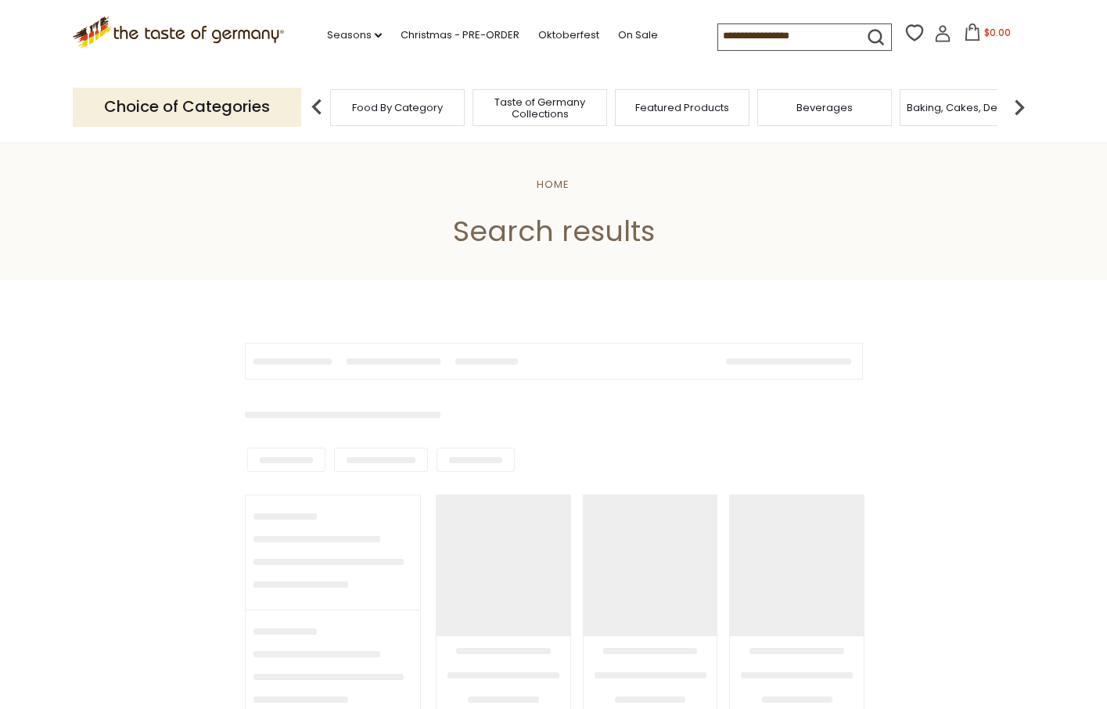
type input "********"
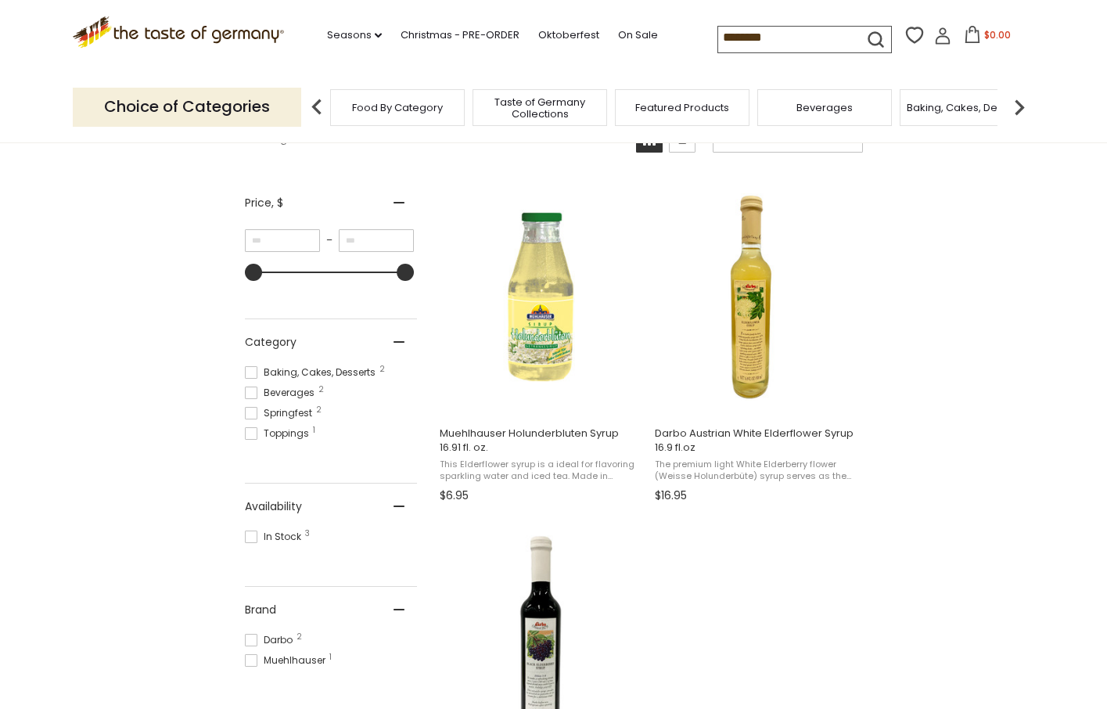
scroll to position [256, 0]
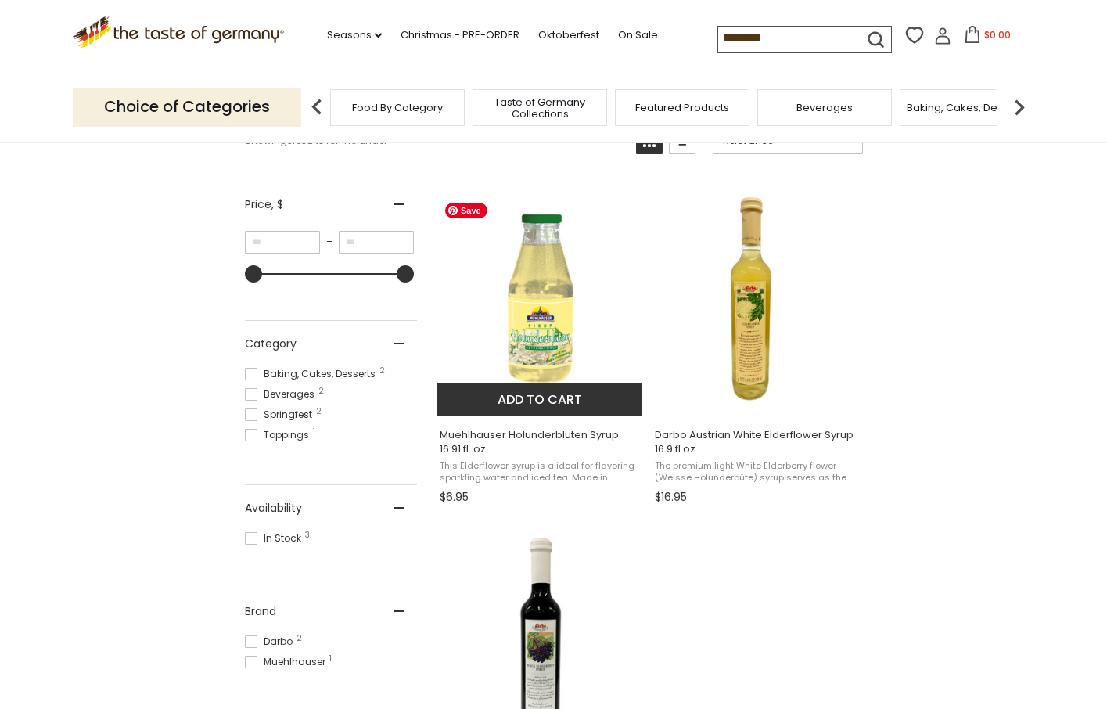
click at [538, 341] on img "Muehlhauser Holunderbluten Syrup 16.91 fl. oz." at bounding box center [540, 298] width 207 height 207
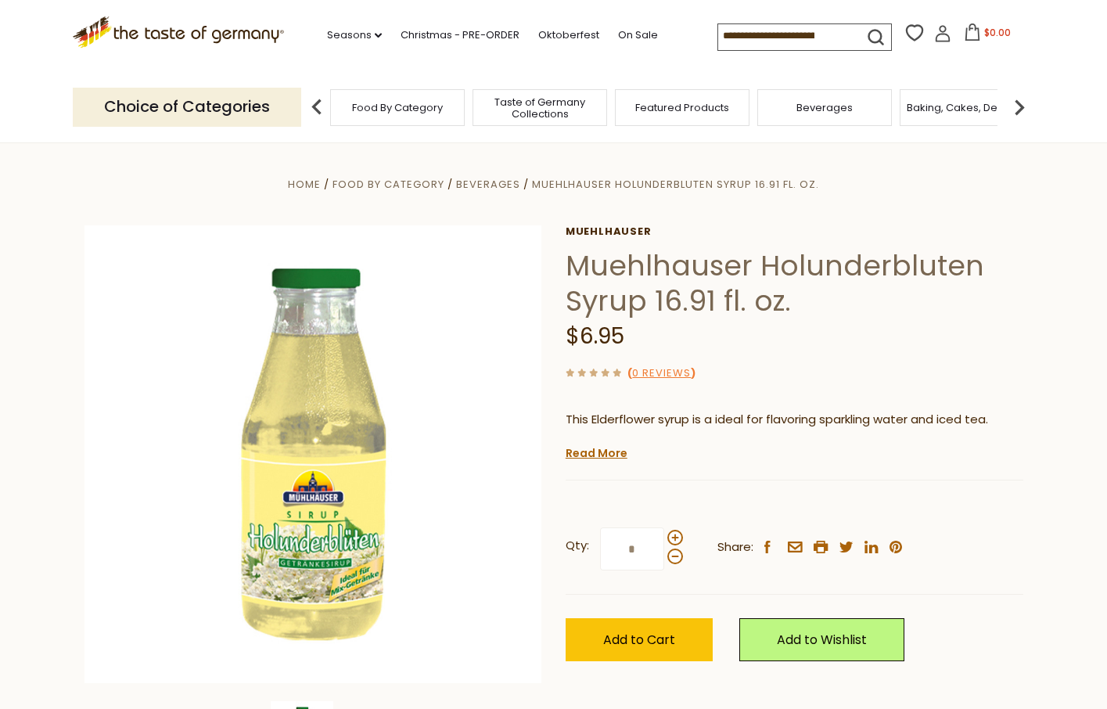
click at [692, 277] on h1 "Muehlhauser Holunderbluten Syrup 16.91 fl. oz." at bounding box center [795, 283] width 458 height 70
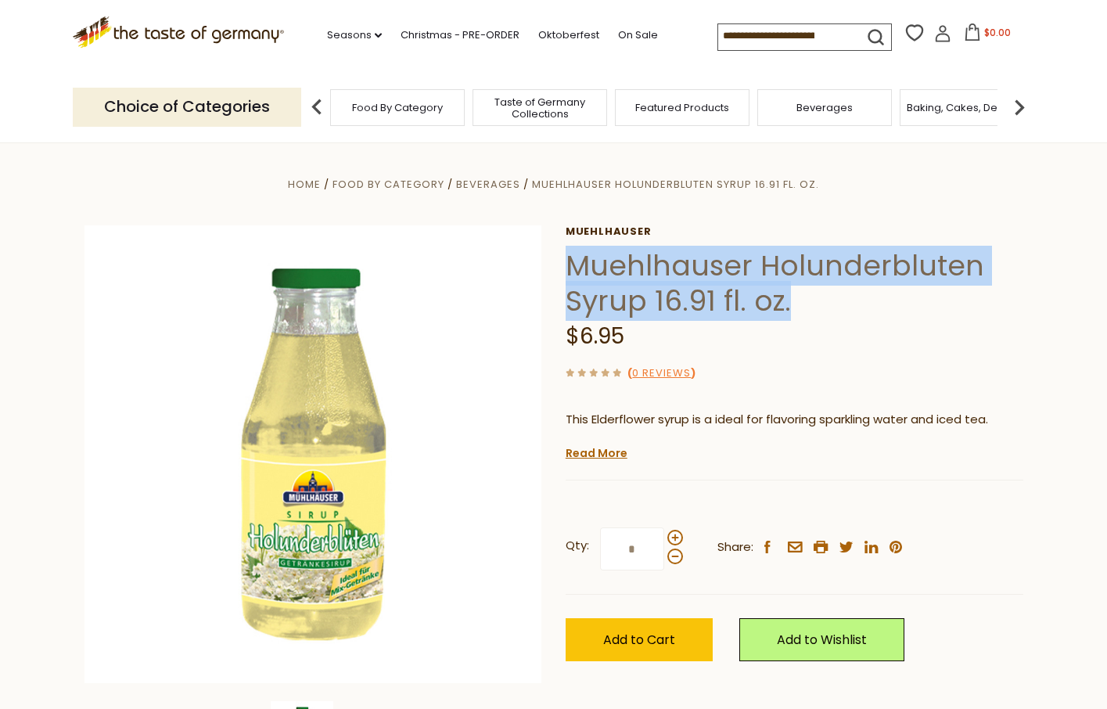
click at [692, 277] on h1 "Muehlhauser Holunderbluten Syrup 16.91 fl. oz." at bounding box center [795, 283] width 458 height 70
copy div "Muehlhauser Holunderbluten Syrup 16.91 fl. oz."
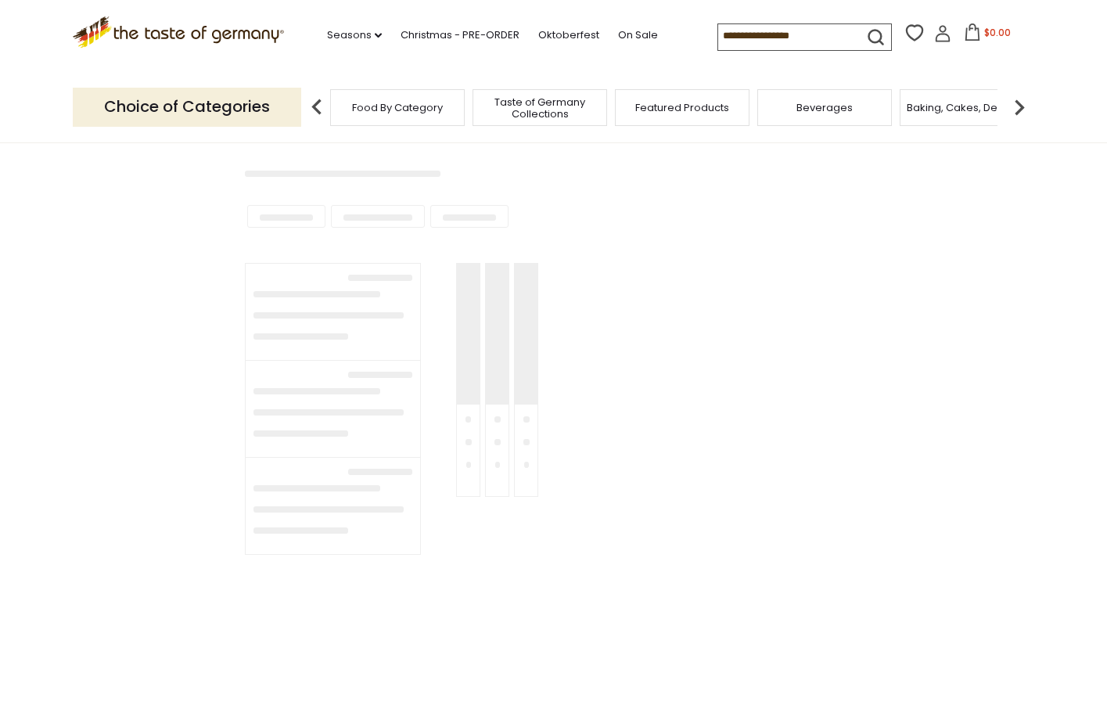
type input "********"
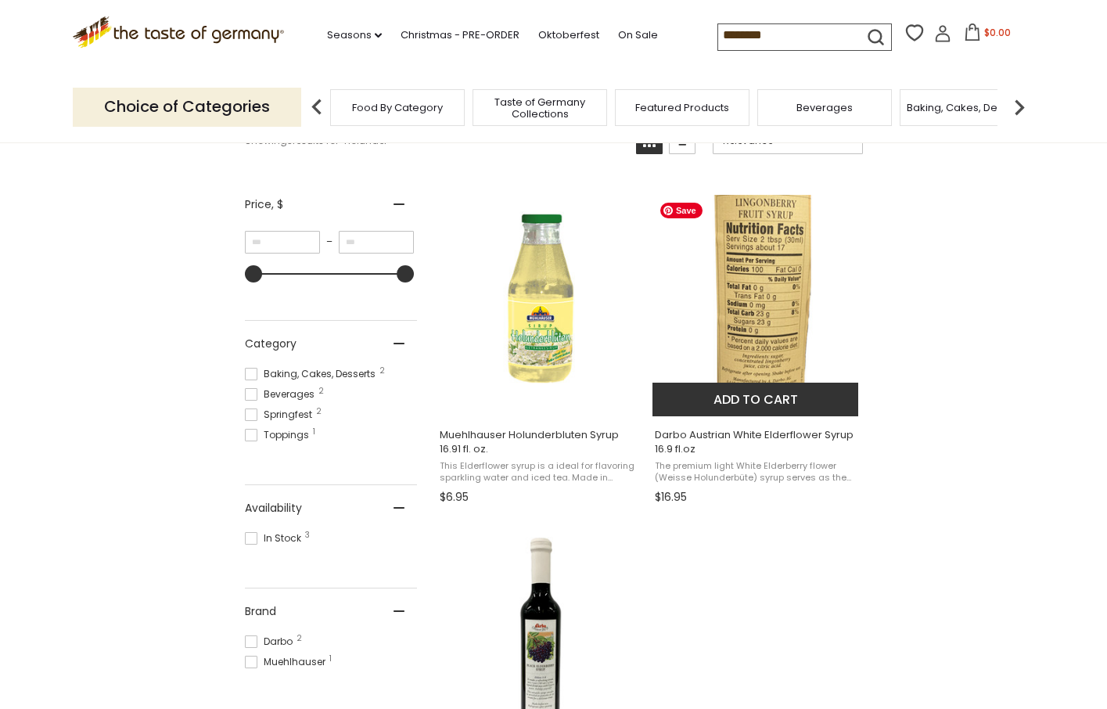
click at [757, 323] on img "Darbo Austrian White Elderflower Syrup 16.9 fl.oz" at bounding box center [756, 298] width 207 height 207
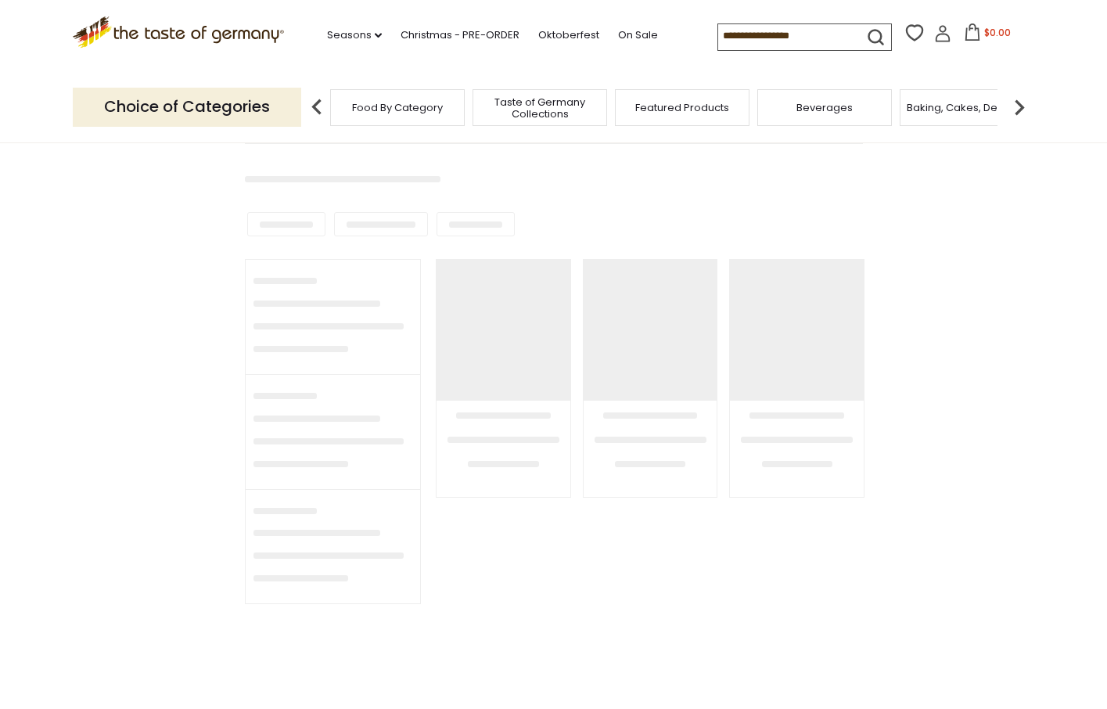
type input "********"
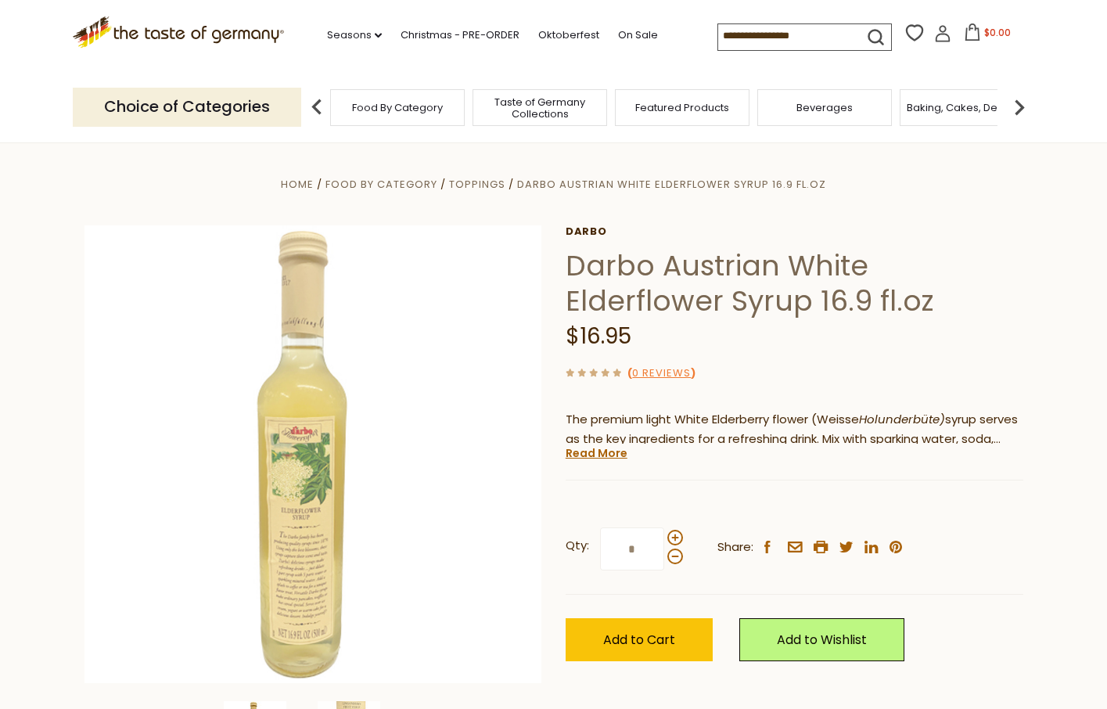
scroll to position [12, 0]
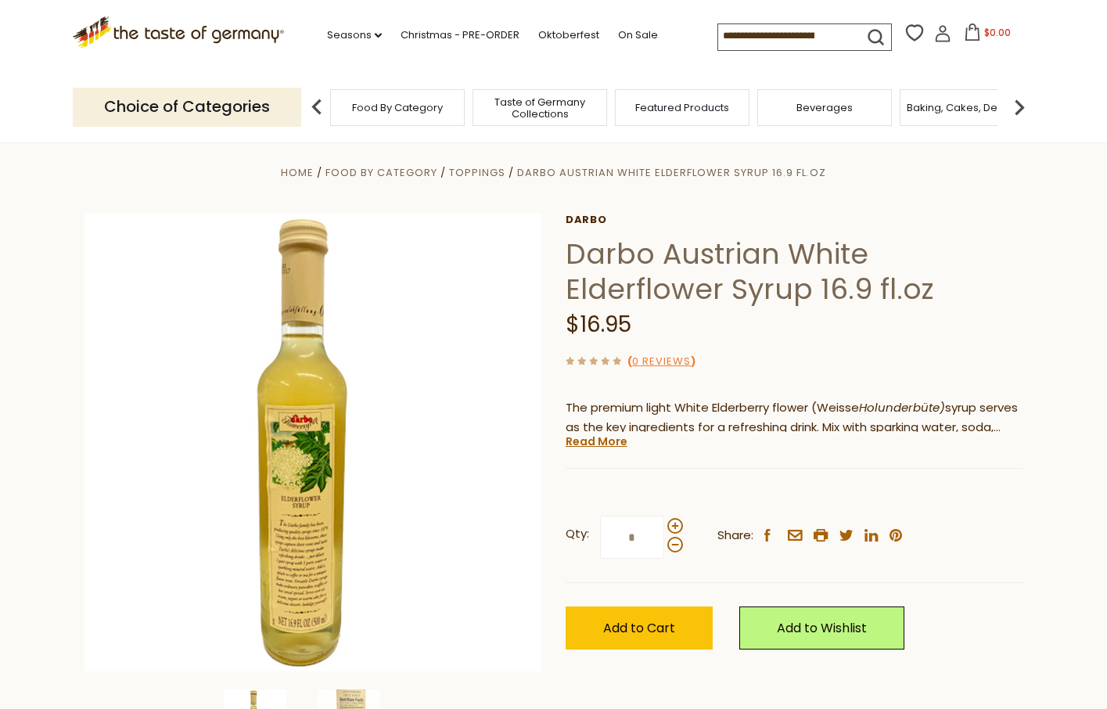
click at [757, 34] on input at bounding box center [784, 35] width 132 height 22
type input "*********"
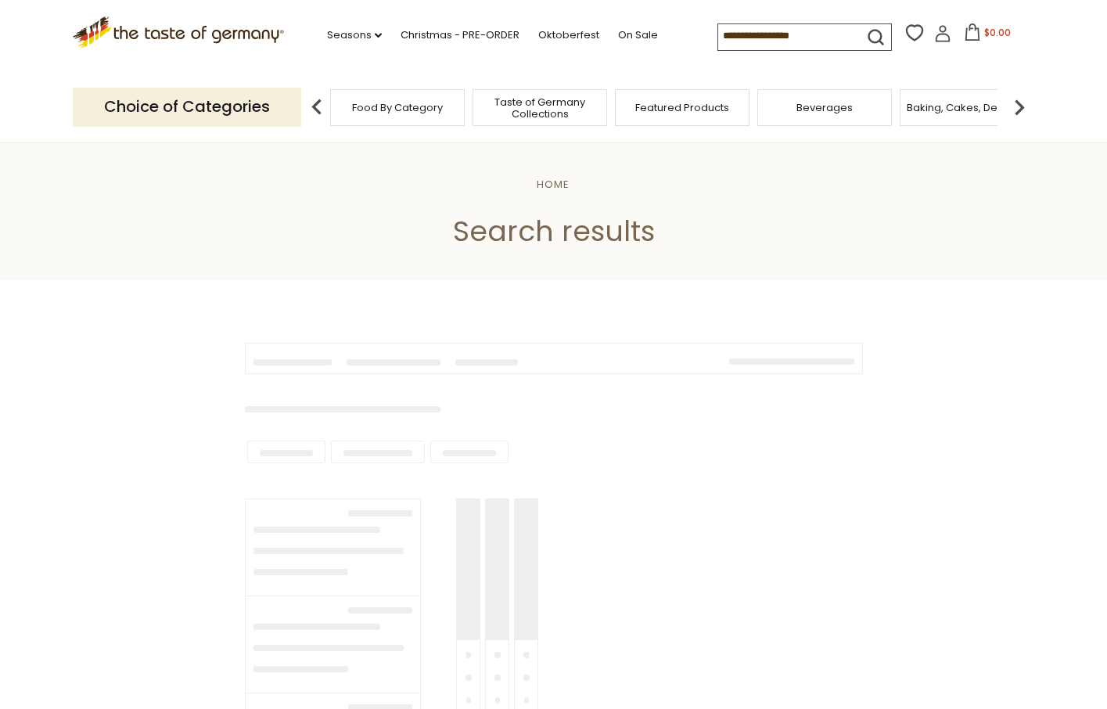
type input "*********"
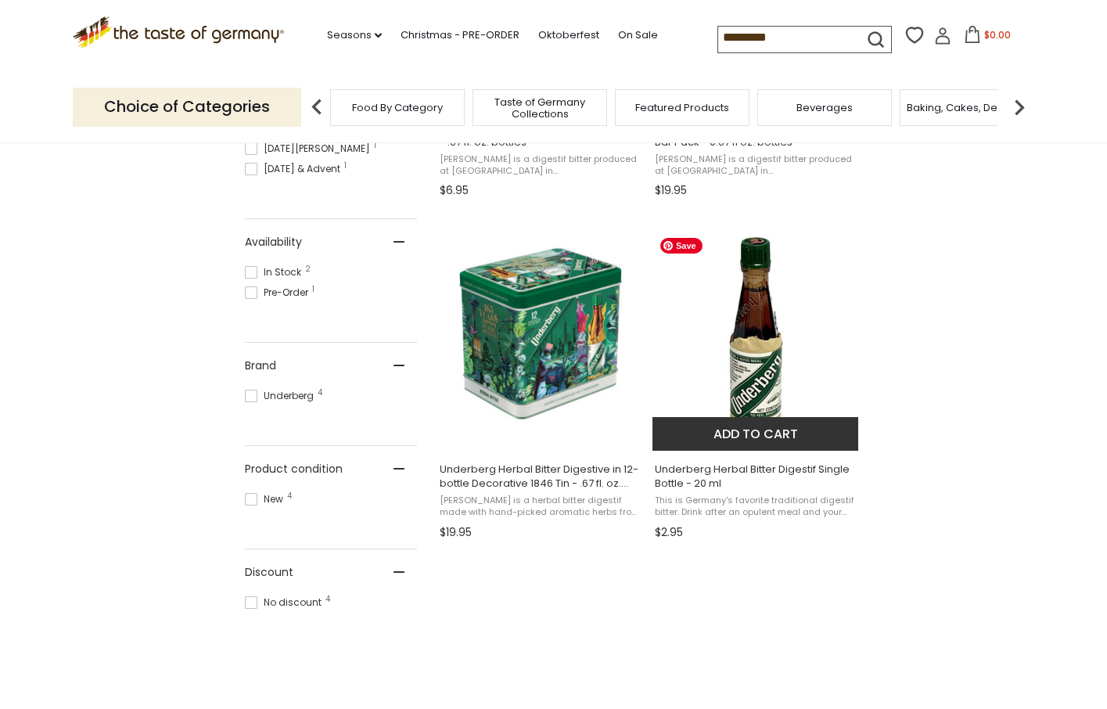
scroll to position [599, 0]
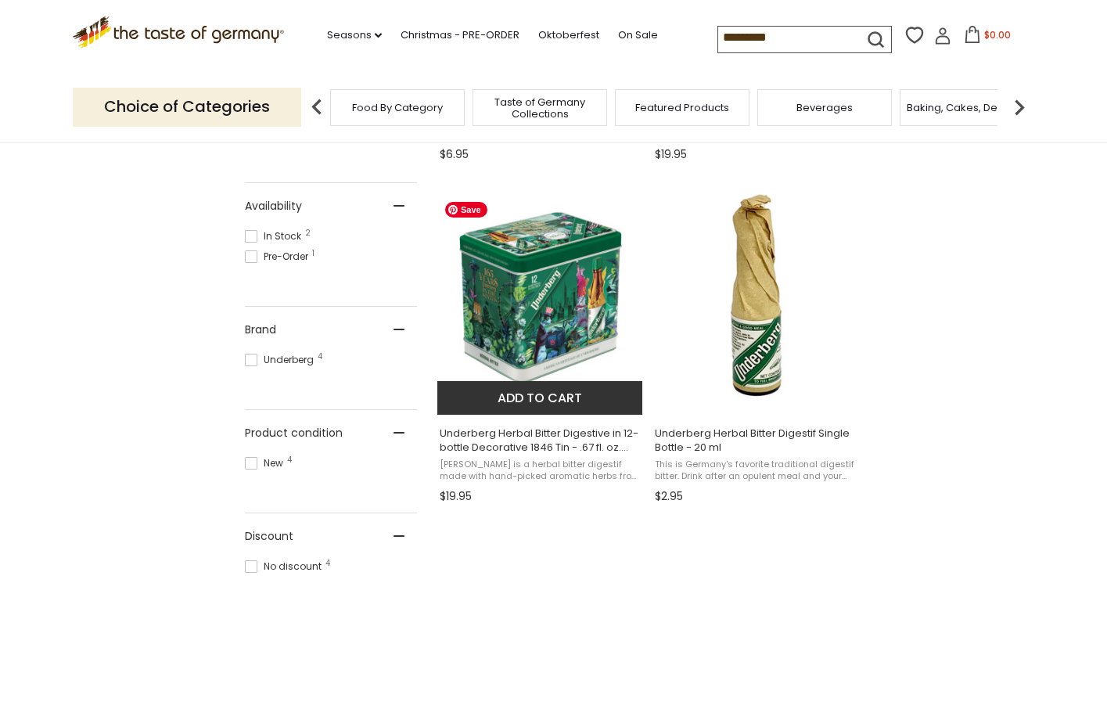
click at [573, 307] on img "Underberg Herbal Bitter Digestive in 12-bottle Decorative 1846 Tin - .67 fl. oz…" at bounding box center [540, 297] width 207 height 207
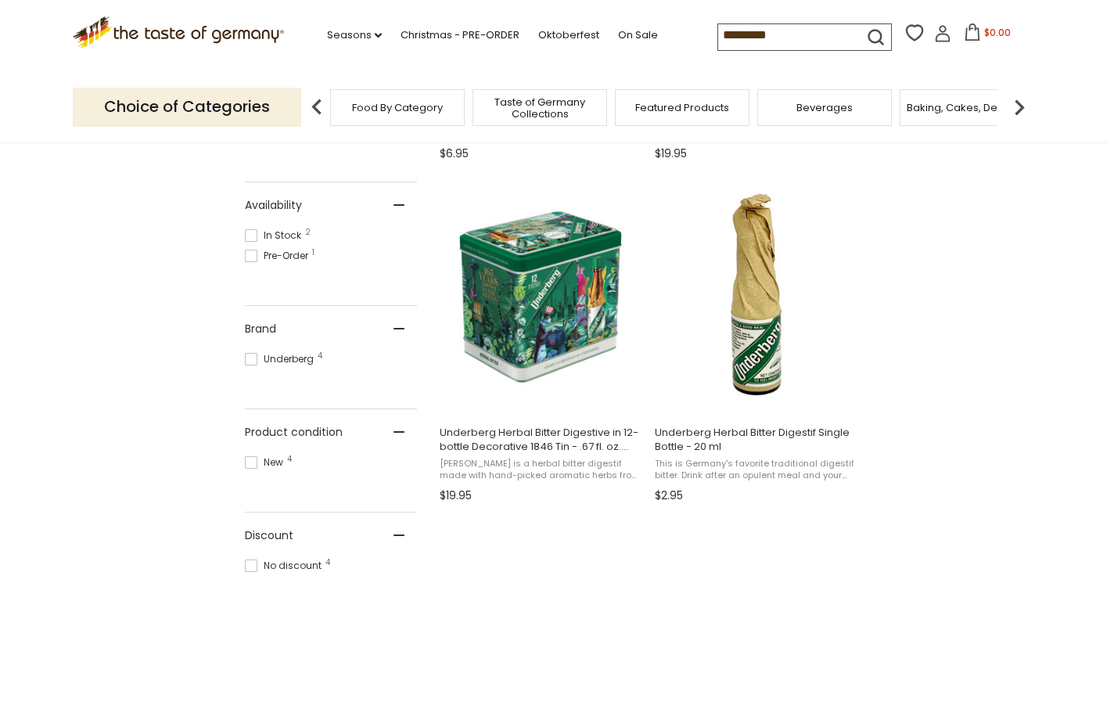
scroll to position [599, 0]
click at [781, 39] on input "*********" at bounding box center [784, 35] width 132 height 22
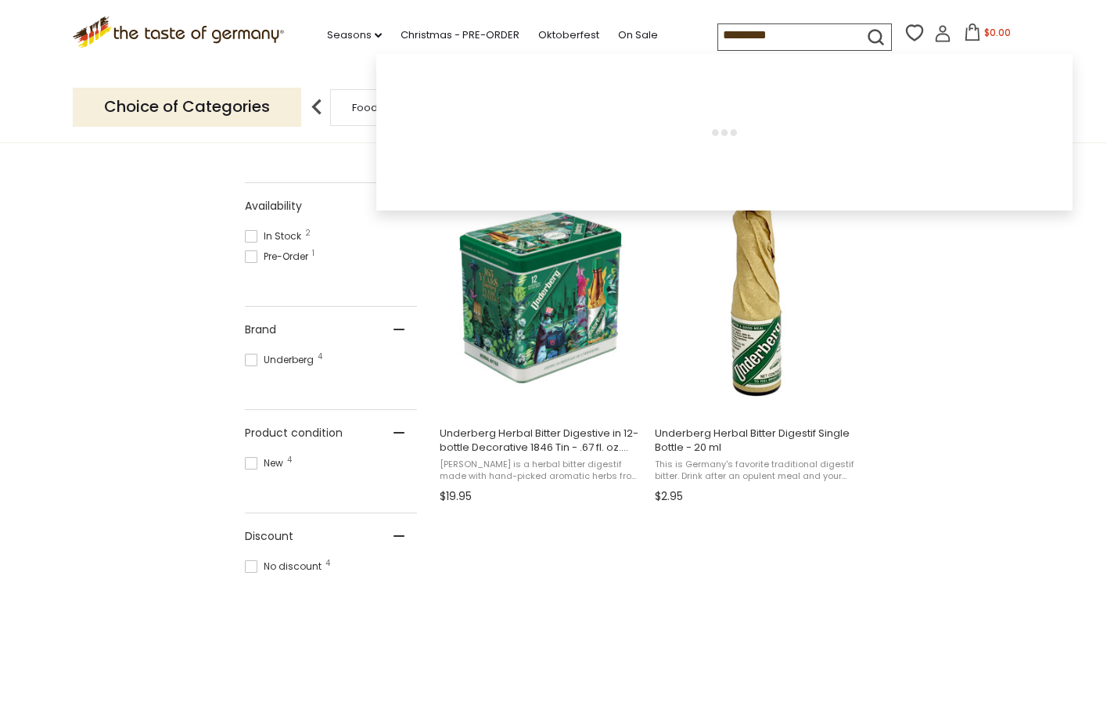
click at [781, 39] on input "*********" at bounding box center [784, 35] width 132 height 22
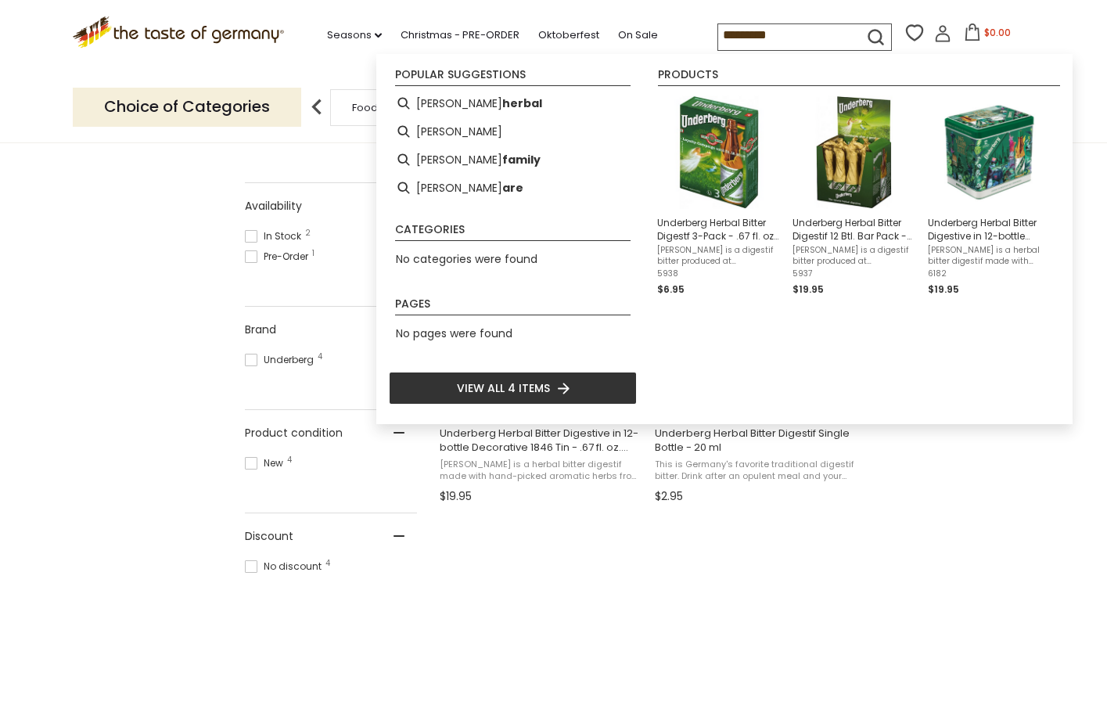
click at [781, 39] on input "*********" at bounding box center [784, 35] width 132 height 22
type input "********"
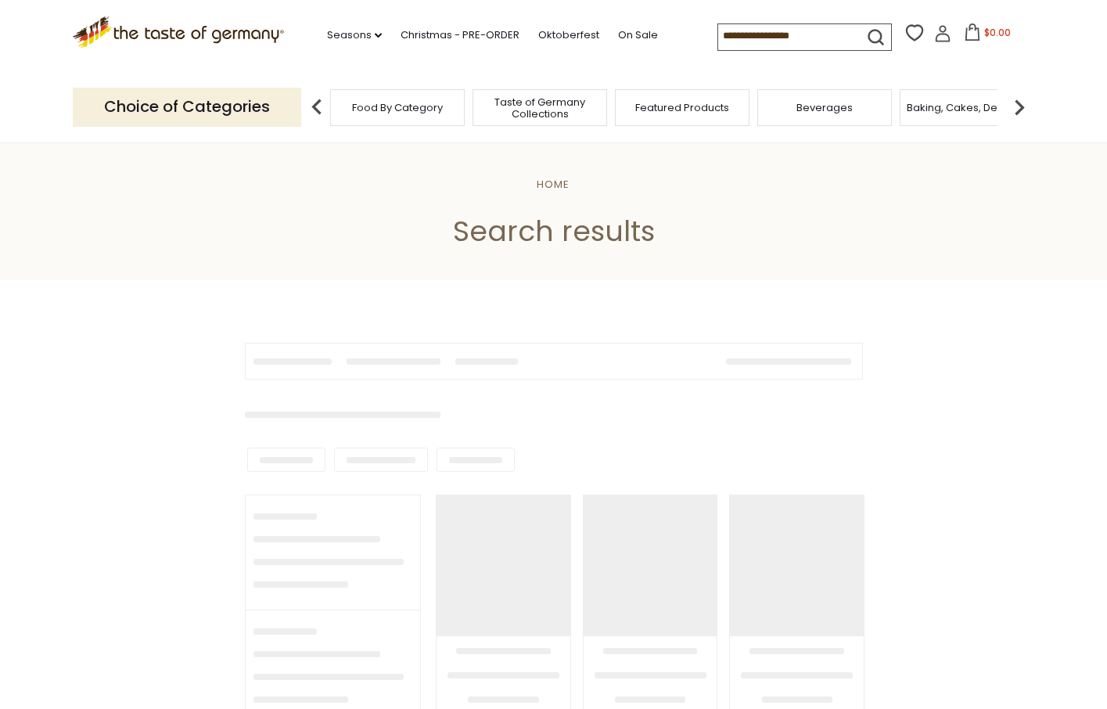
type input "********"
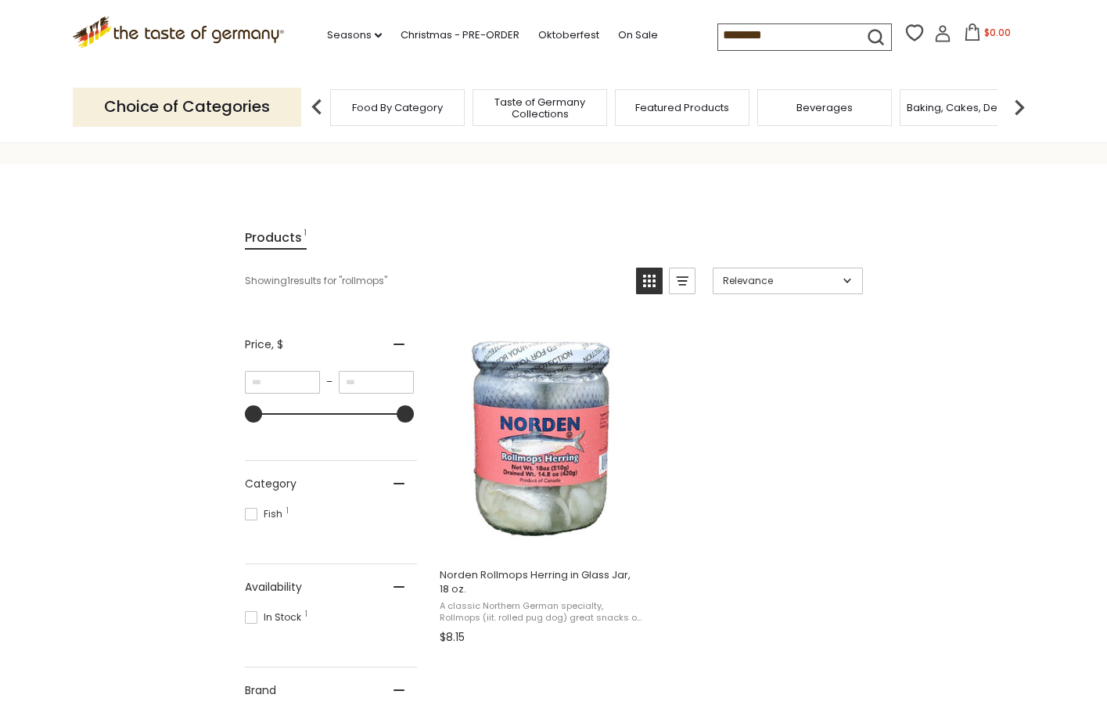
scroll to position [132, 0]
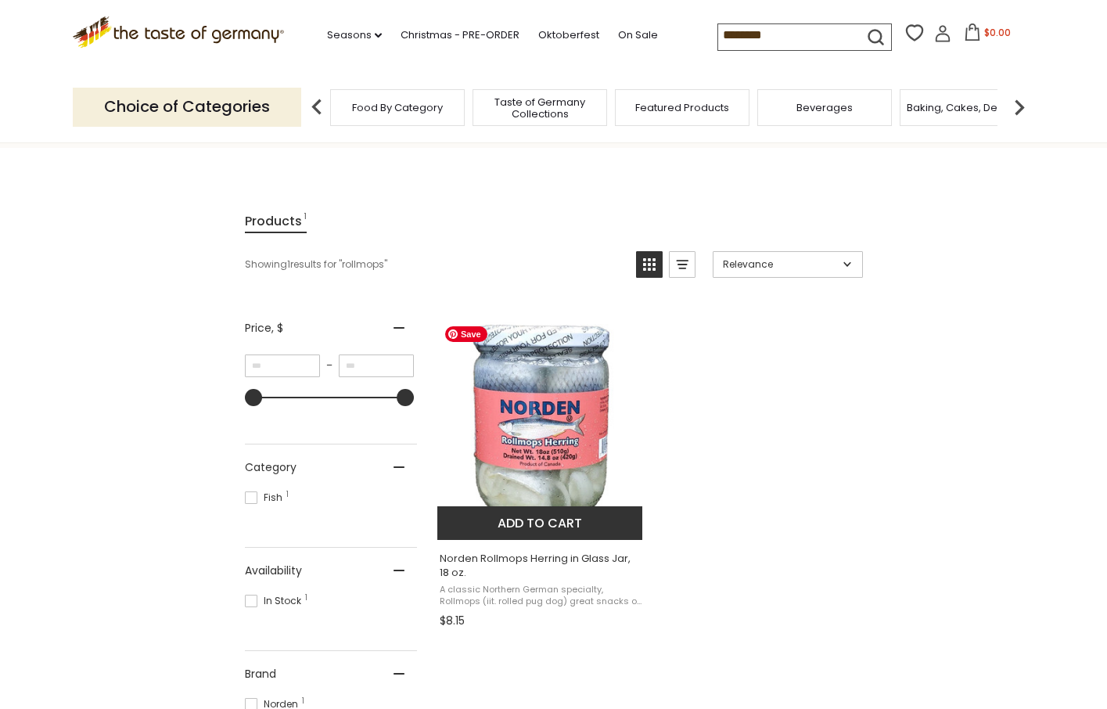
click at [593, 438] on img "Norden Rollmops Herring in Glass Jar, 18 oz." at bounding box center [540, 421] width 207 height 207
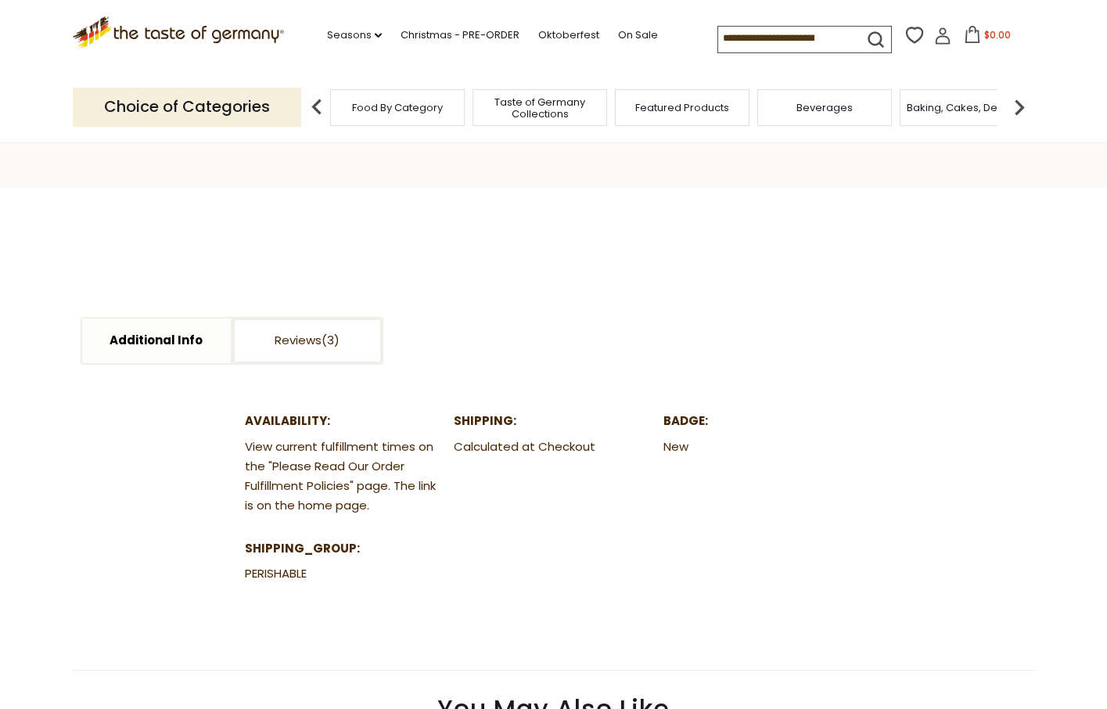
scroll to position [664, 0]
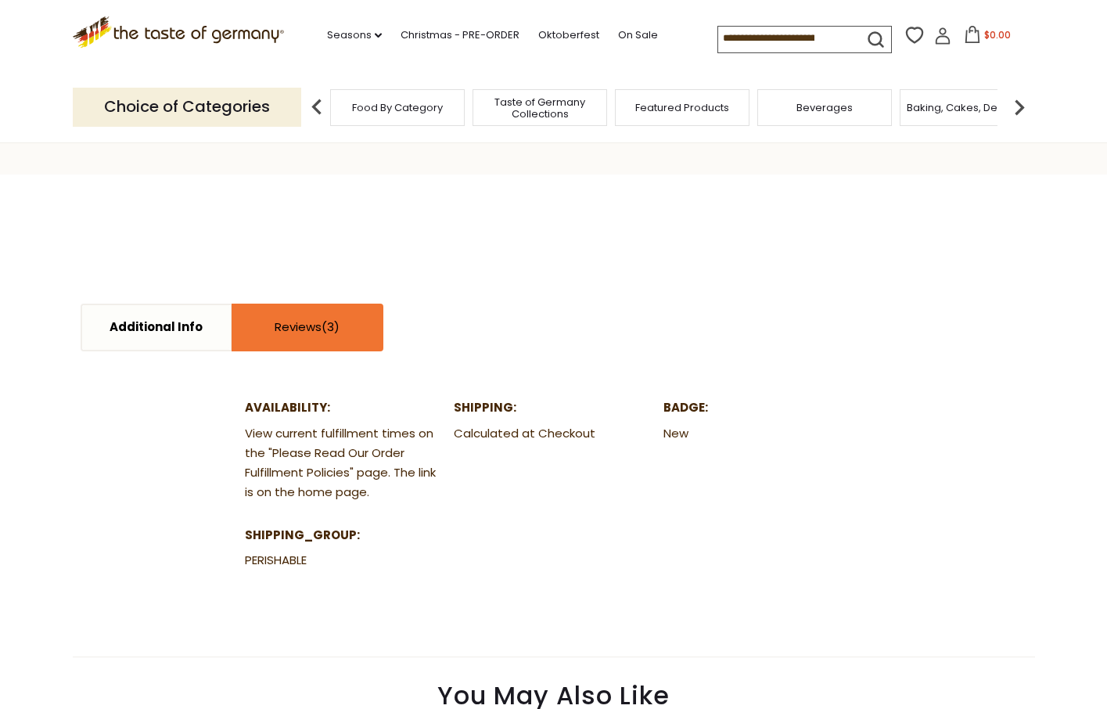
click at [300, 326] on link "Reviews" at bounding box center [307, 327] width 149 height 45
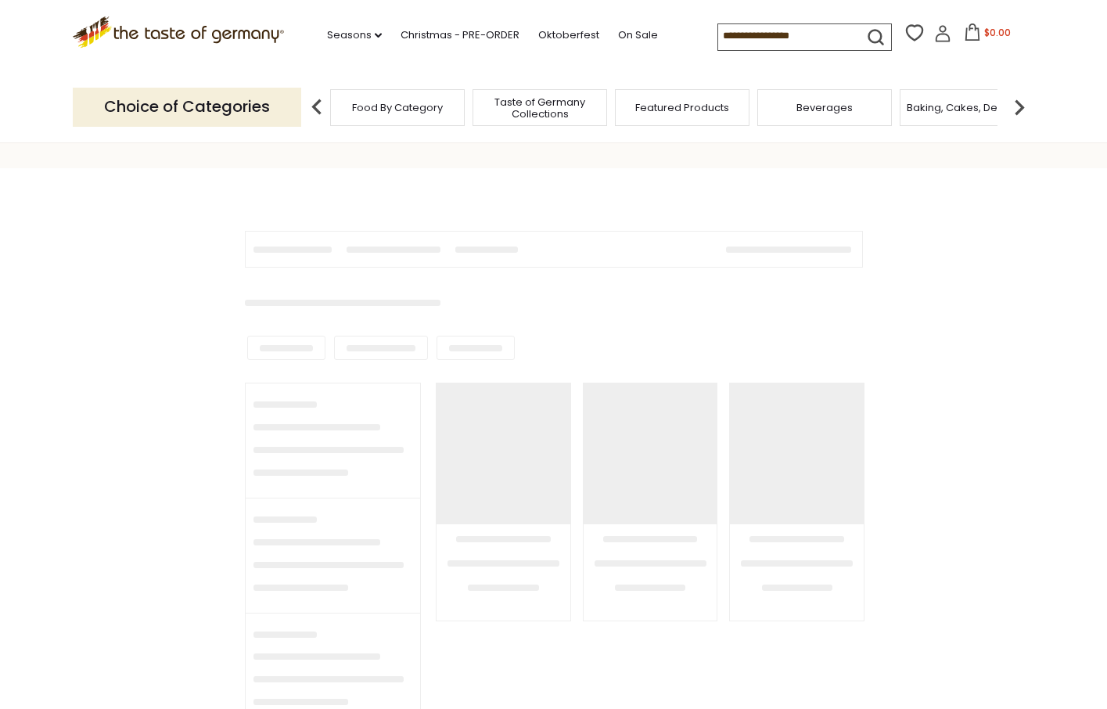
scroll to position [132, 0]
type input "********"
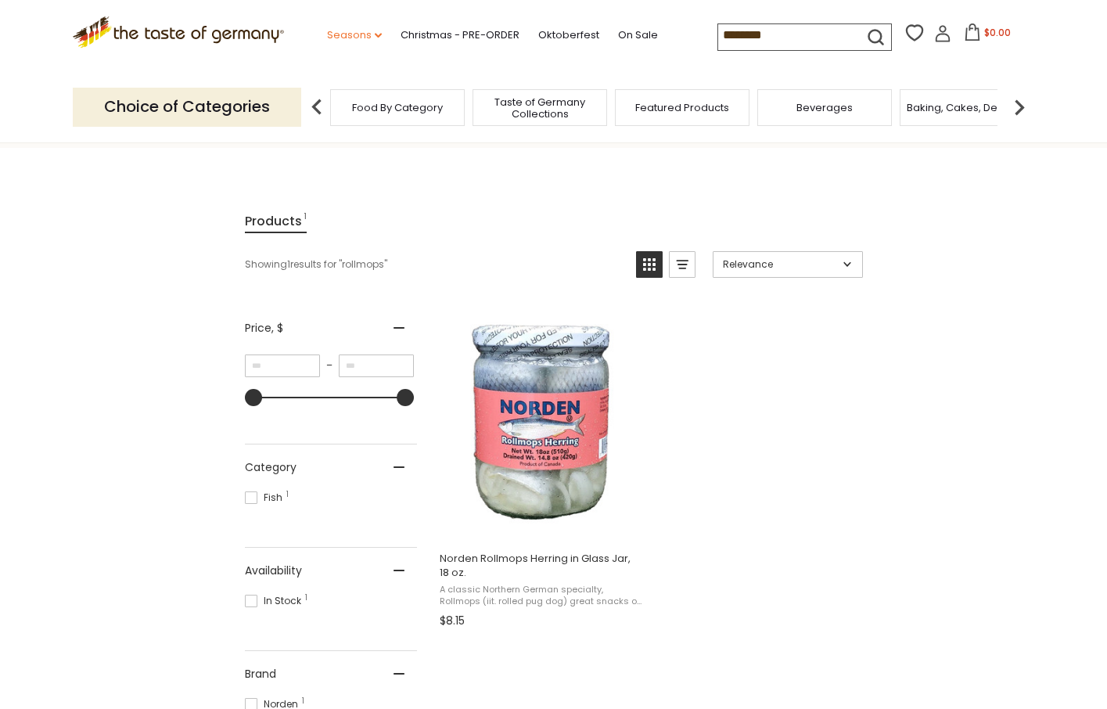
click at [353, 31] on link "Seasons dropdown_arrow" at bounding box center [354, 35] width 55 height 17
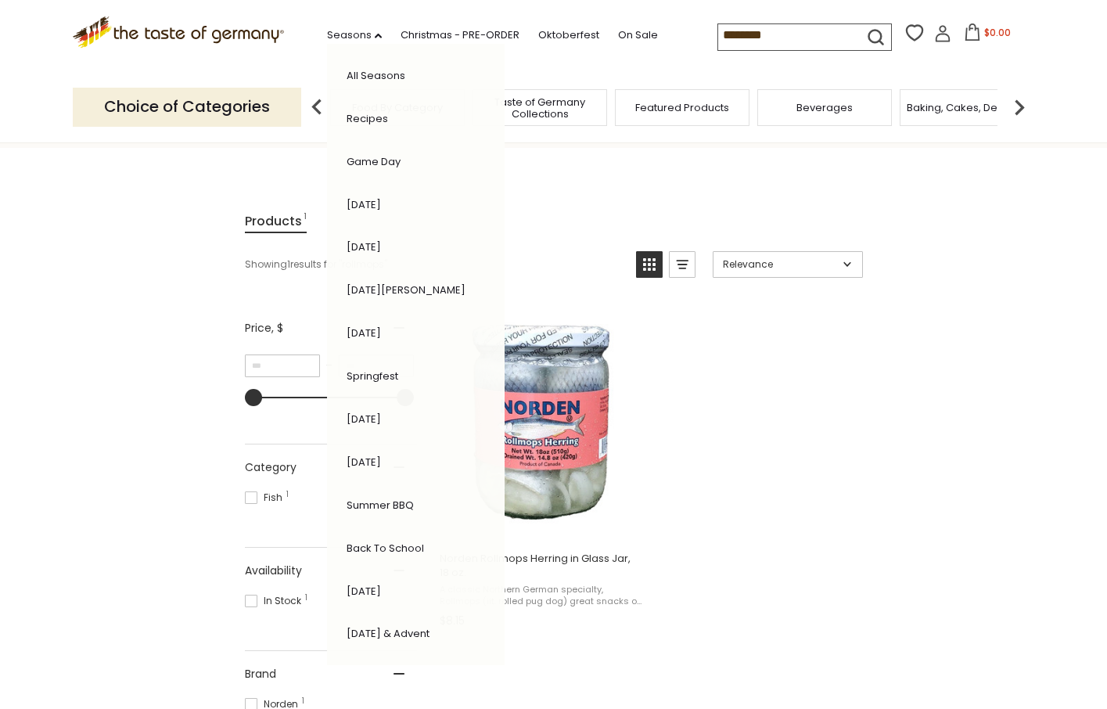
click at [374, 114] on link "Recipes" at bounding box center [367, 118] width 41 height 15
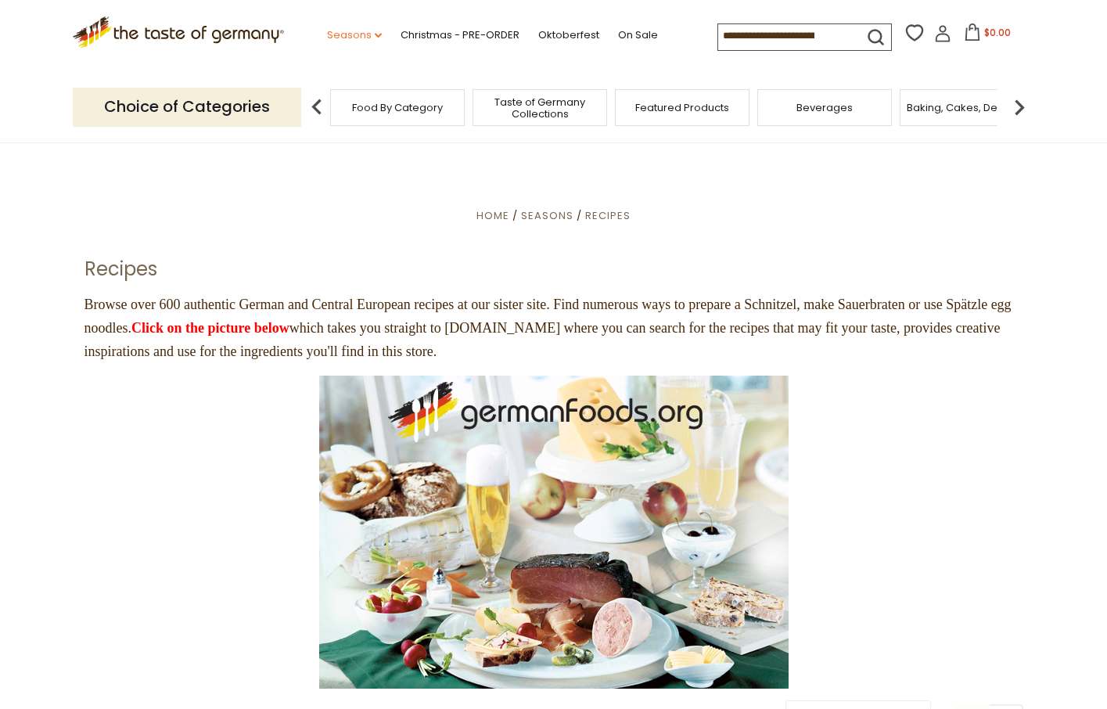
click at [349, 39] on link "Seasons dropdown_arrow" at bounding box center [354, 35] width 55 height 17
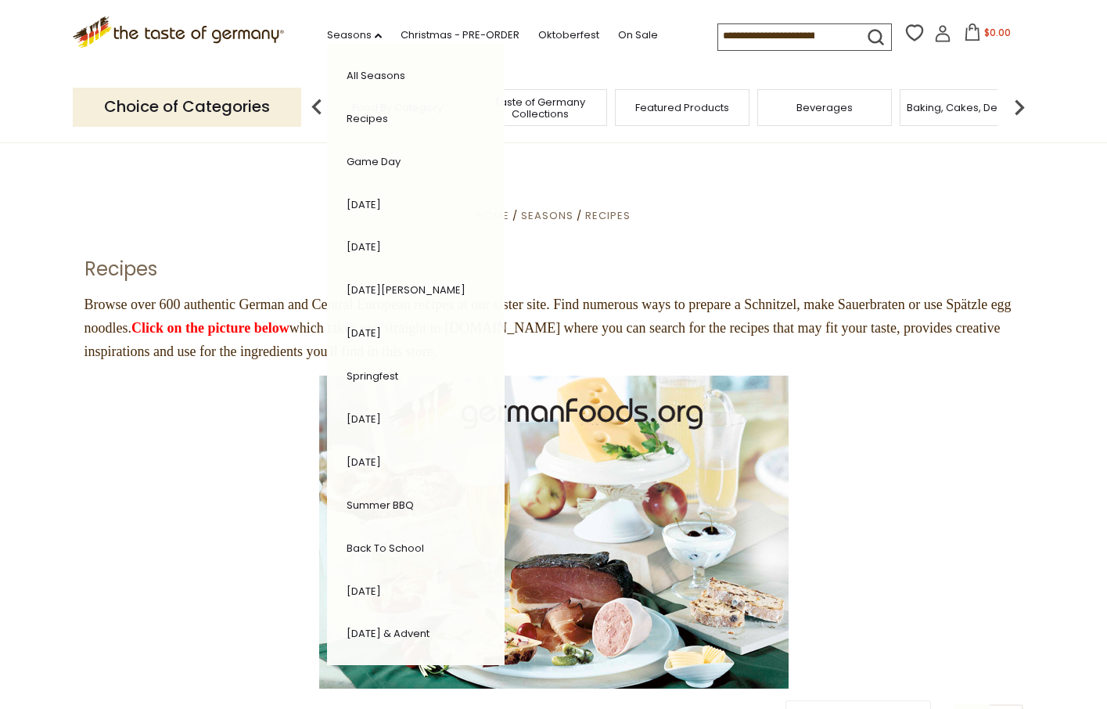
click at [383, 161] on link "Game Day" at bounding box center [374, 161] width 54 height 15
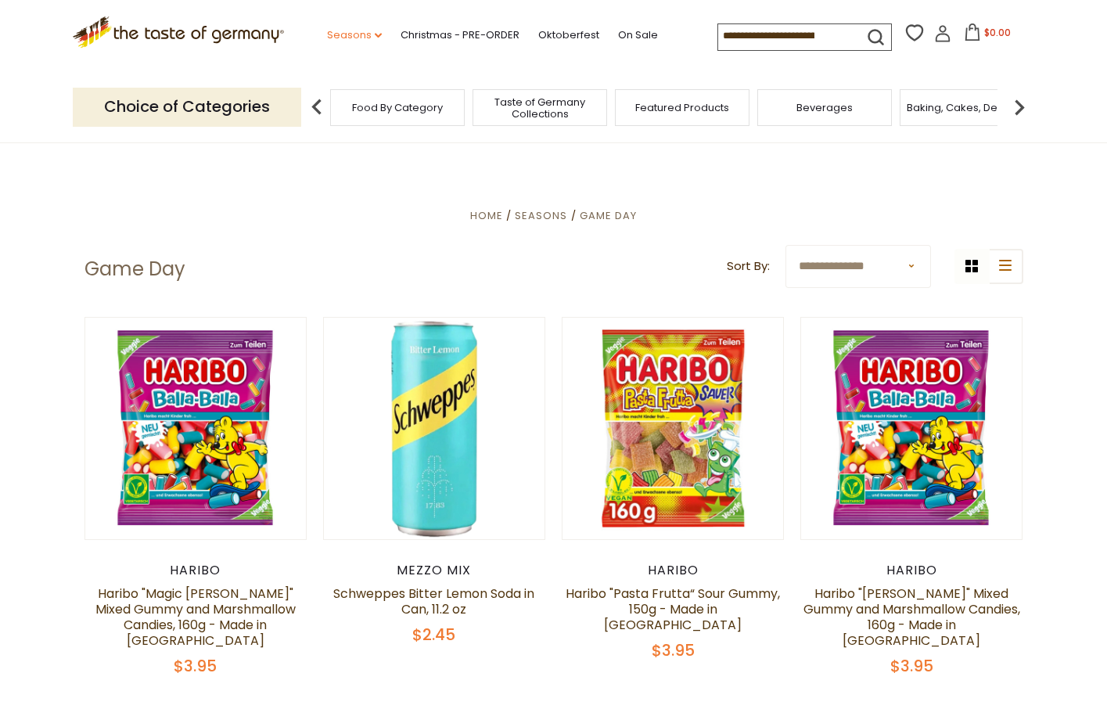
click at [356, 31] on link "Seasons dropdown_arrow" at bounding box center [354, 35] width 55 height 17
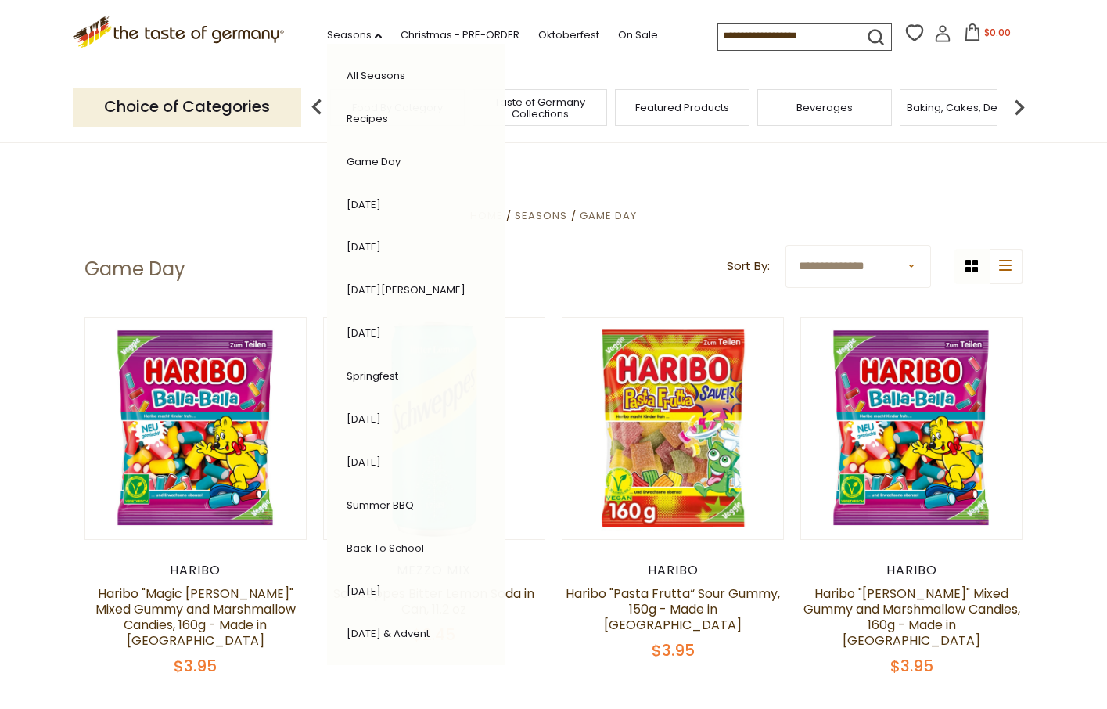
click at [379, 378] on link "Springfest" at bounding box center [373, 376] width 52 height 15
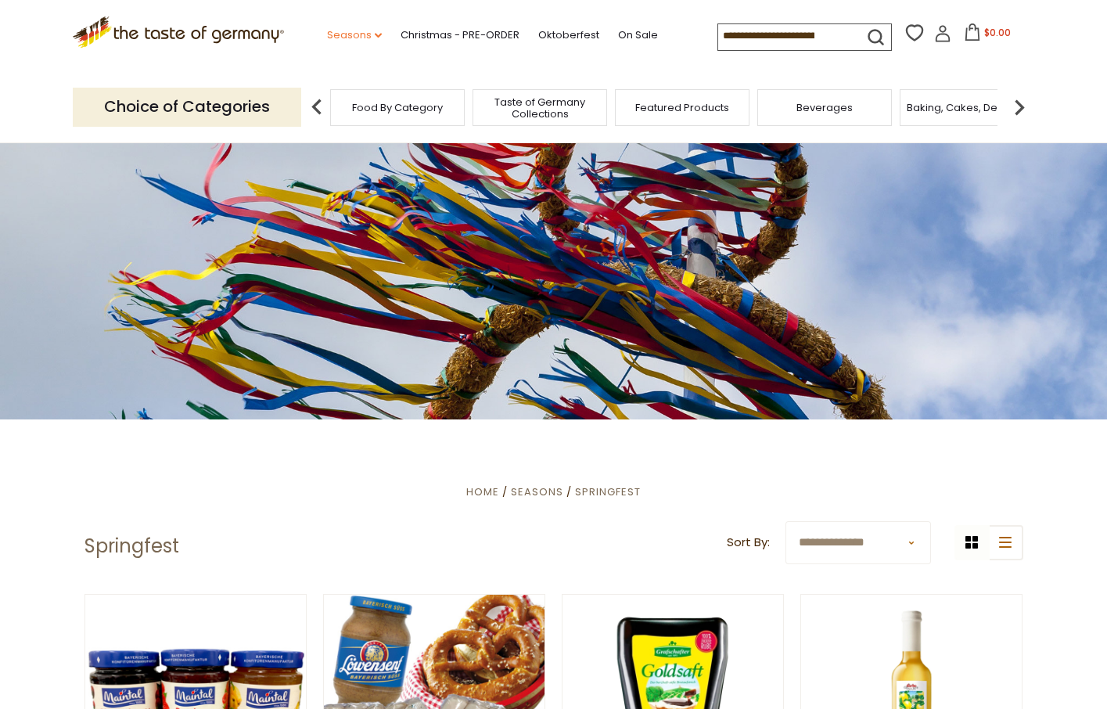
click at [351, 39] on link "Seasons dropdown_arrow" at bounding box center [354, 35] width 55 height 17
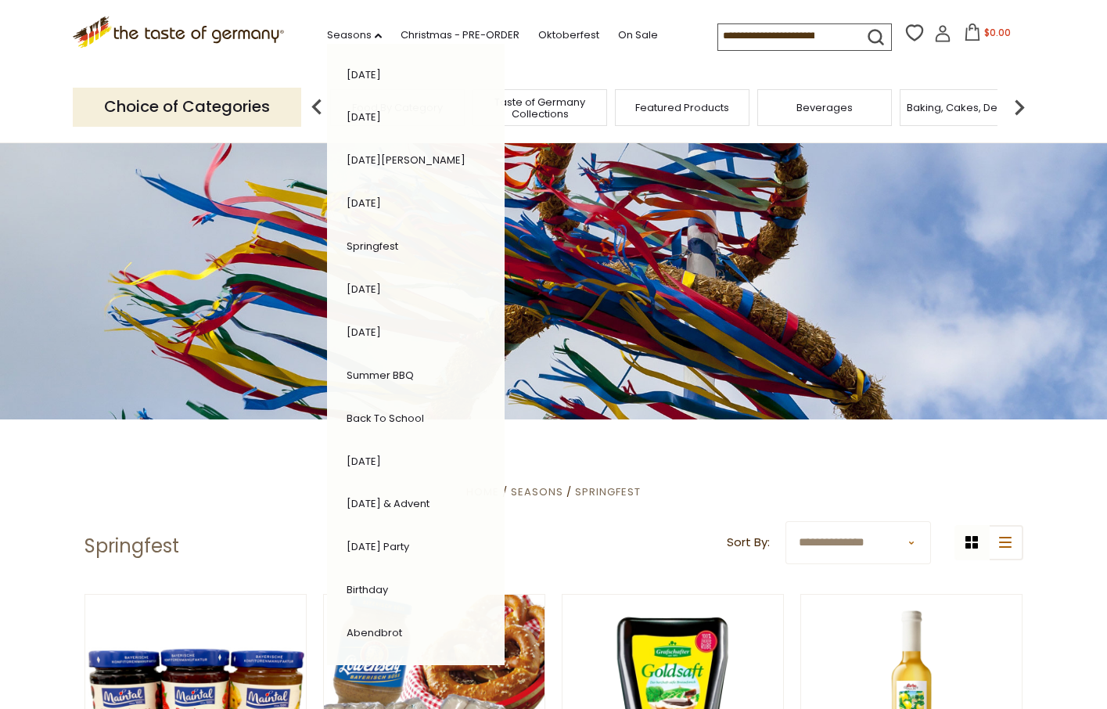
scroll to position [174, 0]
click at [381, 586] on link "Abendbrot" at bounding box center [375, 588] width 56 height 15
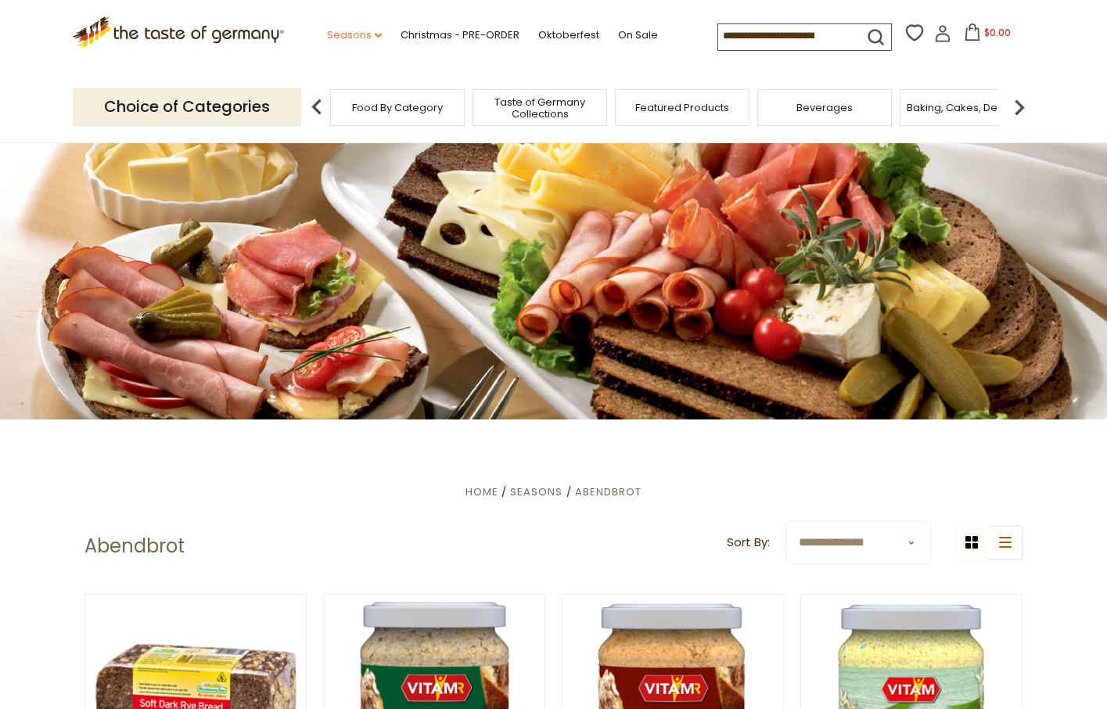
click at [362, 37] on link "Seasons dropdown_arrow" at bounding box center [354, 35] width 55 height 17
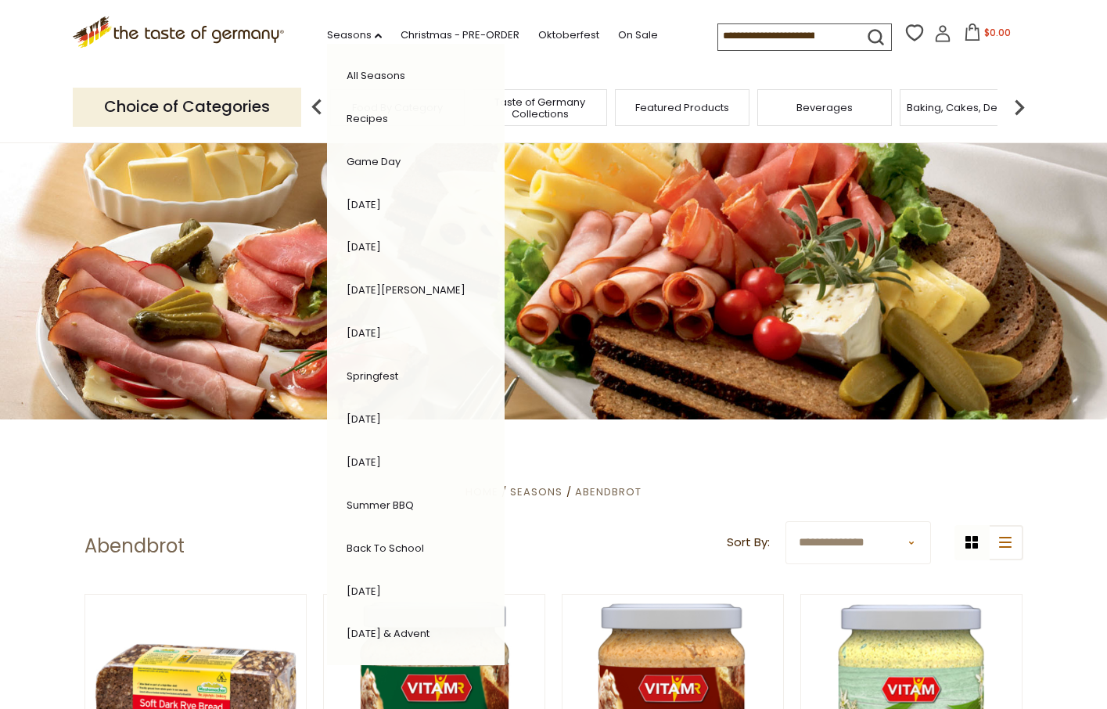
click at [595, 74] on div "Choice of Categories Food By Category Taste of Germany Collections Featured Pro…" at bounding box center [554, 107] width 962 height 70
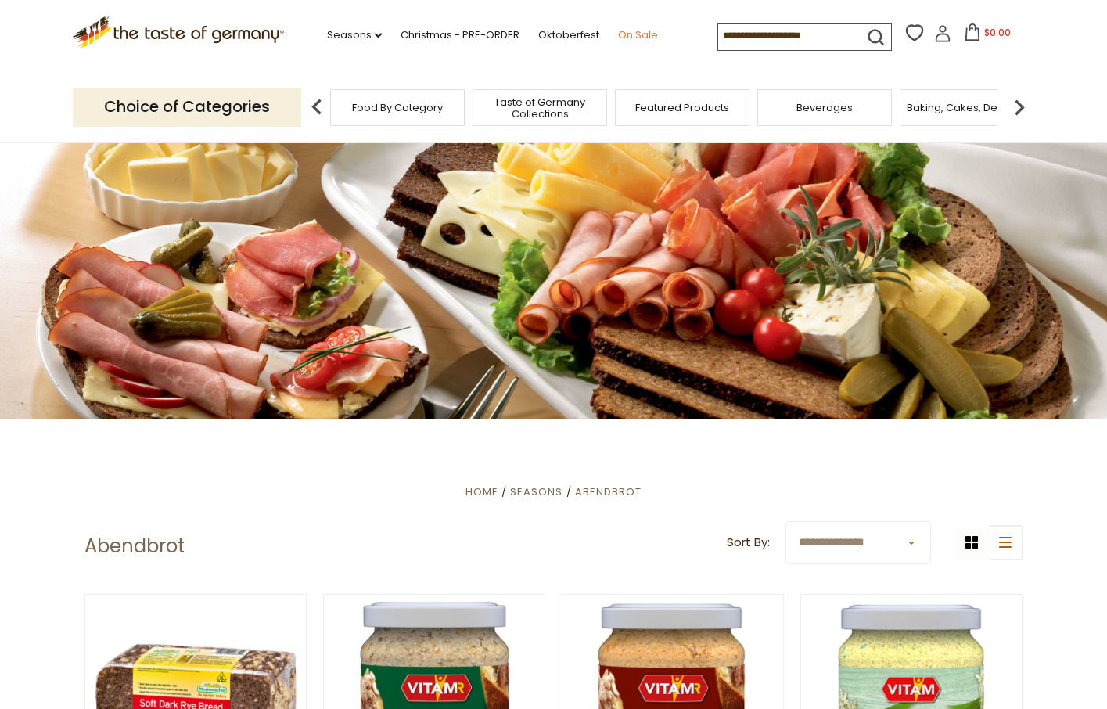
click at [634, 31] on link "On Sale" at bounding box center [638, 35] width 40 height 17
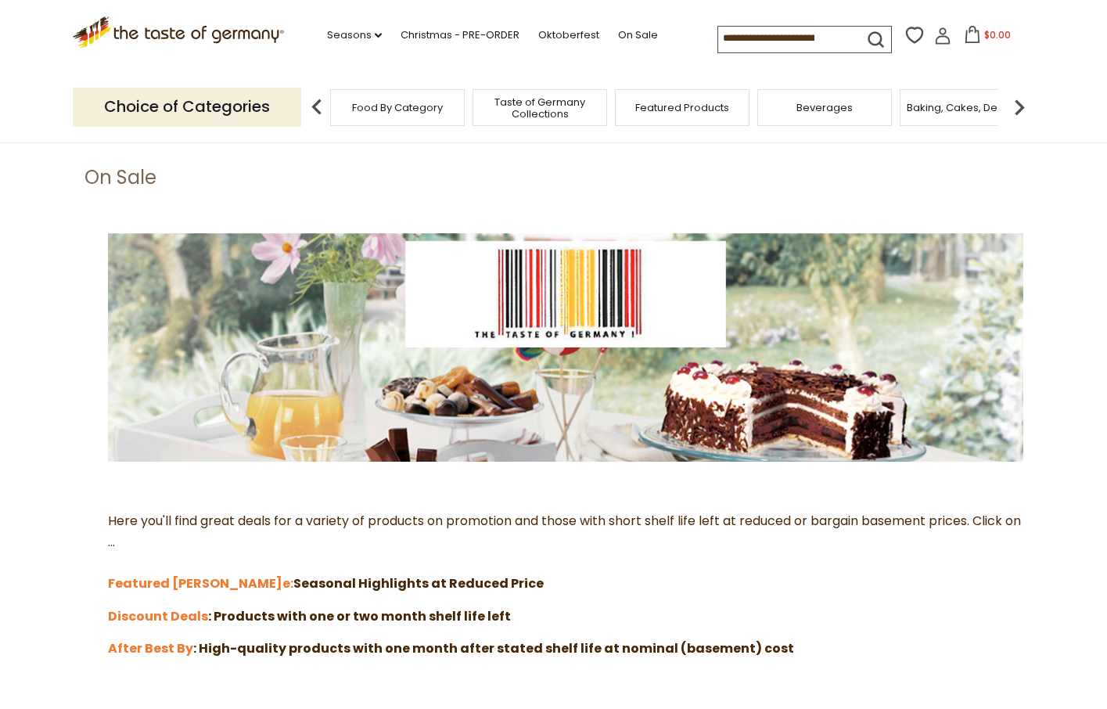
scroll to position [113, 0]
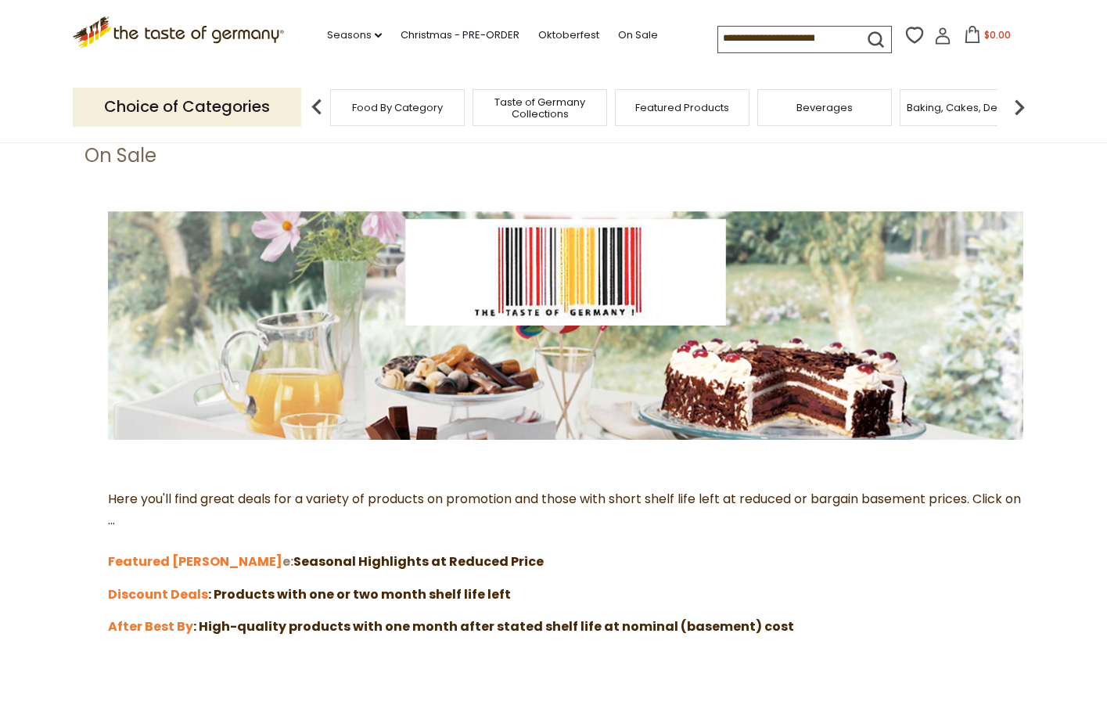
click at [282, 563] on link "e:" at bounding box center [287, 561] width 11 height 18
click at [182, 598] on strong "Discount Deals" at bounding box center [158, 594] width 100 height 18
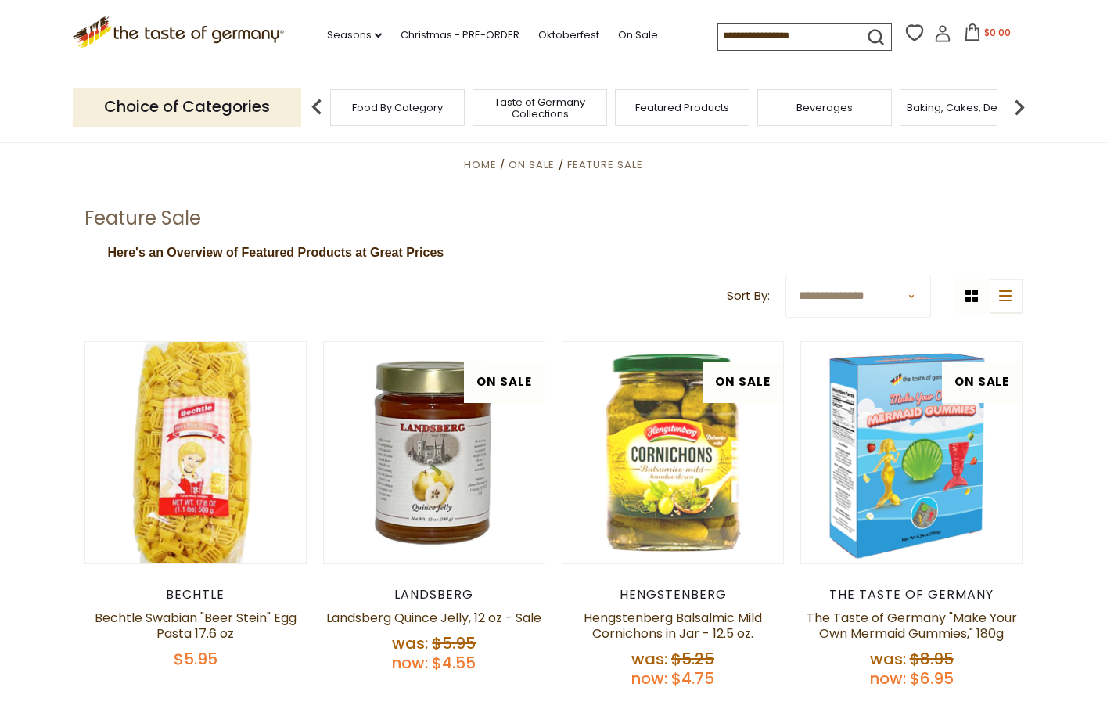
scroll to position [59, 0]
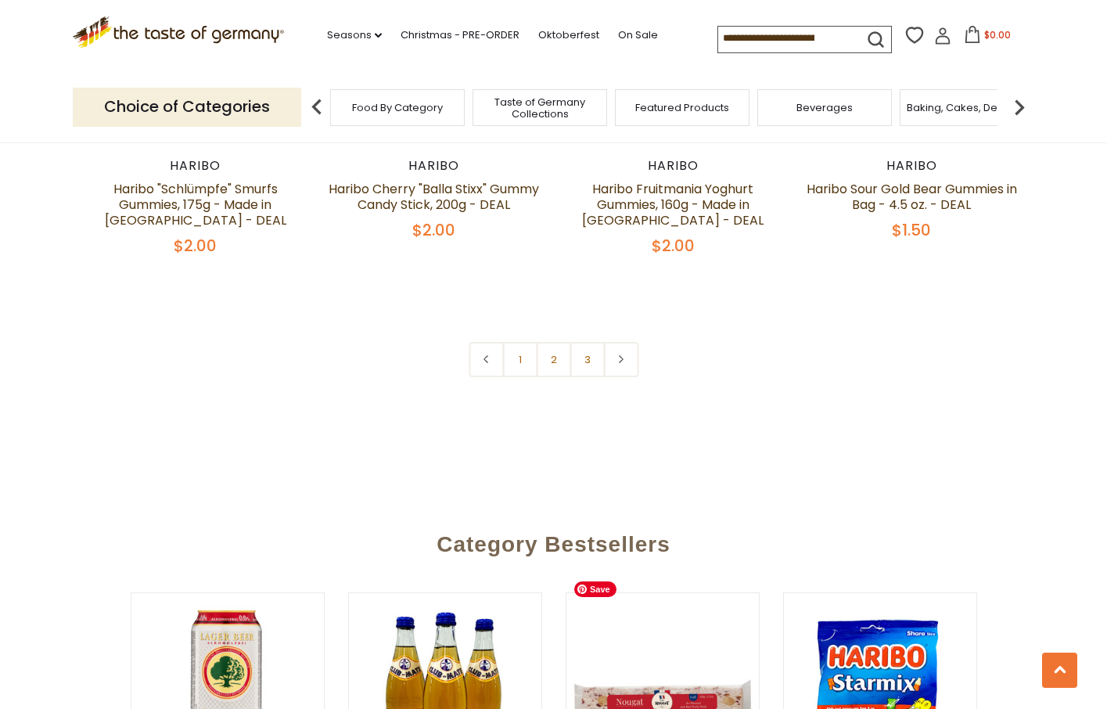
scroll to position [3625, 0]
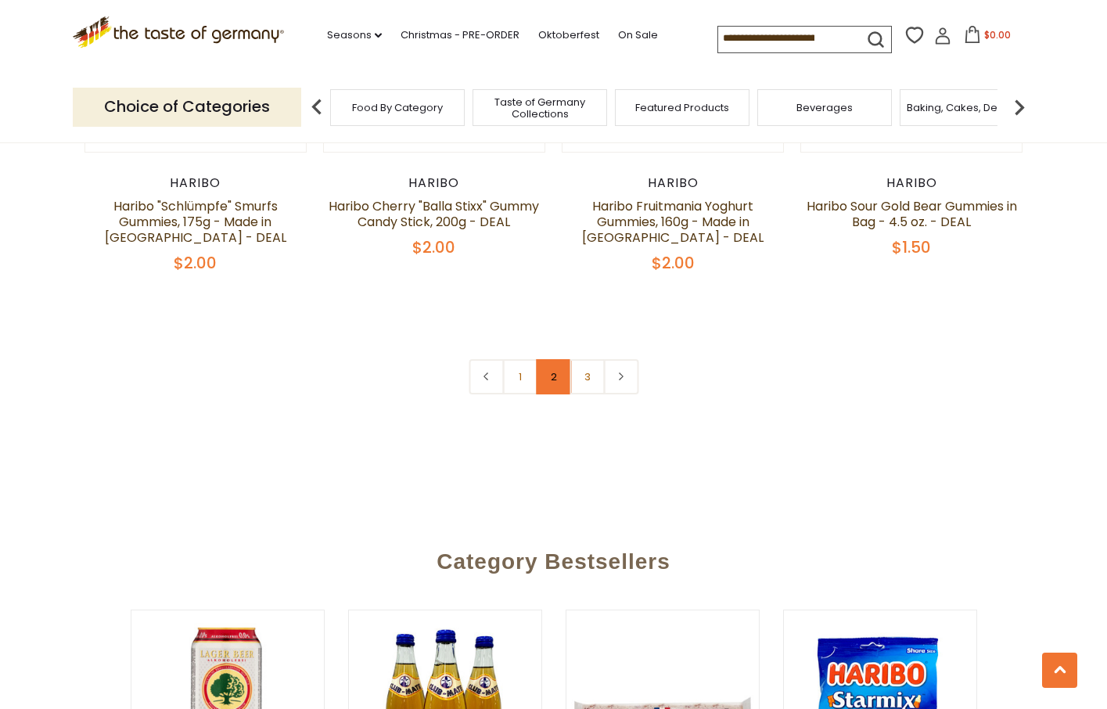
click at [562, 359] on link "2" at bounding box center [553, 376] width 35 height 35
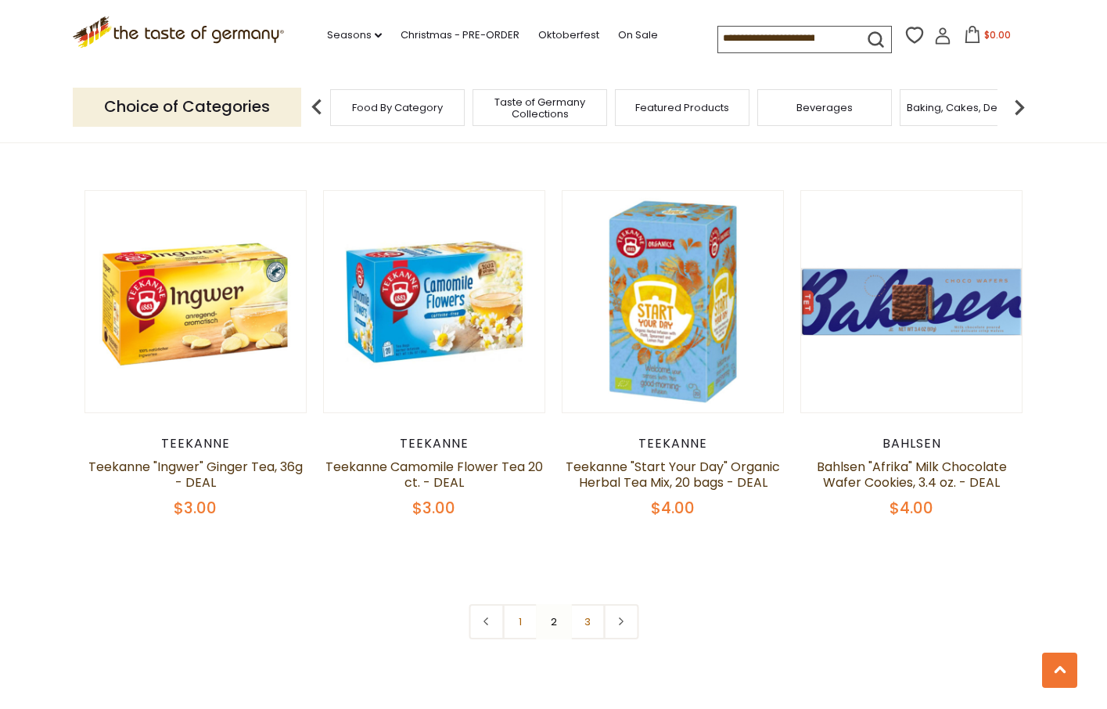
scroll to position [3340, 0]
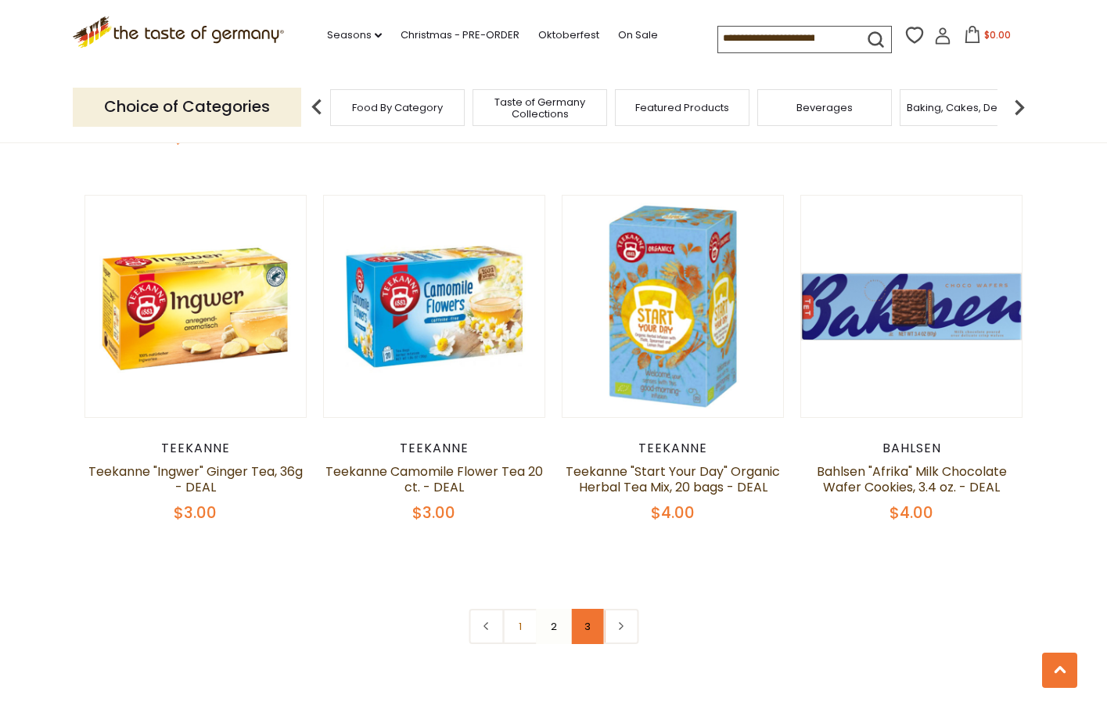
click at [599, 609] on link "3" at bounding box center [587, 626] width 35 height 35
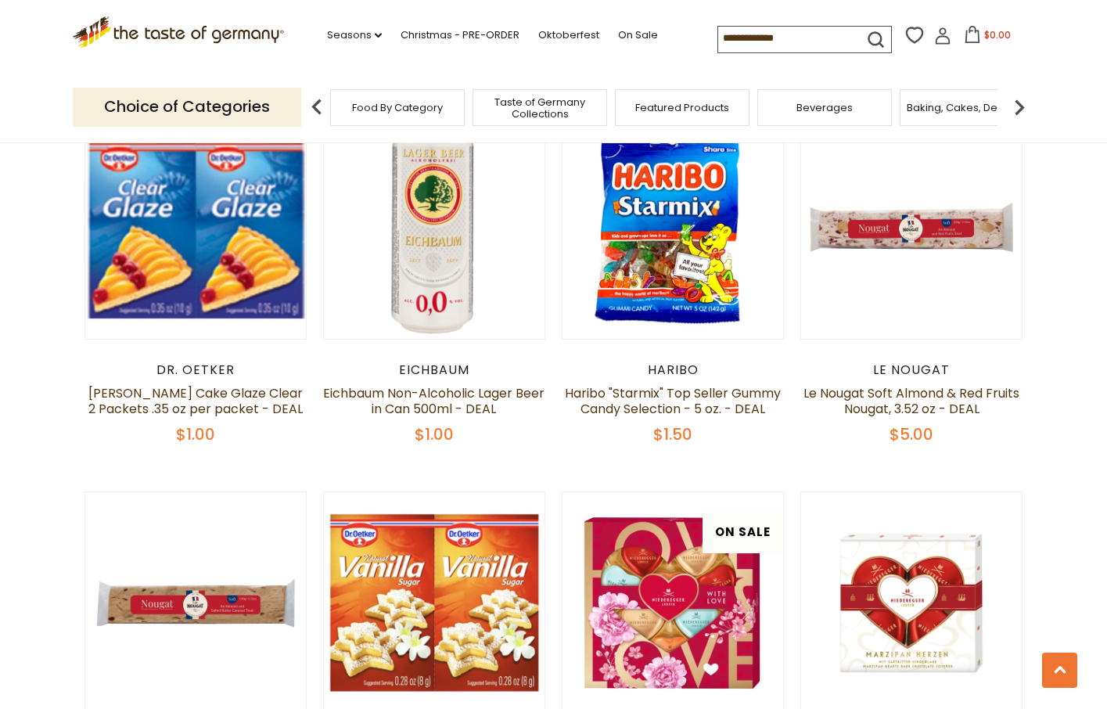
scroll to position [1775, 0]
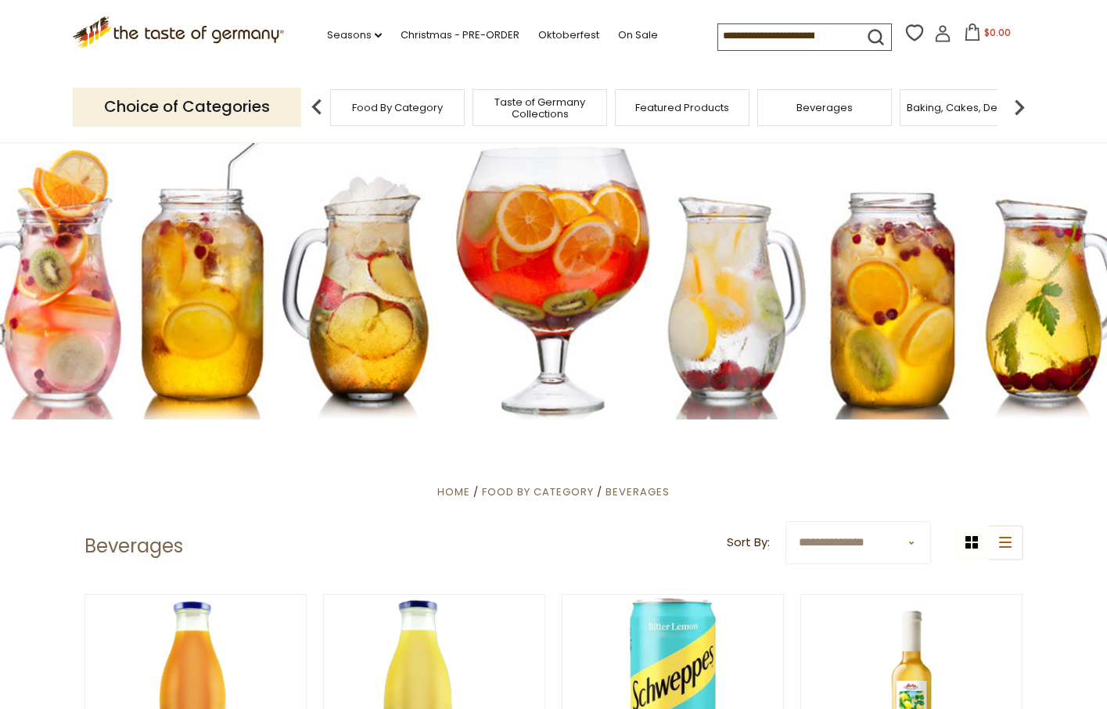
click at [790, 26] on input at bounding box center [784, 35] width 132 height 22
type input "********"
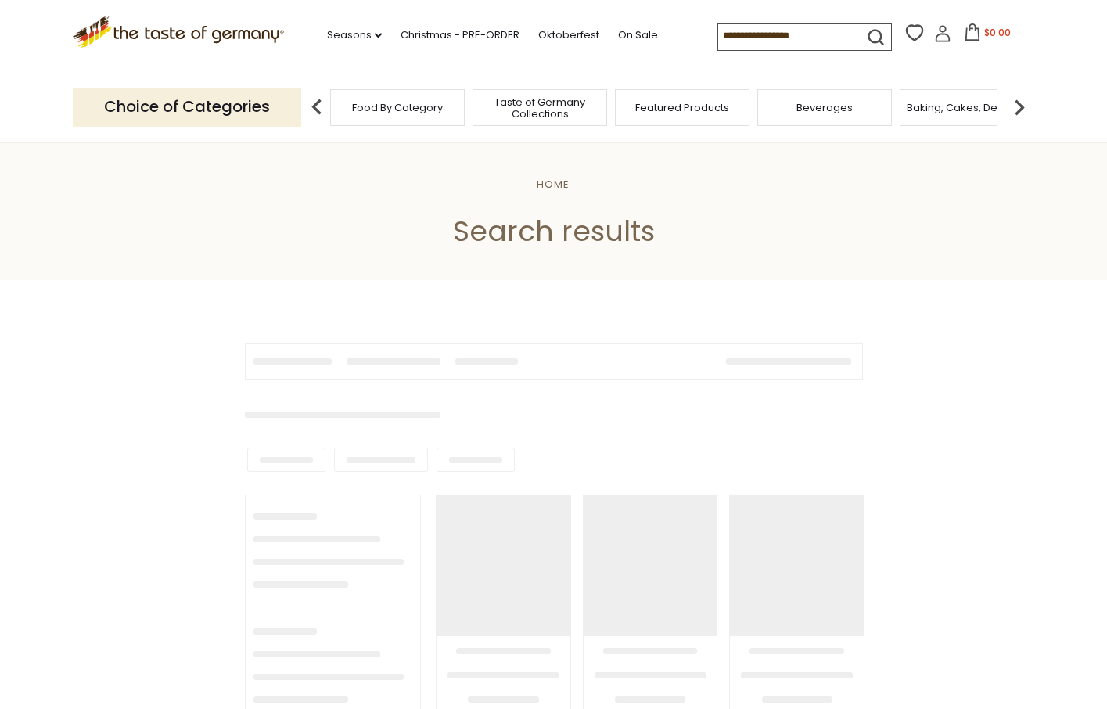
type input "********"
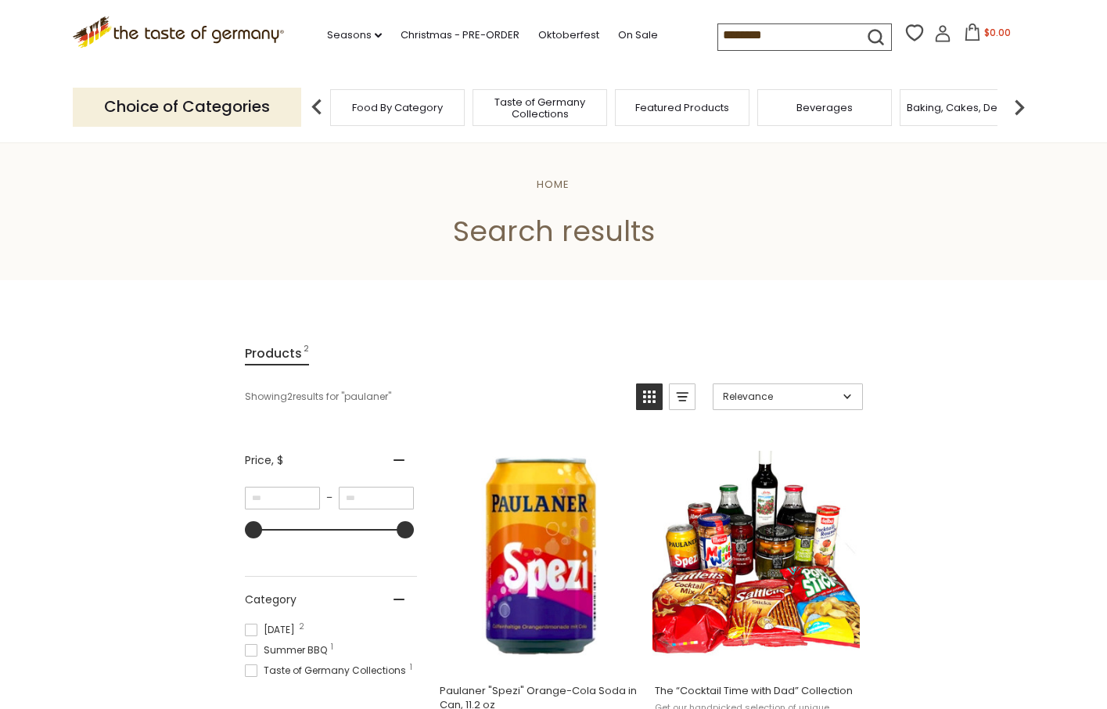
scroll to position [146, 0]
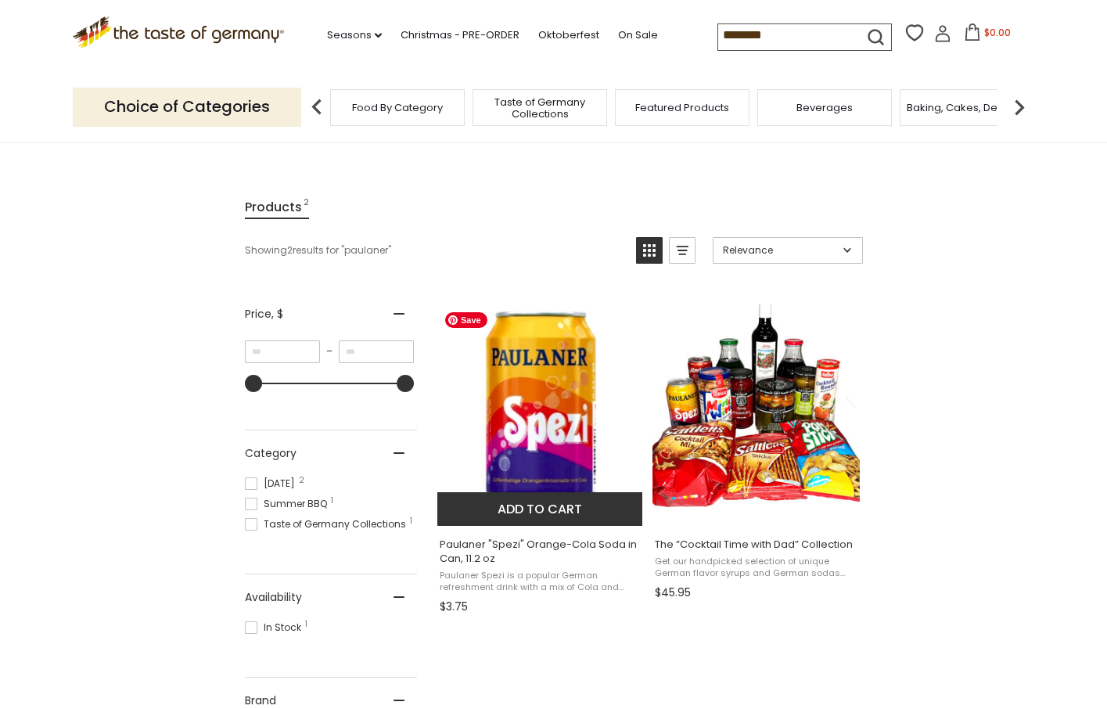
click at [592, 405] on img "Paulaner" at bounding box center [540, 407] width 207 height 207
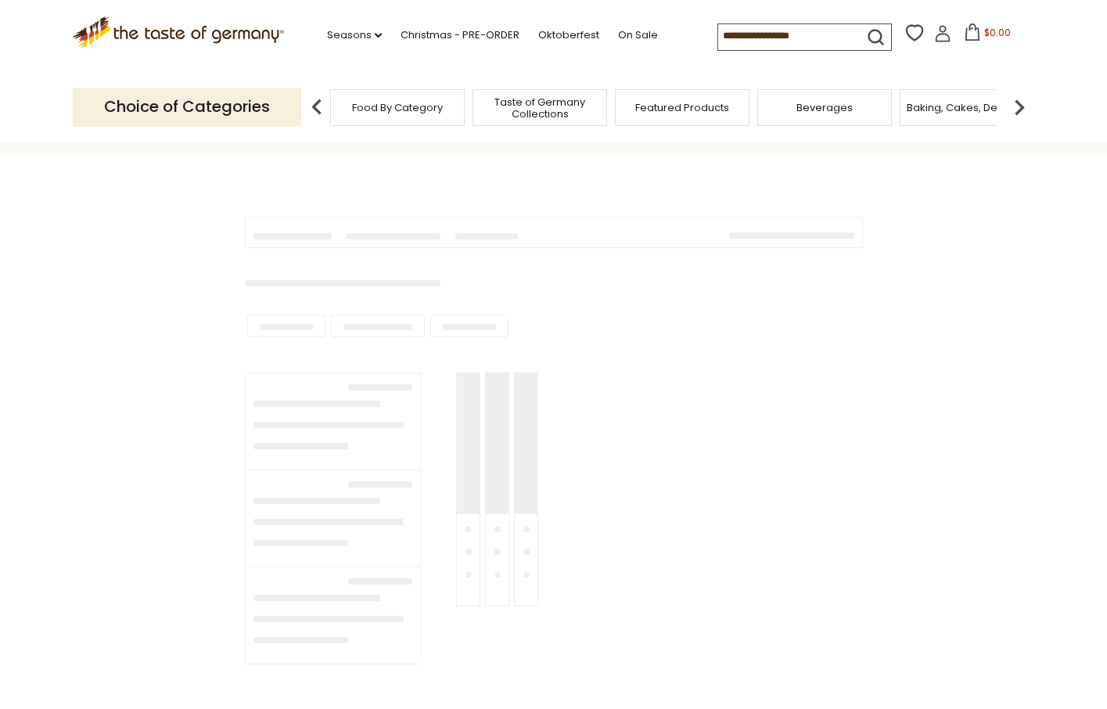
type input "********"
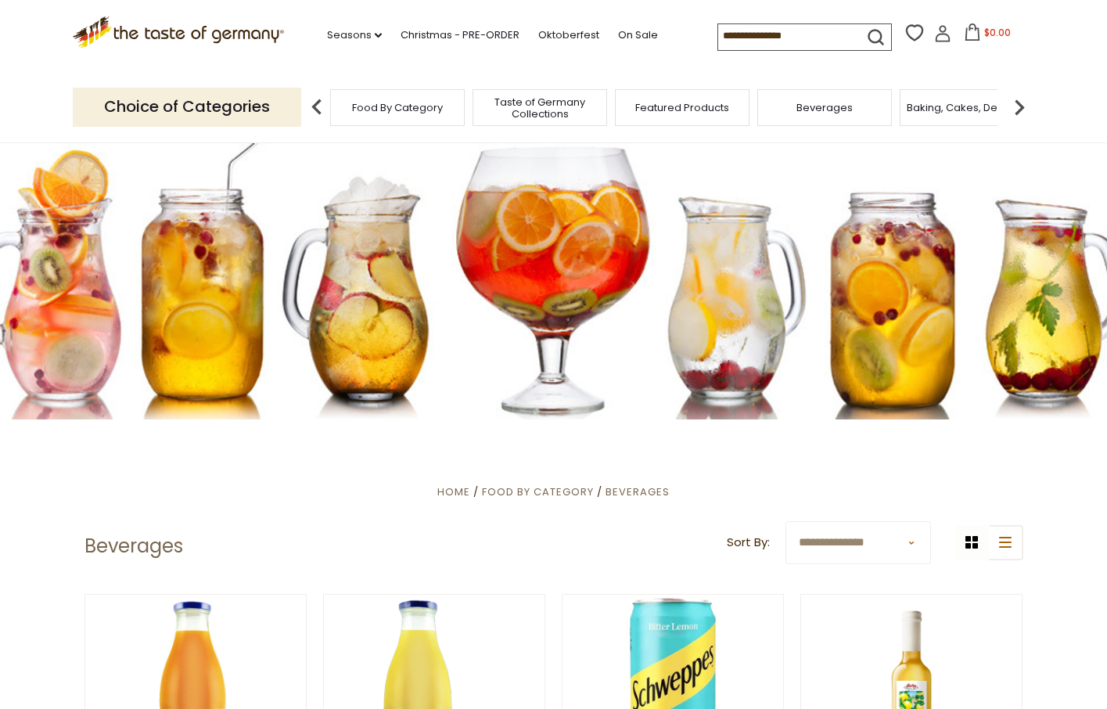
click at [1022, 106] on img at bounding box center [1019, 107] width 31 height 31
click at [768, 119] on div "Baking, Cakes, Desserts" at bounding box center [759, 107] width 135 height 37
click at [767, 103] on span "Baking, Cakes, Desserts" at bounding box center [759, 108] width 121 height 12
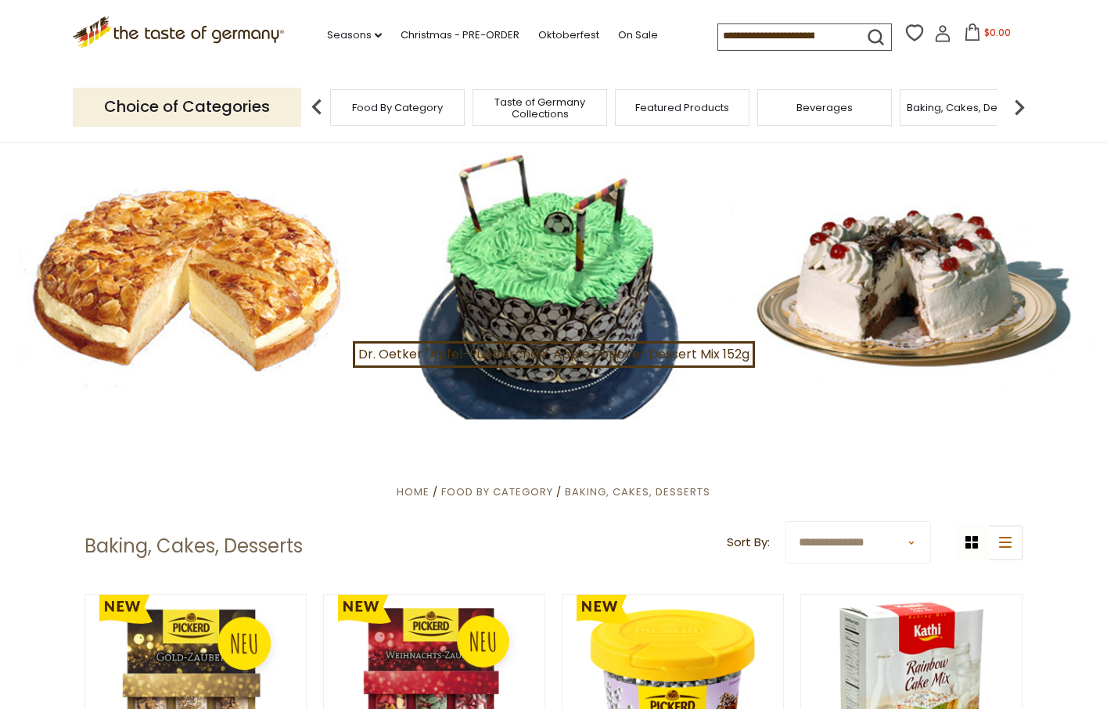
click at [1016, 104] on img at bounding box center [1019, 107] width 31 height 31
click at [687, 106] on span "Breads" at bounding box center [695, 108] width 37 height 12
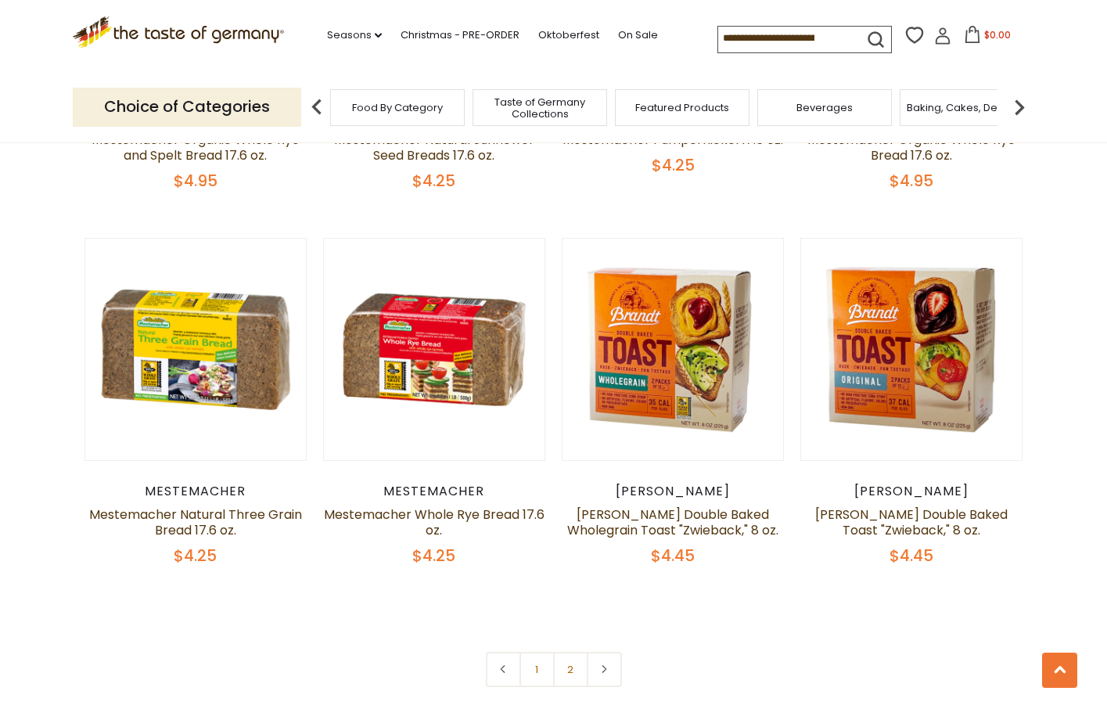
scroll to position [3454, 0]
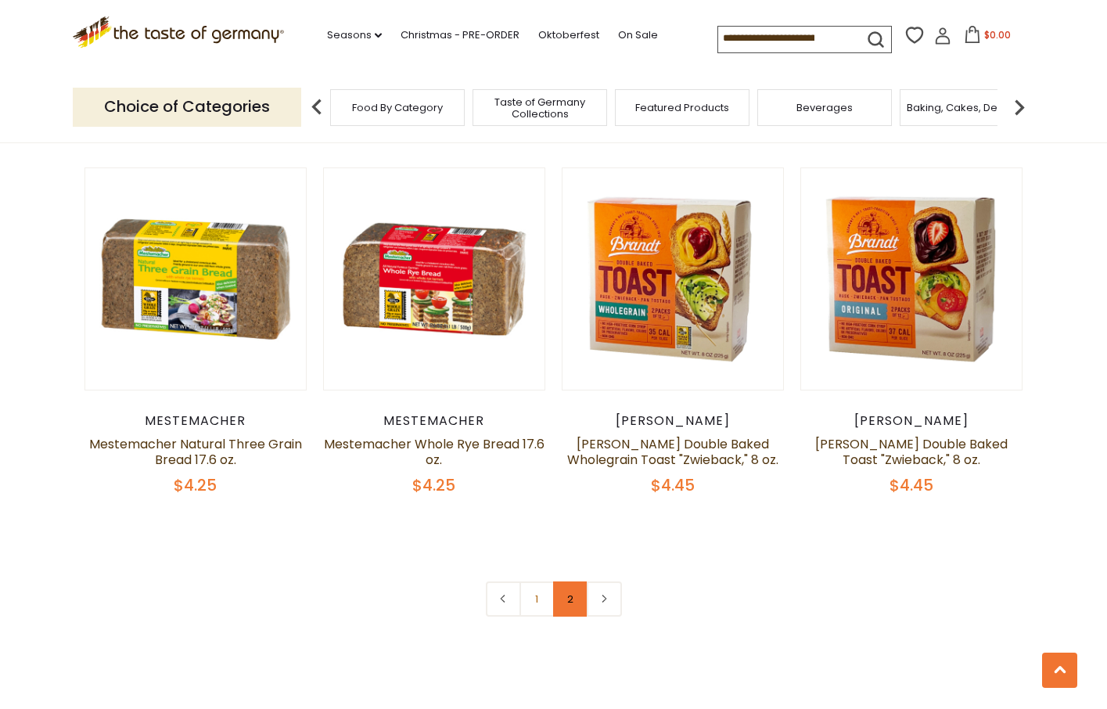
click at [569, 595] on link "2" at bounding box center [570, 598] width 35 height 35
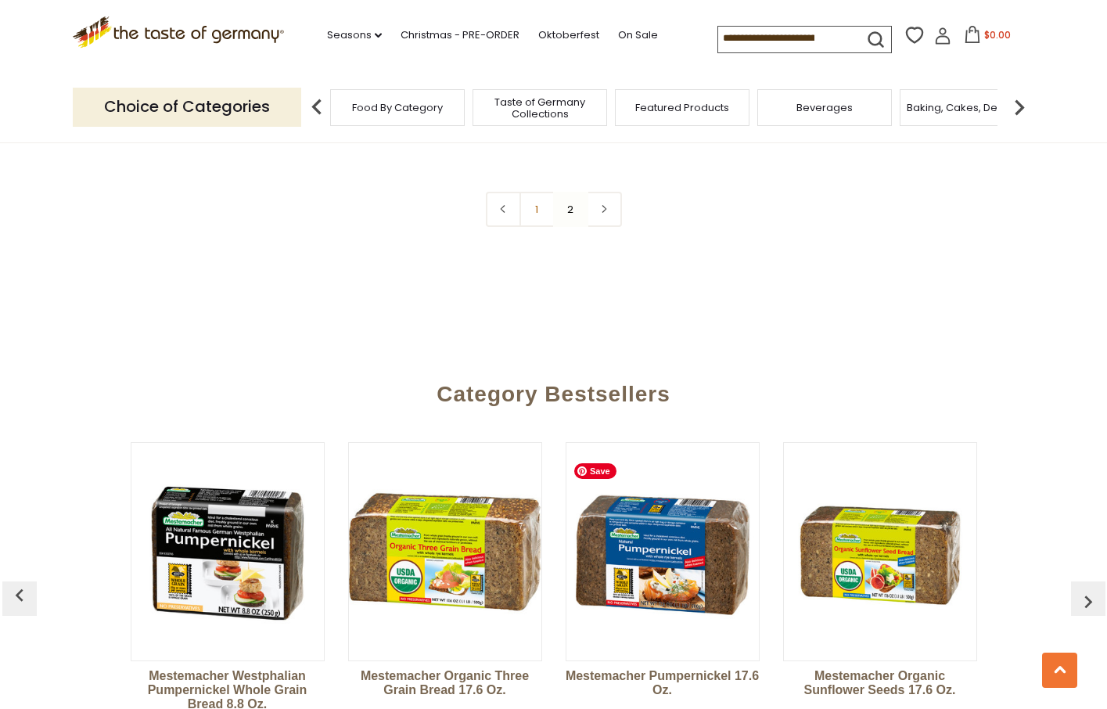
scroll to position [2145, 0]
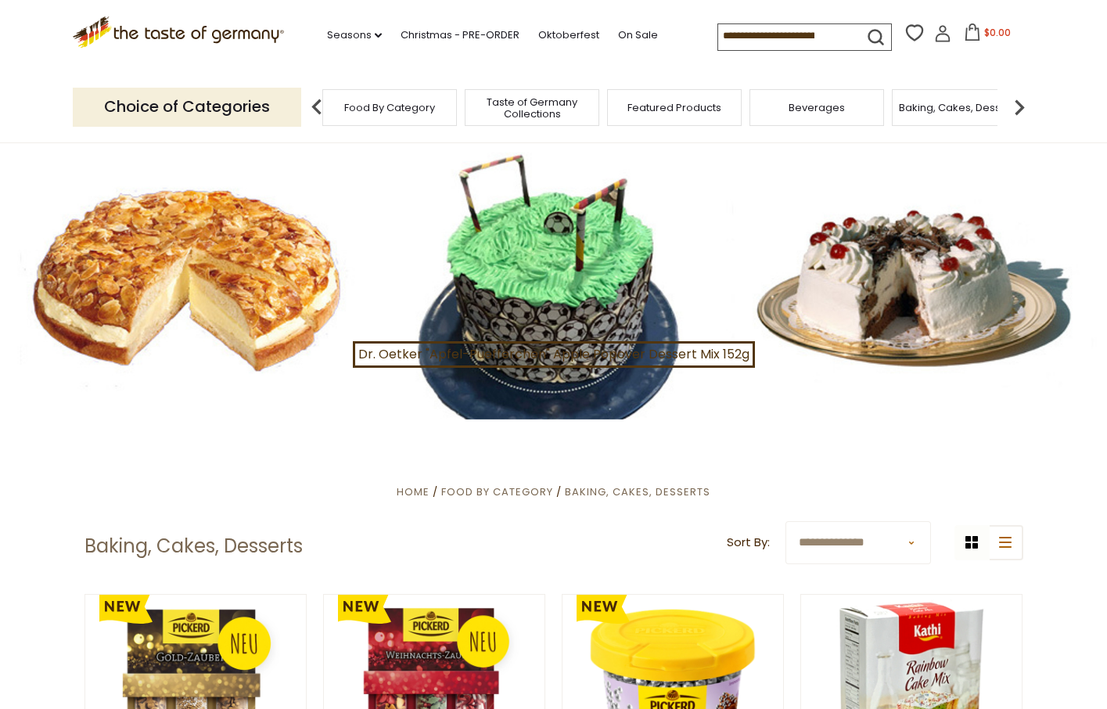
click at [929, 119] on div "Baking, Cakes, Desserts" at bounding box center [959, 107] width 135 height 37
click at [1022, 100] on img at bounding box center [1019, 107] width 31 height 31
click at [922, 102] on div "Breads" at bounding box center [894, 107] width 135 height 37
click at [888, 106] on span "Breads" at bounding box center [906, 108] width 37 height 12
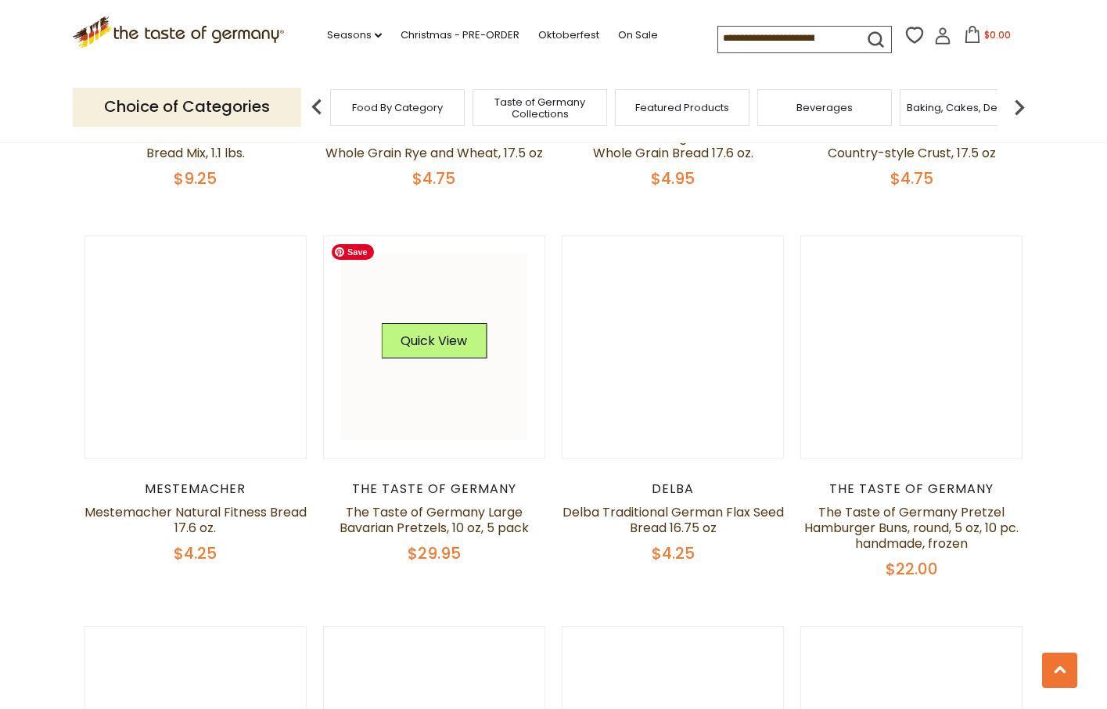
scroll to position [1462, 0]
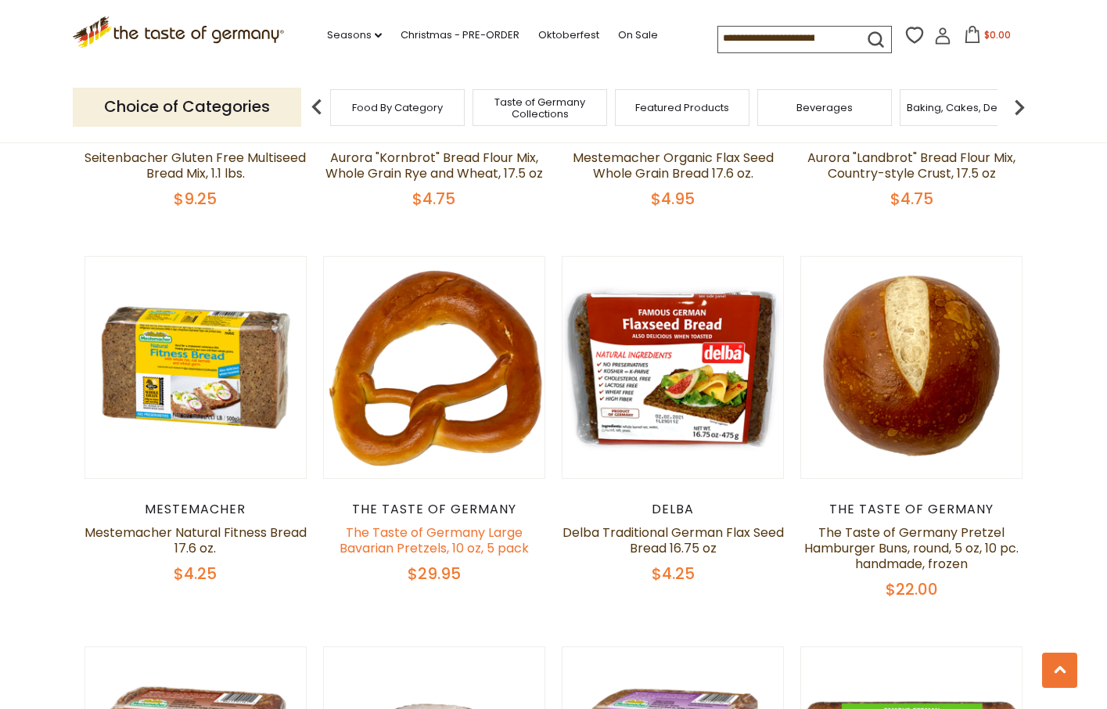
click at [470, 549] on link "The Taste of Germany Large Bavarian Pretzels, 10 oz, 5 pack" at bounding box center [434, 540] width 189 height 34
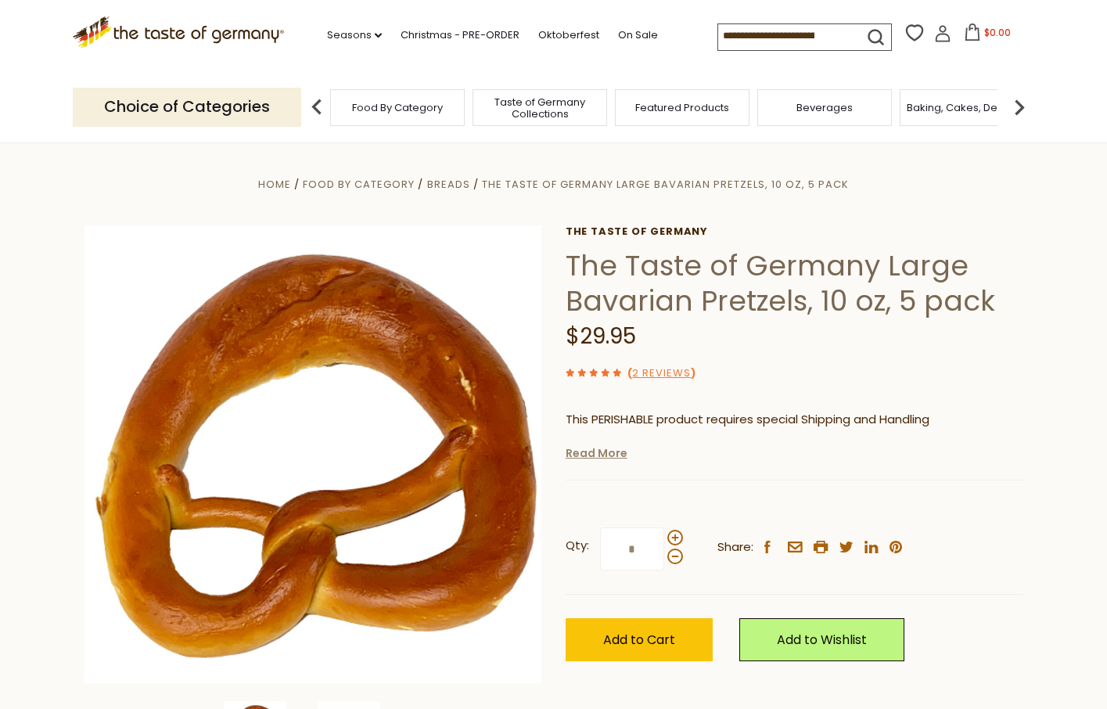
click at [608, 455] on link "Read More" at bounding box center [597, 453] width 62 height 16
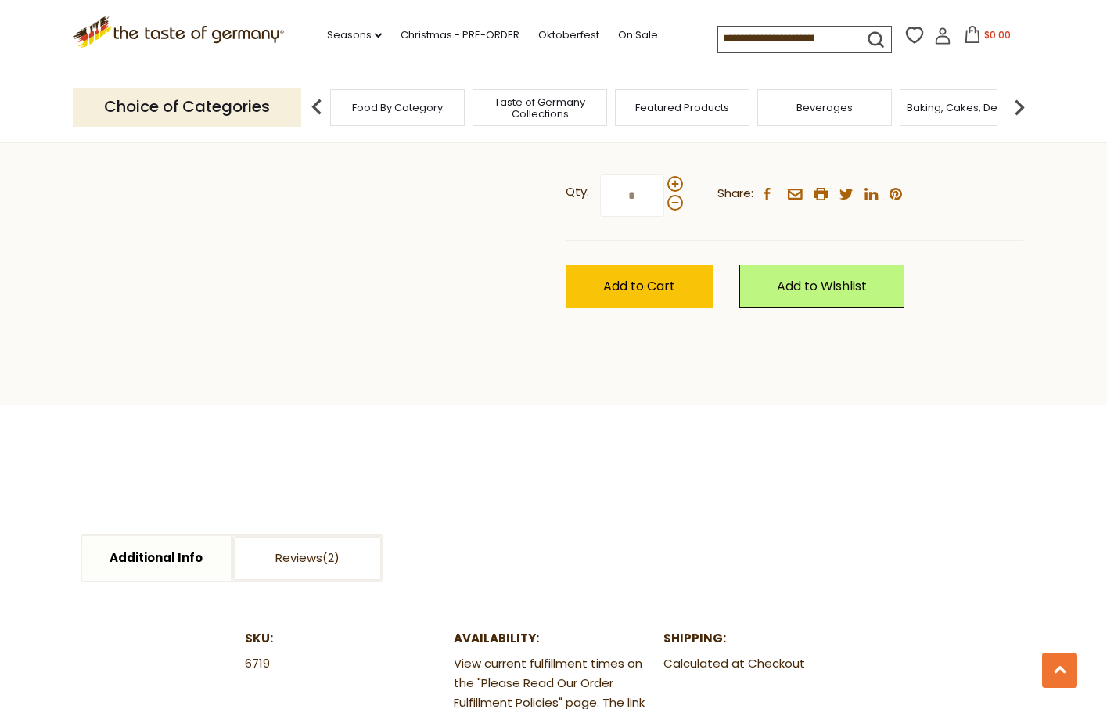
scroll to position [1085, 0]
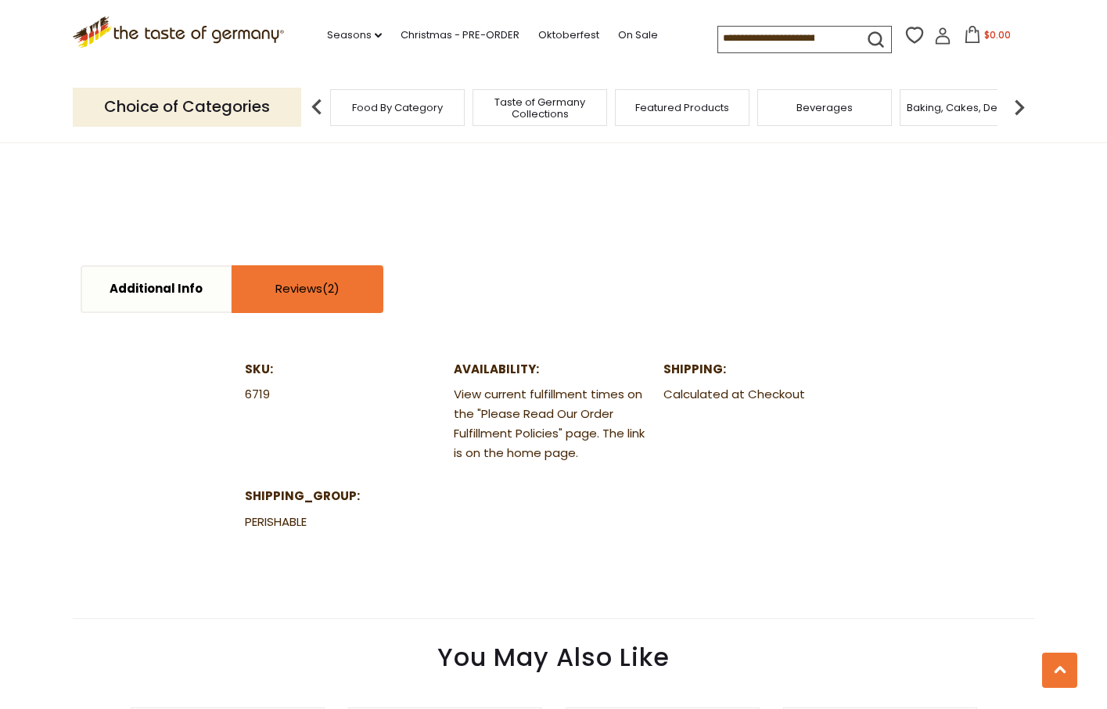
click at [315, 290] on link "Reviews" at bounding box center [307, 289] width 149 height 45
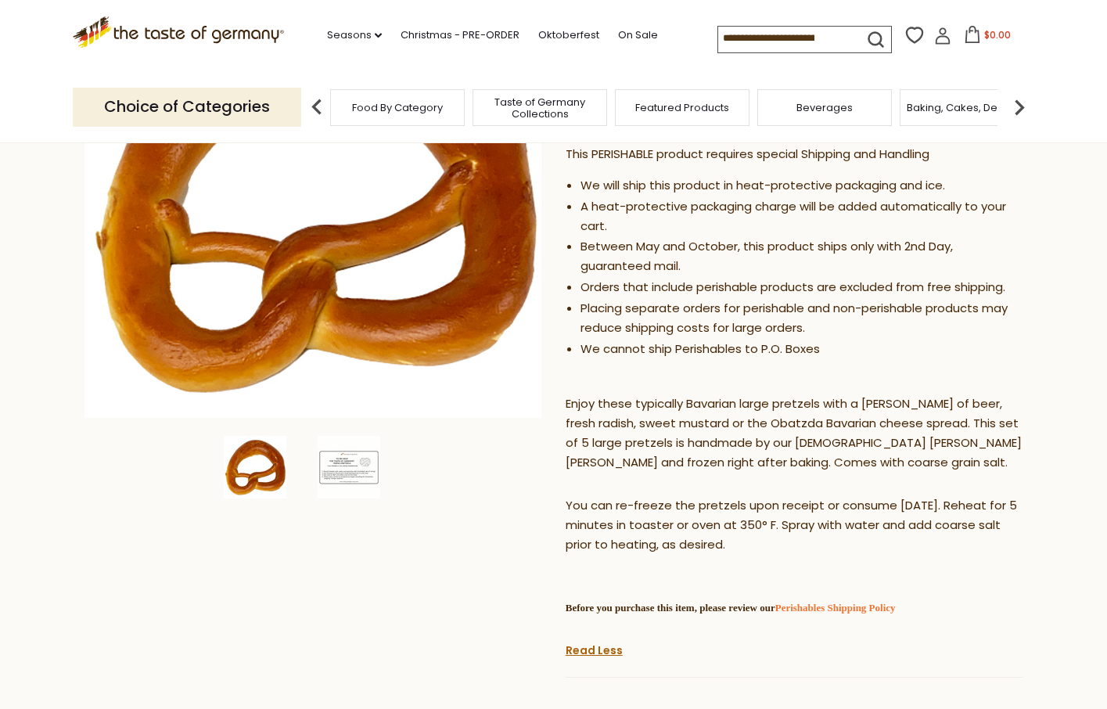
scroll to position [264, 0]
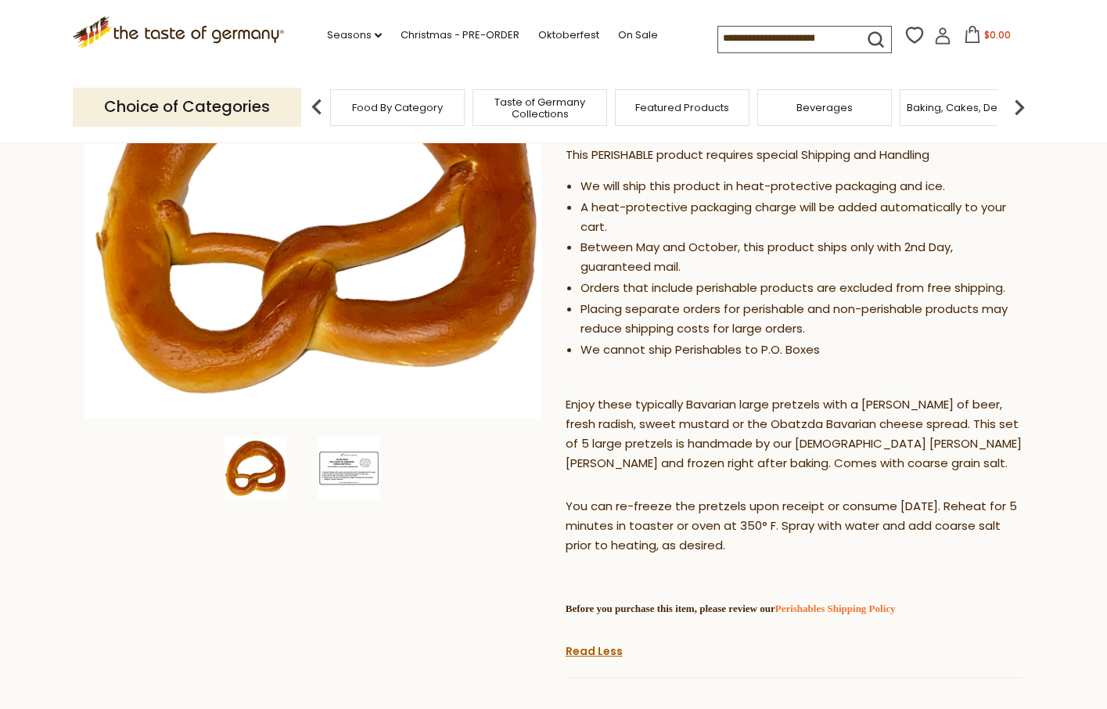
click at [367, 468] on img at bounding box center [349, 468] width 63 height 63
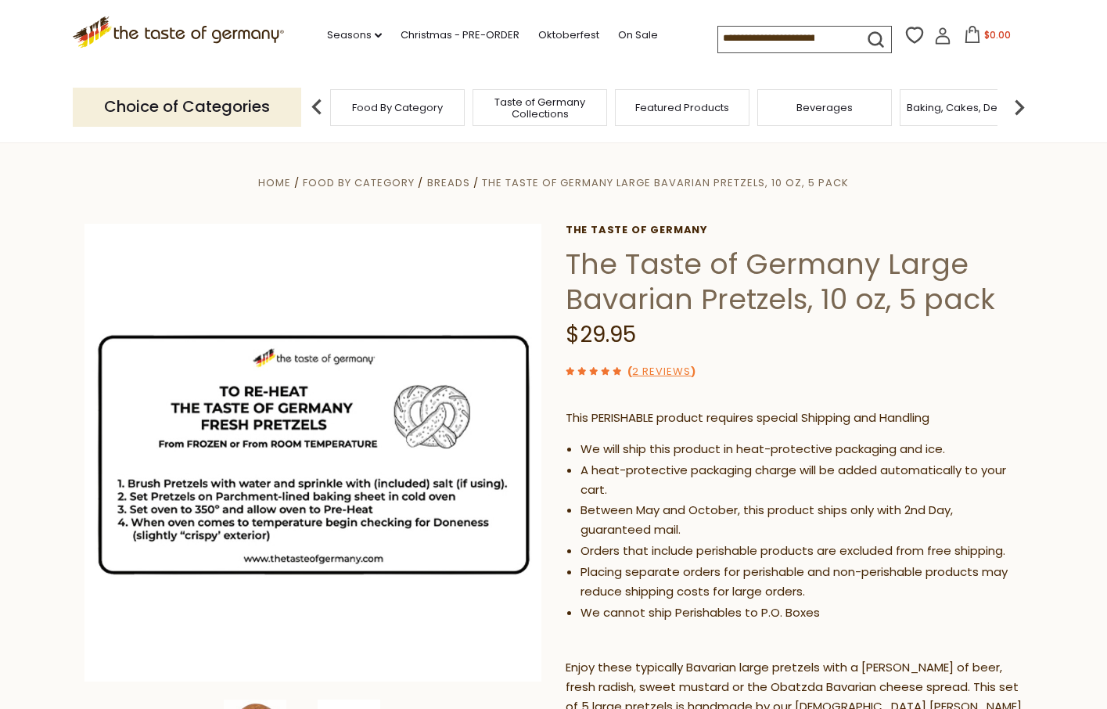
scroll to position [0, 0]
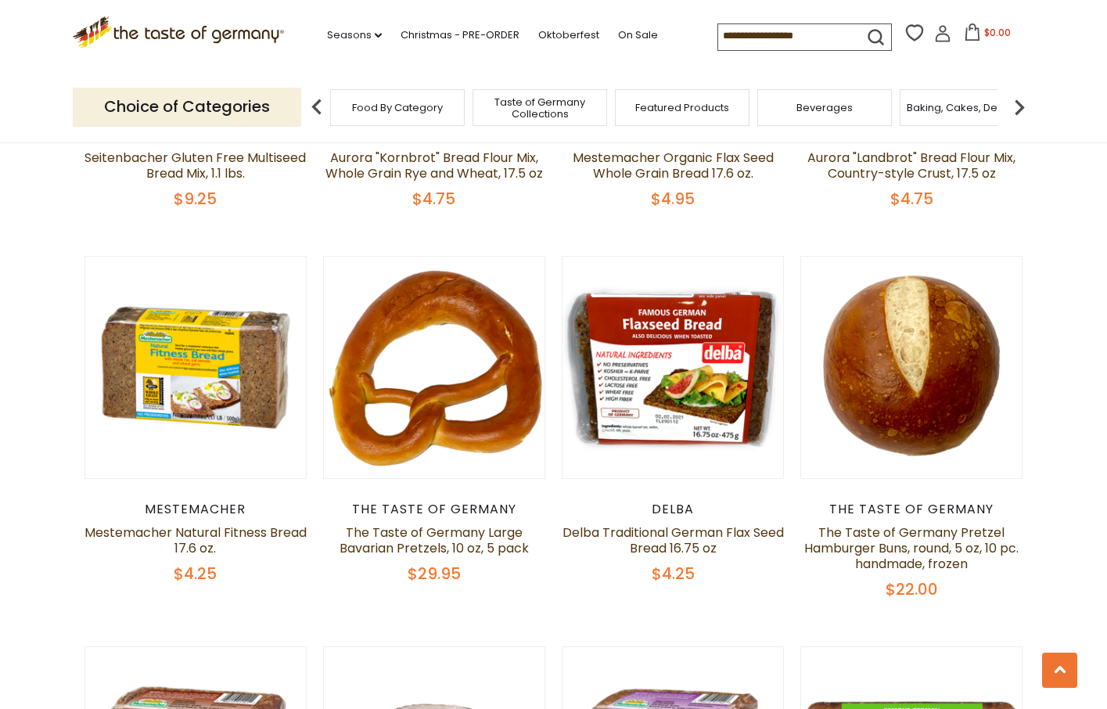
click at [1016, 110] on img at bounding box center [1019, 107] width 31 height 31
click at [1019, 112] on img at bounding box center [1019, 107] width 31 height 31
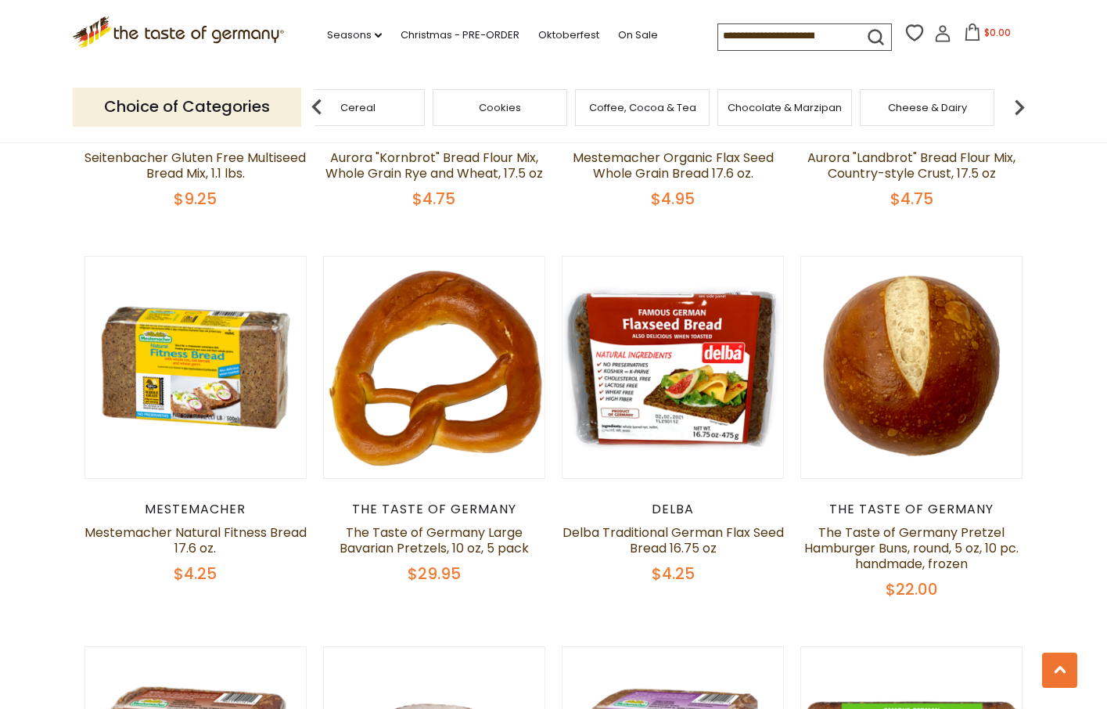
click at [1018, 113] on img at bounding box center [1019, 107] width 31 height 31
click at [766, 114] on div "Cheese & Dairy" at bounding box center [720, 107] width 135 height 37
click at [747, 113] on span "Cheese & Dairy" at bounding box center [720, 108] width 79 height 12
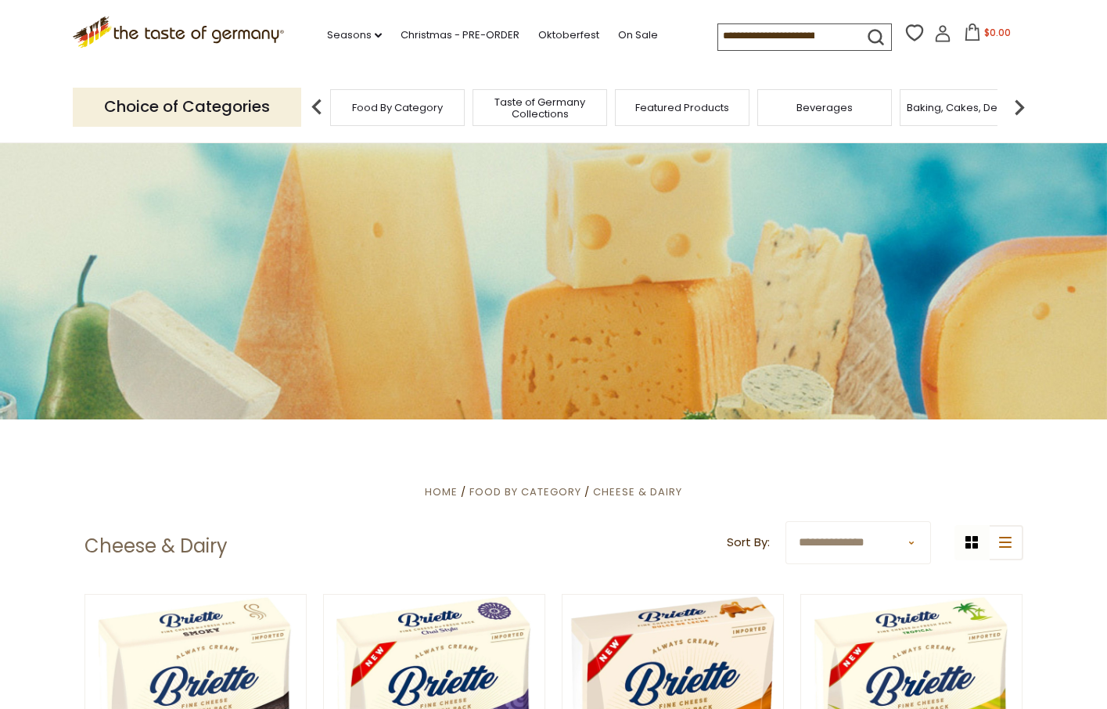
click at [1023, 107] on img at bounding box center [1019, 107] width 31 height 31
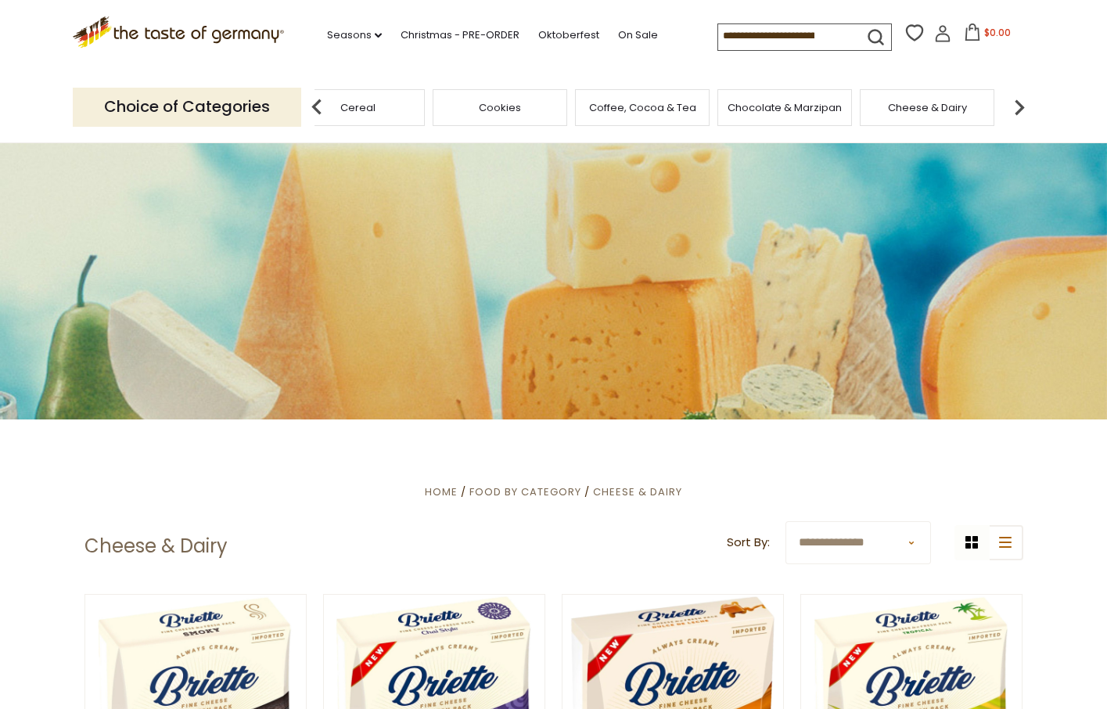
click at [1023, 107] on img at bounding box center [1019, 107] width 31 height 31
click at [658, 111] on span "Condiments, Seasonings" at bounding box center [666, 107] width 125 height 23
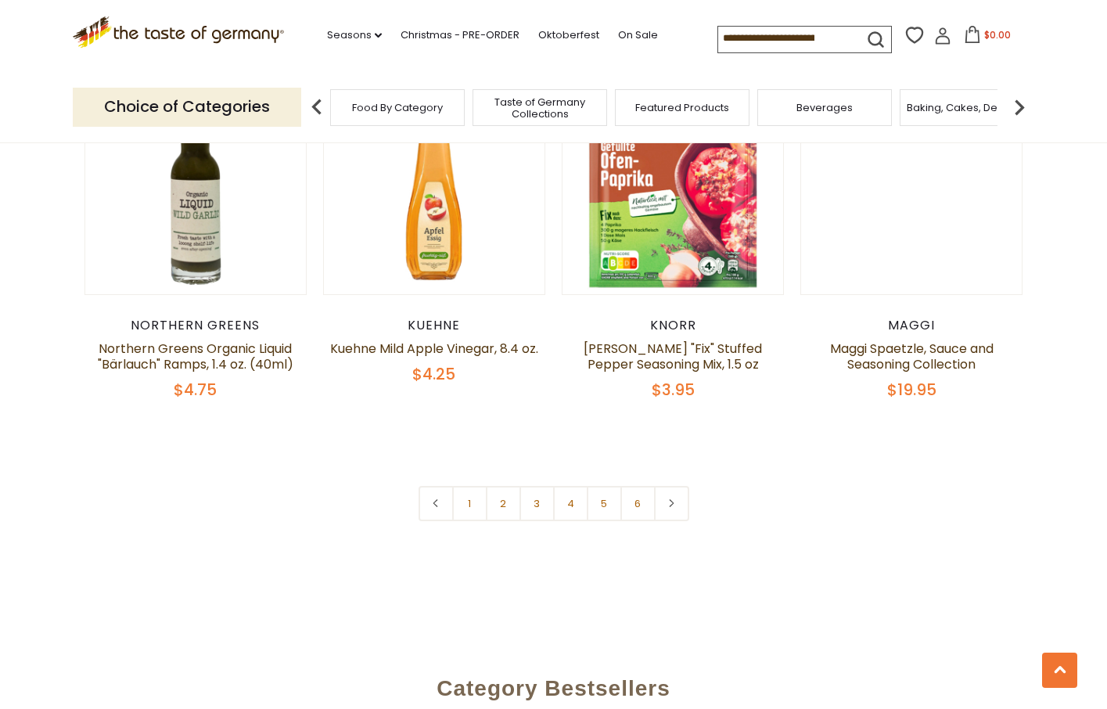
scroll to position [3655, 0]
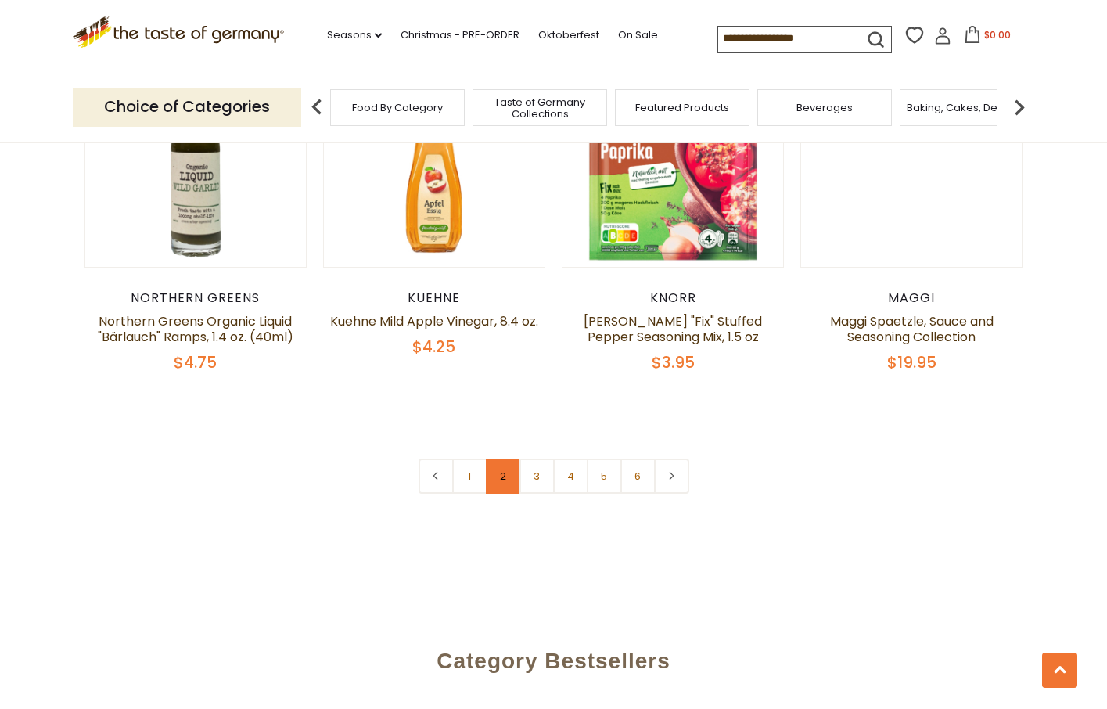
click at [502, 459] on link "2" at bounding box center [503, 476] width 35 height 35
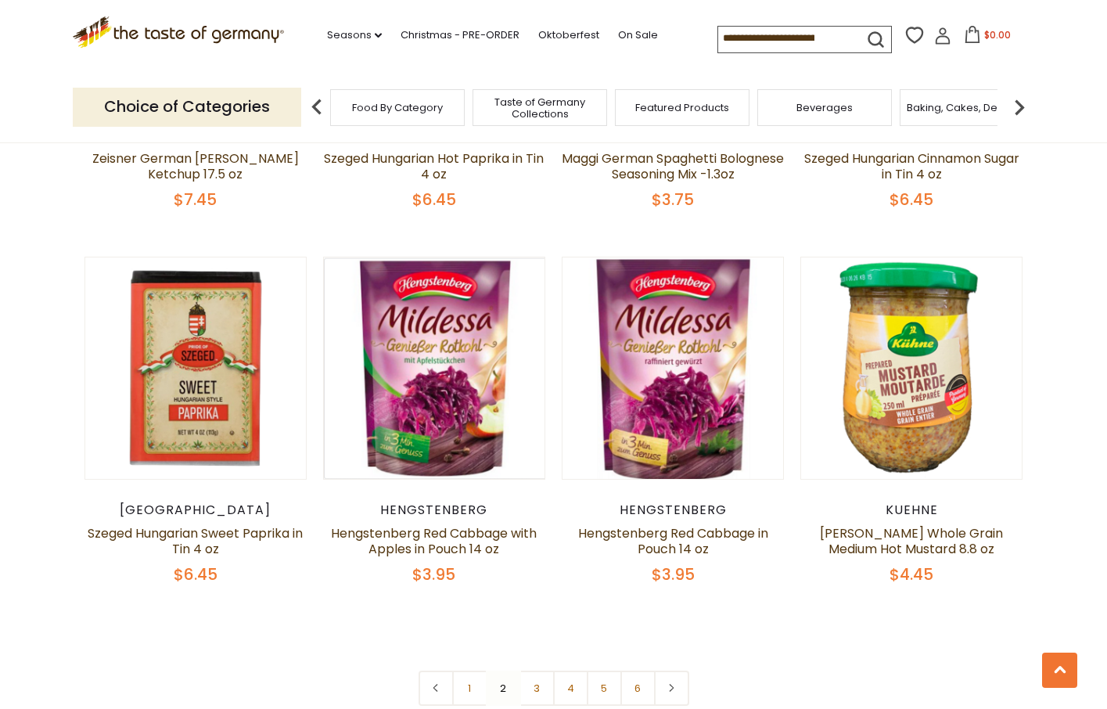
scroll to position [3471, 0]
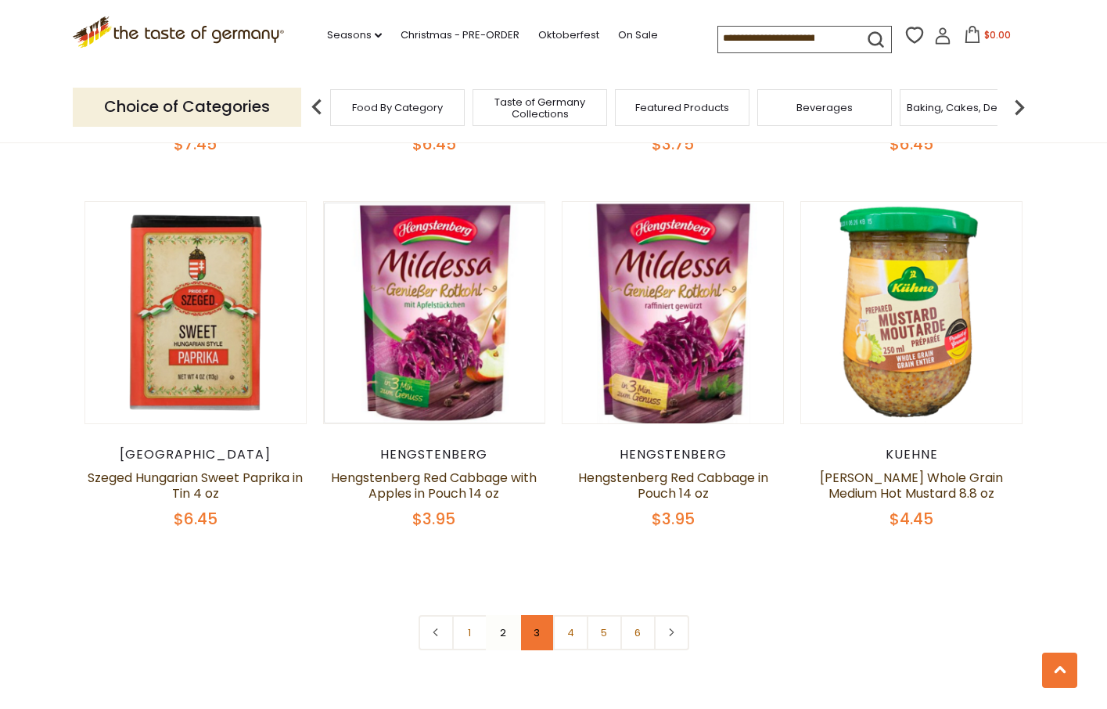
click at [545, 615] on link "3" at bounding box center [537, 632] width 35 height 35
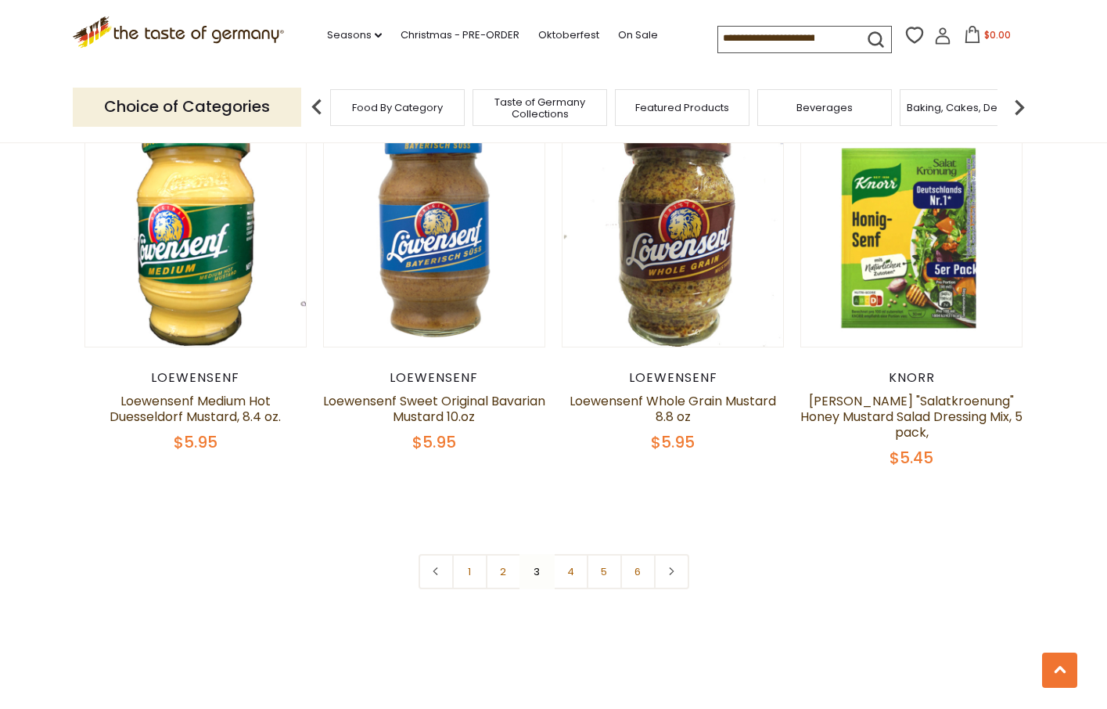
scroll to position [3551, 0]
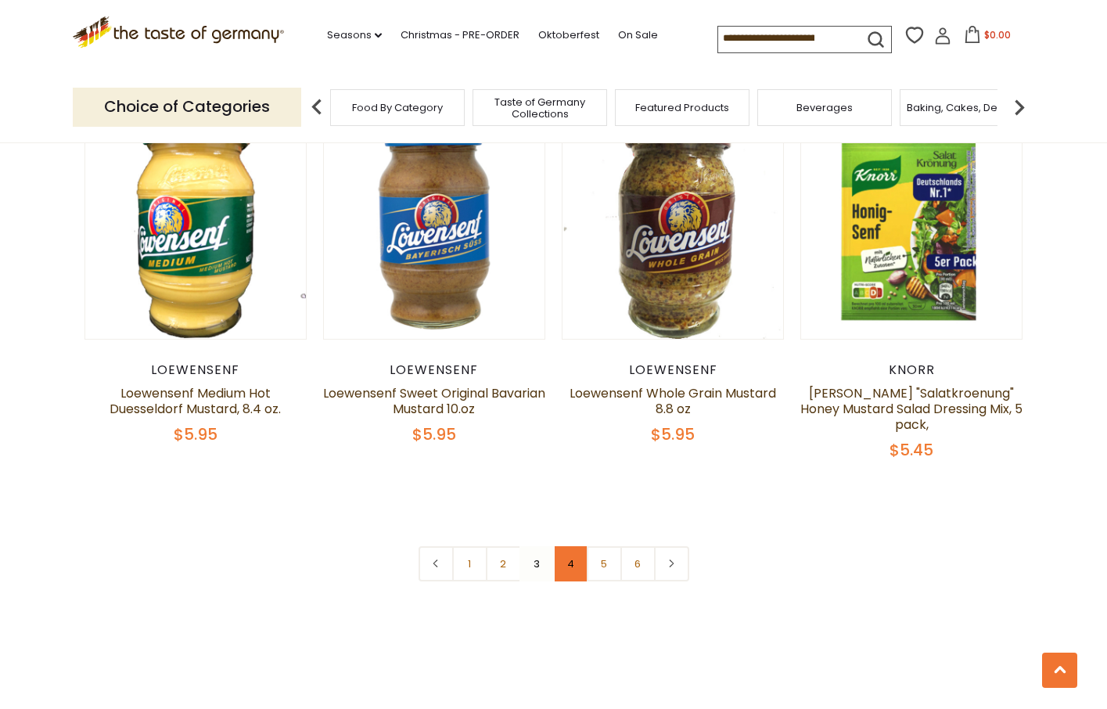
click at [571, 546] on link "4" at bounding box center [570, 563] width 35 height 35
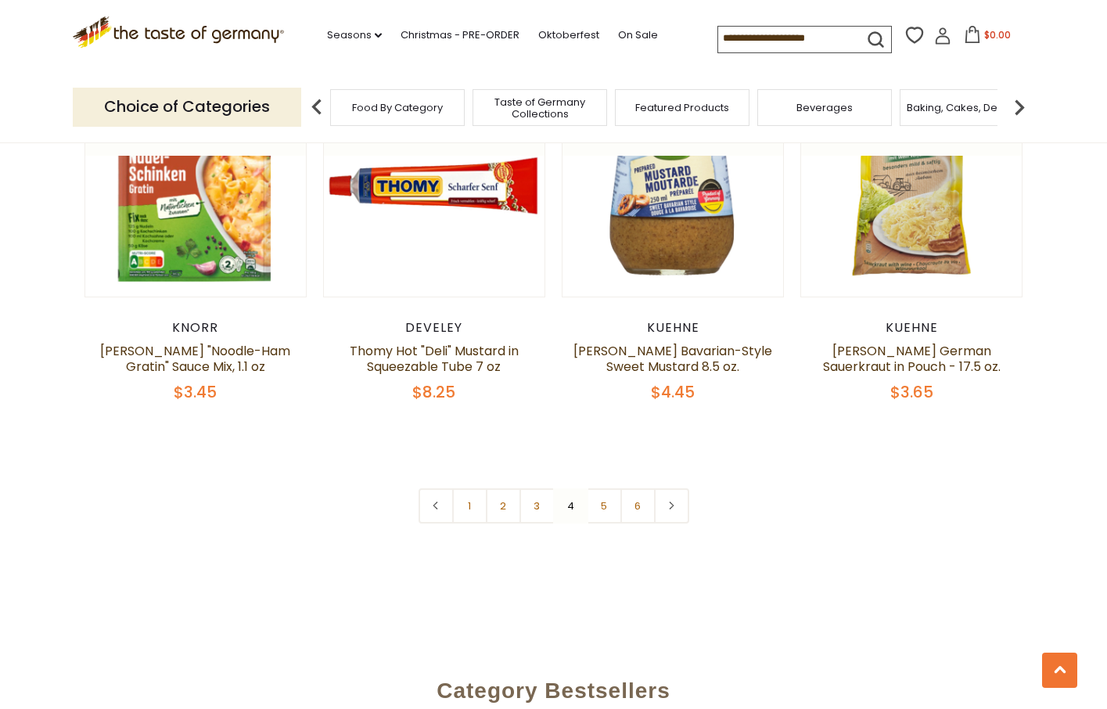
scroll to position [3566, 0]
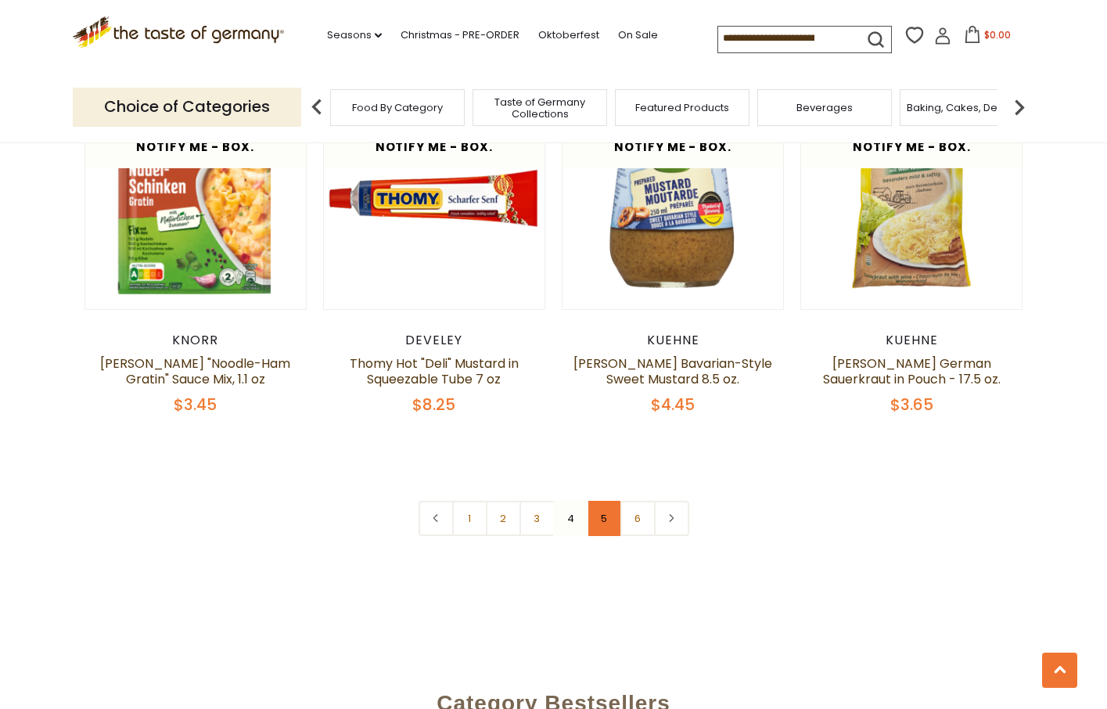
click at [597, 501] on link "5" at bounding box center [604, 518] width 35 height 35
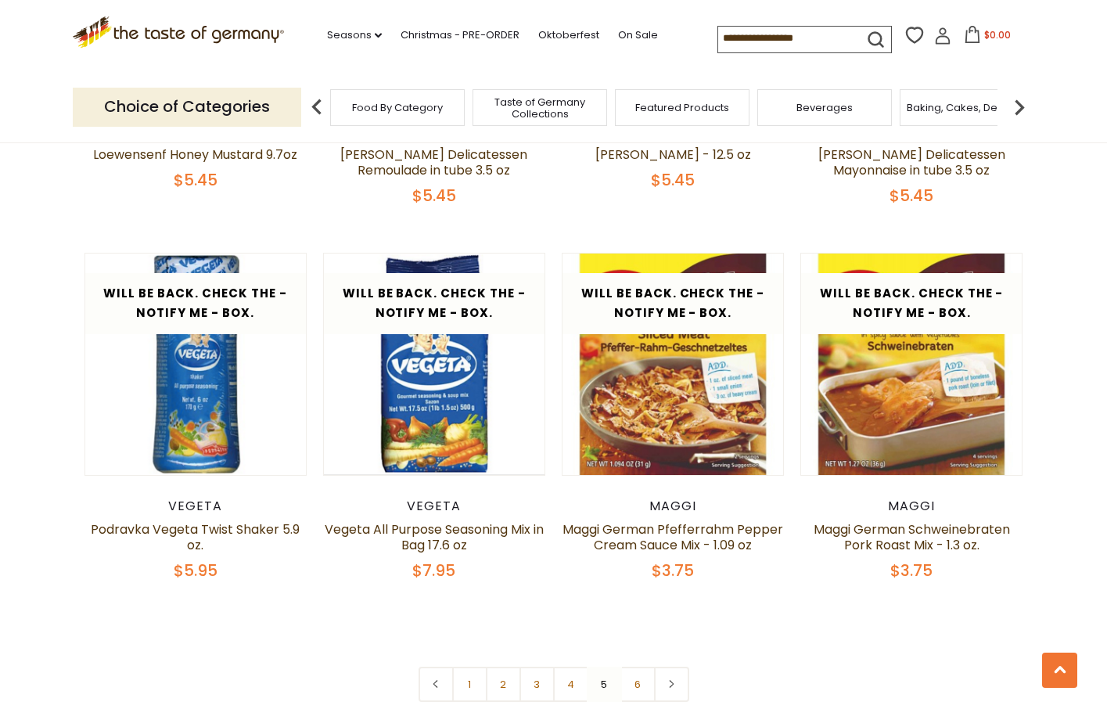
scroll to position [3408, 0]
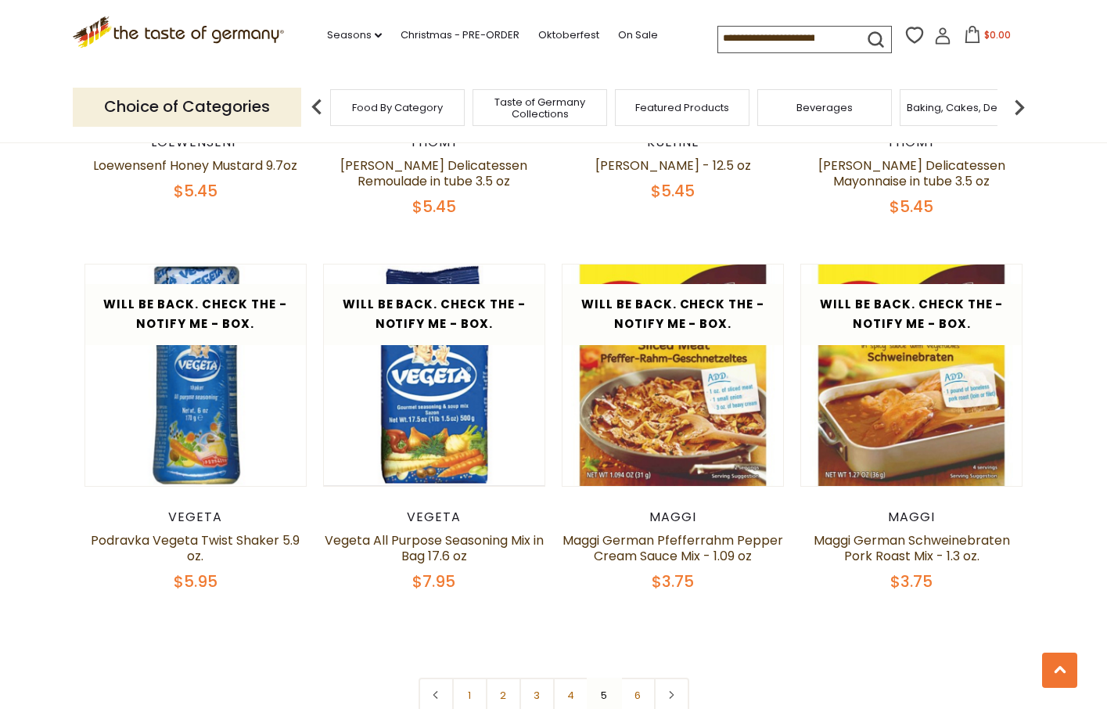
click at [1020, 105] on img at bounding box center [1019, 107] width 31 height 31
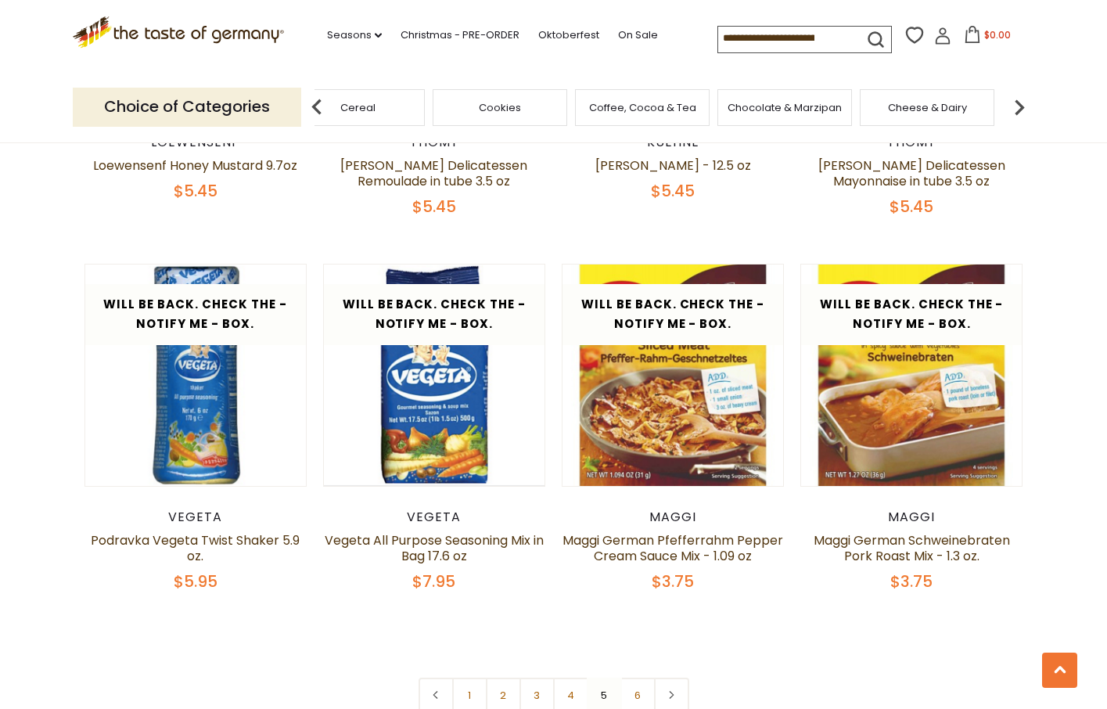
click at [1020, 106] on img at bounding box center [1019, 107] width 31 height 31
click at [644, 99] on div "Fish" at bounding box center [590, 107] width 135 height 37
click at [610, 115] on div "Fish" at bounding box center [590, 107] width 135 height 37
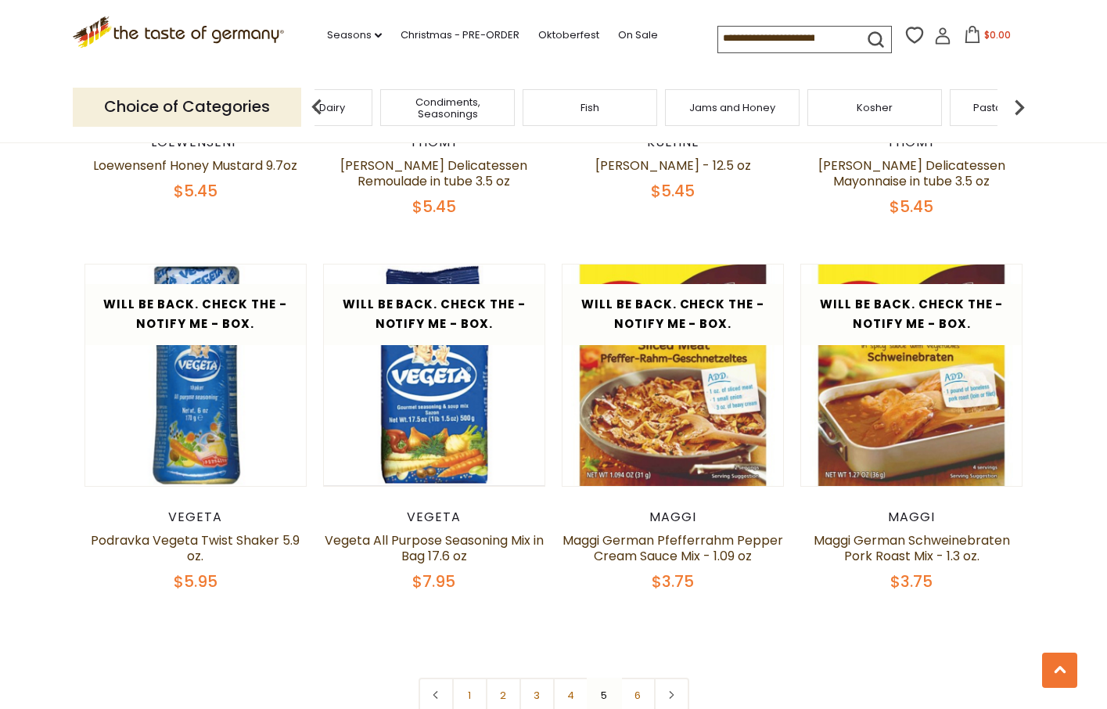
click at [587, 110] on span "Fish" at bounding box center [590, 108] width 19 height 12
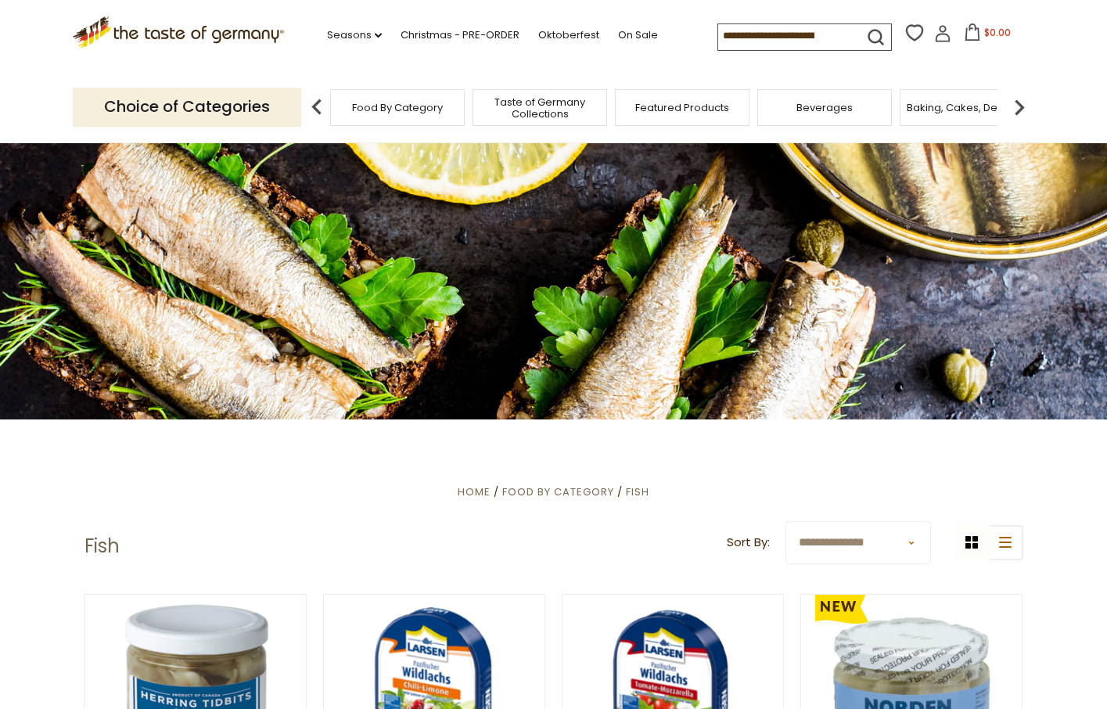
click at [1020, 98] on img at bounding box center [1019, 107] width 31 height 31
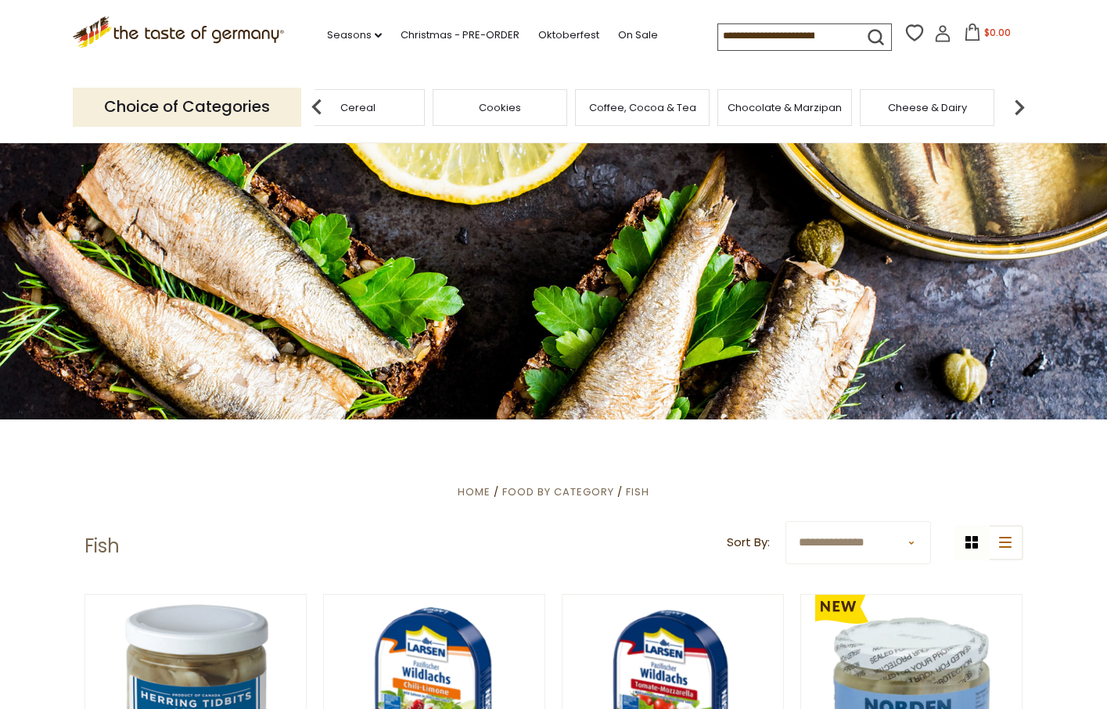
click at [1020, 98] on img at bounding box center [1019, 107] width 31 height 31
click at [536, 105] on span "Jams and Honey" at bounding box center [525, 108] width 86 height 12
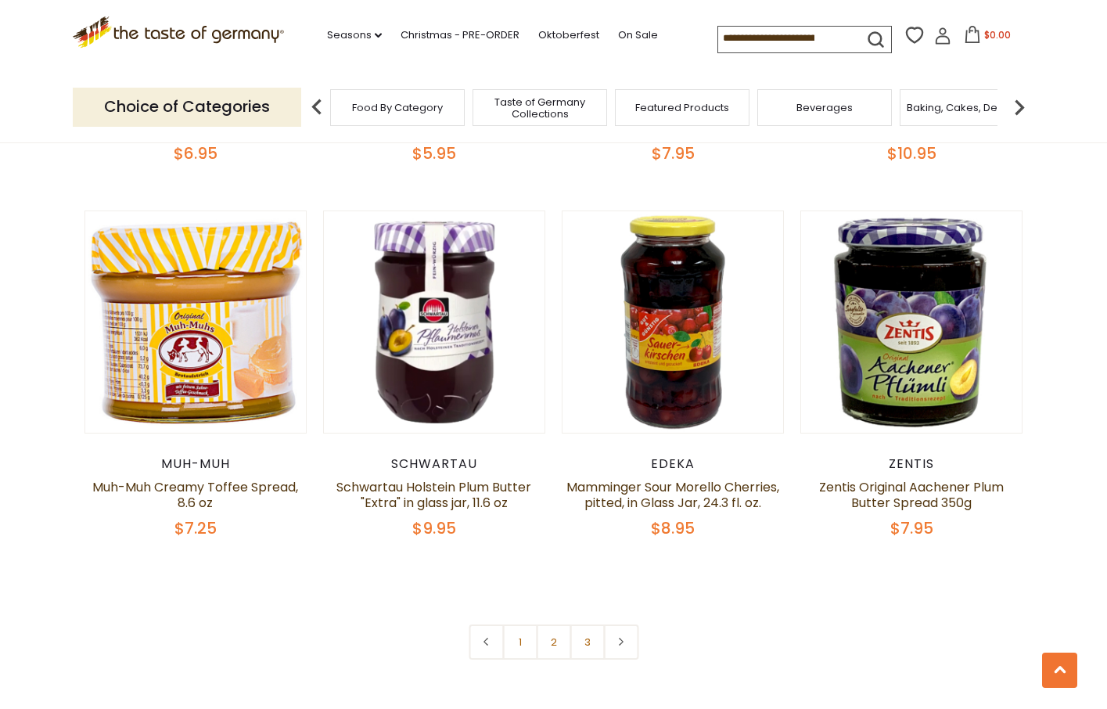
scroll to position [3412, 0]
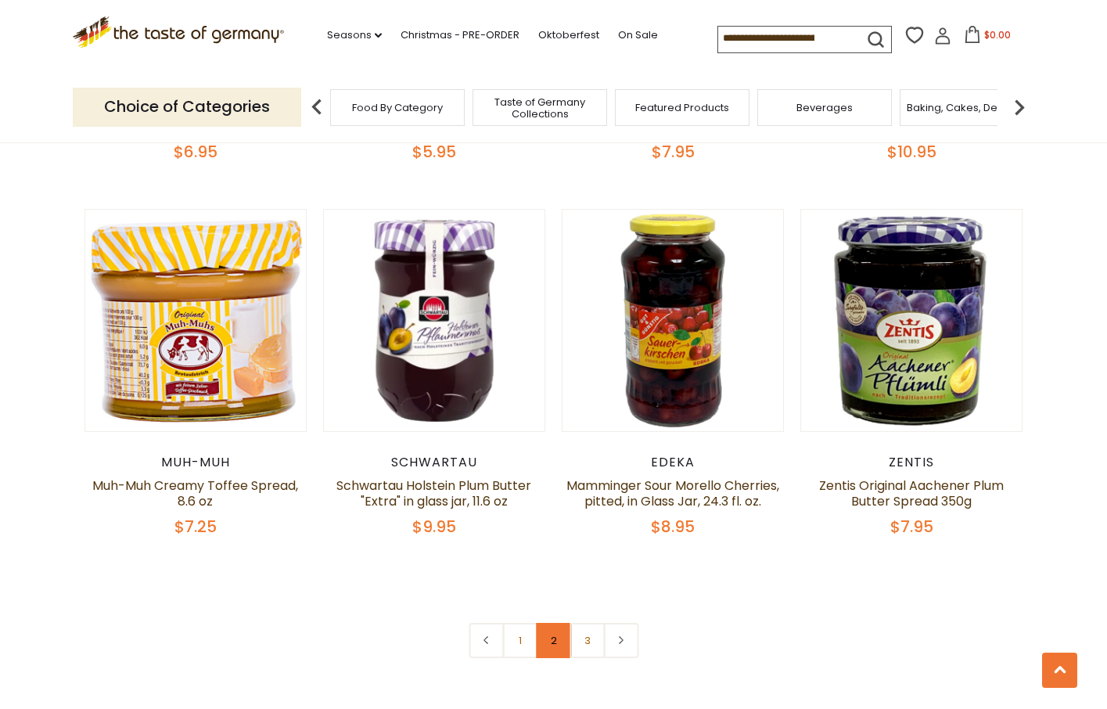
click at [559, 640] on link "2" at bounding box center [553, 640] width 35 height 35
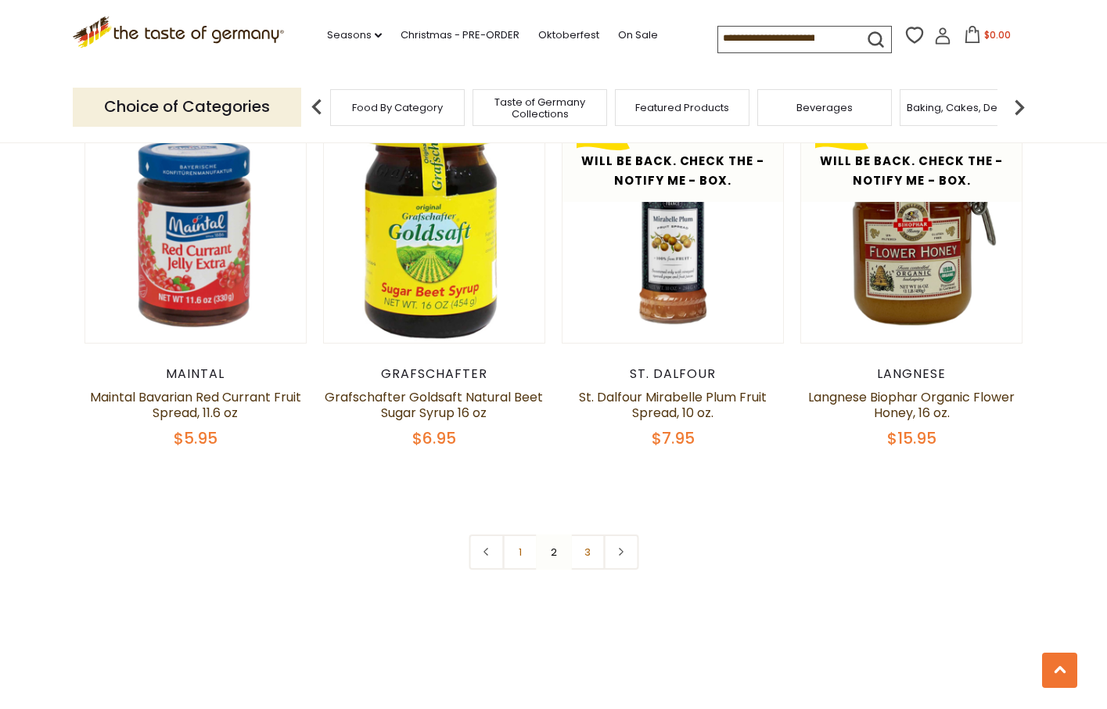
scroll to position [3498, 0]
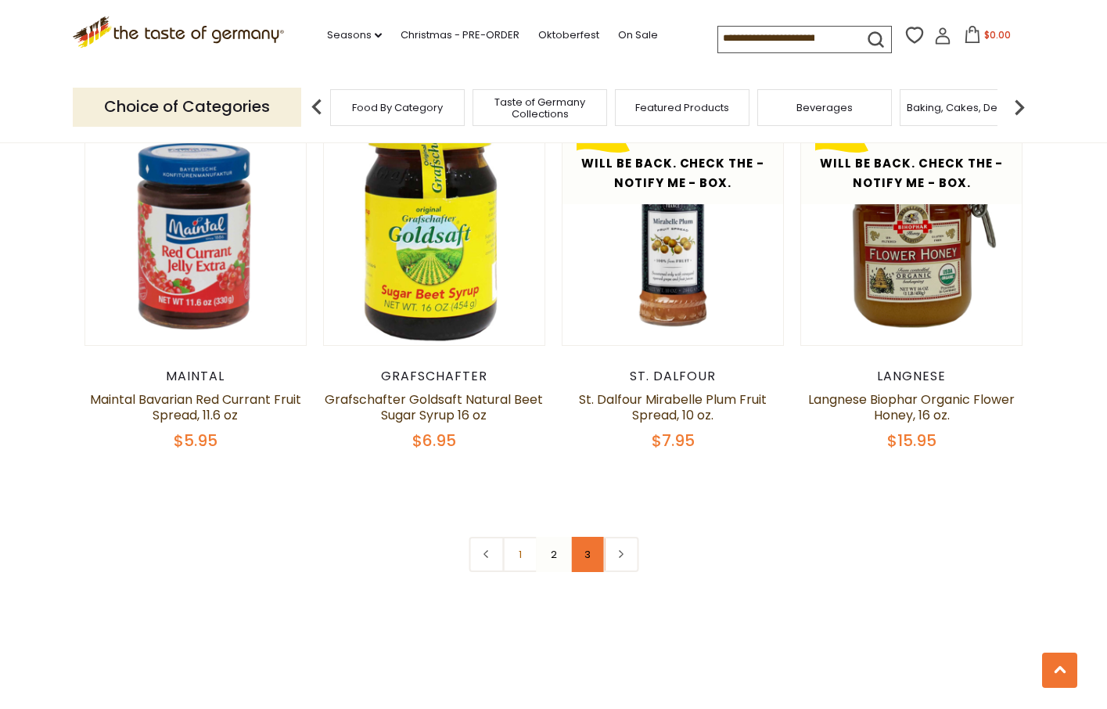
click at [585, 556] on link "3" at bounding box center [587, 554] width 35 height 35
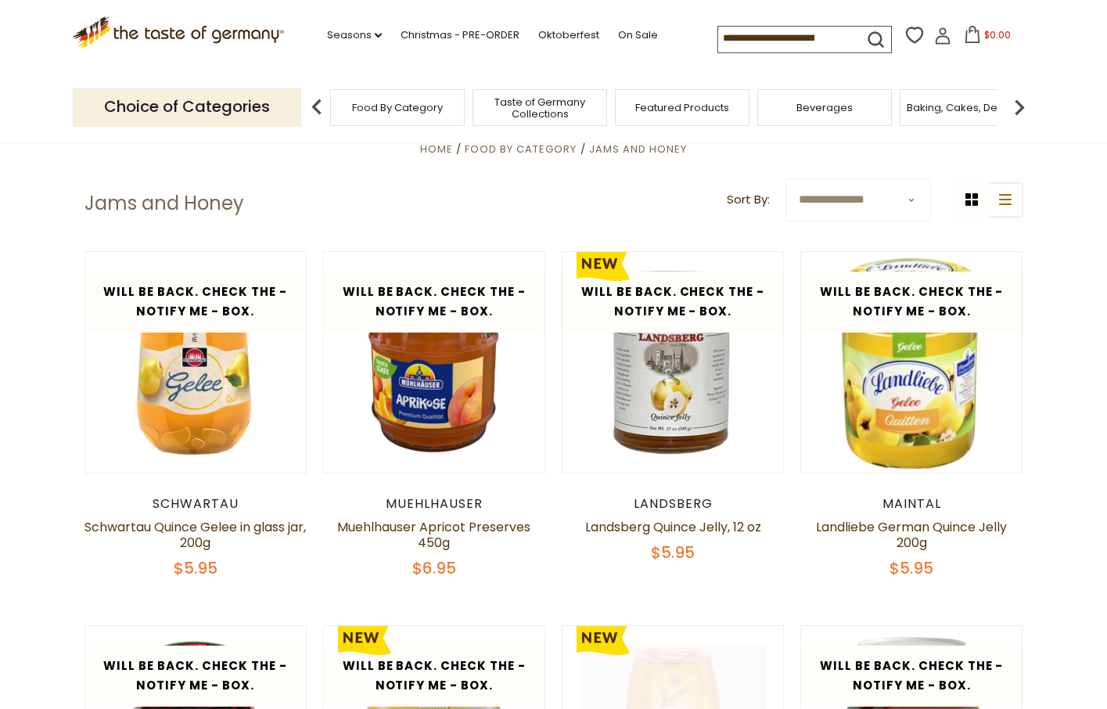
scroll to position [341, 0]
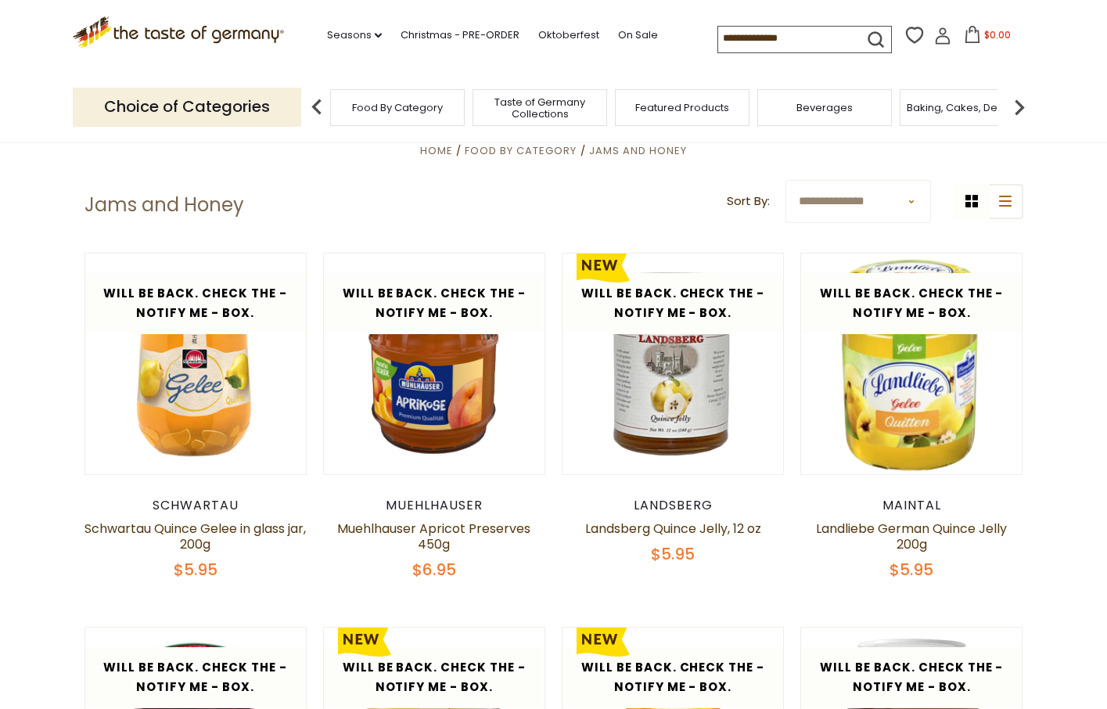
click at [1024, 99] on img at bounding box center [1019, 107] width 31 height 31
click at [1024, 100] on img at bounding box center [1019, 107] width 31 height 31
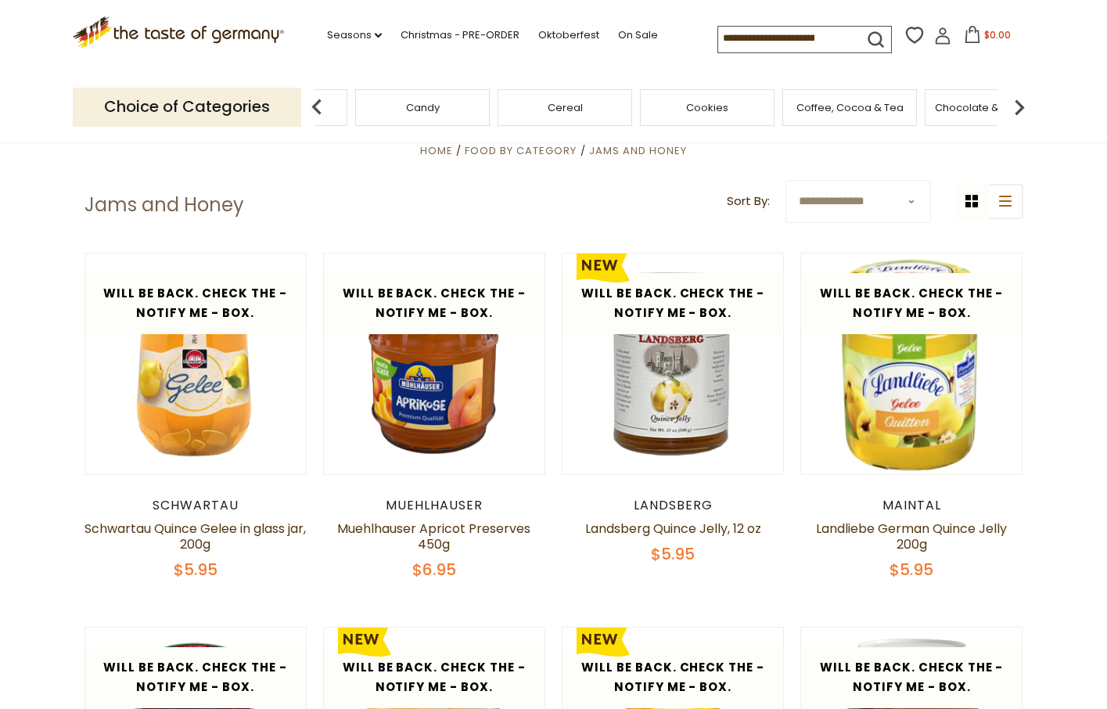
click at [1024, 100] on img at bounding box center [1019, 107] width 31 height 31
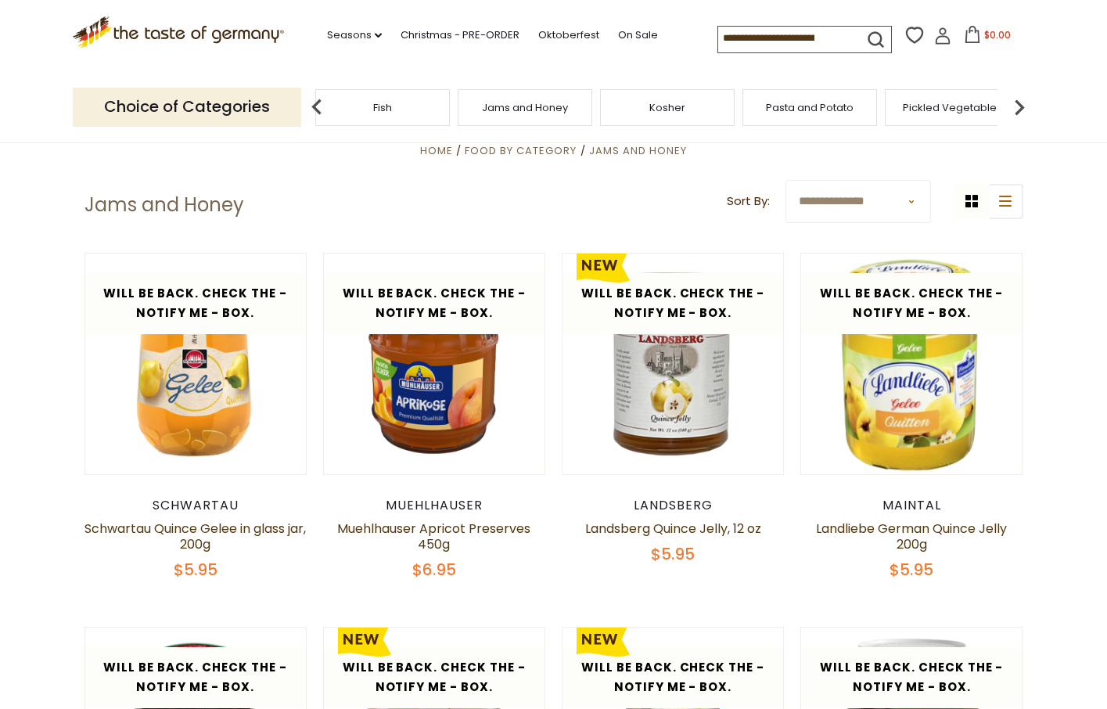
click at [1024, 100] on img at bounding box center [1019, 107] width 31 height 31
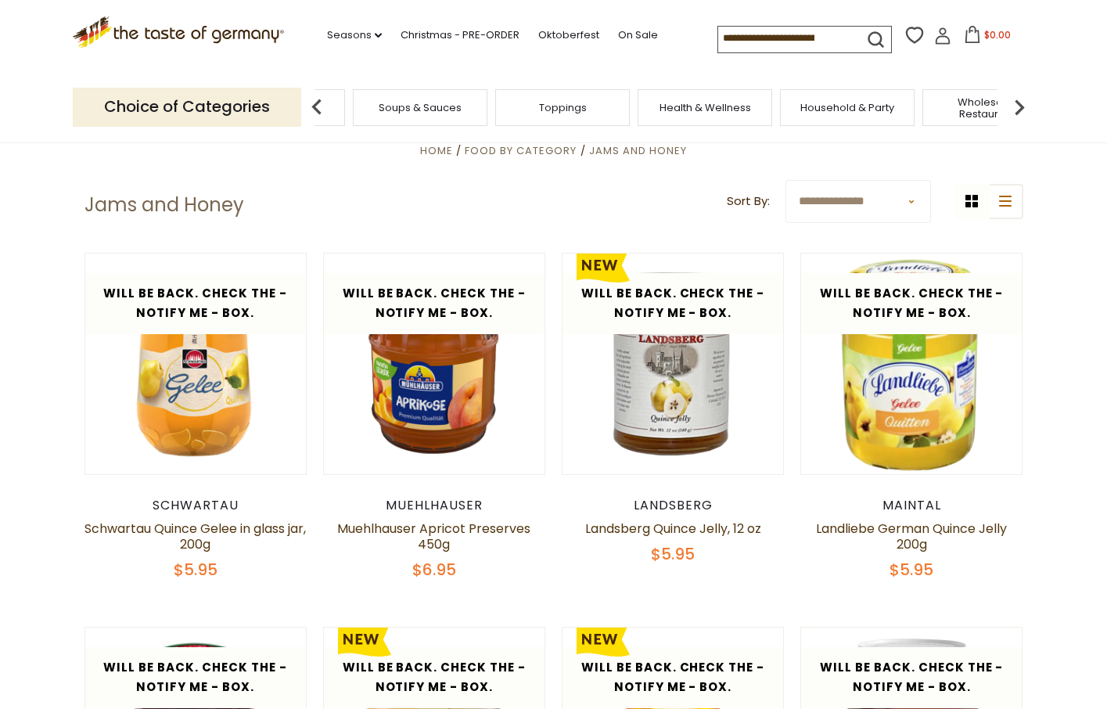
click at [1024, 100] on img at bounding box center [1019, 107] width 31 height 31
click at [1015, 106] on img at bounding box center [1019, 107] width 31 height 31
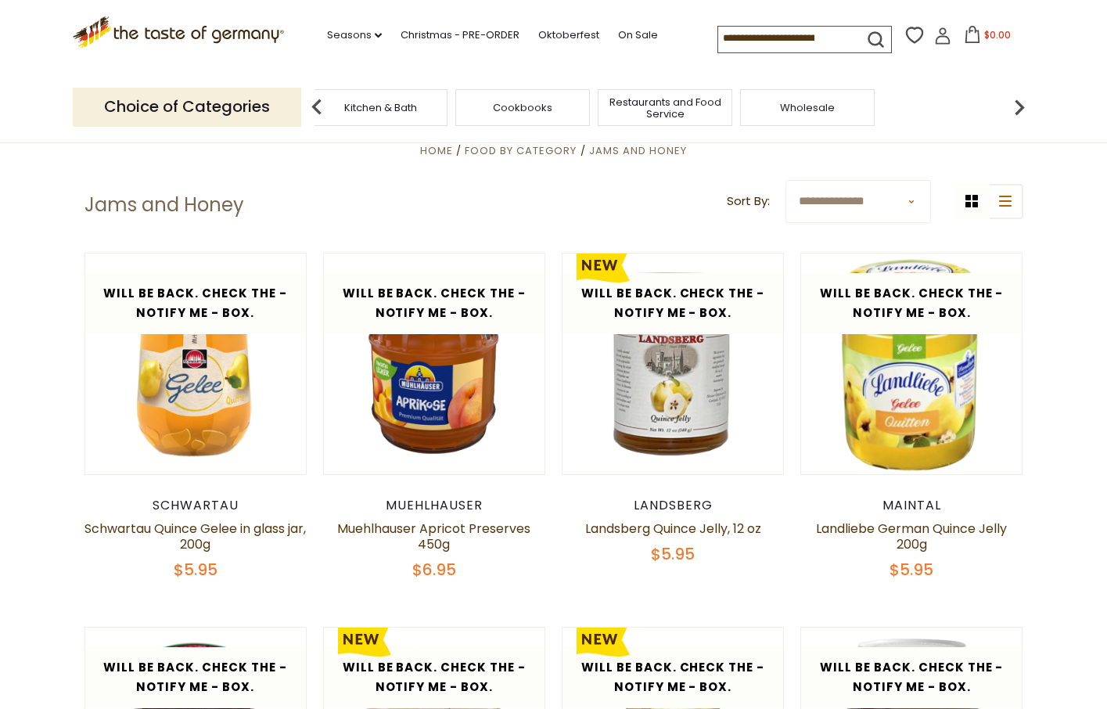
click at [1015, 106] on img at bounding box center [1019, 107] width 31 height 31
click at [318, 114] on img at bounding box center [316, 107] width 31 height 31
click at [320, 108] on img at bounding box center [316, 107] width 31 height 31
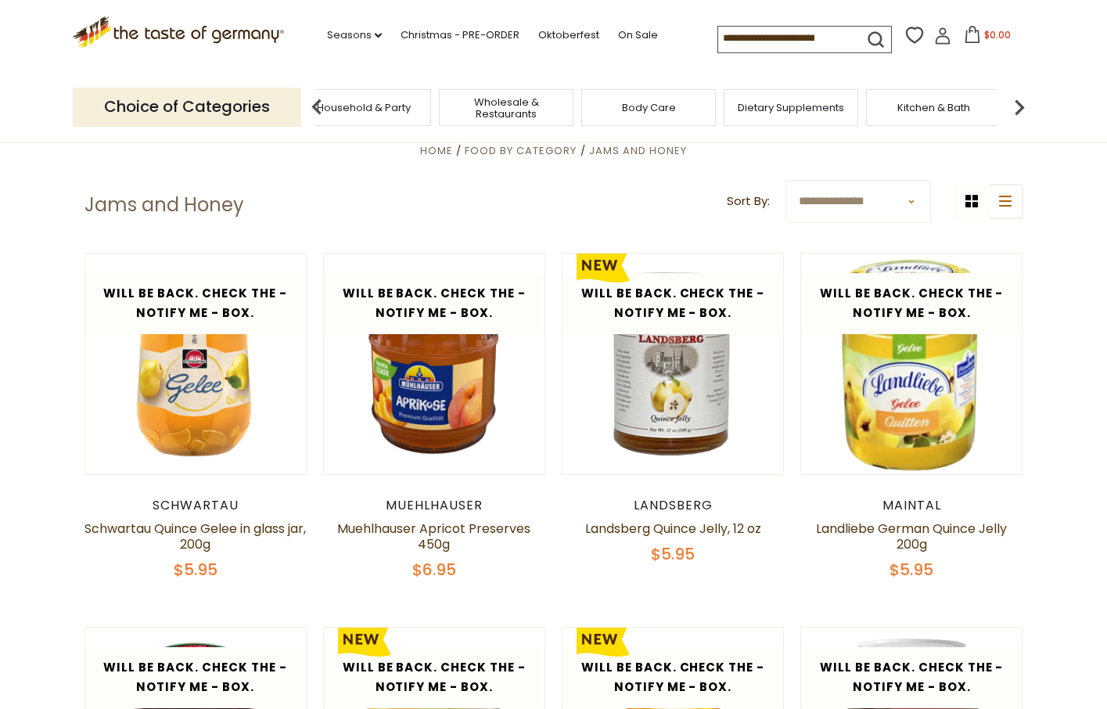
click at [320, 108] on img at bounding box center [316, 107] width 31 height 31
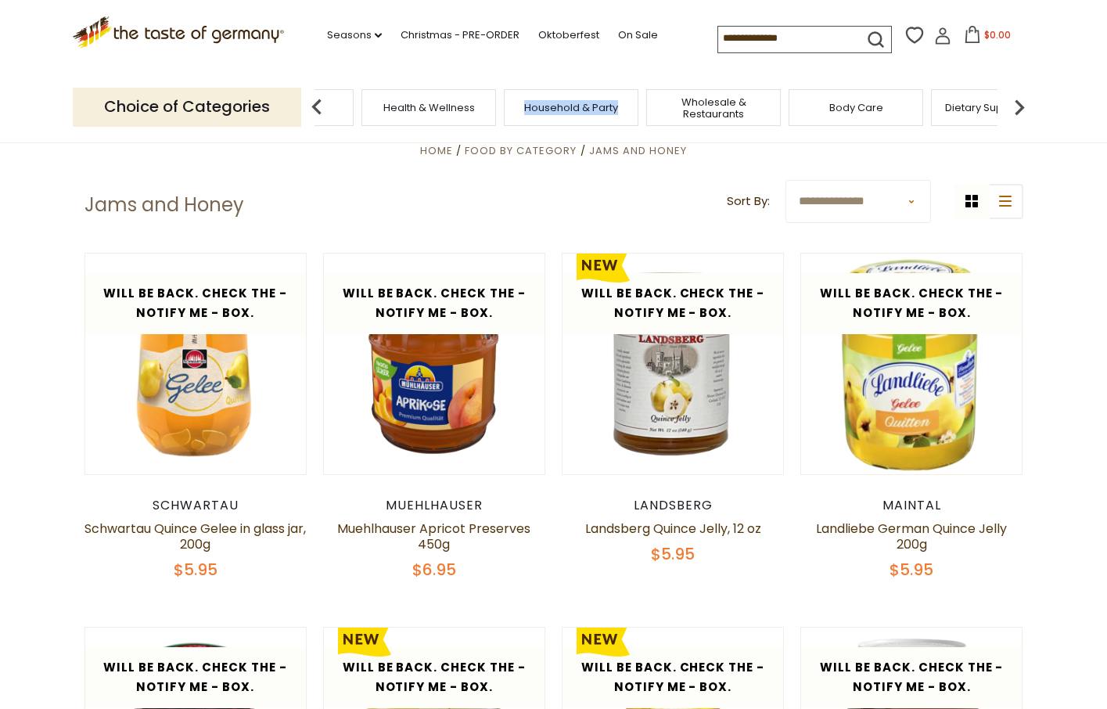
click at [318, 107] on img at bounding box center [316, 107] width 31 height 31
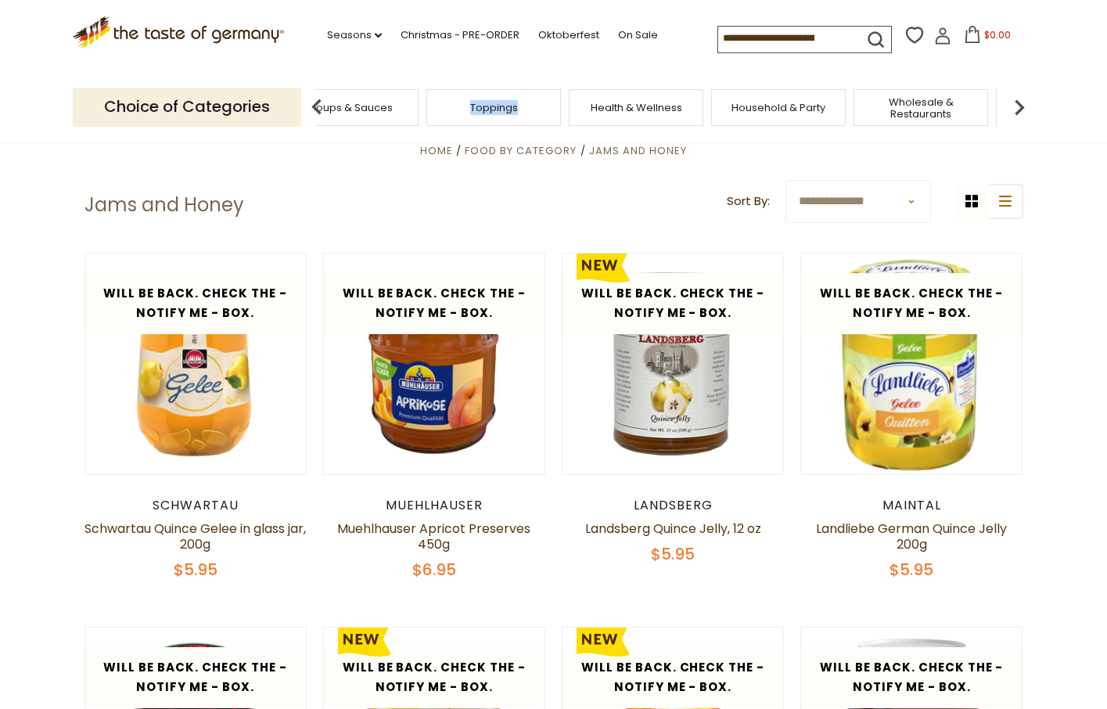
click at [315, 106] on img at bounding box center [316, 107] width 31 height 31
click at [314, 113] on img at bounding box center [316, 107] width 31 height 31
click at [315, 107] on img at bounding box center [316, 107] width 31 height 31
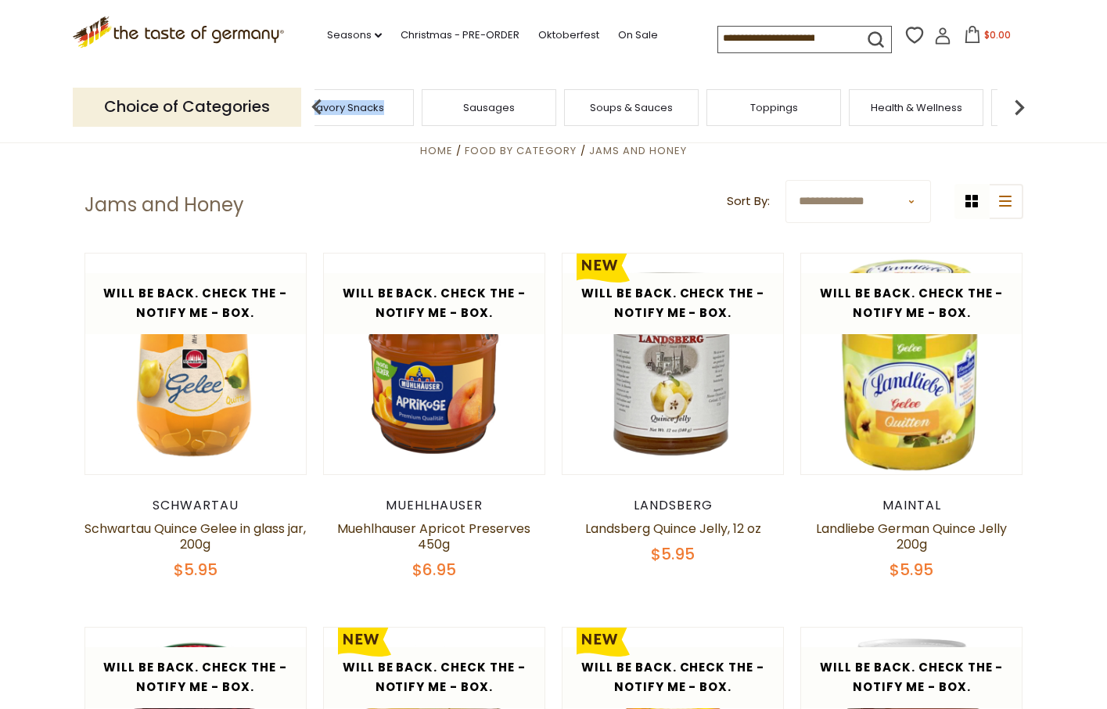
click at [312, 106] on img at bounding box center [316, 107] width 31 height 31
drag, startPoint x: 390, startPoint y: 107, endPoint x: 317, endPoint y: 104, distance: 72.8
click at [317, 104] on div "Food By Category Taste of Germany Collections Featured Products Beverages Bakin…" at bounding box center [674, 107] width 722 height 38
click at [317, 104] on img at bounding box center [316, 107] width 31 height 31
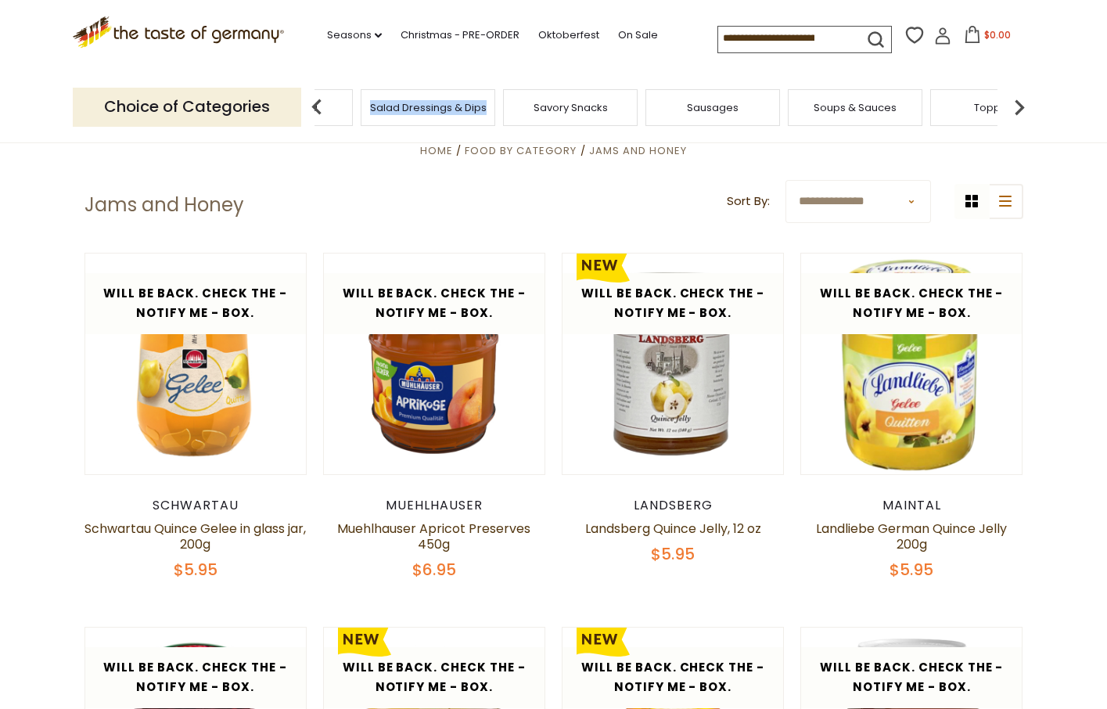
click at [317, 104] on img at bounding box center [316, 107] width 31 height 31
click at [316, 111] on img at bounding box center [316, 107] width 31 height 31
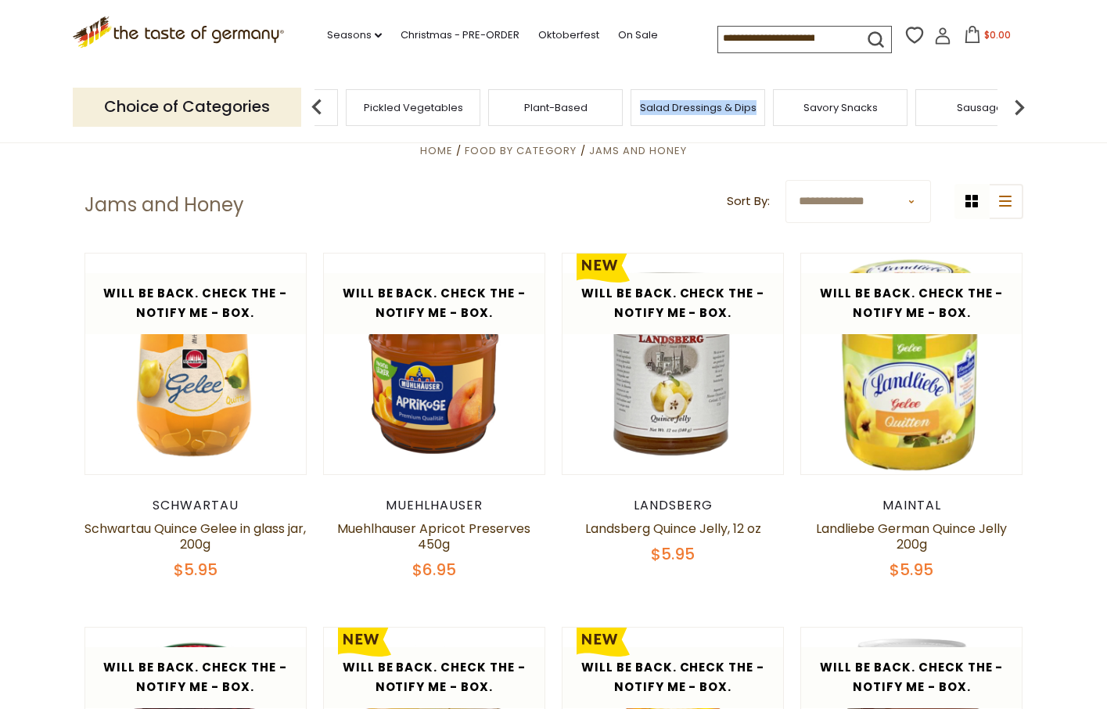
click at [316, 111] on img at bounding box center [316, 107] width 31 height 31
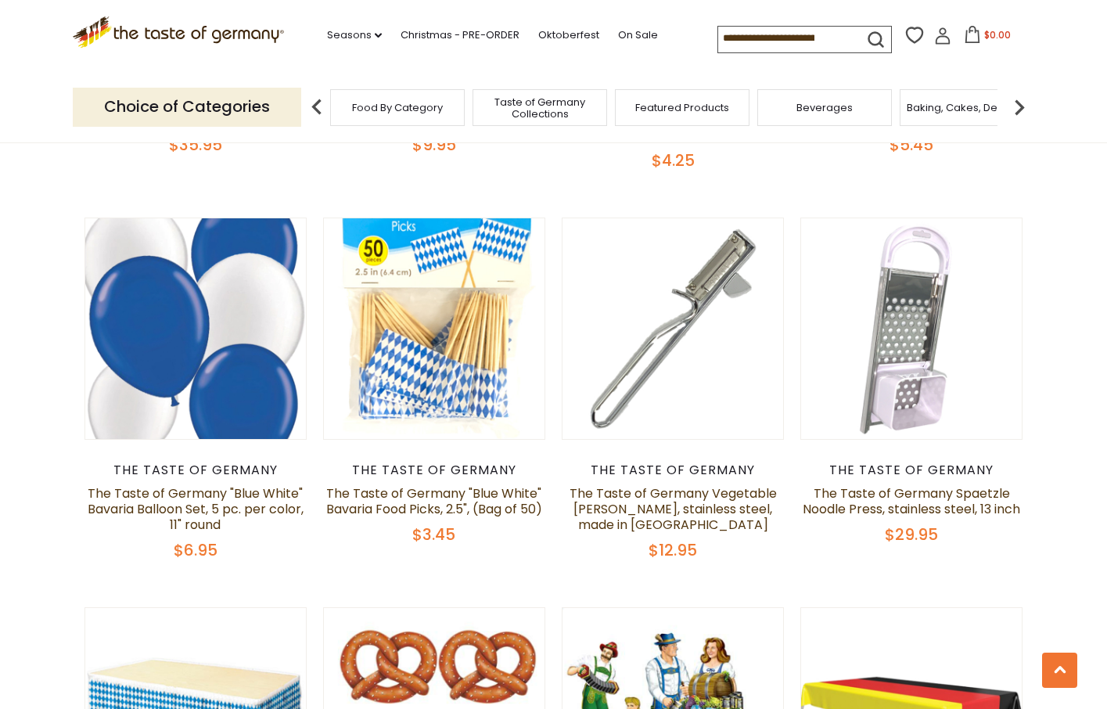
scroll to position [2046, 0]
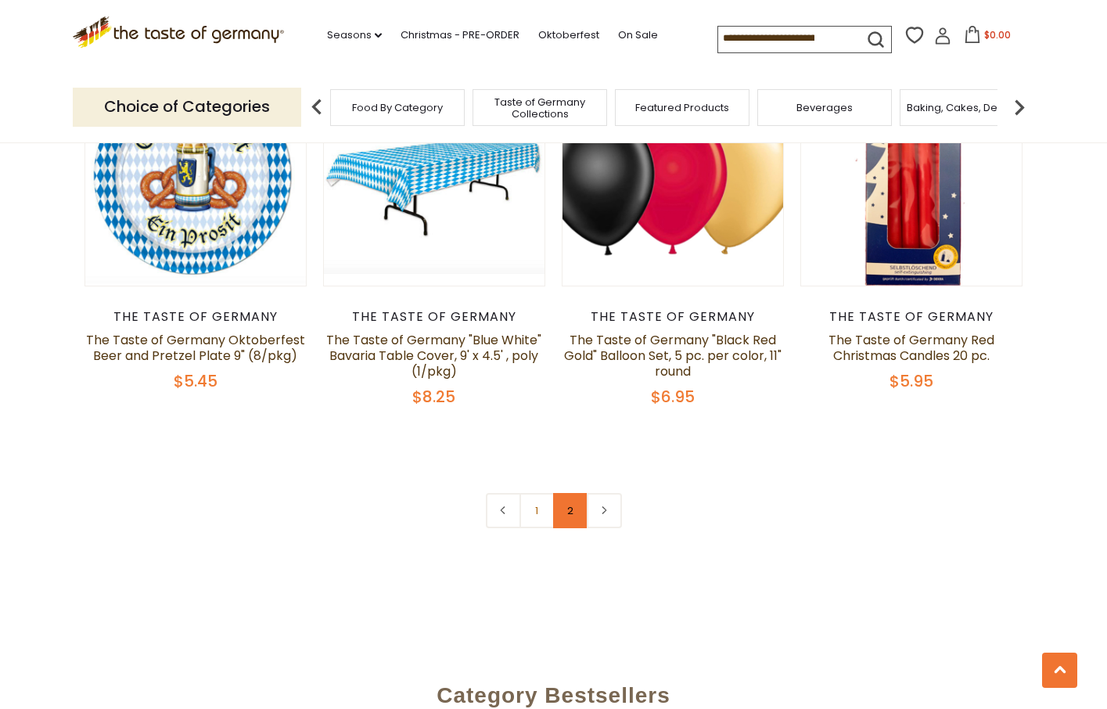
click at [573, 510] on link "2" at bounding box center [570, 510] width 35 height 35
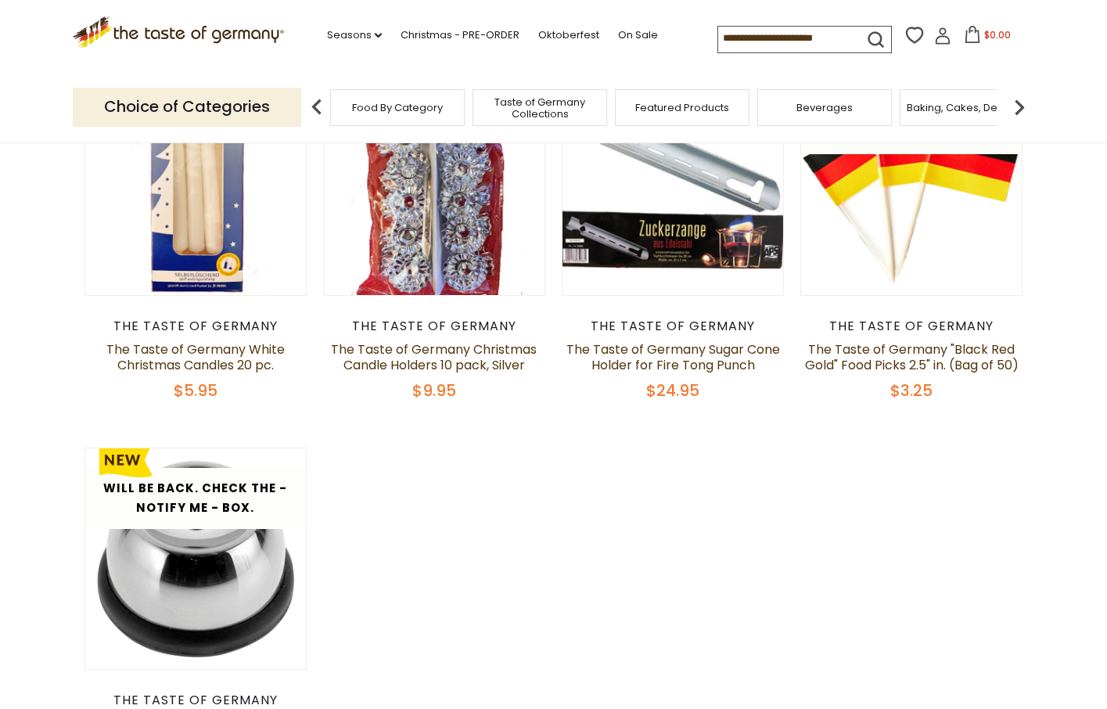
scroll to position [0, 0]
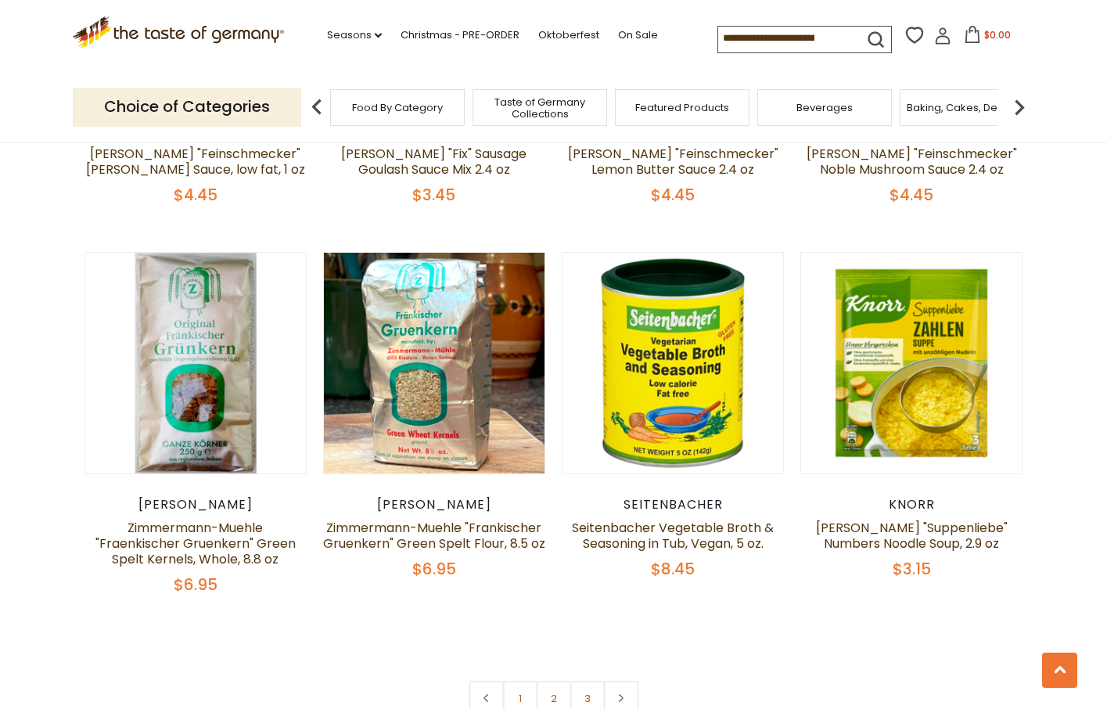
scroll to position [3121, 0]
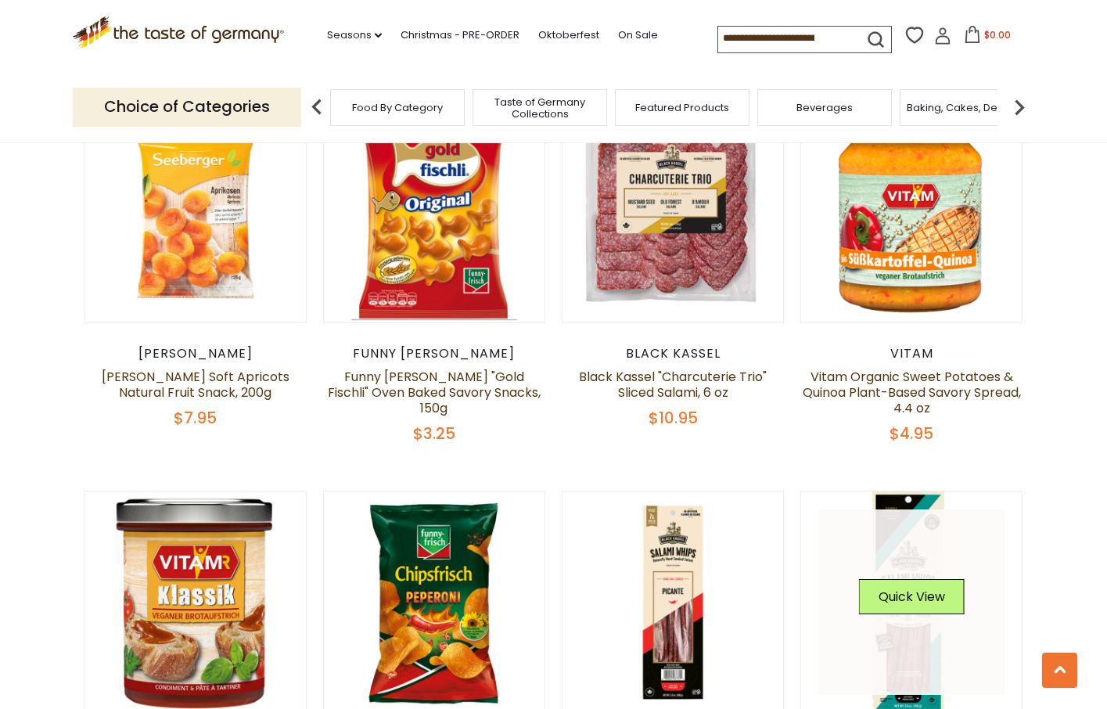
scroll to position [2043, 0]
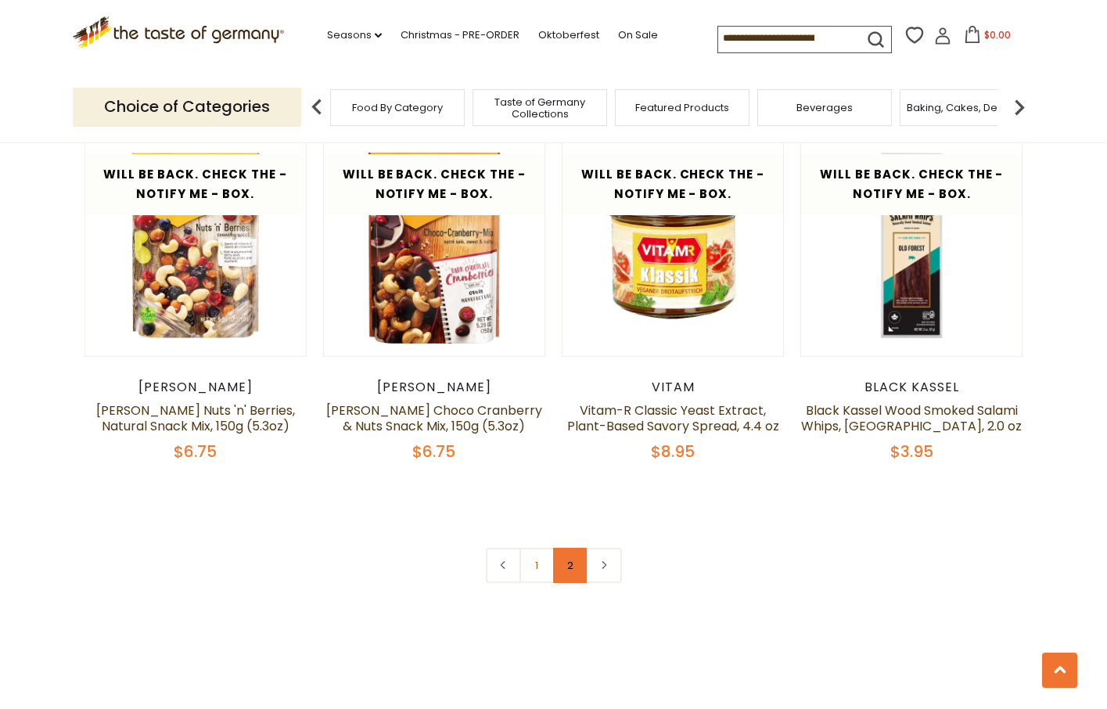
click at [563, 548] on link "2" at bounding box center [570, 565] width 35 height 35
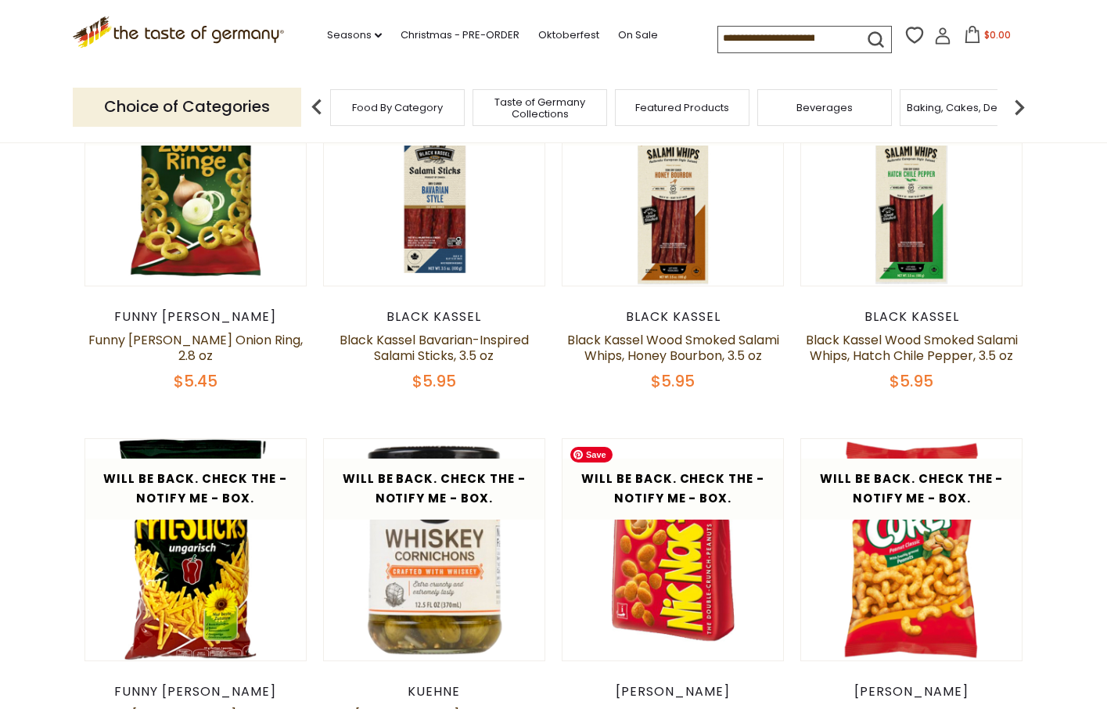
scroll to position [521, 0]
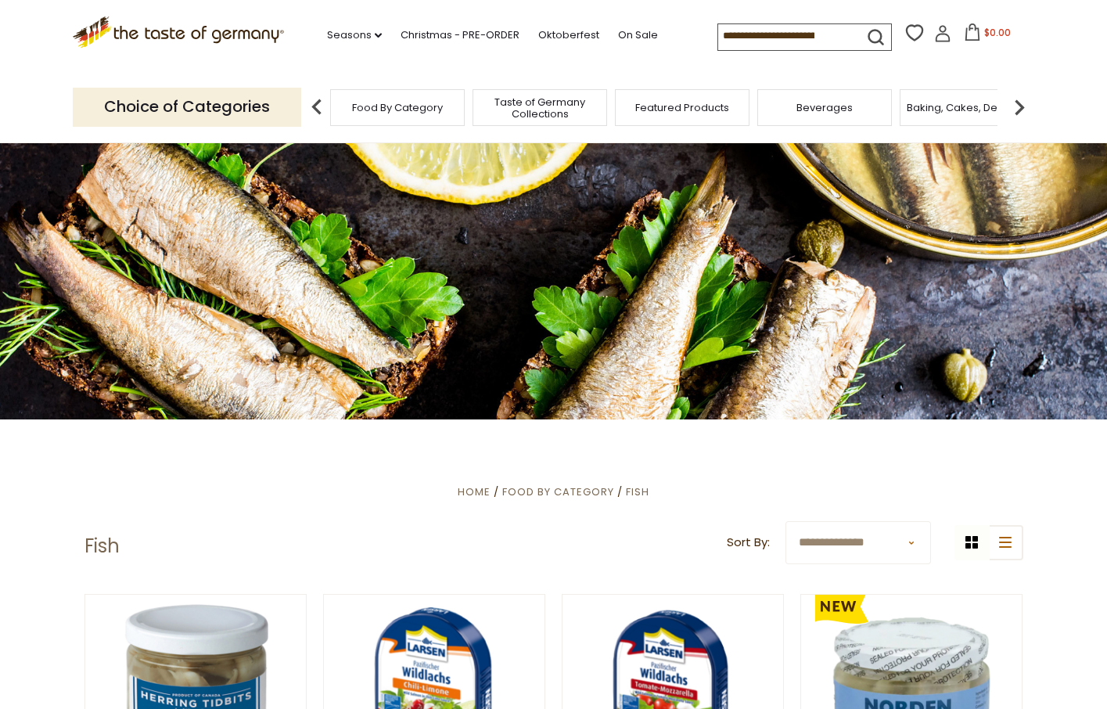
click at [1018, 110] on img at bounding box center [1019, 107] width 31 height 31
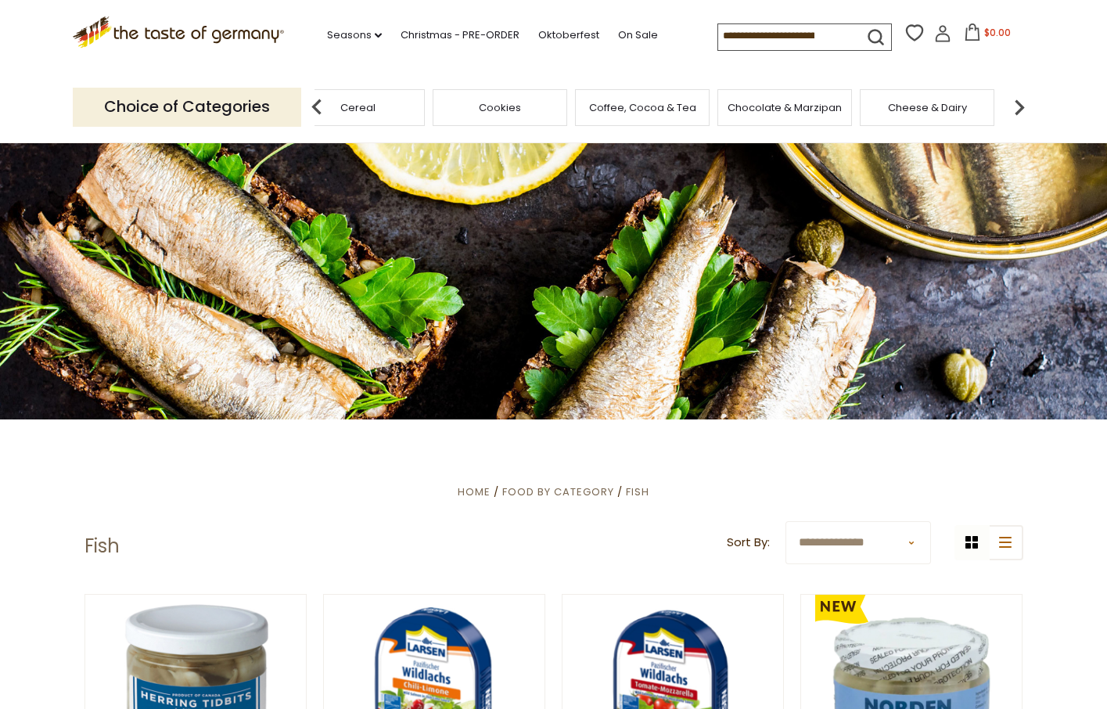
click at [1018, 110] on img at bounding box center [1019, 107] width 31 height 31
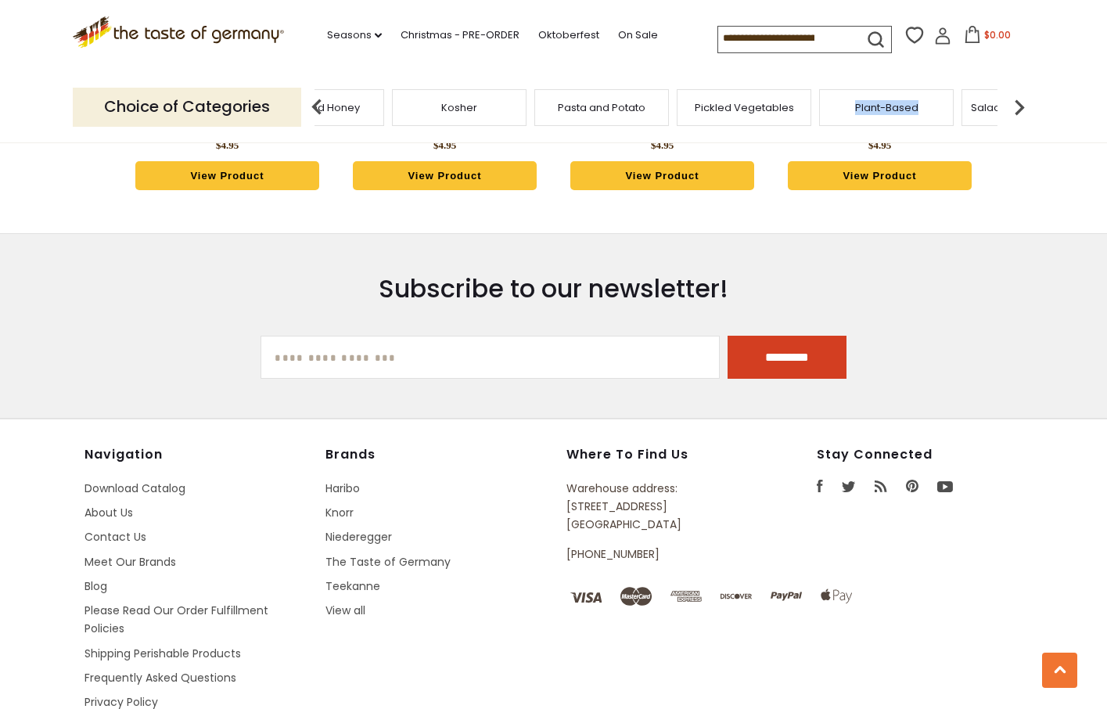
scroll to position [4549, 0]
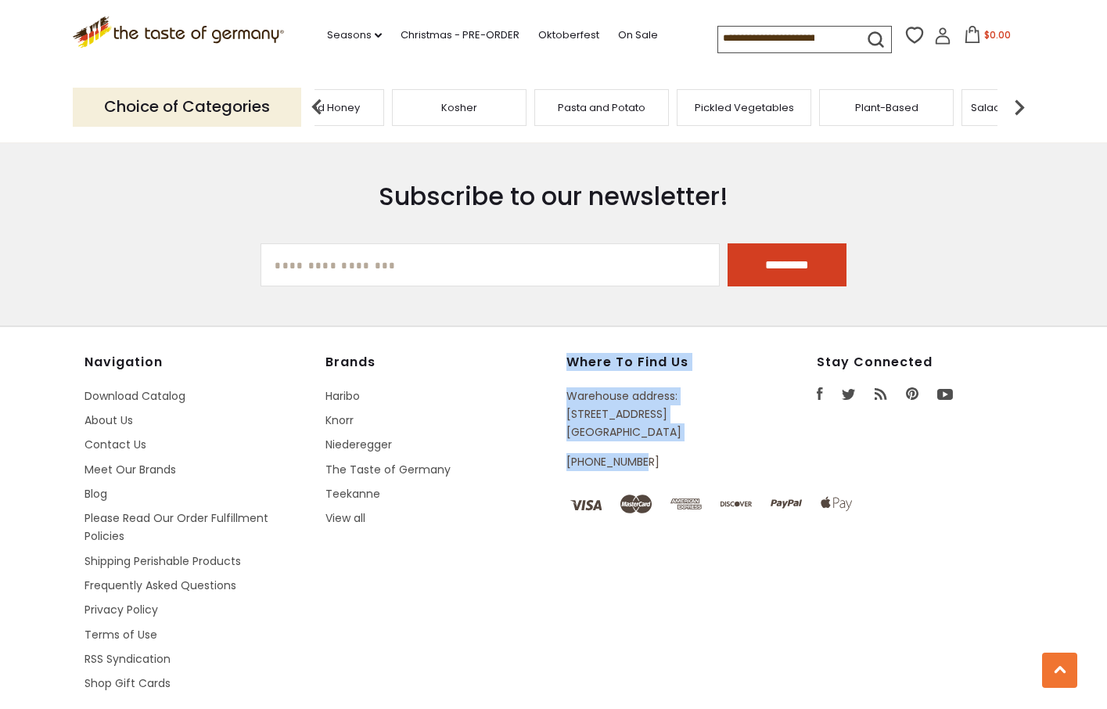
drag, startPoint x: 564, startPoint y: 311, endPoint x: 667, endPoint y: 408, distance: 141.1
click at [671, 407] on div "Navigation Download Catalog About Us Contact Us Meet Our Brands Blog Please Rea…" at bounding box center [554, 538] width 939 height 368
click at [667, 453] on p "[PHONE_NUMBER]" at bounding box center [655, 462] width 178 height 18
drag, startPoint x: 662, startPoint y: 413, endPoint x: 559, endPoint y: 315, distance: 141.7
click at [559, 354] on div "Navigation Download Catalog About Us Contact Us Meet Our Brands Blog Please Rea…" at bounding box center [554, 538] width 939 height 368
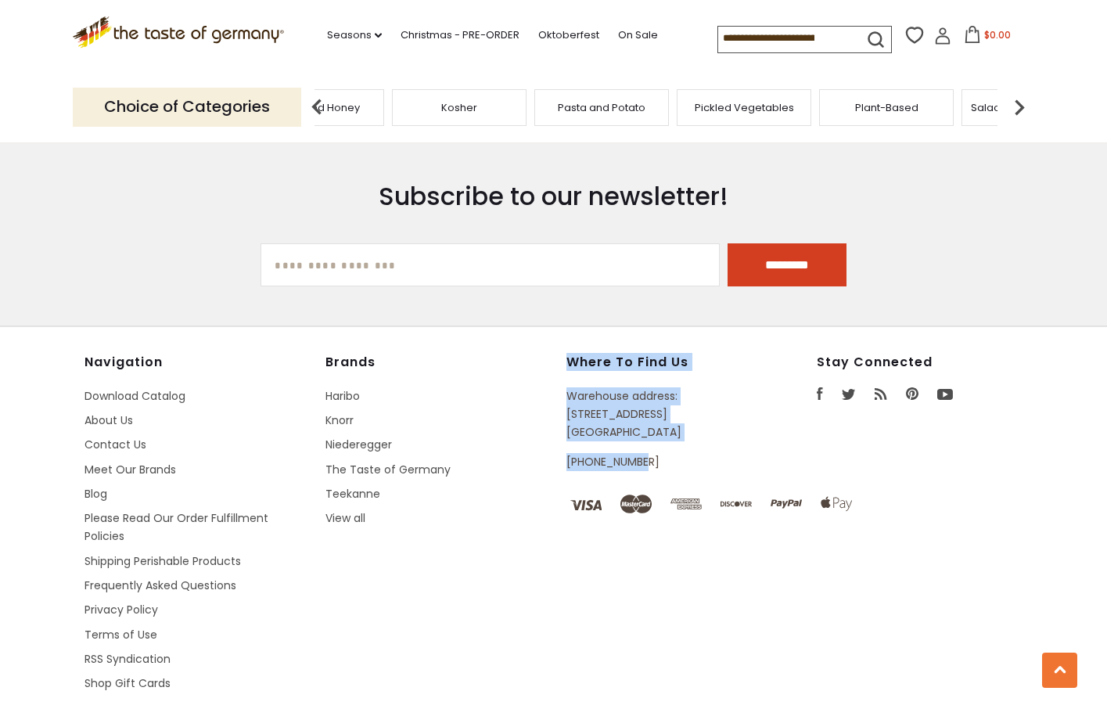
click at [559, 354] on div "Navigation Download Catalog About Us Contact Us Meet Our Brands Blog Please Rea…" at bounding box center [554, 538] width 939 height 368
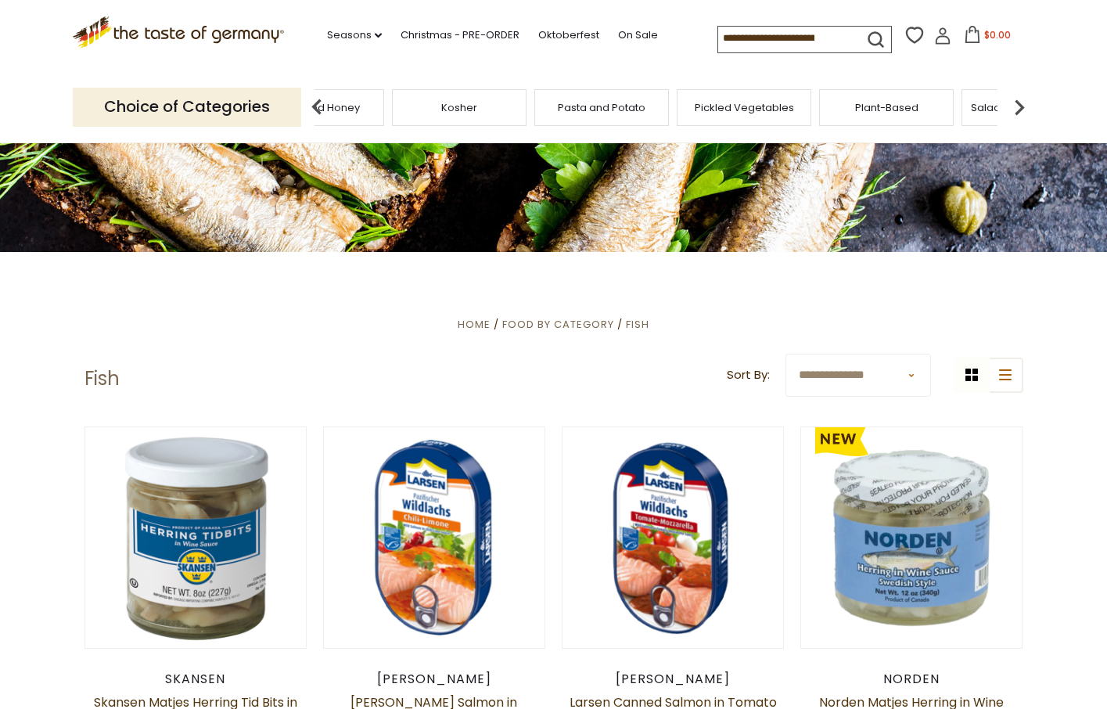
scroll to position [0, 0]
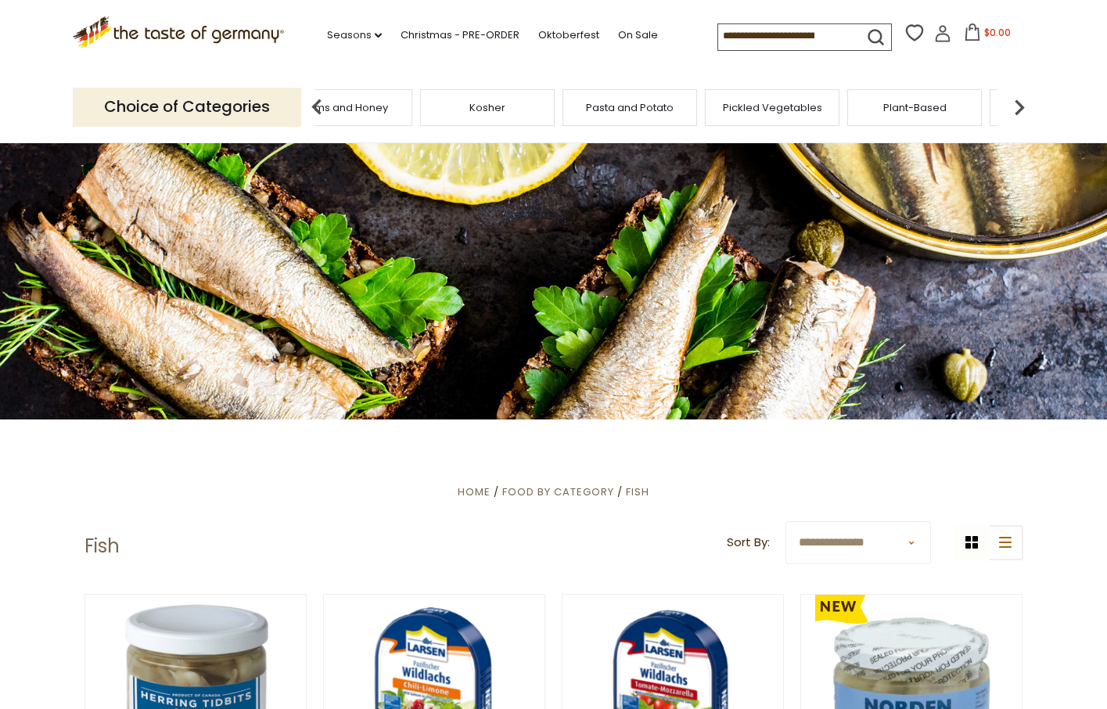
click at [792, 41] on input at bounding box center [784, 35] width 132 height 22
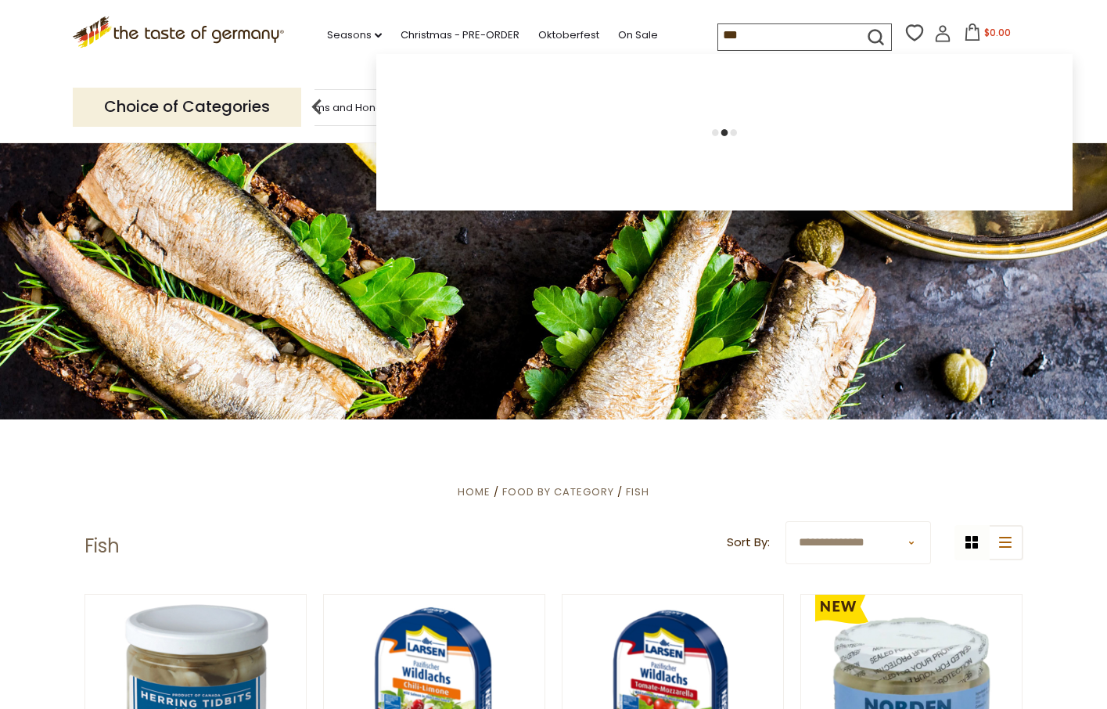
type input "****"
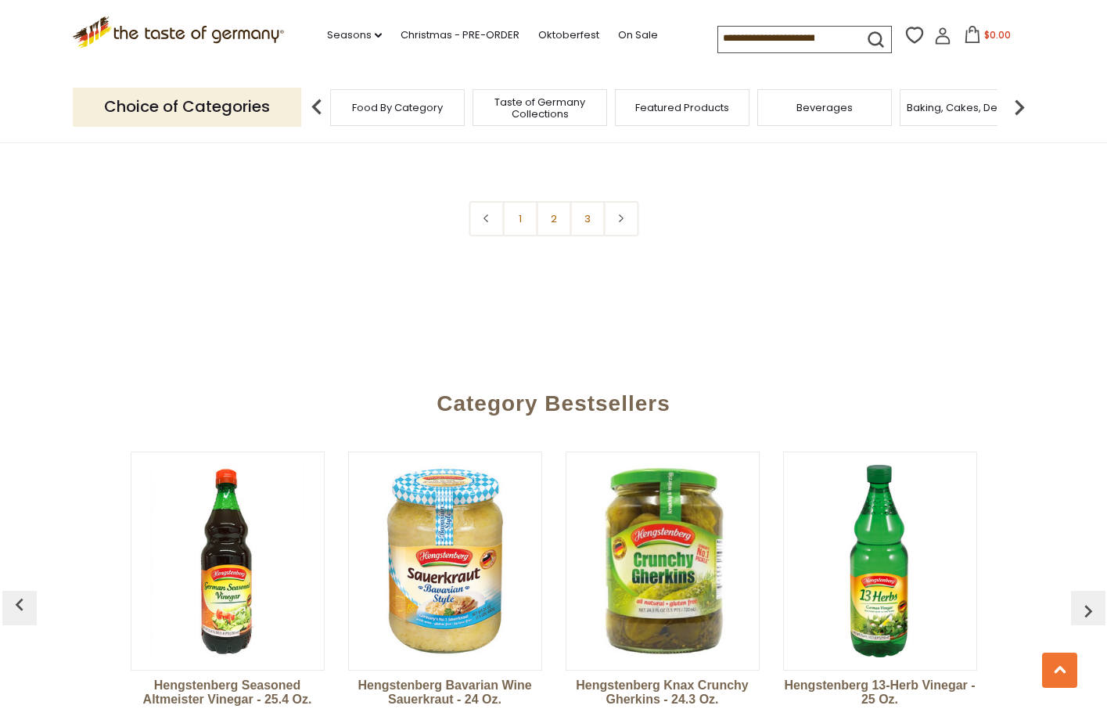
scroll to position [4023, 0]
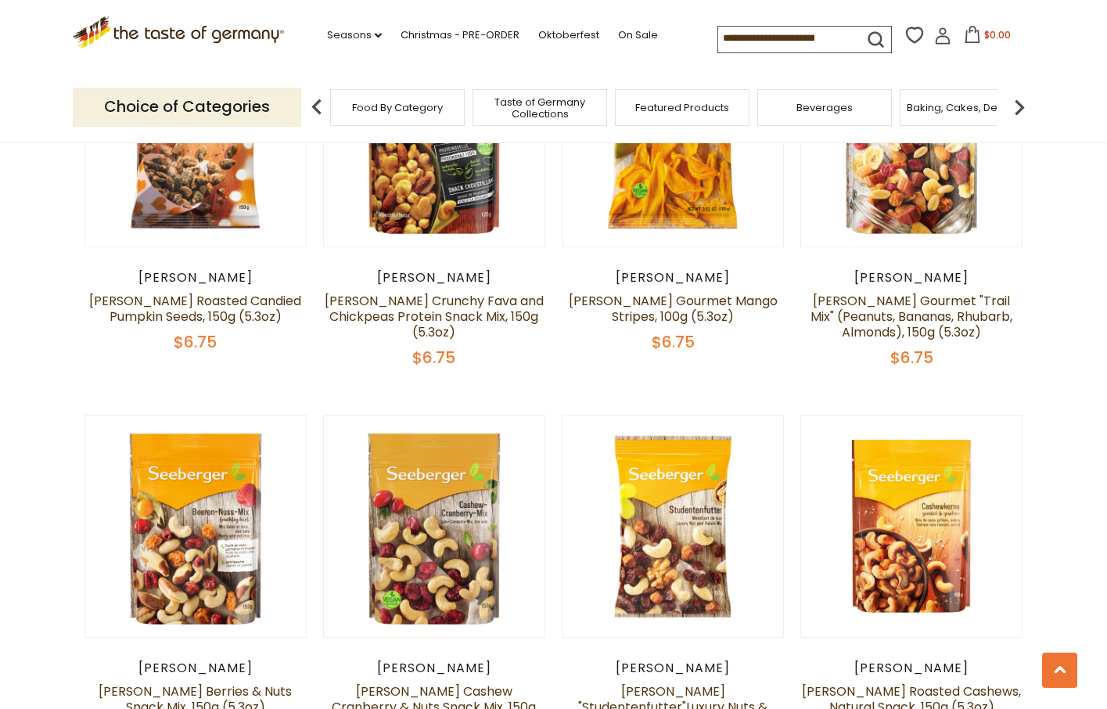
scroll to position [1053, 0]
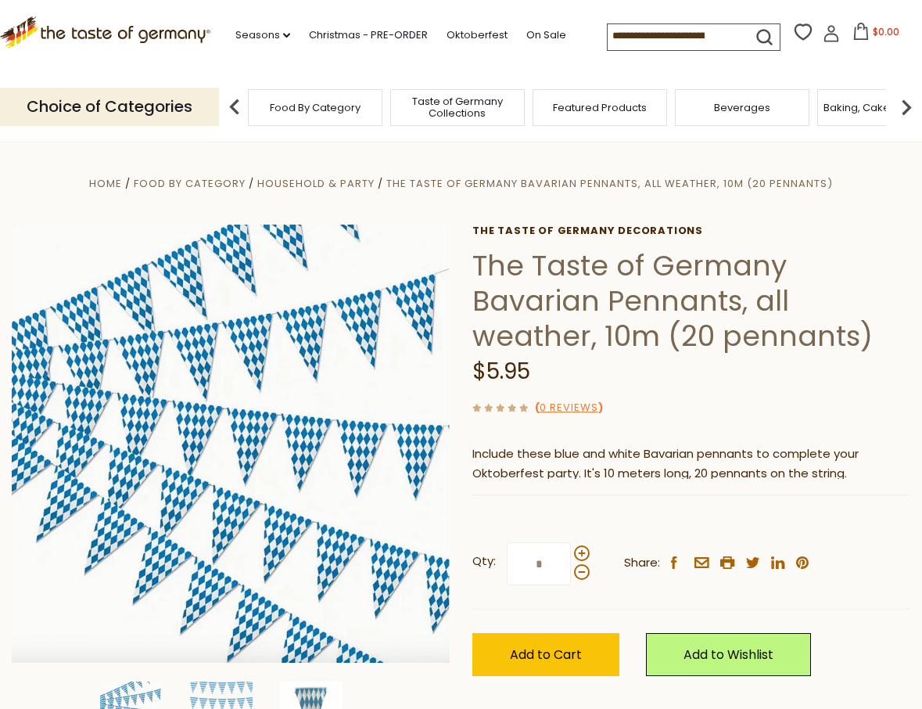
click at [601, 476] on p "Include these blue and white Bavarian pennants to complete your Oktoberfest par…" at bounding box center [692, 463] width 438 height 39
click at [717, 467] on p "Include these blue and white Bavarian pennants to complete your Oktoberfest par…" at bounding box center [692, 463] width 438 height 39
click at [513, 314] on h1 "The Taste of Germany Bavarian Pennants, all weather, 10m (20 pennants)" at bounding box center [692, 301] width 438 height 106
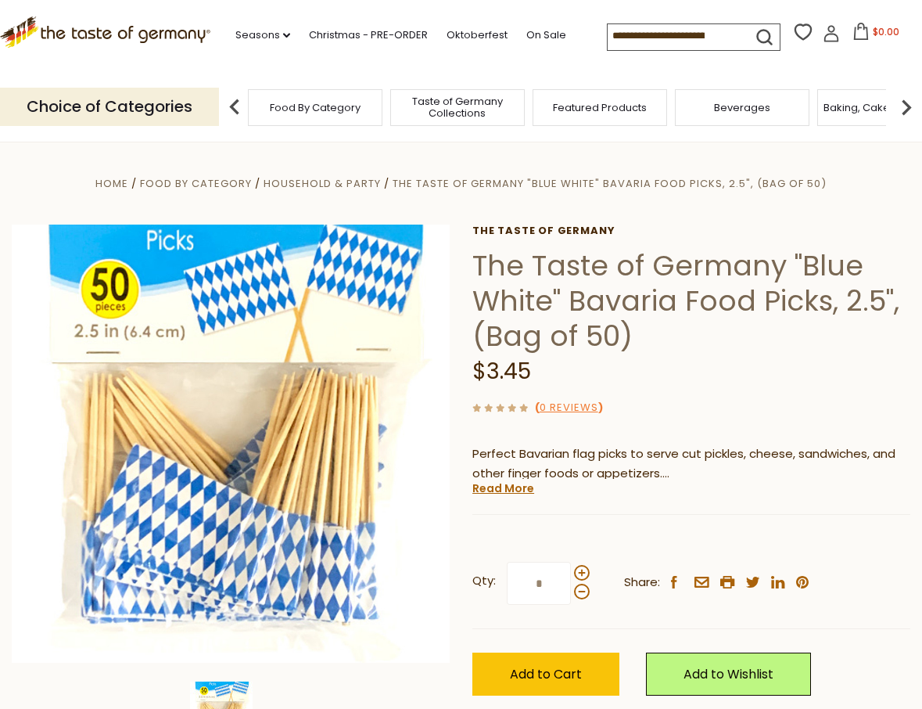
scroll to position [11, 0]
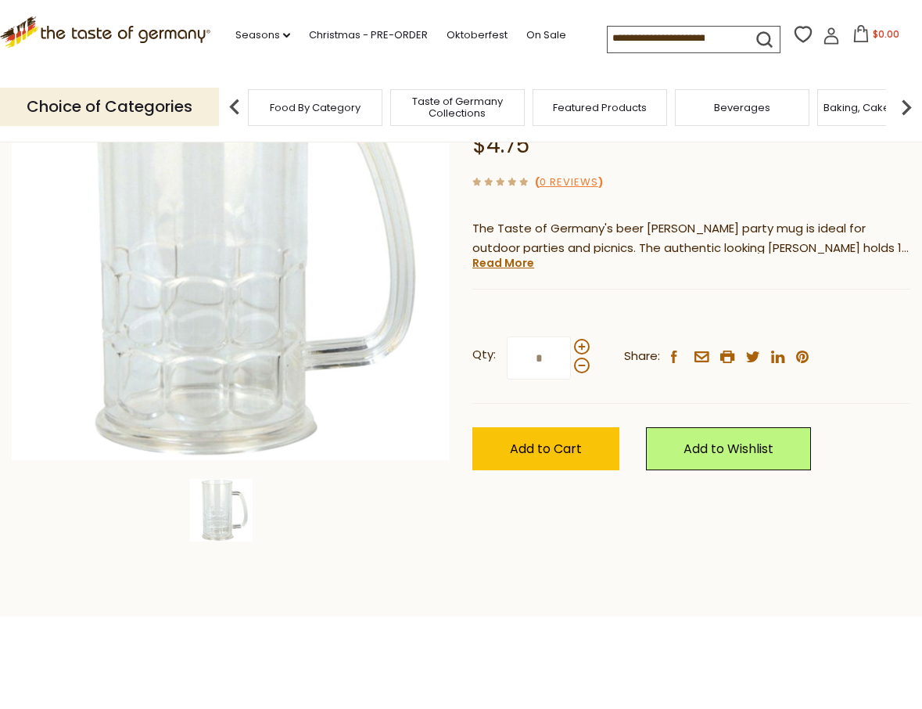
scroll to position [207, 0]
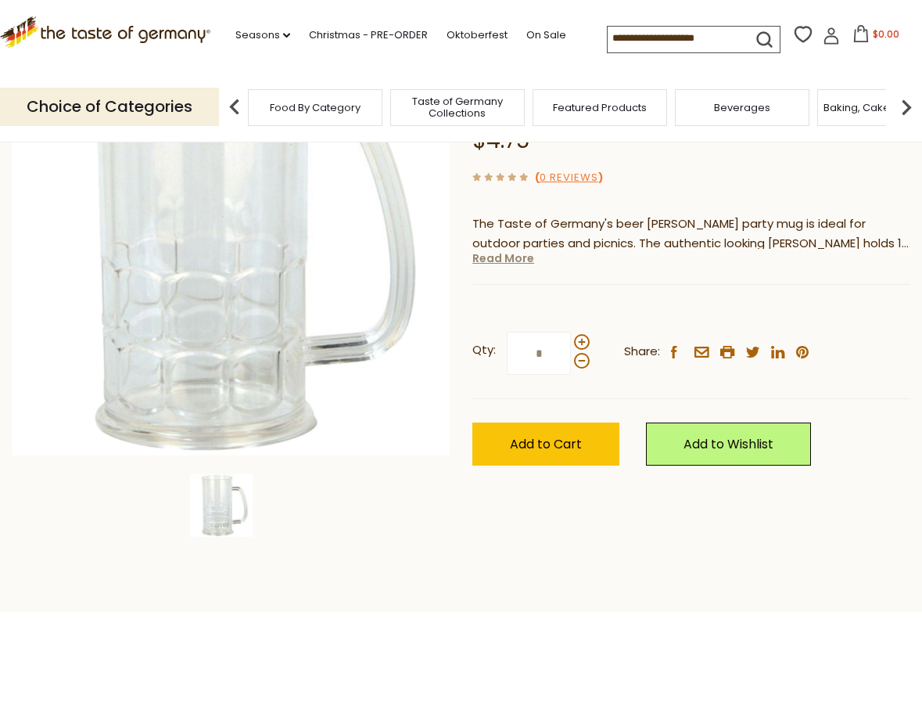
click at [520, 250] on link "Read More" at bounding box center [504, 258] width 62 height 16
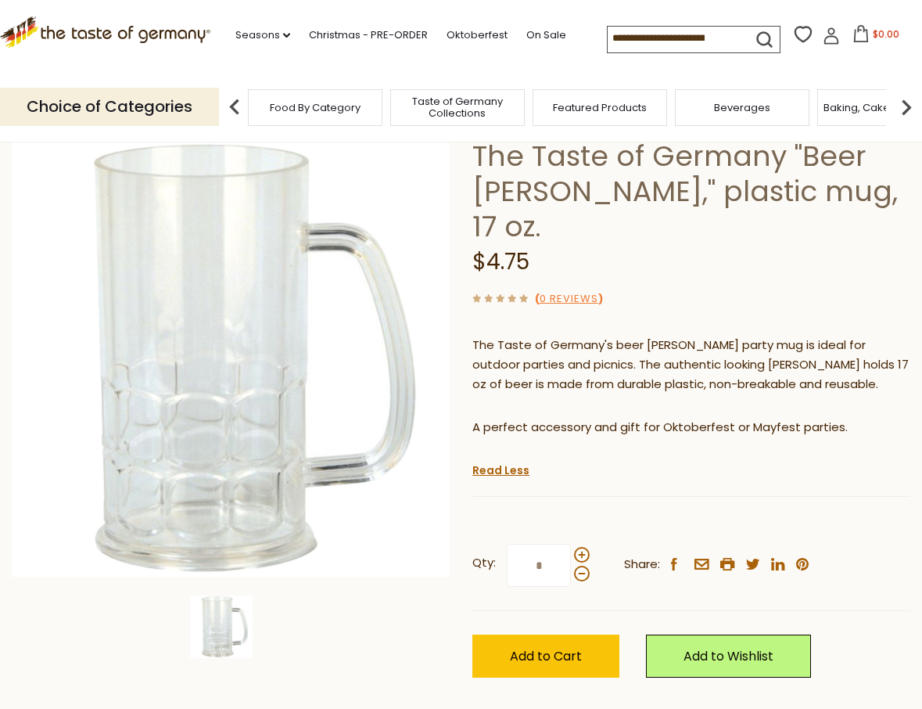
scroll to position [82, 0]
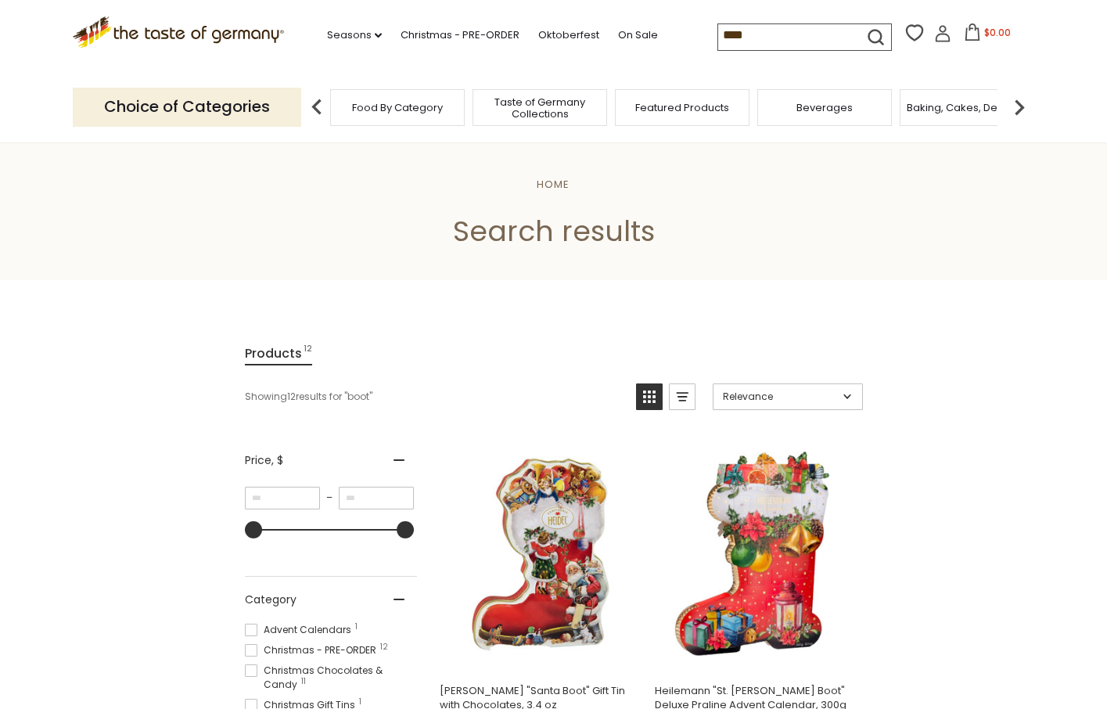
click at [799, 31] on input "****" at bounding box center [784, 35] width 132 height 22
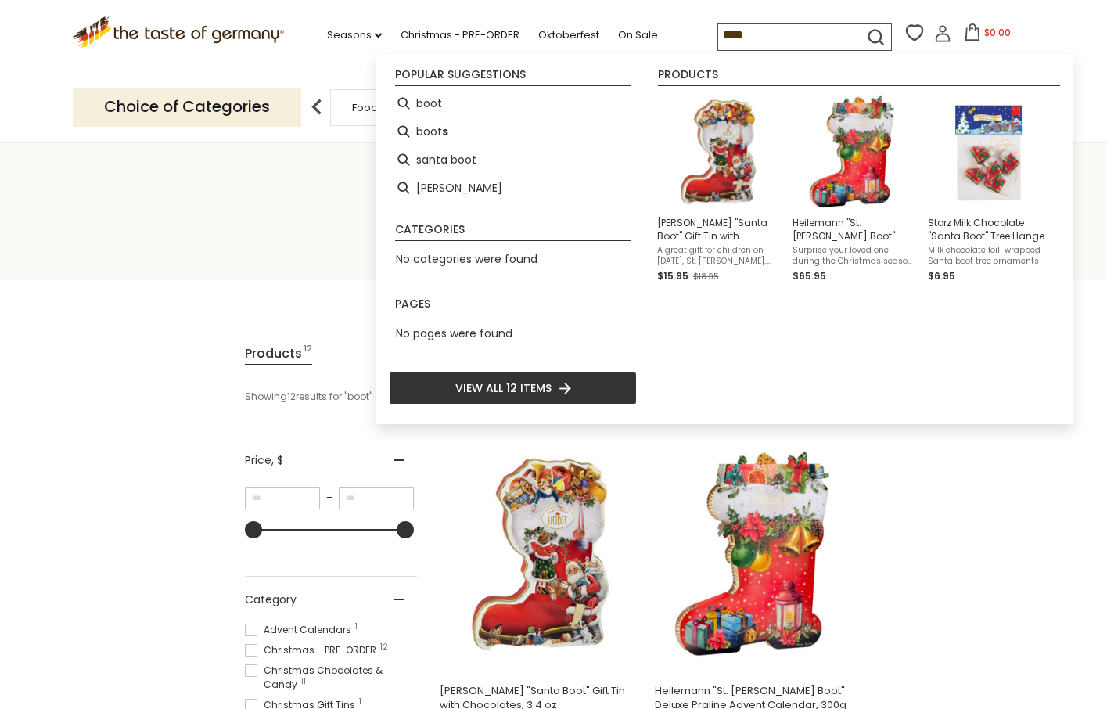
click at [799, 31] on input "****" at bounding box center [784, 35] width 132 height 22
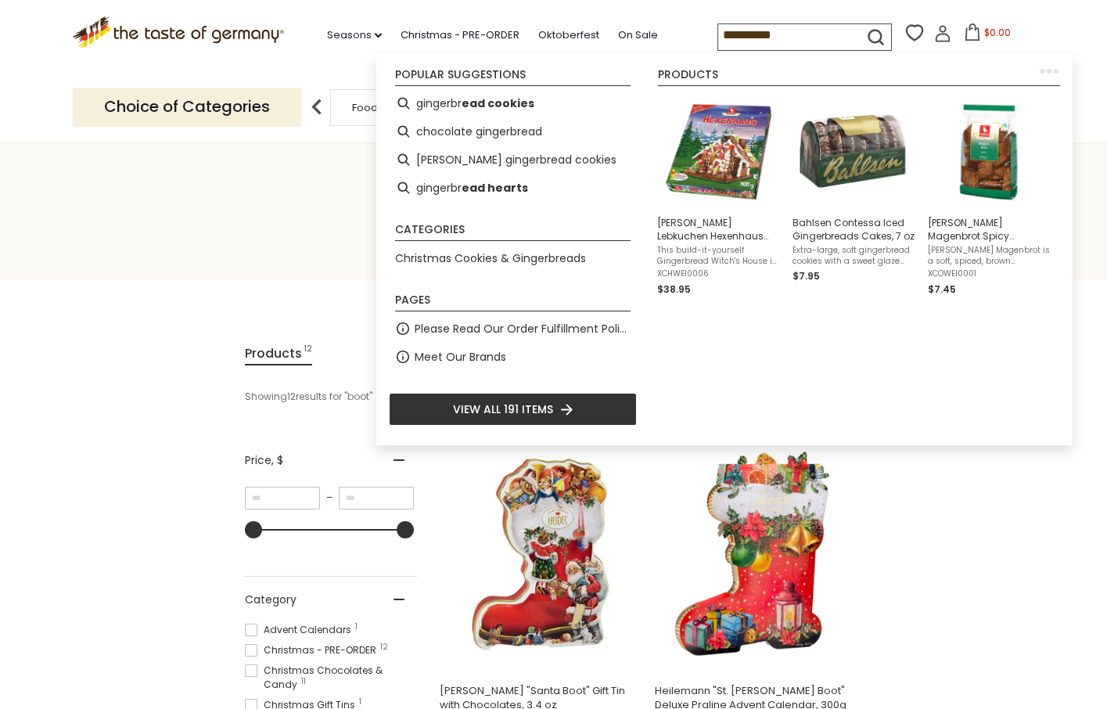
type input "**********"
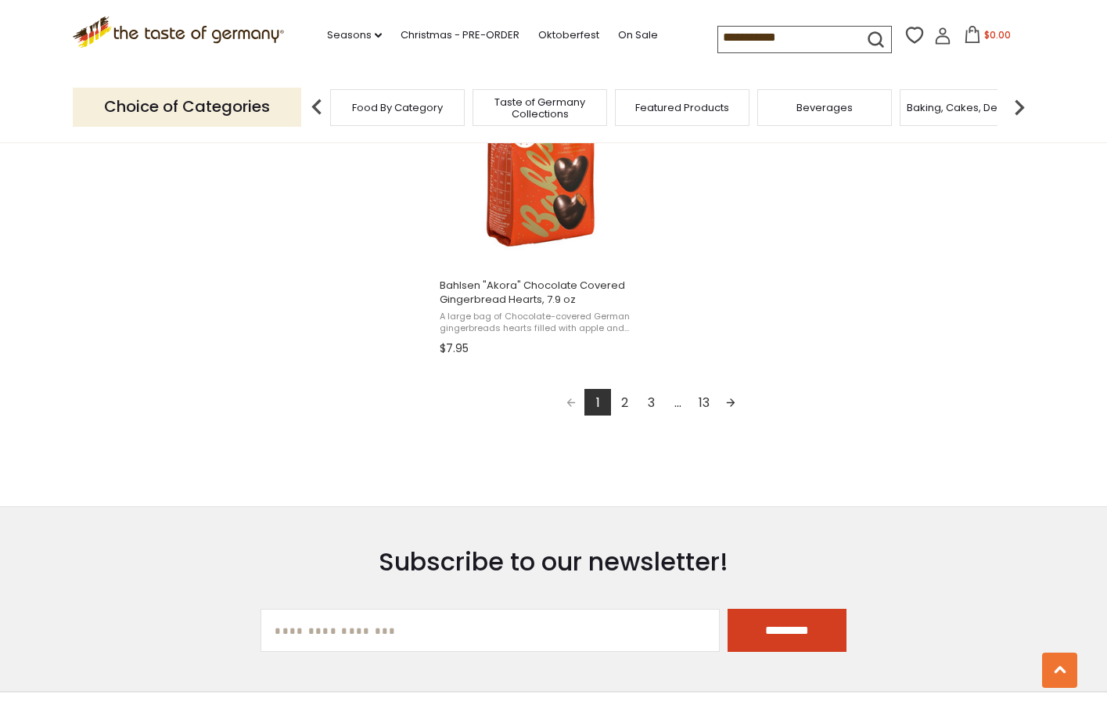
scroll to position [2755, 0]
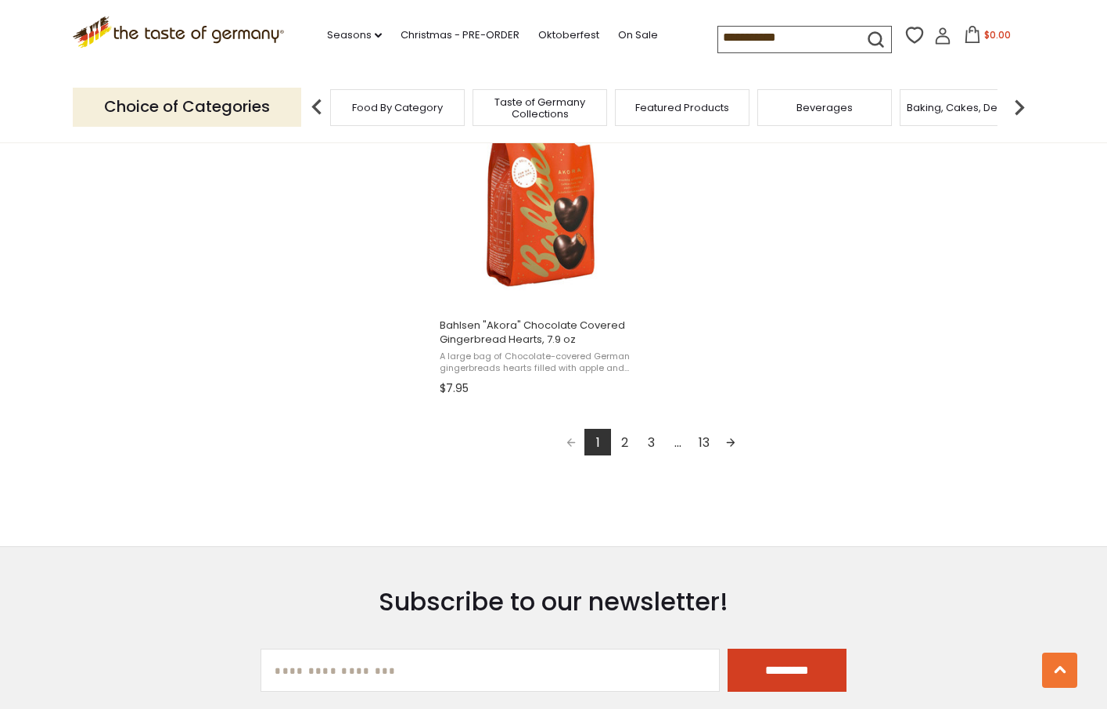
click at [631, 449] on link "2" at bounding box center [624, 442] width 27 height 27
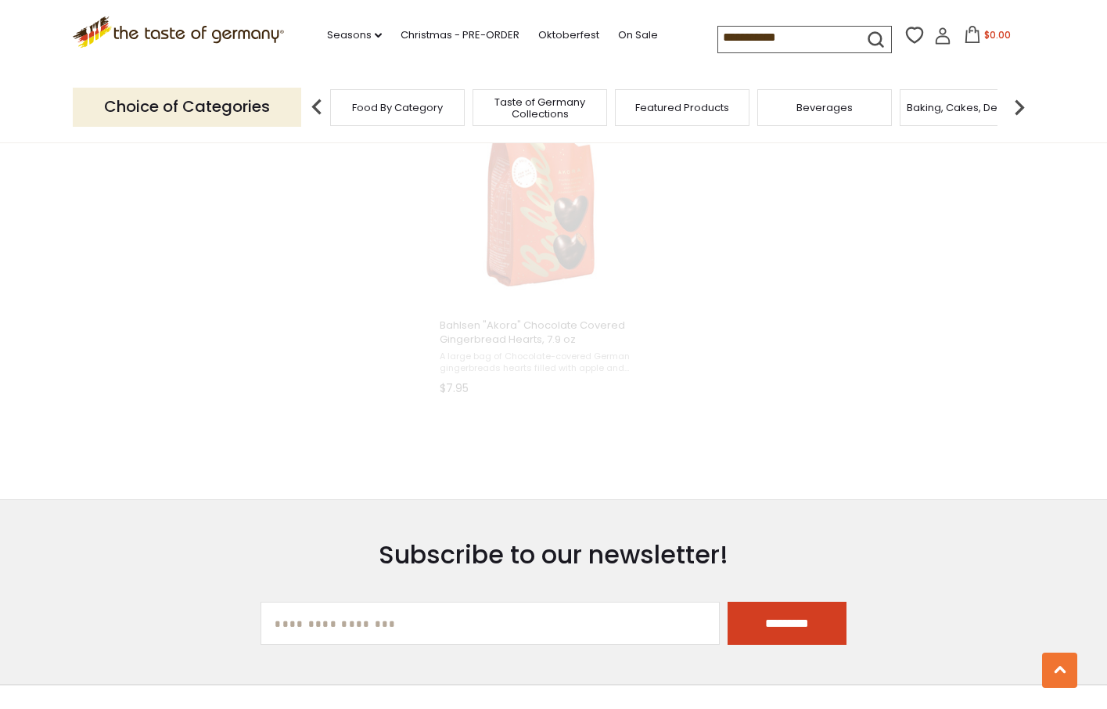
scroll to position [1119, 0]
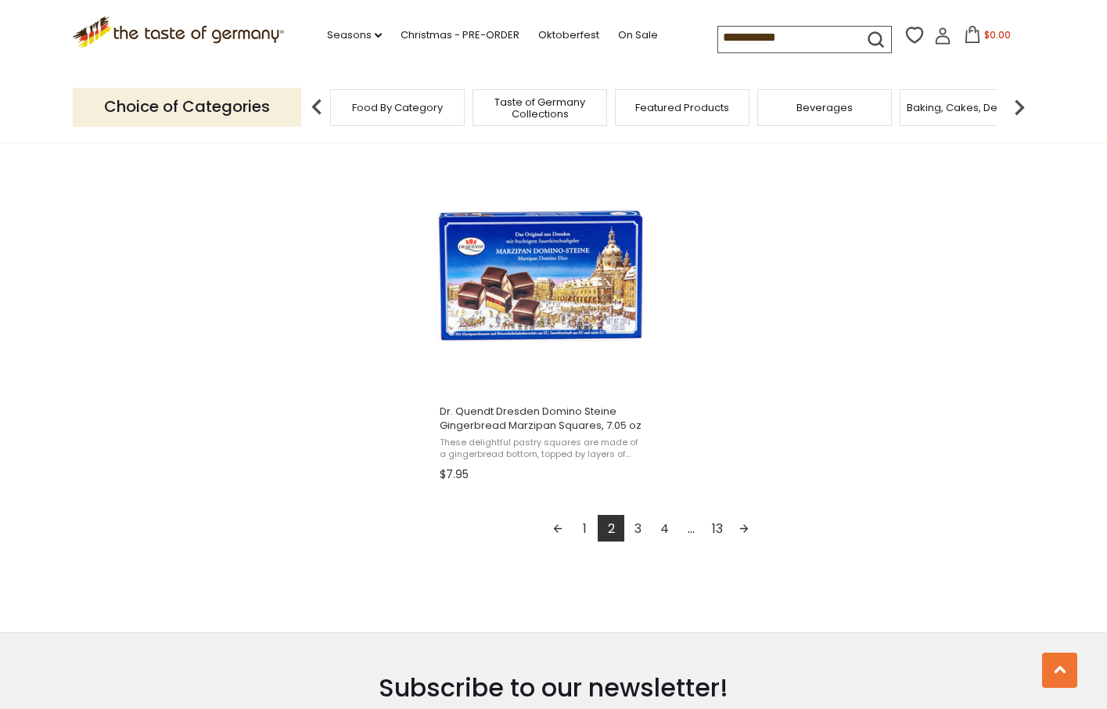
click at [641, 516] on link "3" at bounding box center [637, 528] width 27 height 27
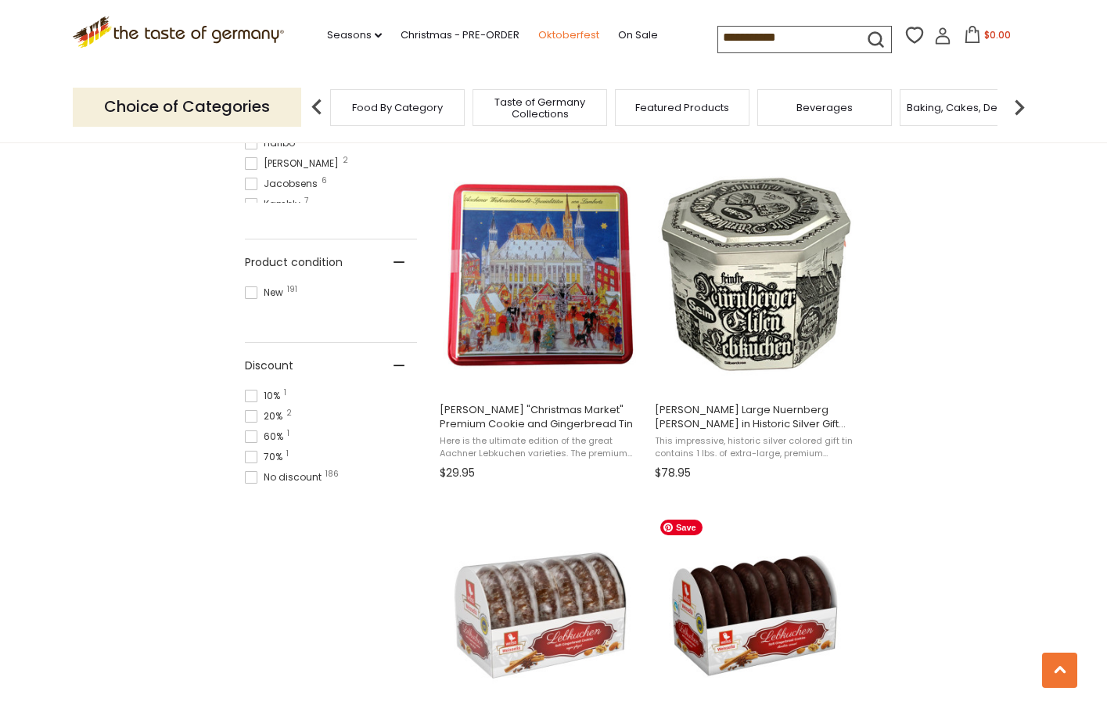
scroll to position [912, 0]
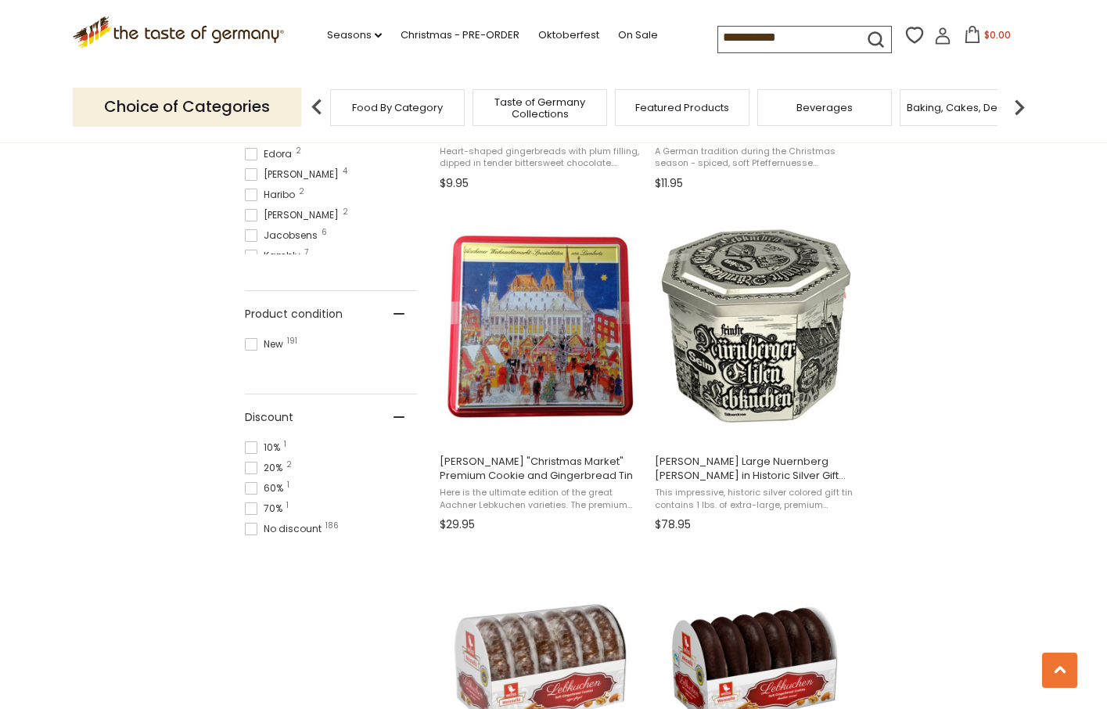
click at [769, 27] on input "**********" at bounding box center [784, 38] width 132 height 22
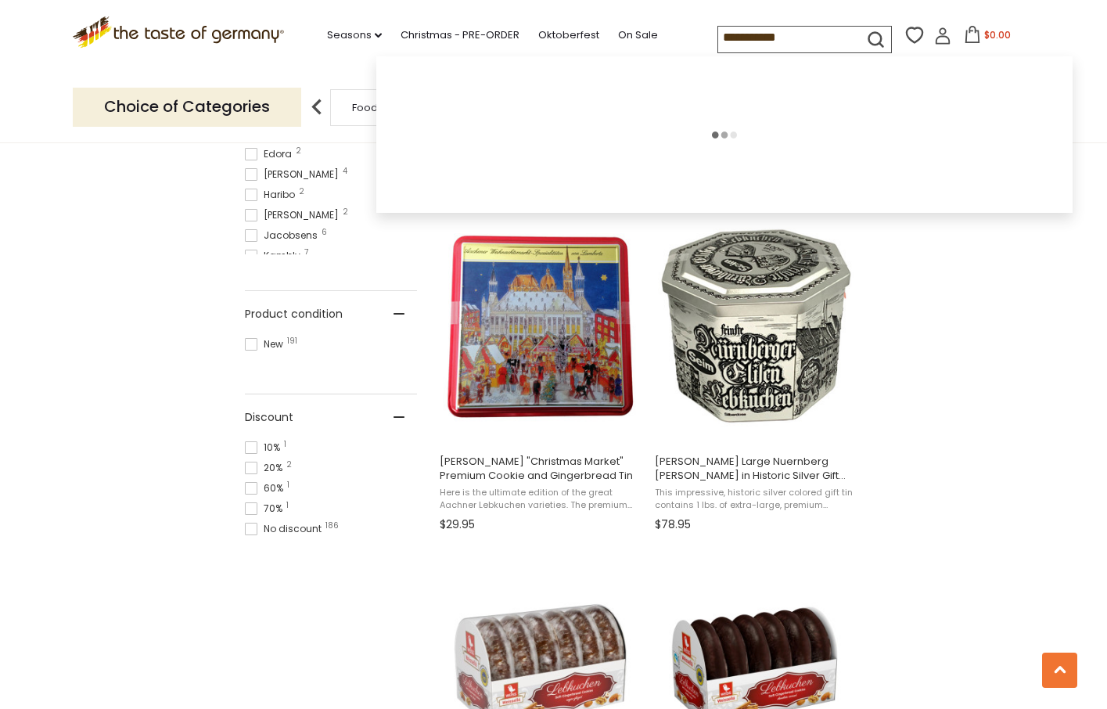
click at [769, 27] on input "**********" at bounding box center [784, 38] width 132 height 22
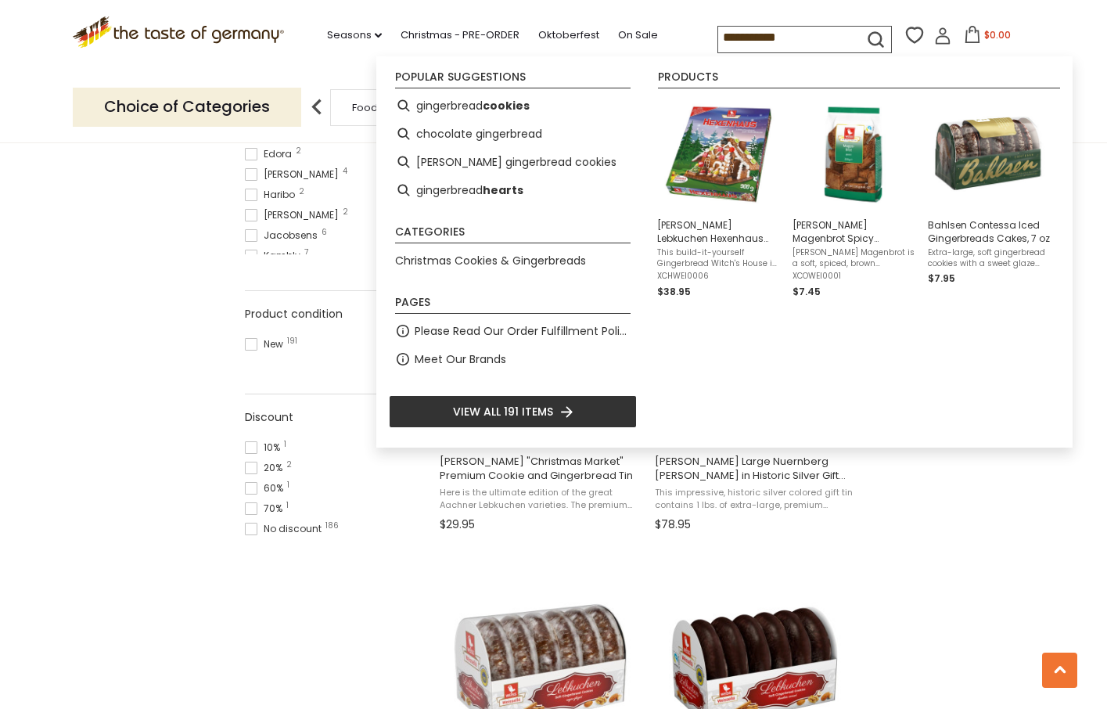
click at [769, 27] on input "**********" at bounding box center [784, 38] width 132 height 22
type input "******"
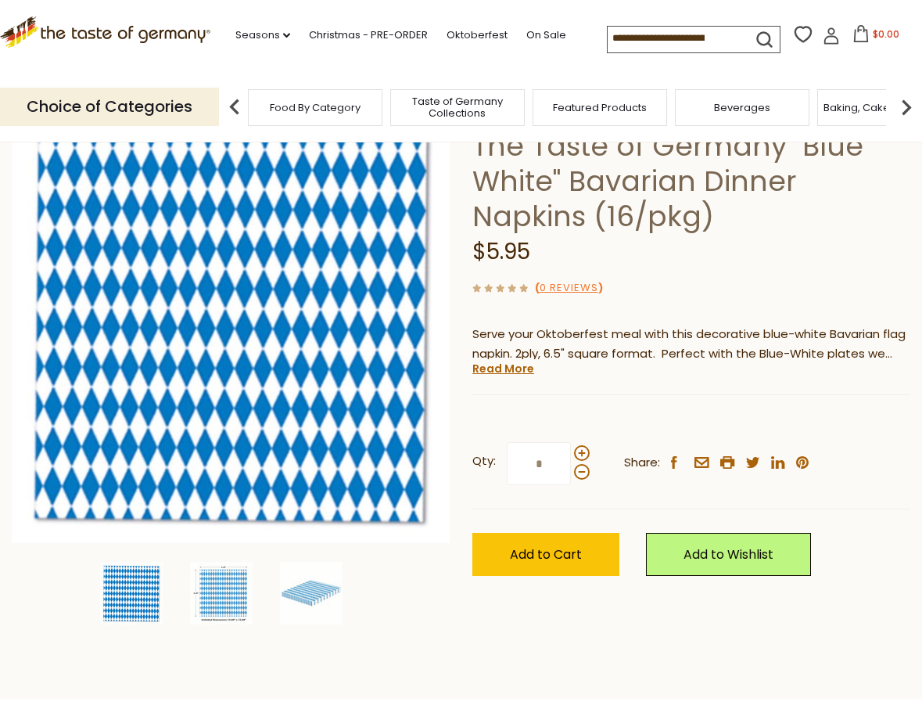
scroll to position [128, 0]
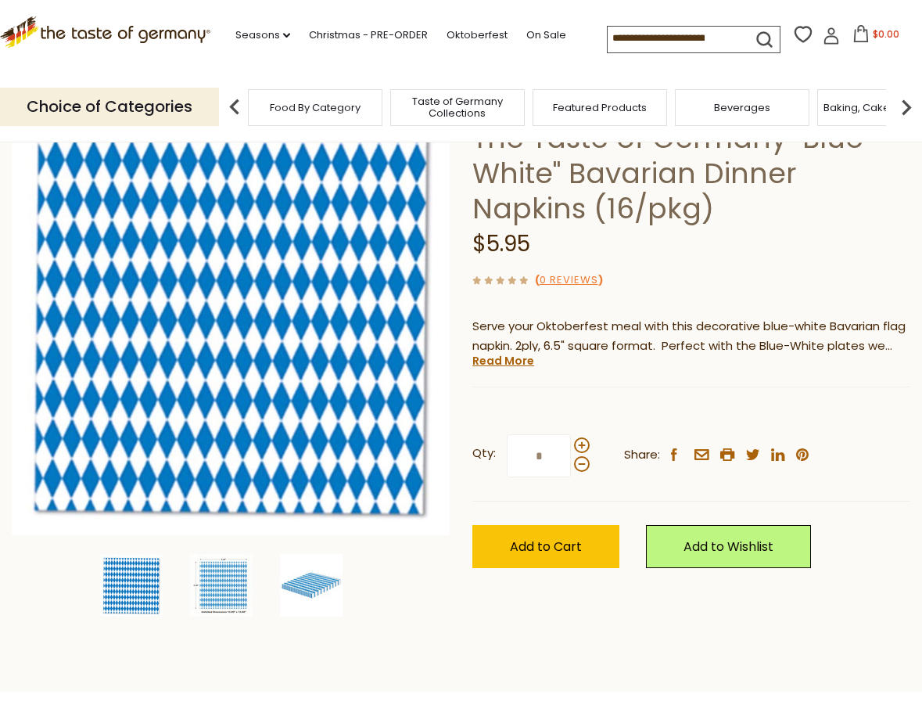
click at [343, 575] on img at bounding box center [311, 585] width 63 height 63
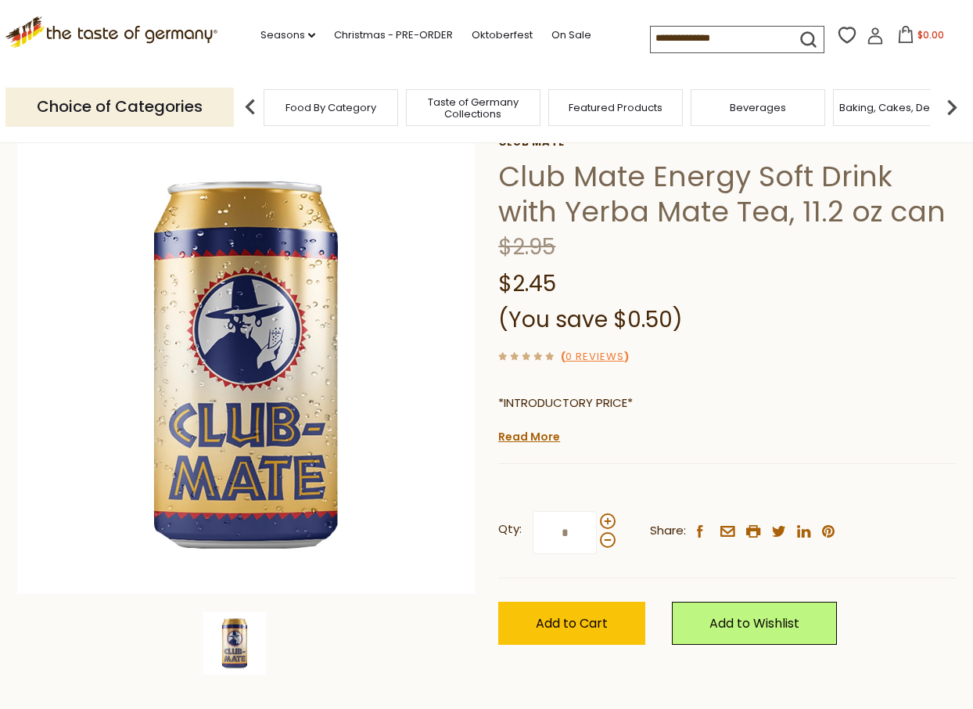
scroll to position [85, 0]
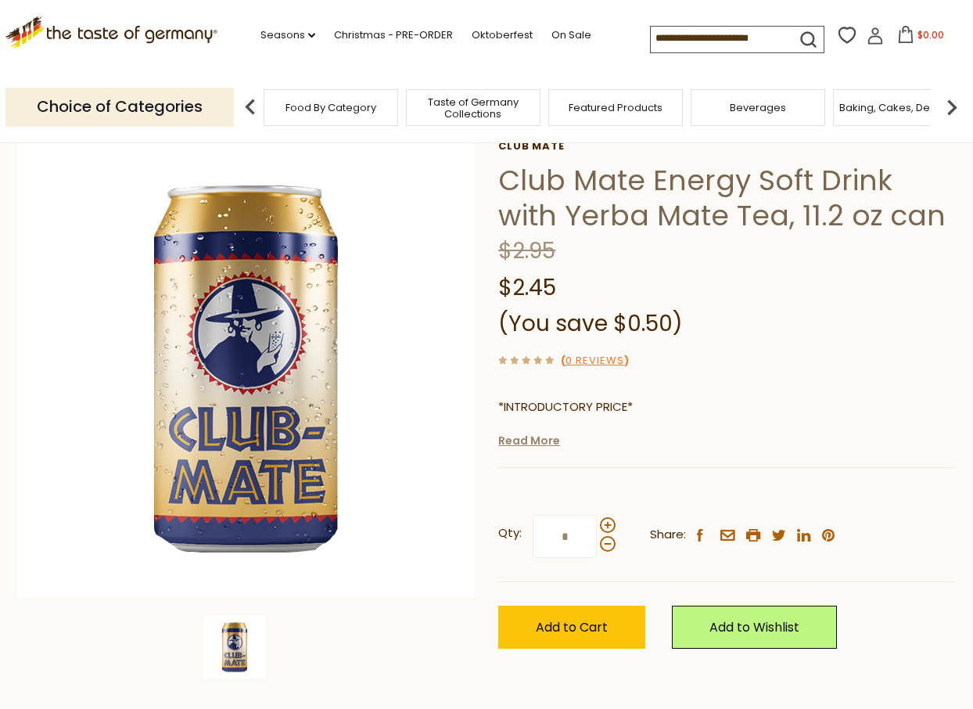
click at [549, 437] on link "Read More" at bounding box center [529, 441] width 62 height 16
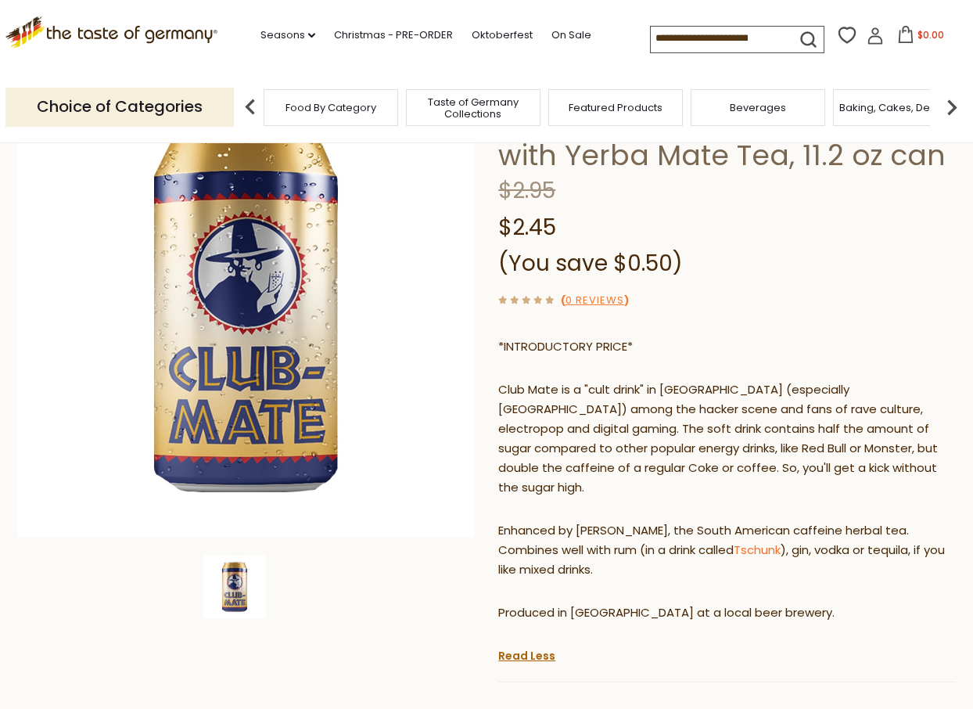
scroll to position [142, 0]
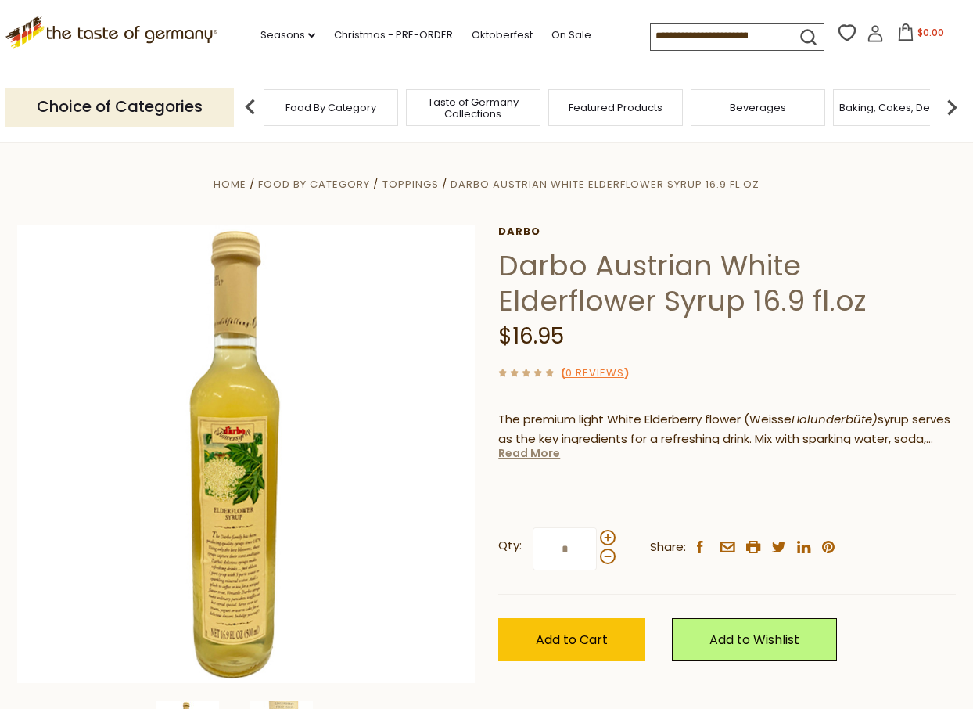
click at [523, 458] on link "Read More" at bounding box center [529, 453] width 62 height 16
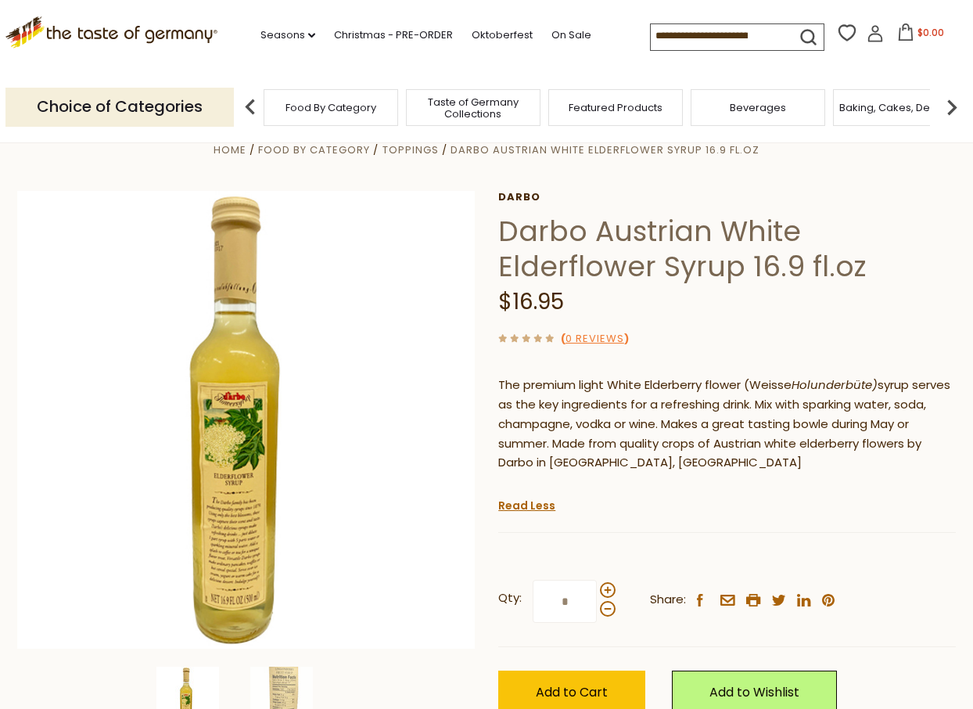
scroll to position [33, 0]
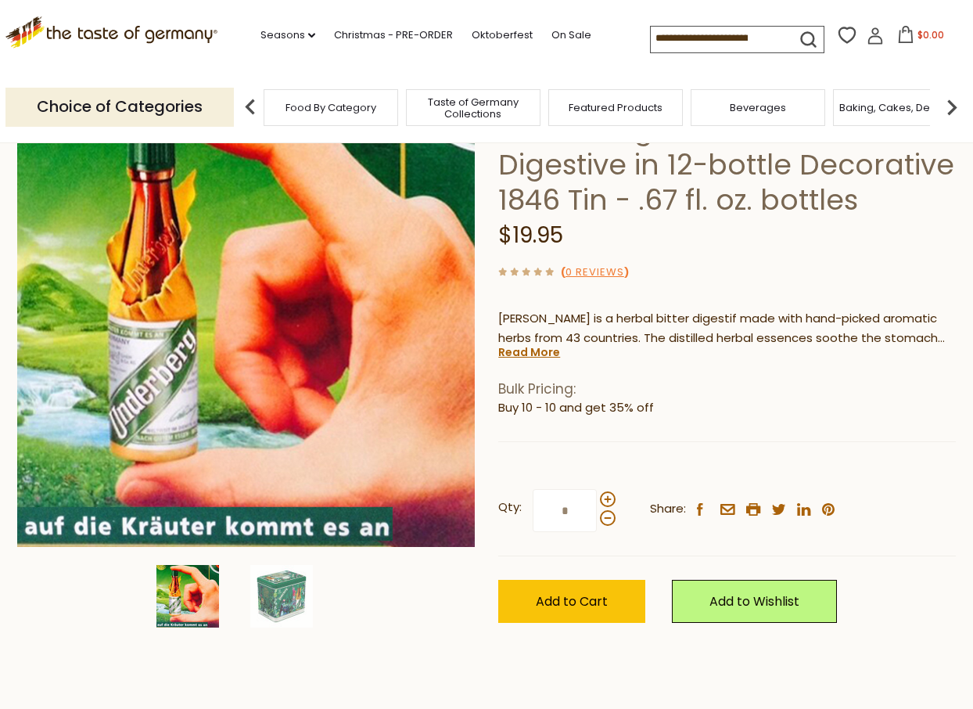
scroll to position [151, 0]
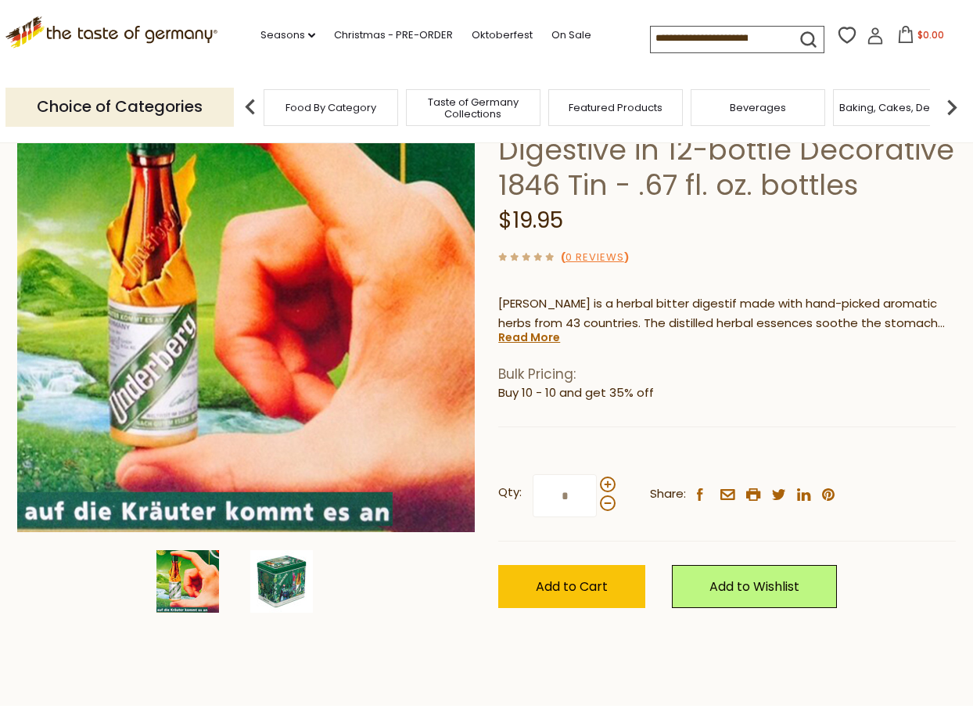
click at [300, 584] on img at bounding box center [281, 581] width 63 height 63
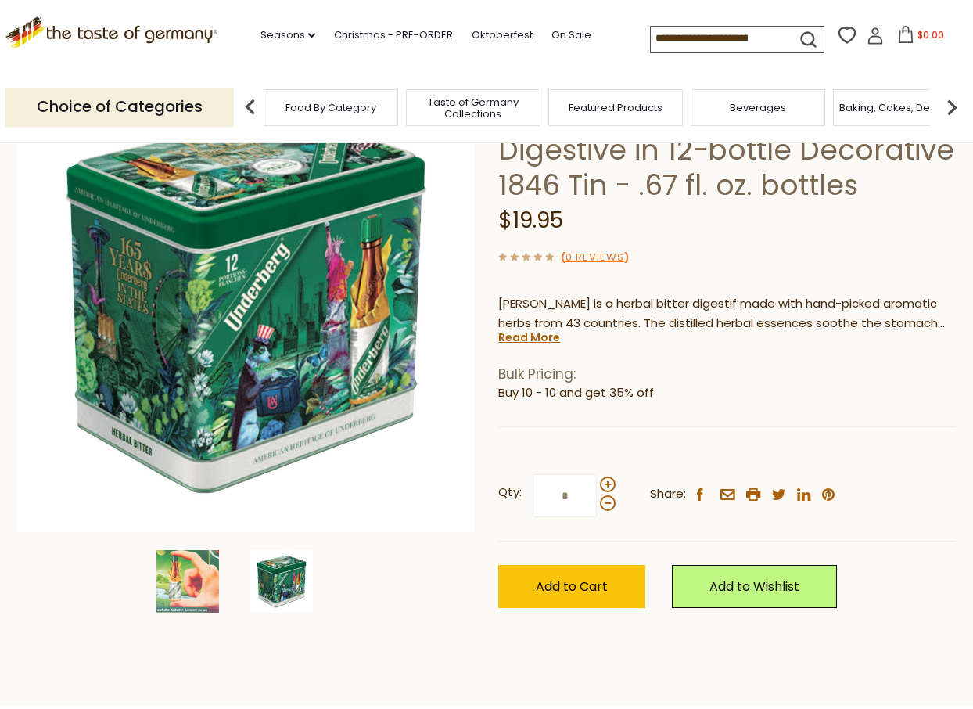
click at [285, 574] on img at bounding box center [281, 581] width 63 height 63
click at [214, 569] on img at bounding box center [187, 581] width 63 height 63
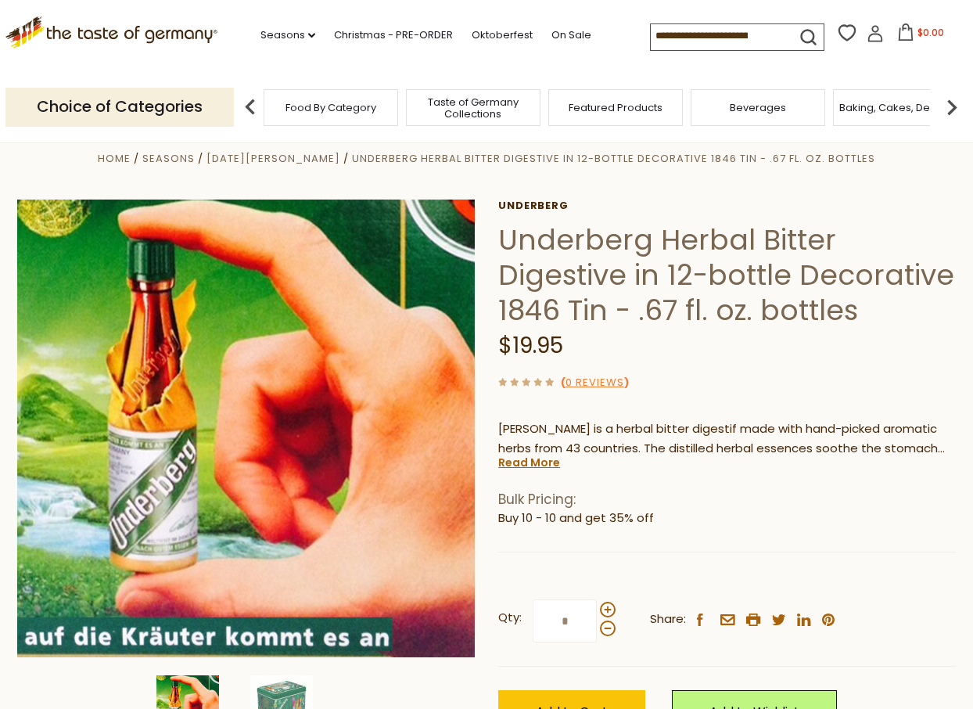
scroll to position [25, 0]
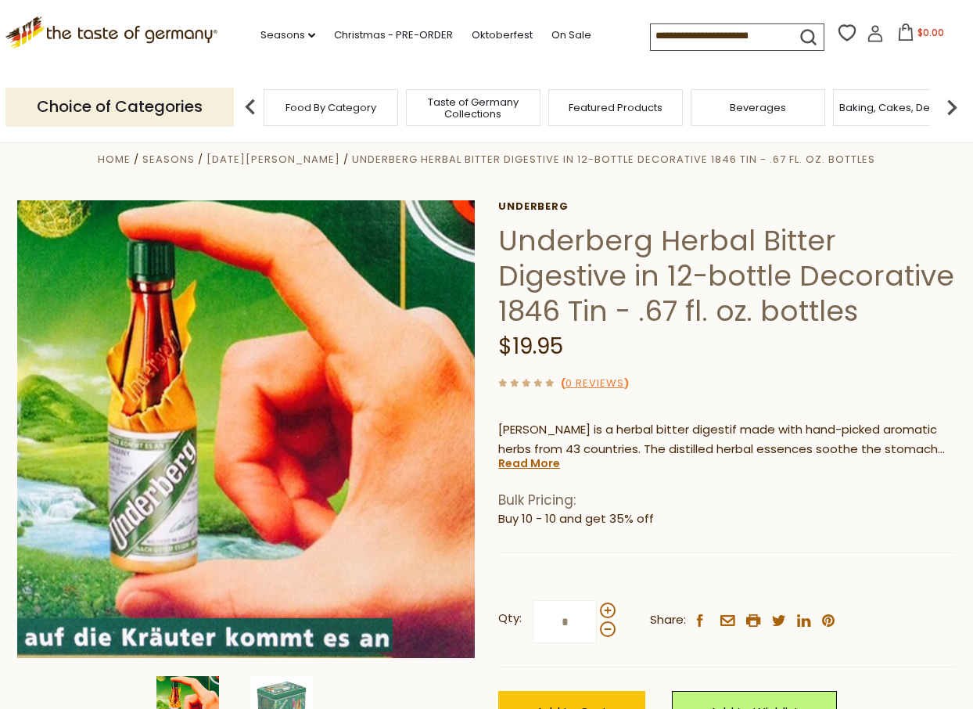
click at [734, 398] on div "Underberg Underberg Herbal Bitter Digestive in 12-bottle Decorative 1846 Tin - …" at bounding box center [727, 484] width 458 height 569
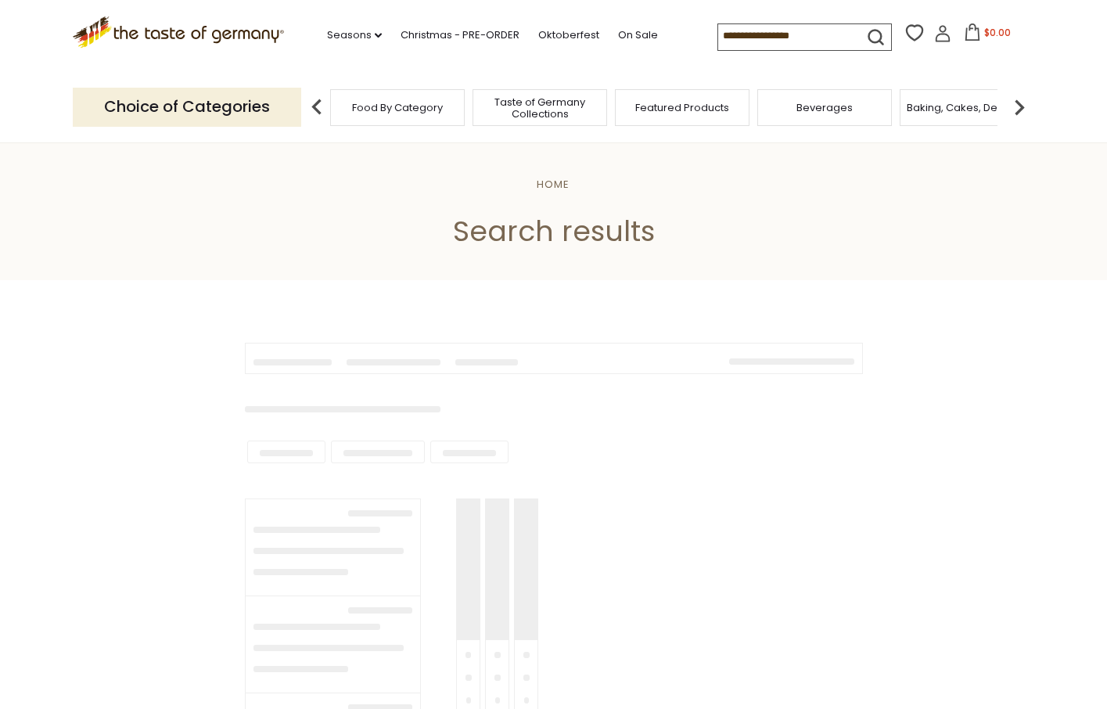
type input "******"
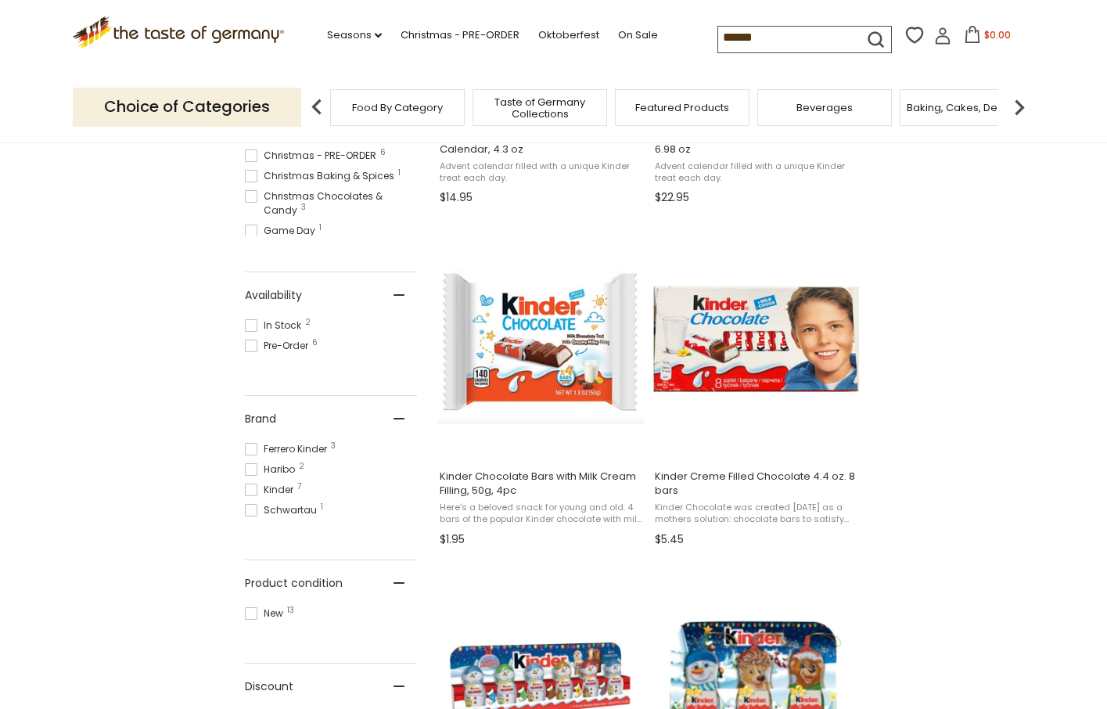
scroll to position [546, 0]
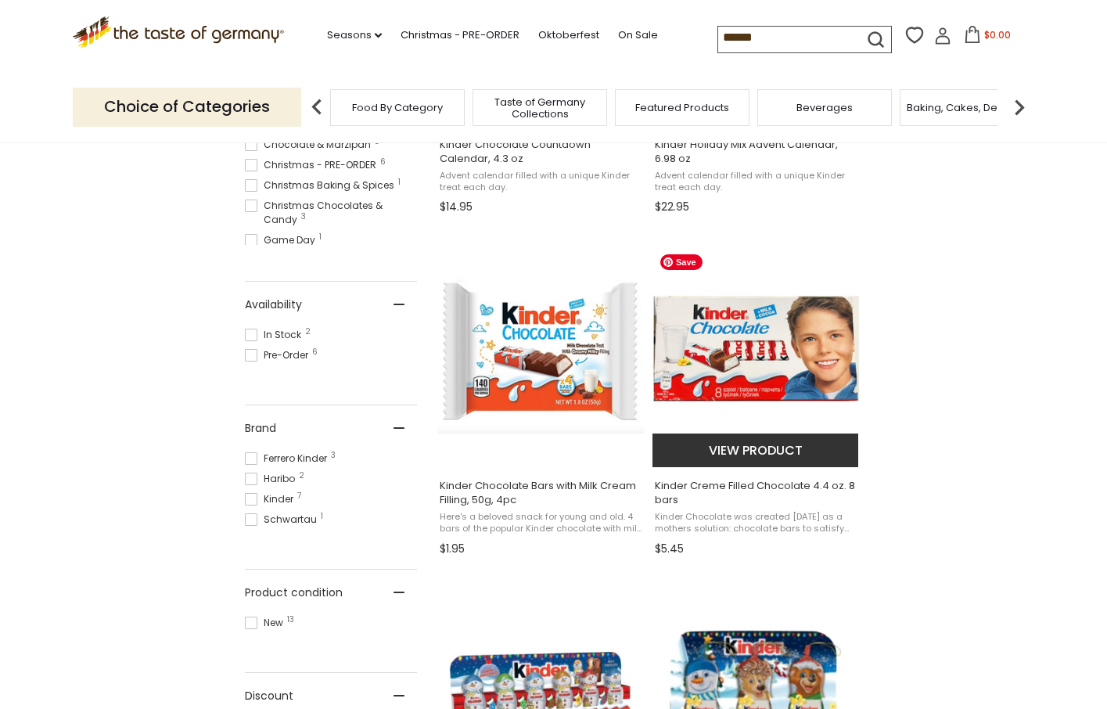
click at [837, 333] on img "Kinder Creme Filled Chocolate 4.4 oz. 8 bars" at bounding box center [756, 349] width 207 height 207
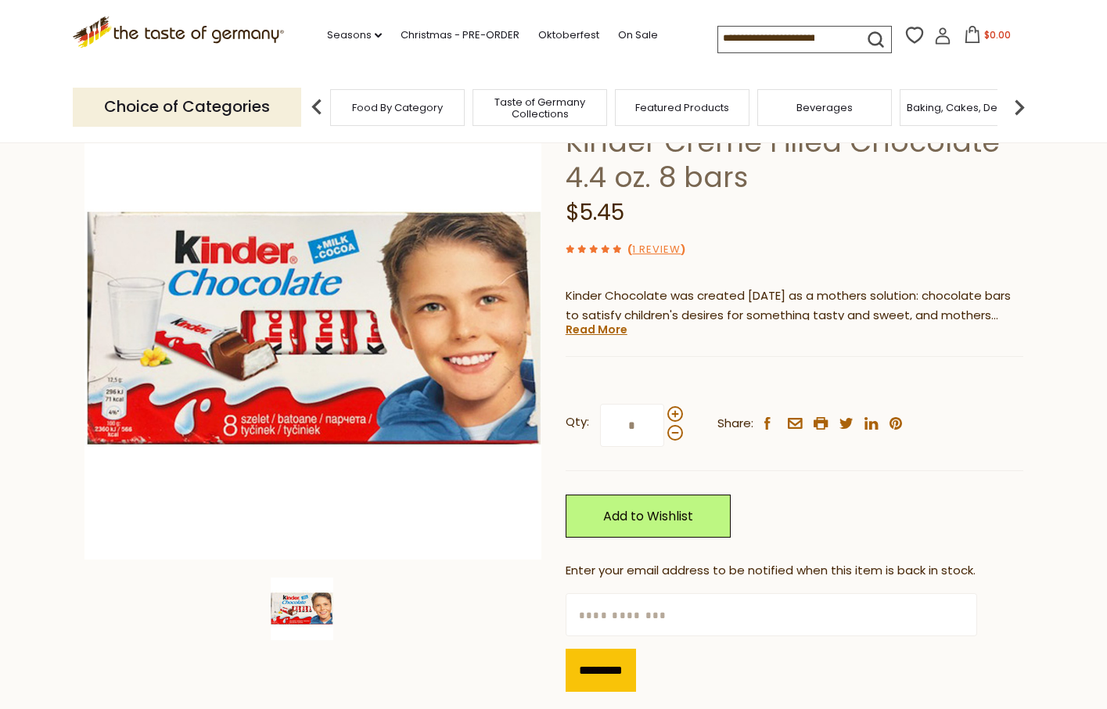
scroll to position [29, 0]
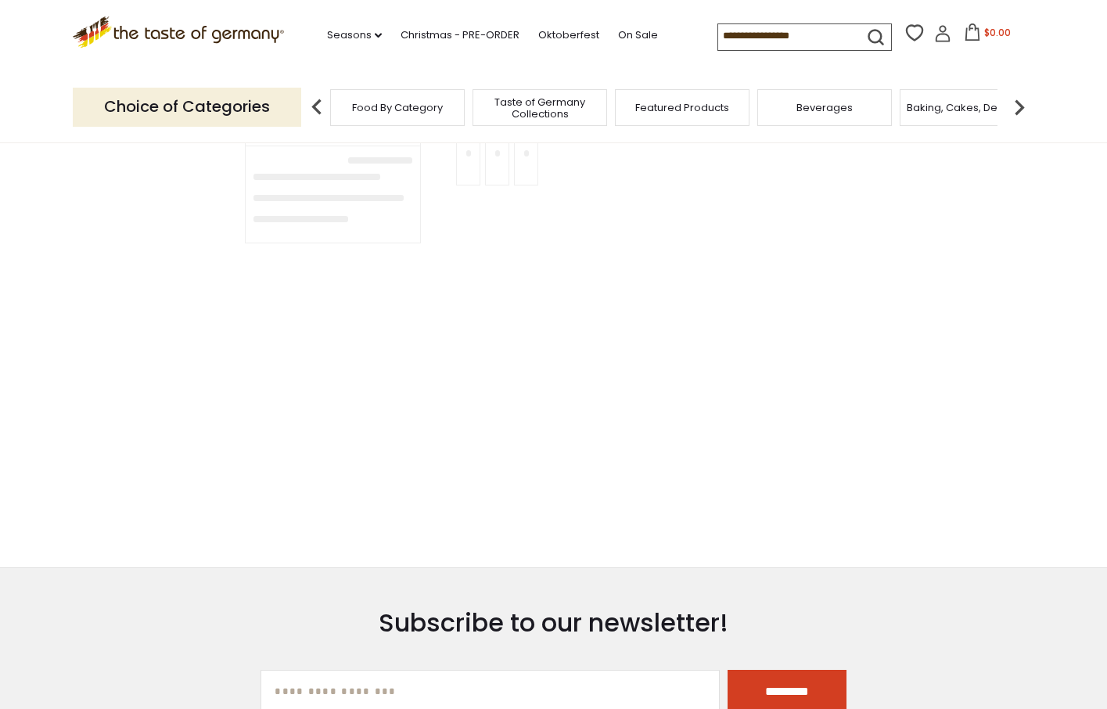
type input "******"
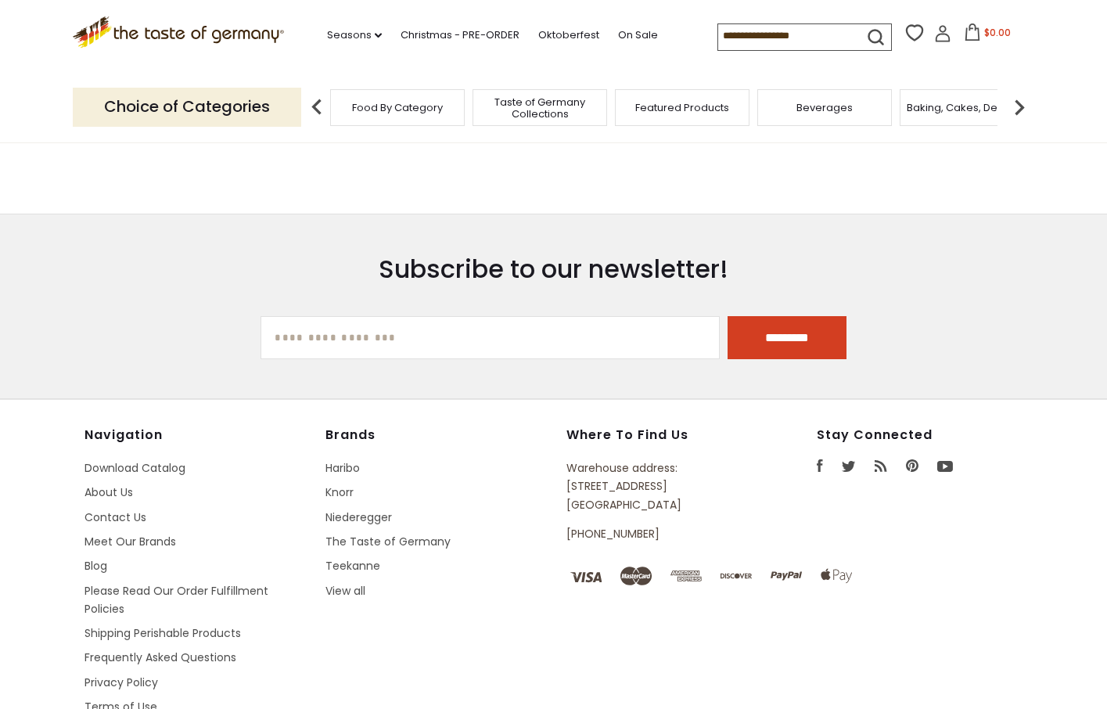
type input "**********"
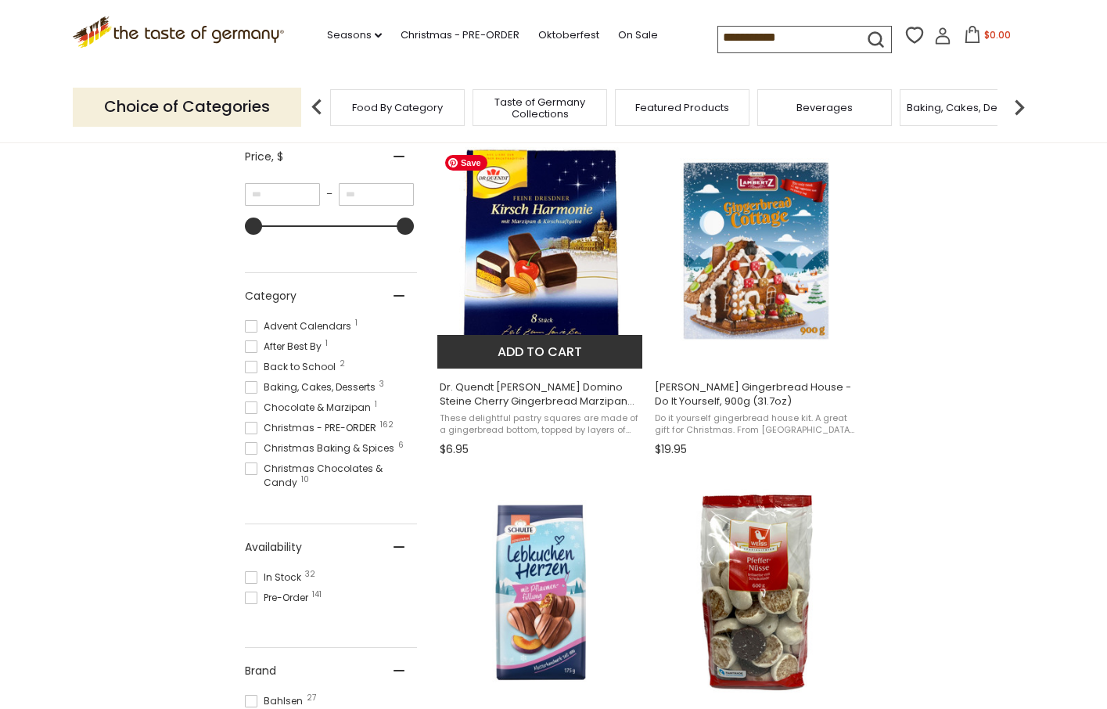
scroll to position [276, 0]
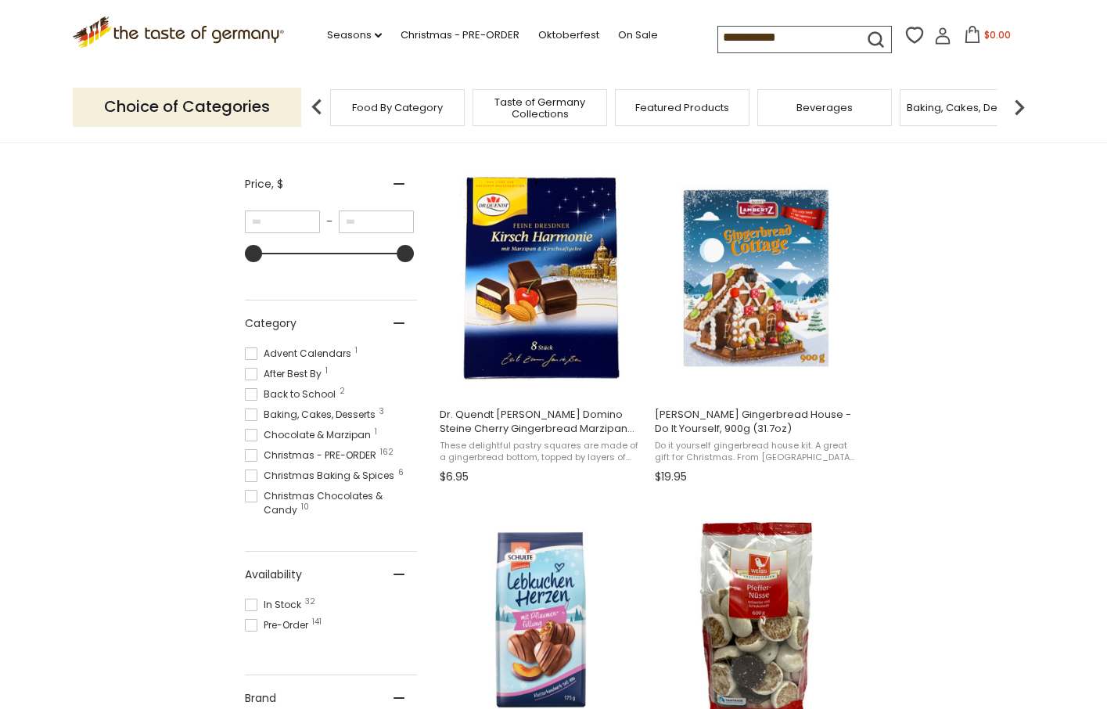
click at [1020, 103] on img at bounding box center [1019, 107] width 31 height 31
click at [1020, 104] on img at bounding box center [1019, 107] width 31 height 31
click at [617, 106] on span "Candy" at bounding box center [630, 108] width 34 height 12
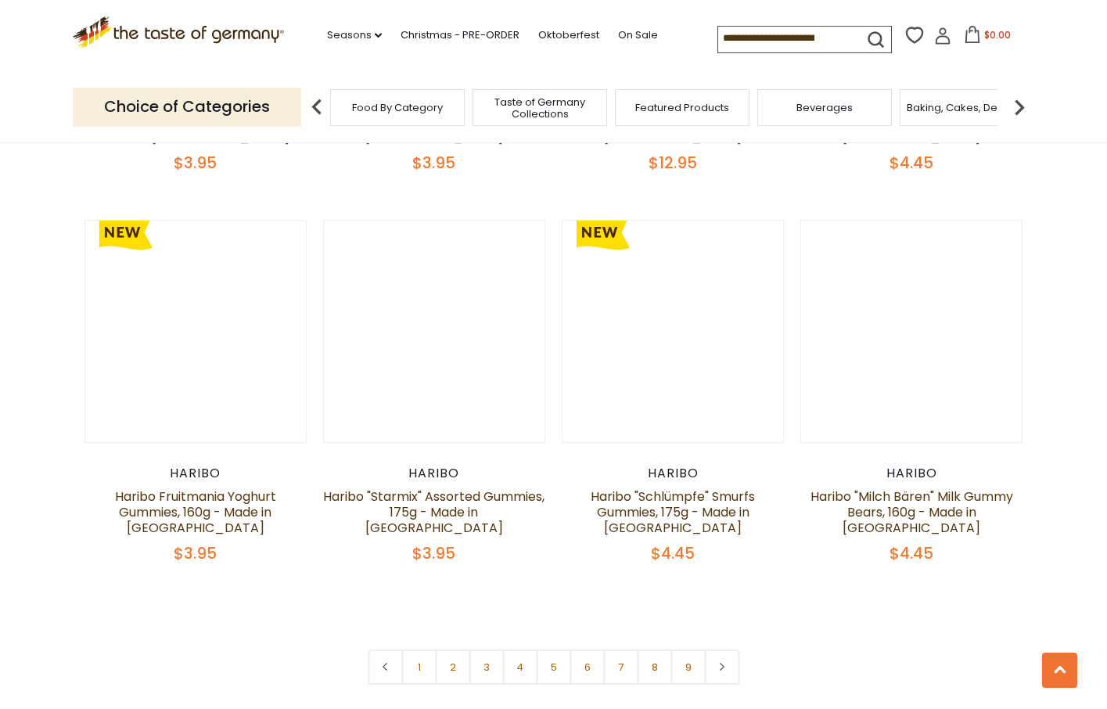
scroll to position [3512, 0]
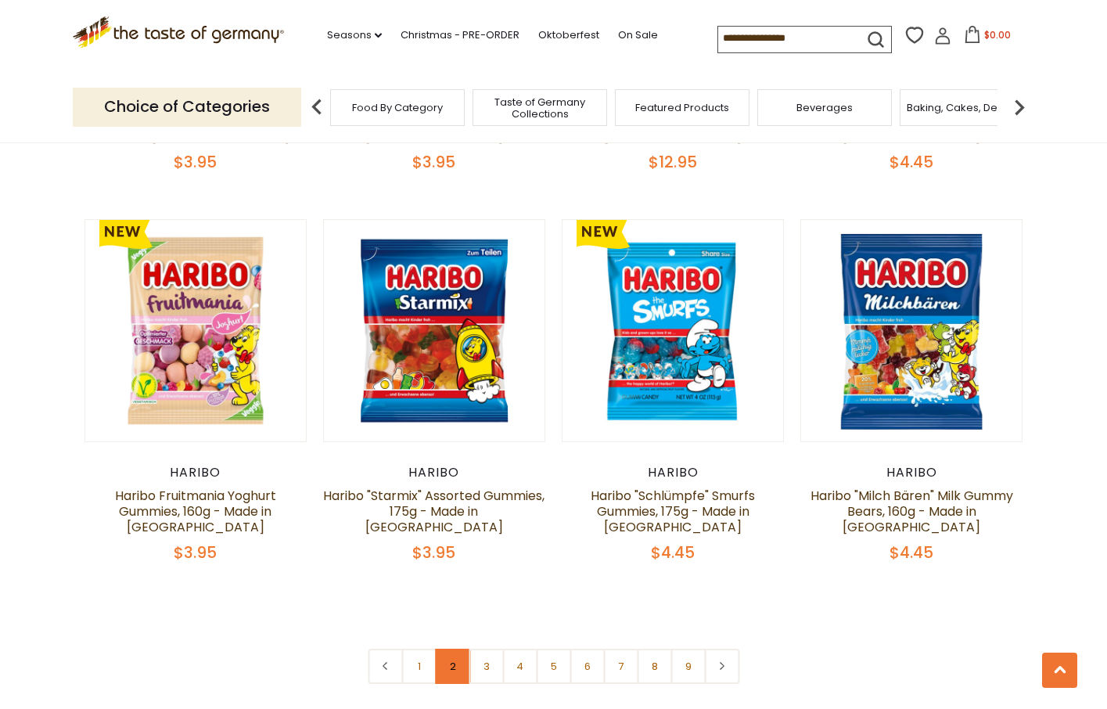
click at [446, 649] on link "2" at bounding box center [452, 666] width 35 height 35
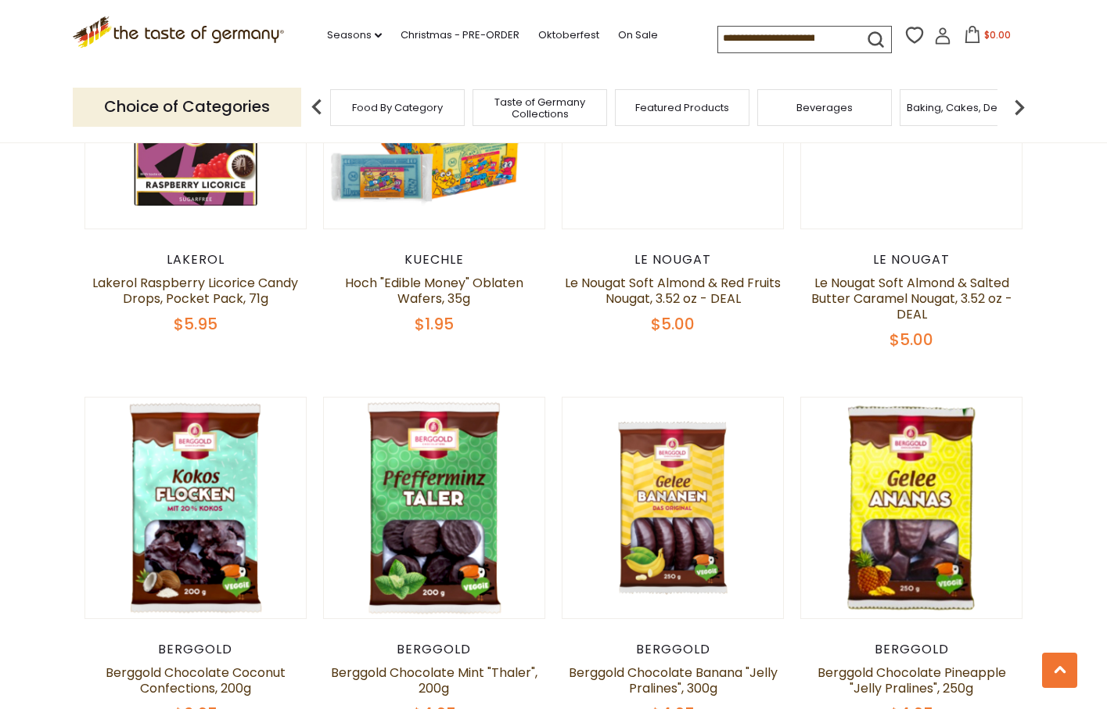
scroll to position [1767, 0]
